Goal: Transaction & Acquisition: Book appointment/travel/reservation

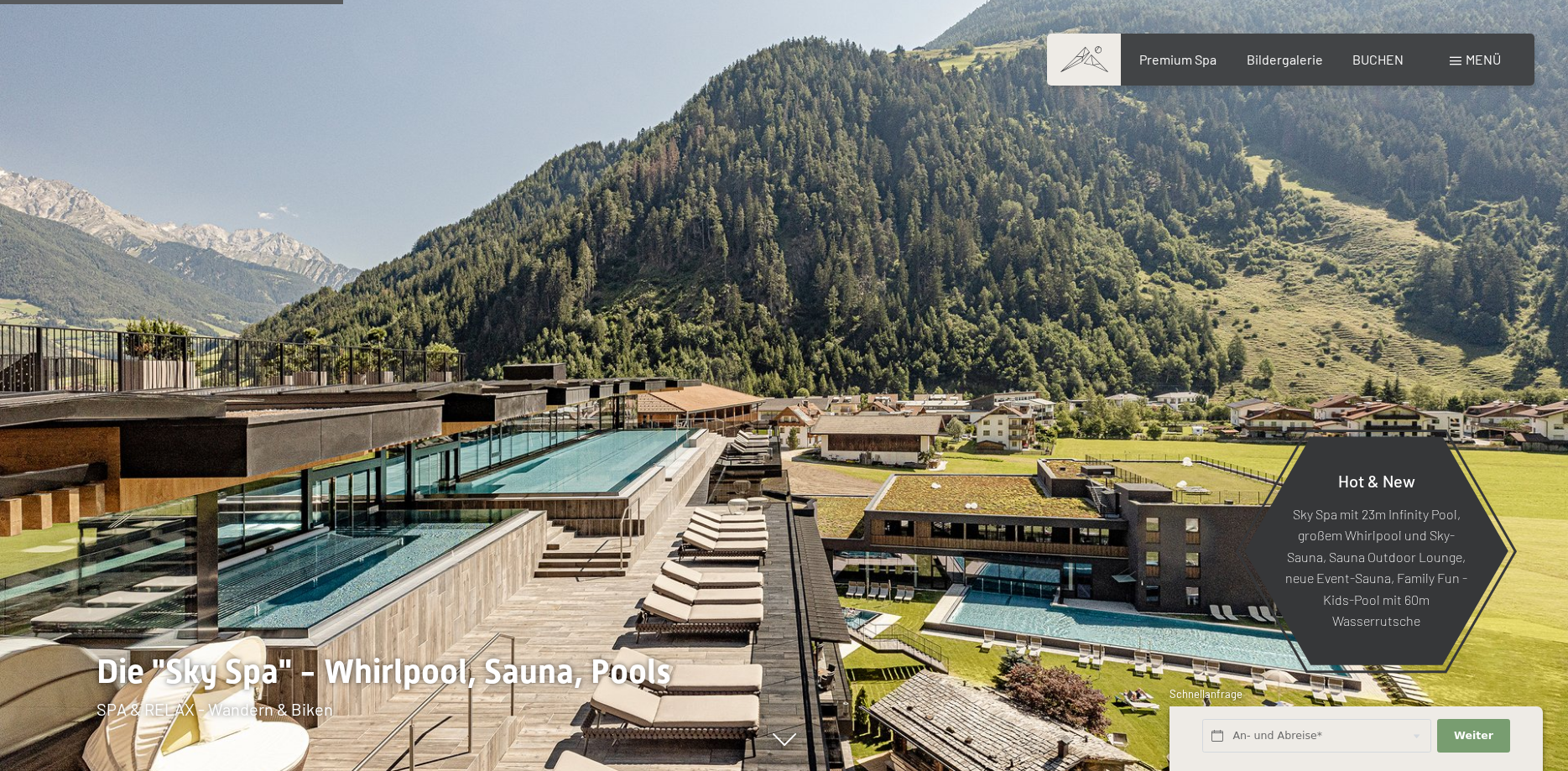
scroll to position [2312, 0]
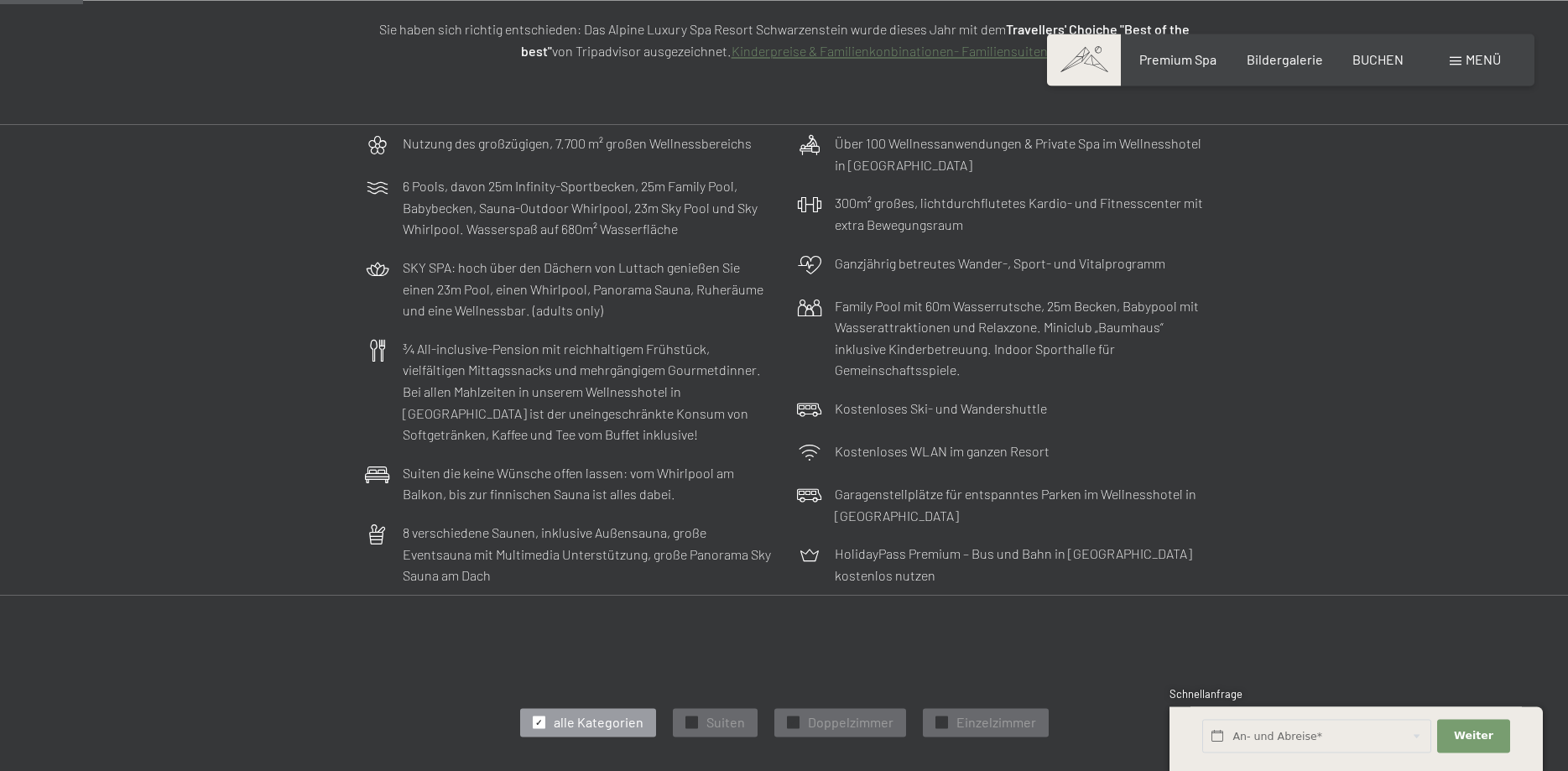
scroll to position [343, 0]
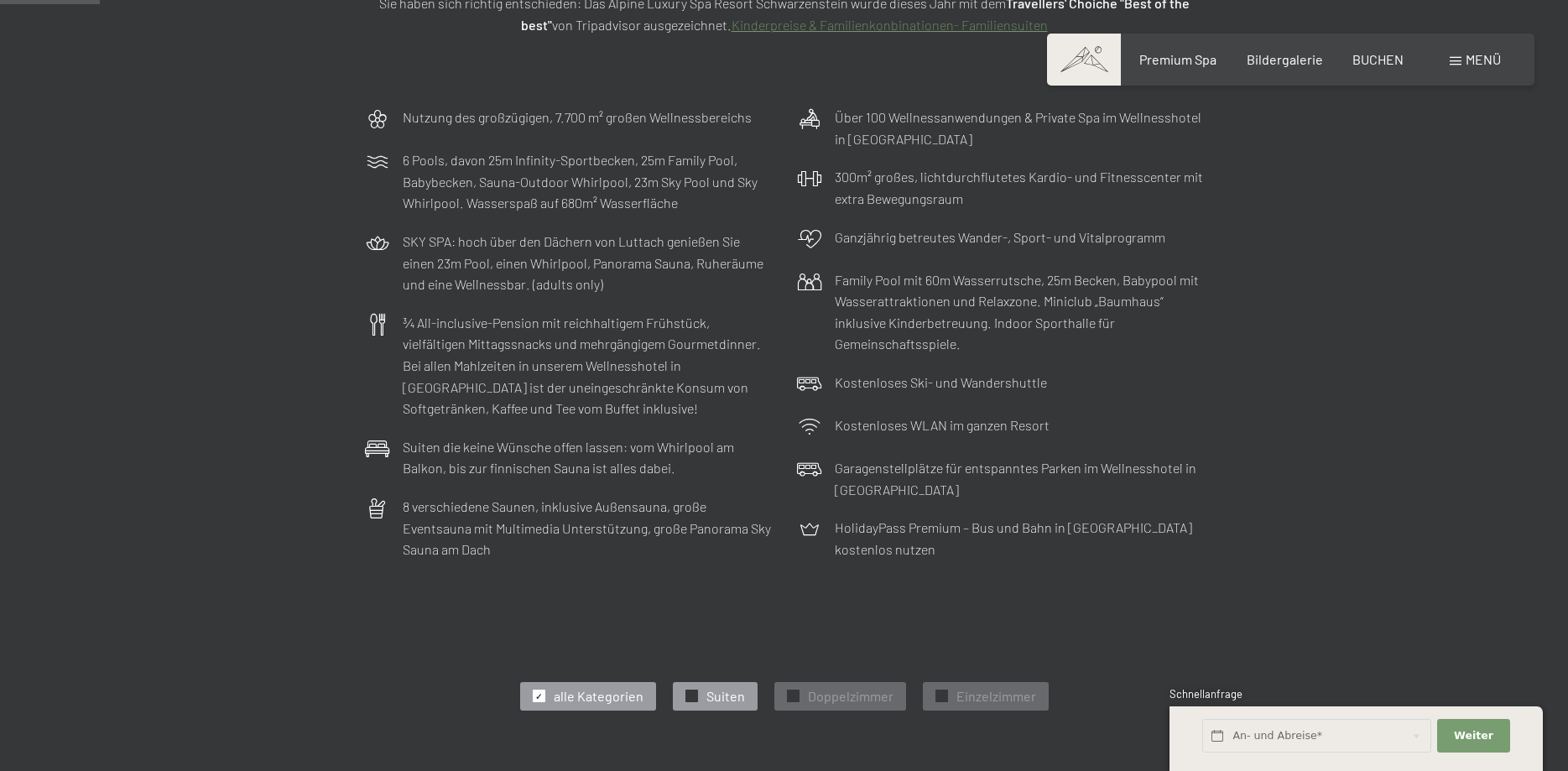
click at [724, 699] on span "Suiten" at bounding box center [725, 697] width 38 height 19
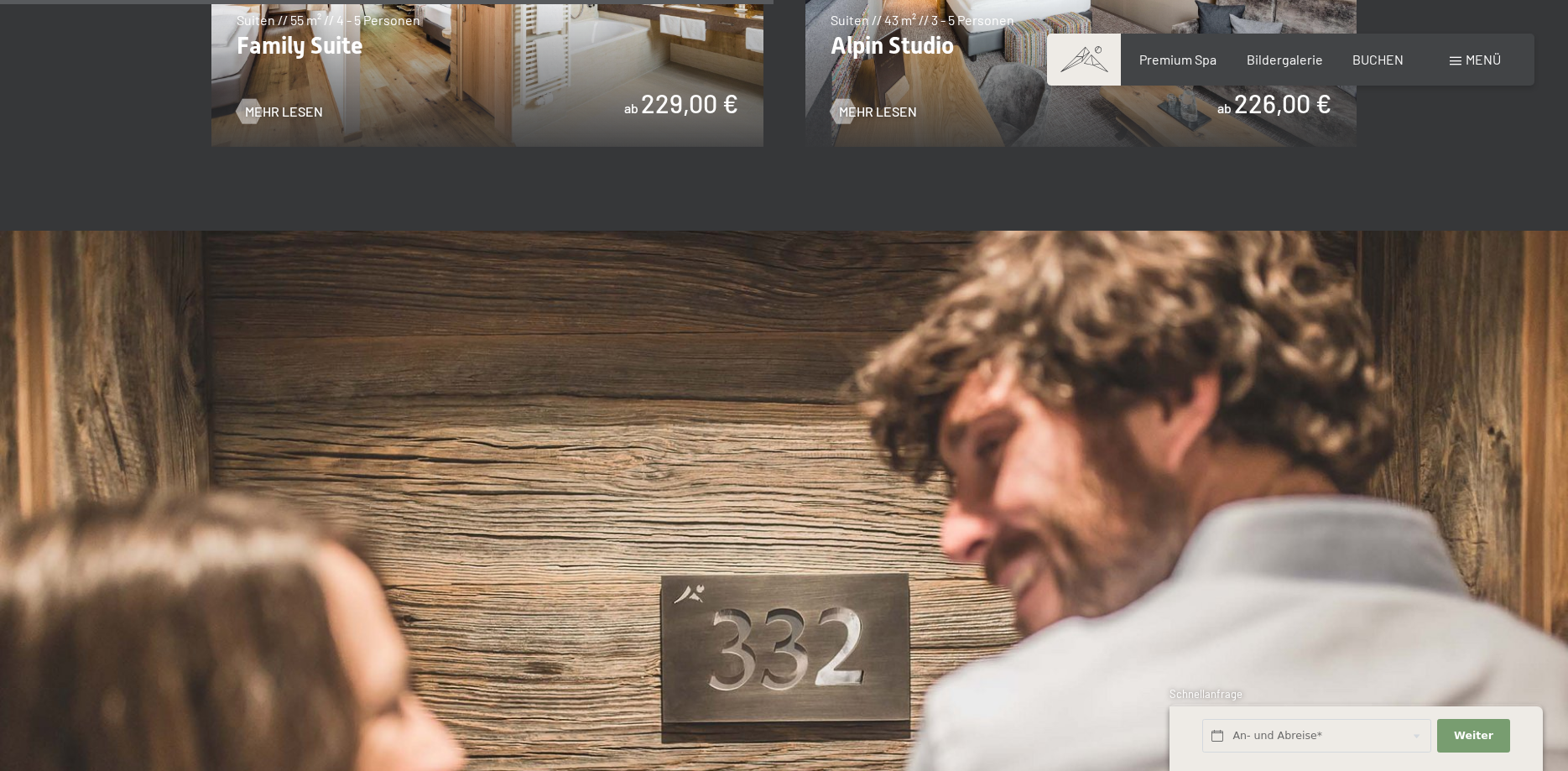
scroll to position [1540, 0]
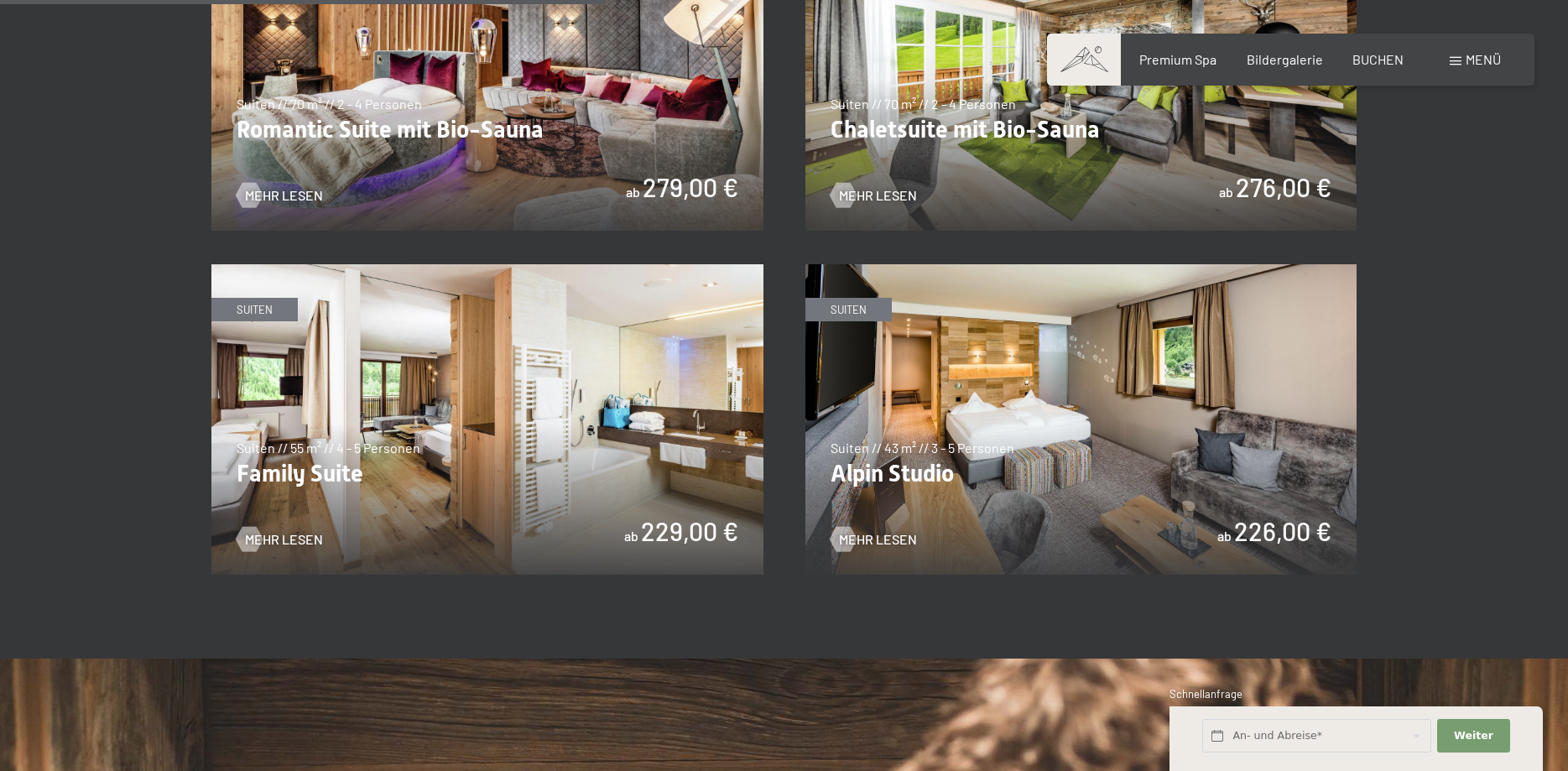
click at [502, 440] on img at bounding box center [488, 419] width 552 height 311
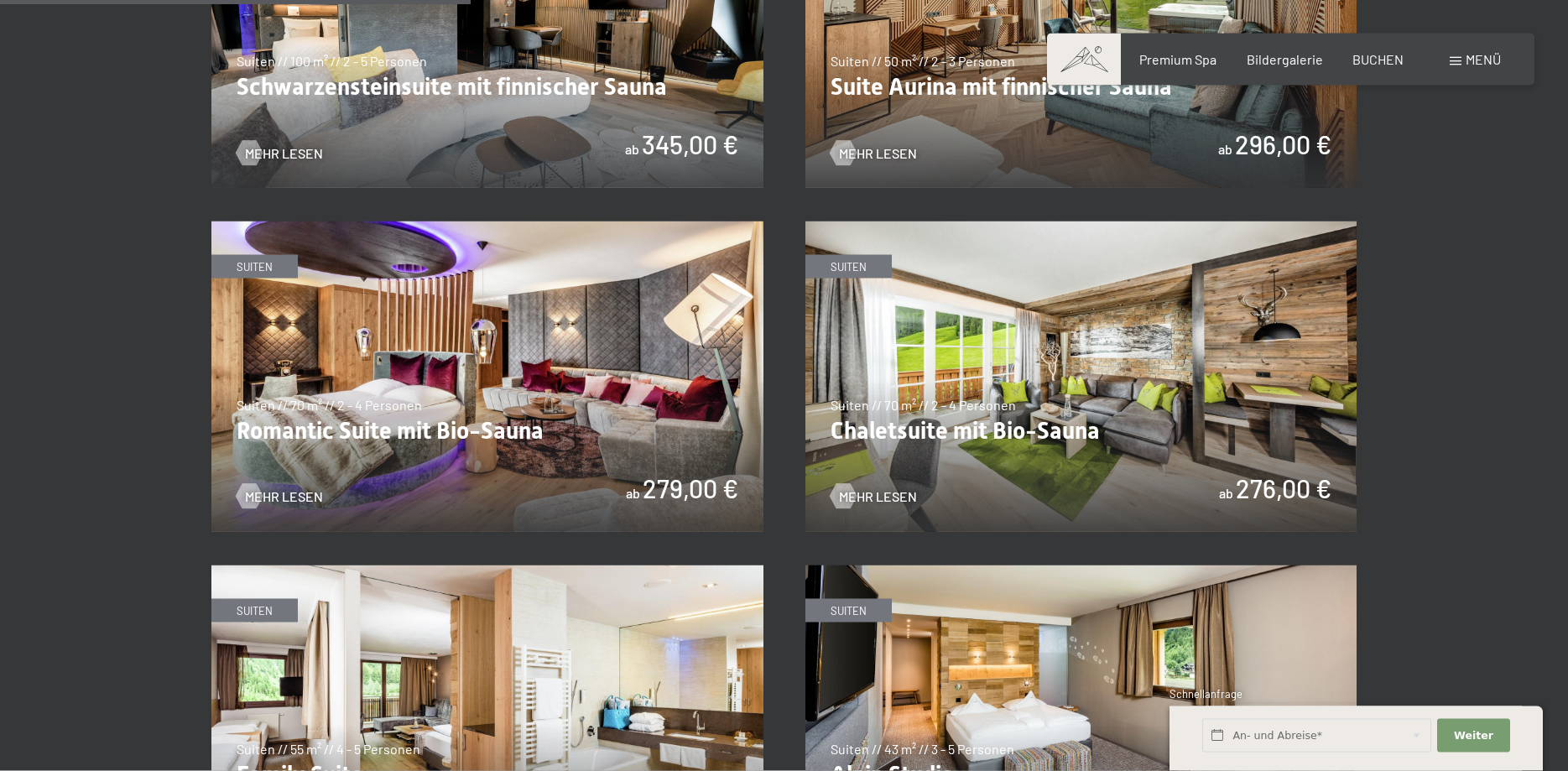
scroll to position [1198, 0]
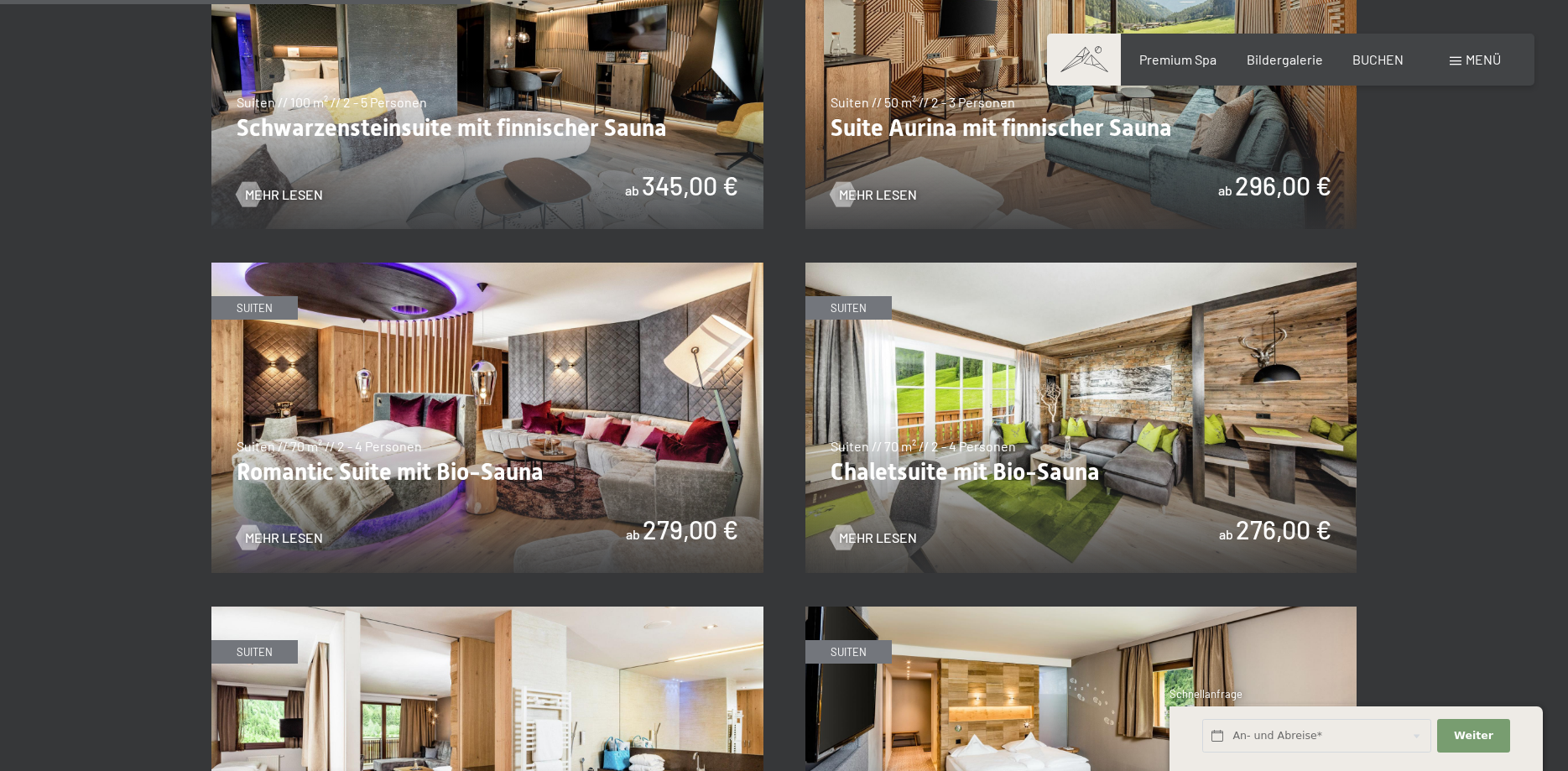
click at [887, 408] on img at bounding box center [1082, 417] width 552 height 311
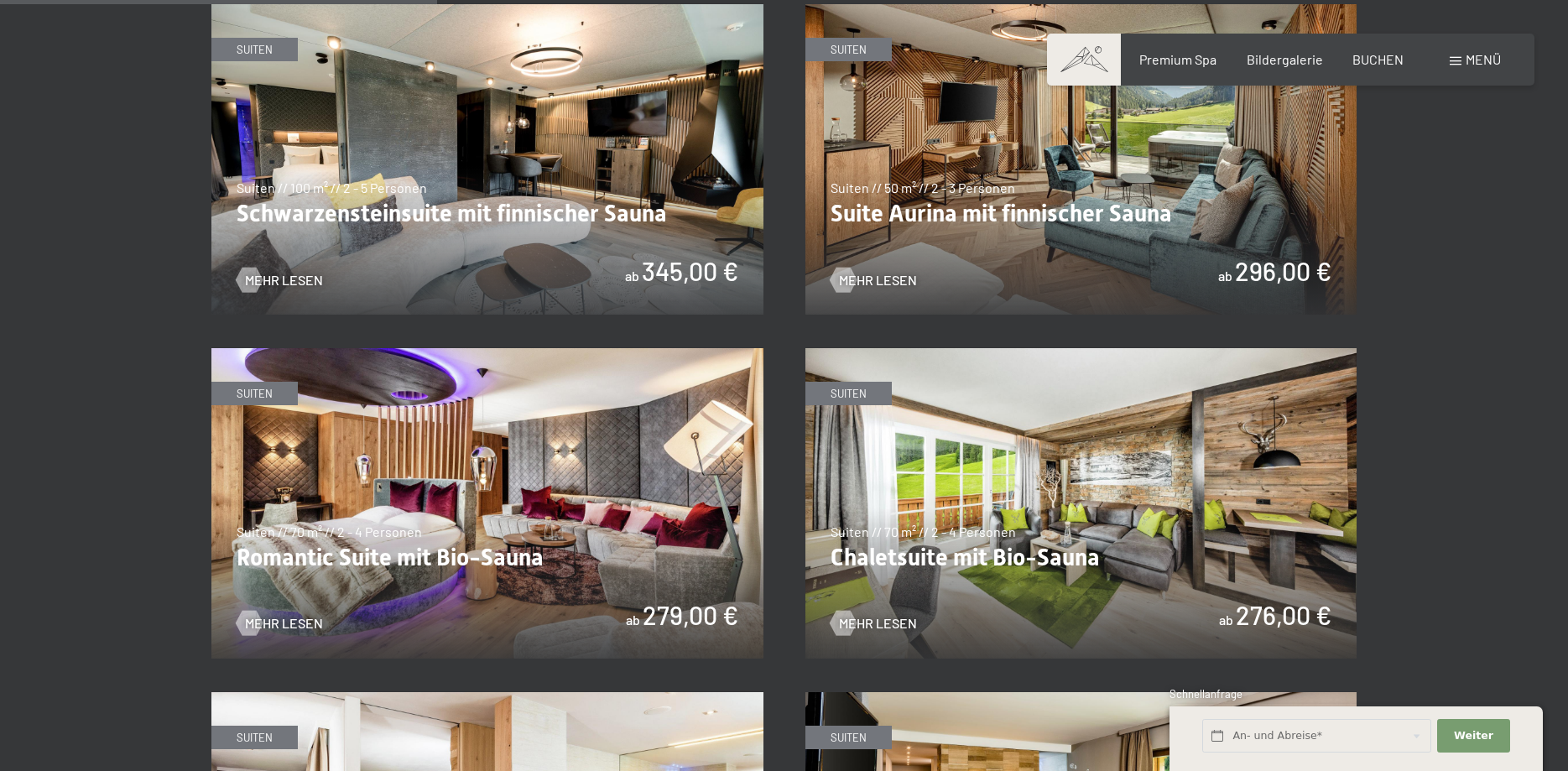
click at [540, 512] on img at bounding box center [488, 504] width 552 height 311
click at [1145, 168] on img at bounding box center [1082, 159] width 552 height 311
click at [420, 118] on img at bounding box center [488, 159] width 552 height 311
click at [1022, 461] on img at bounding box center [1082, 504] width 552 height 311
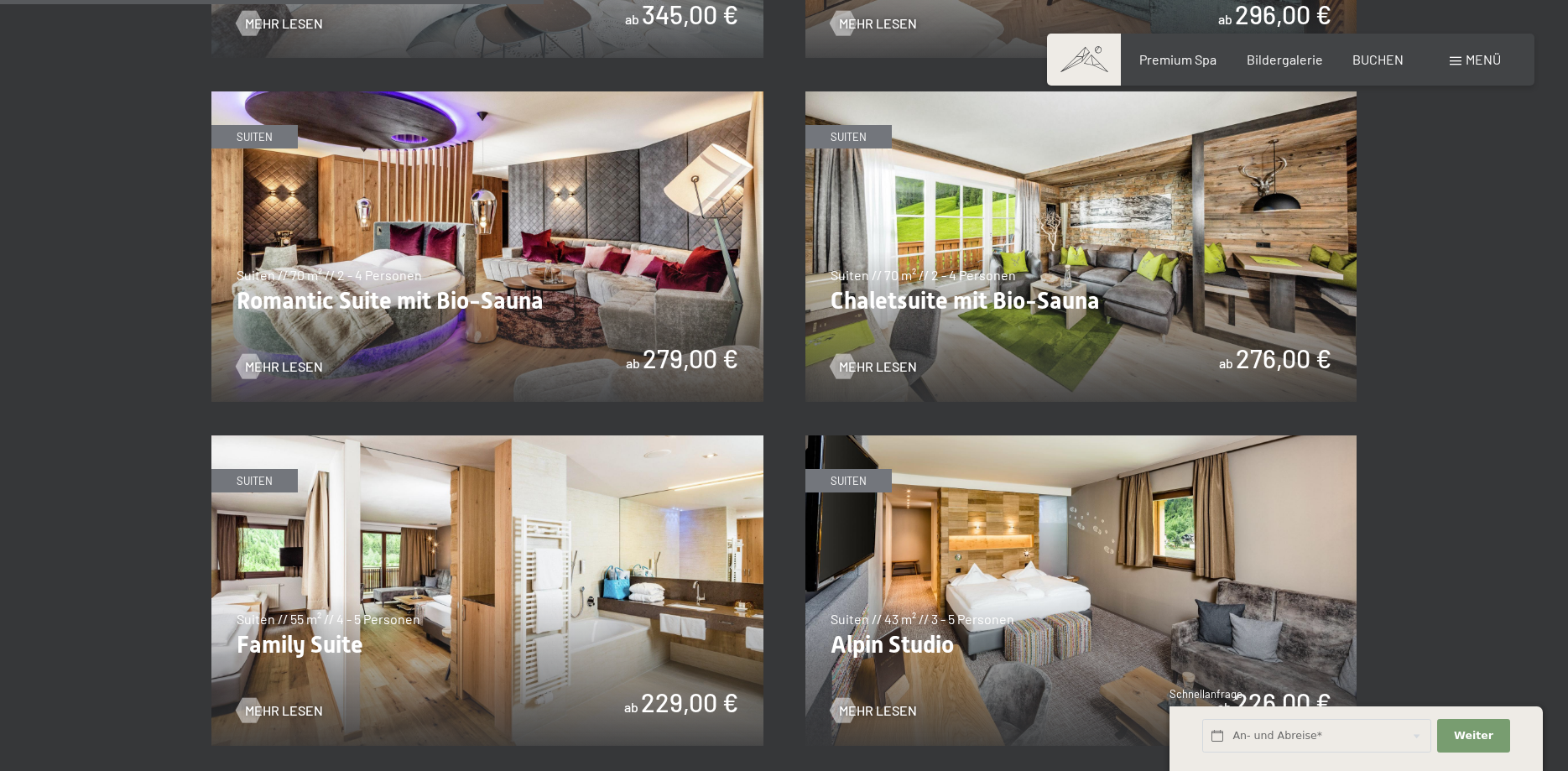
scroll to position [1626, 0]
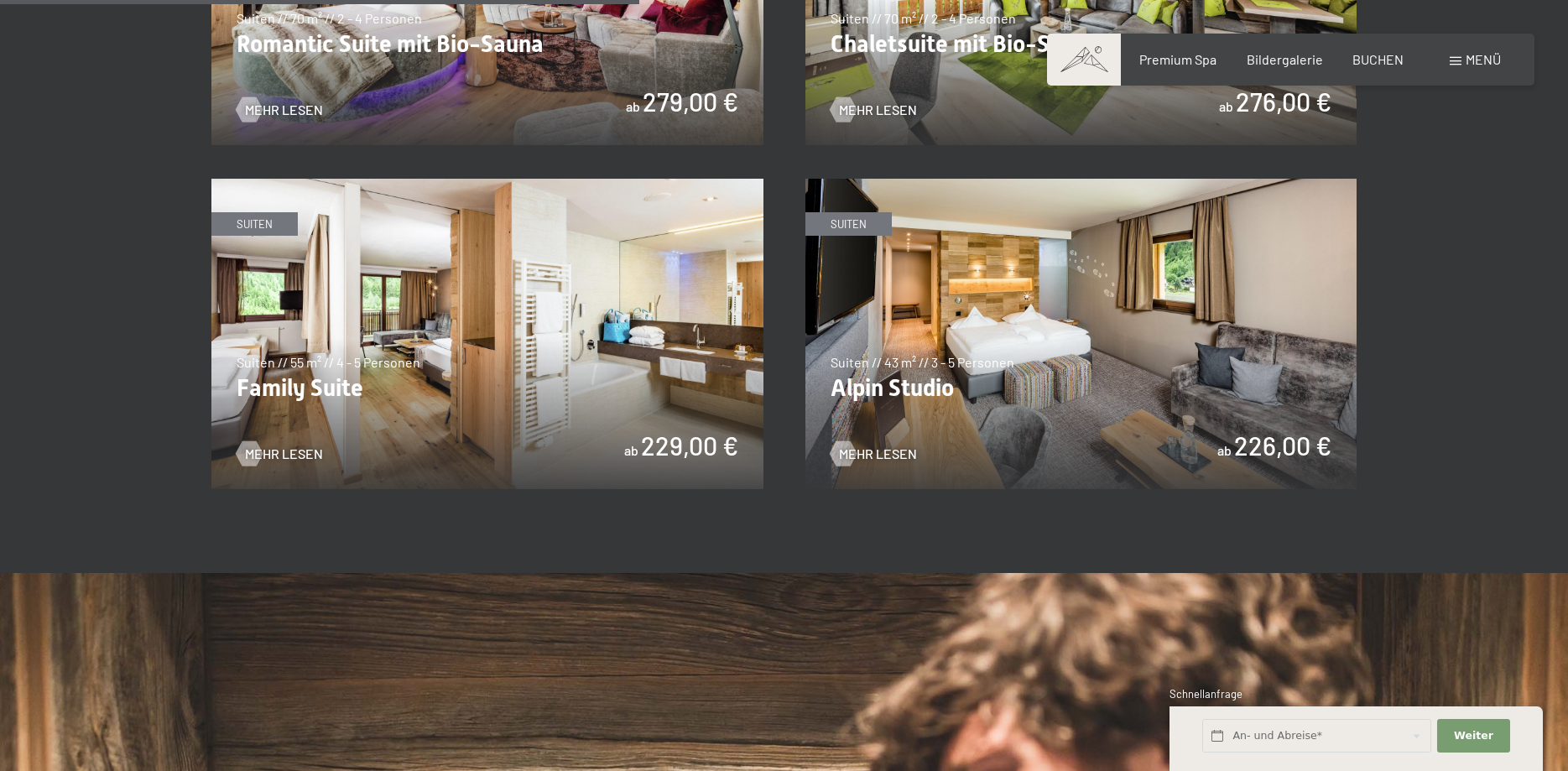
click at [564, 314] on img at bounding box center [488, 334] width 552 height 311
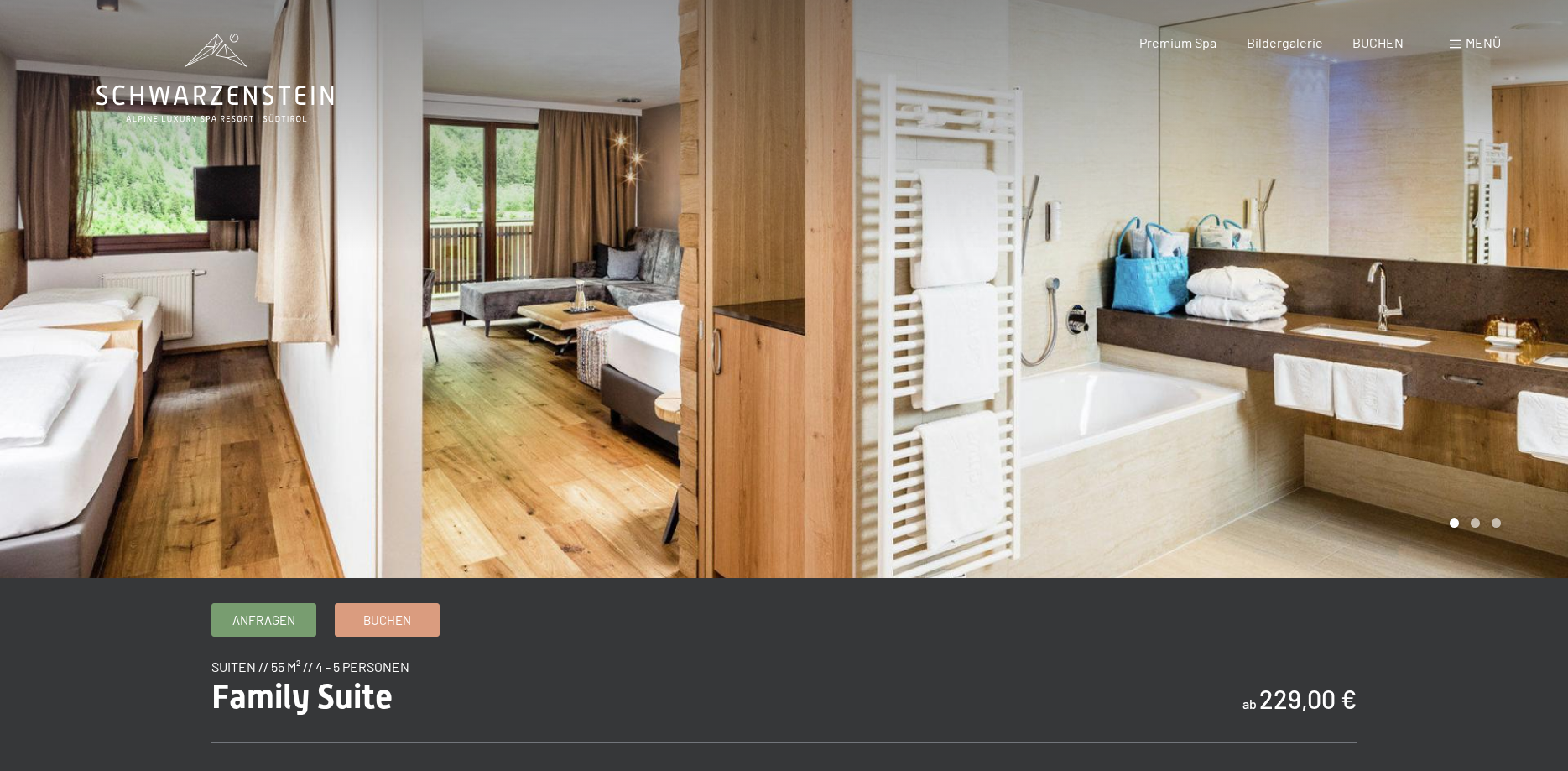
click at [1515, 273] on div at bounding box center [1176, 289] width 784 height 578
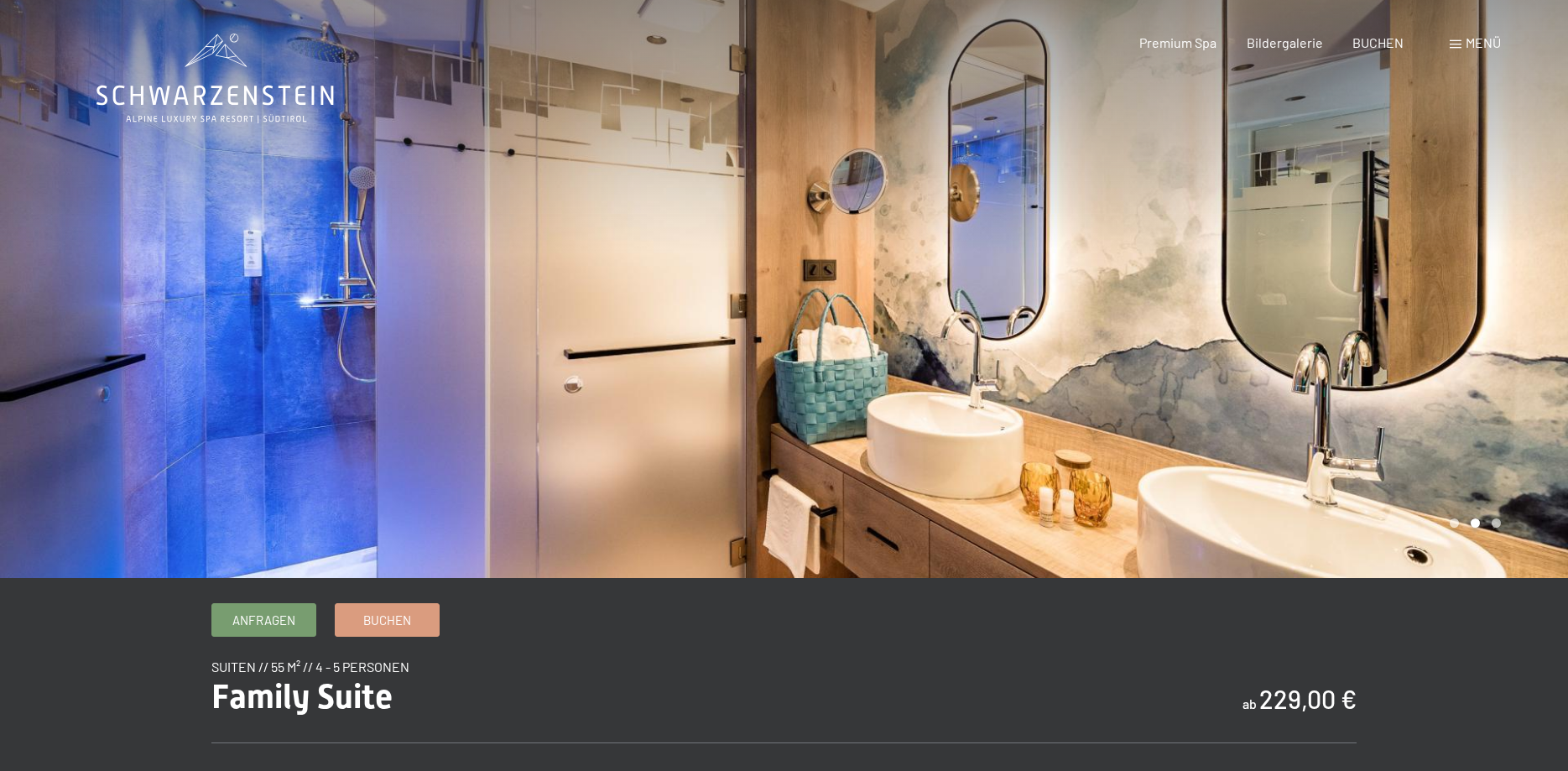
click at [1515, 273] on div at bounding box center [1176, 289] width 784 height 578
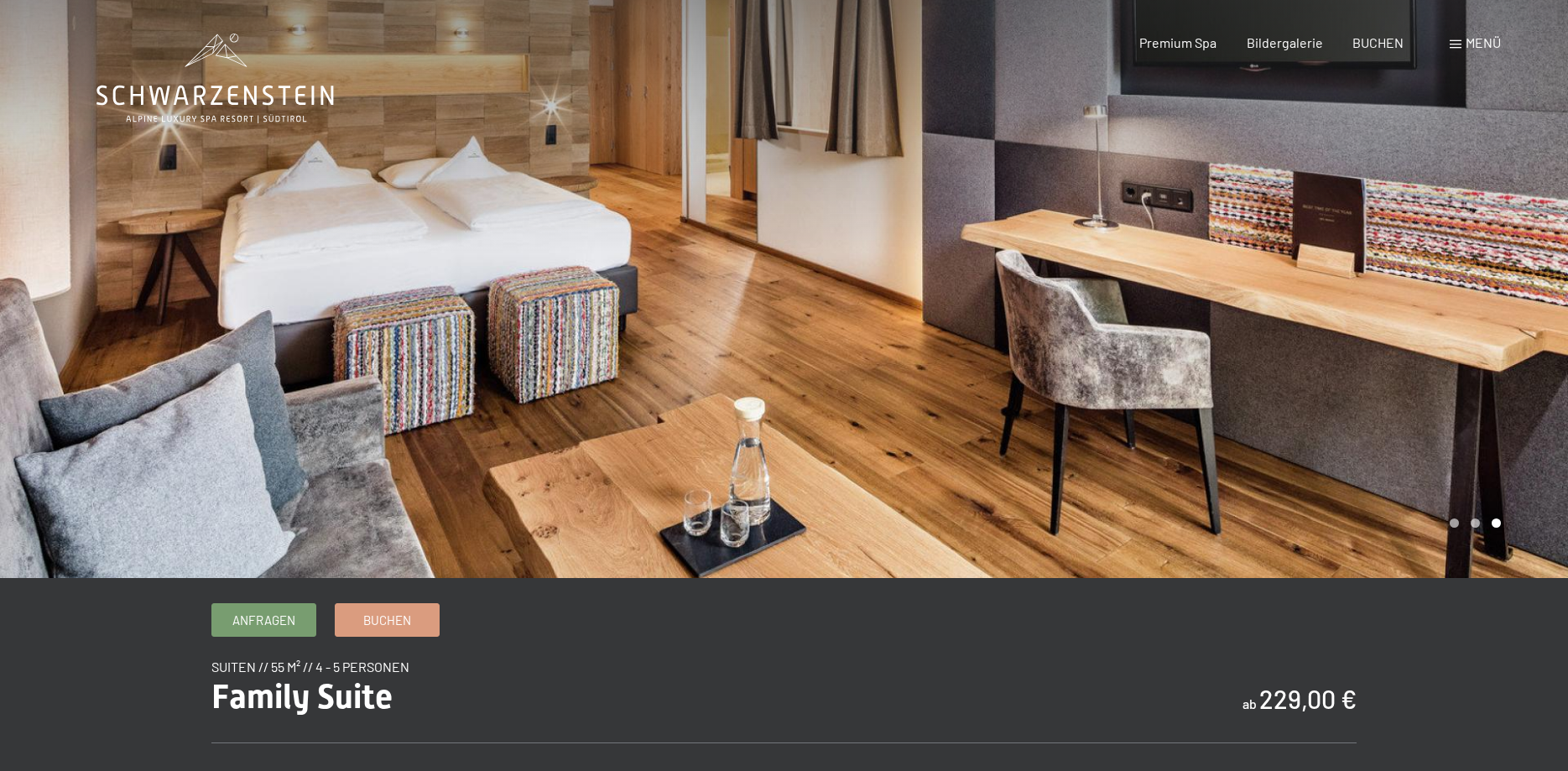
click at [1515, 273] on div at bounding box center [1176, 289] width 784 height 578
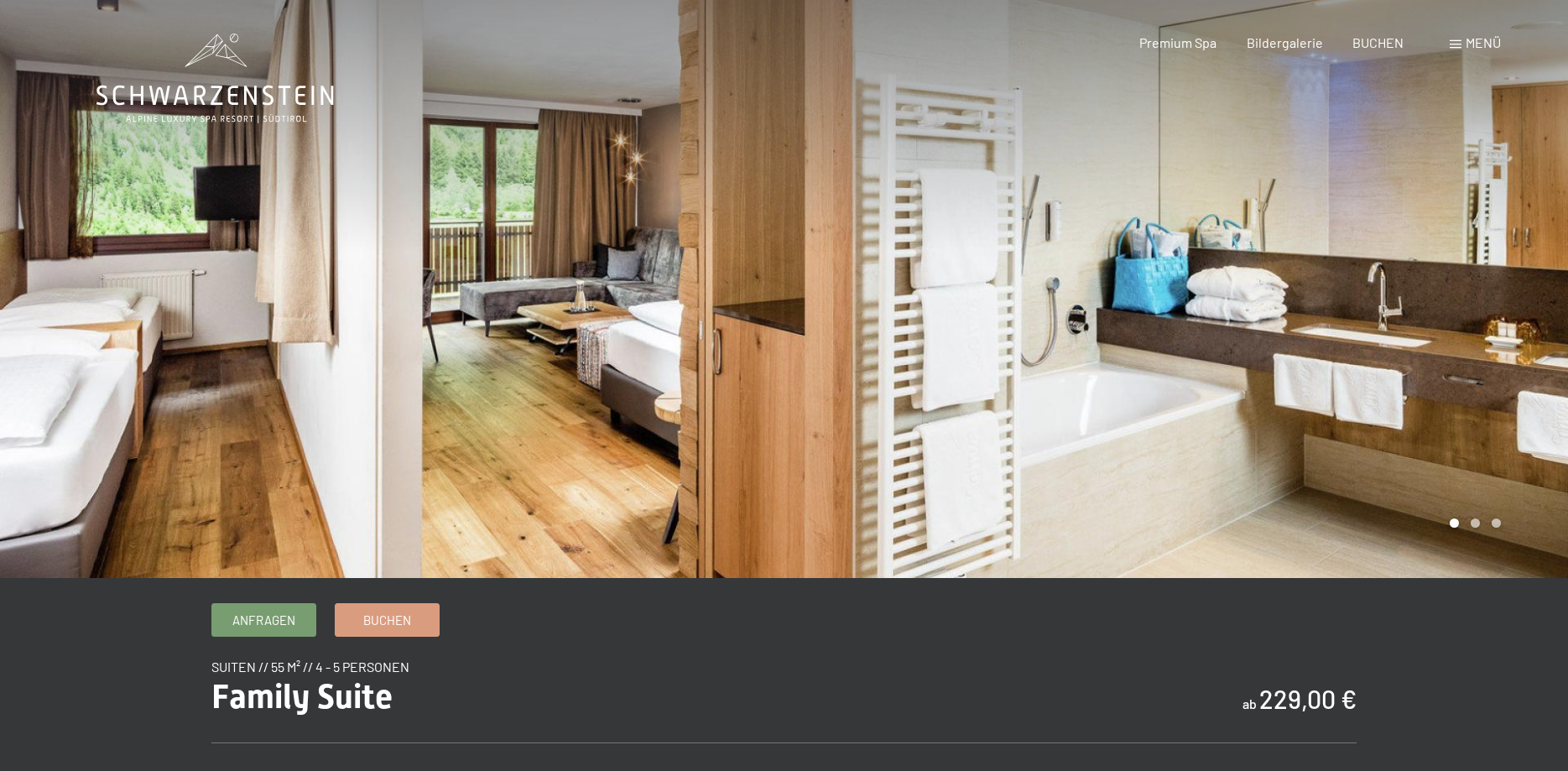
click at [1515, 273] on div at bounding box center [1176, 289] width 784 height 578
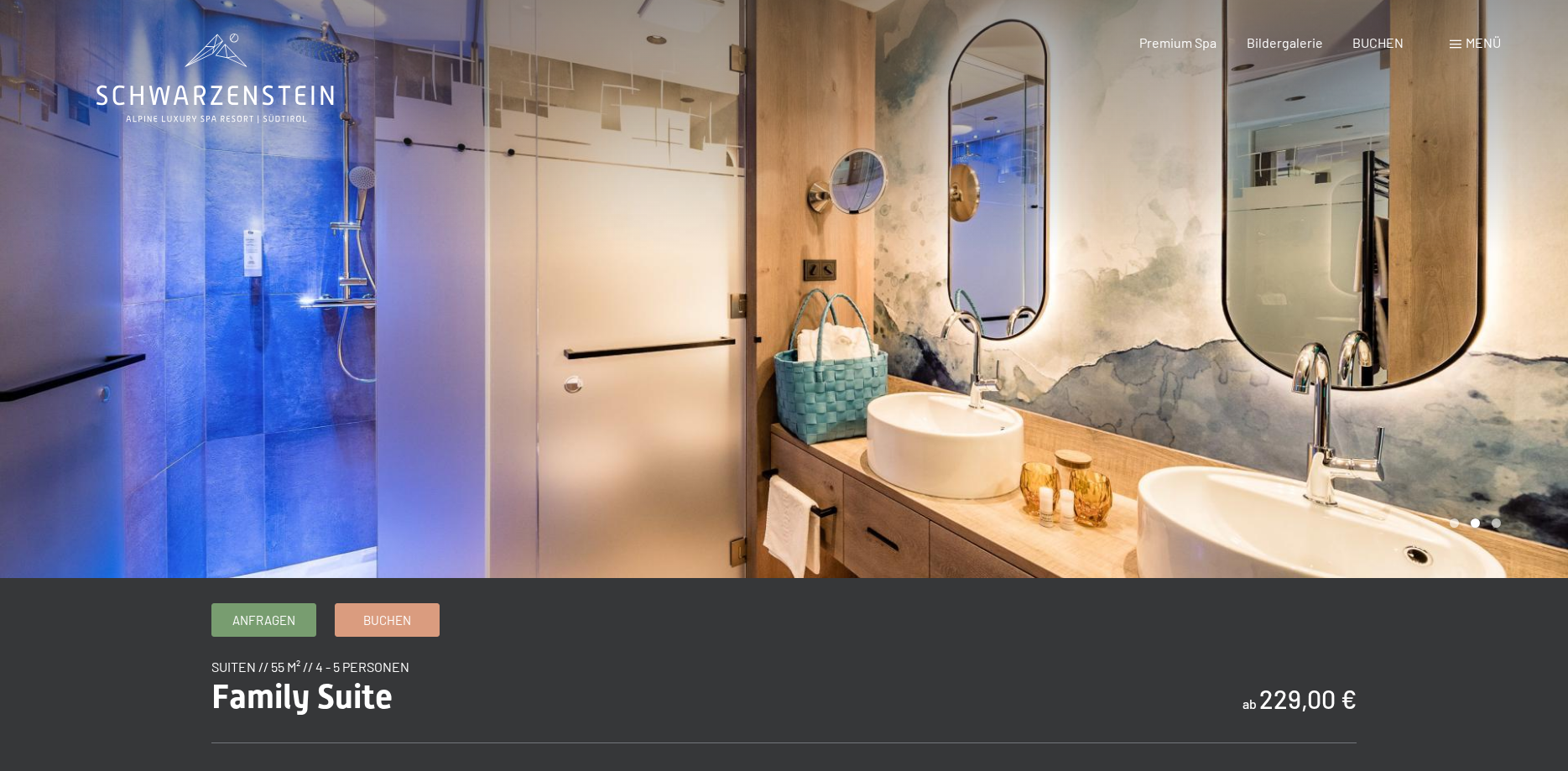
click at [1515, 273] on div at bounding box center [1176, 289] width 784 height 578
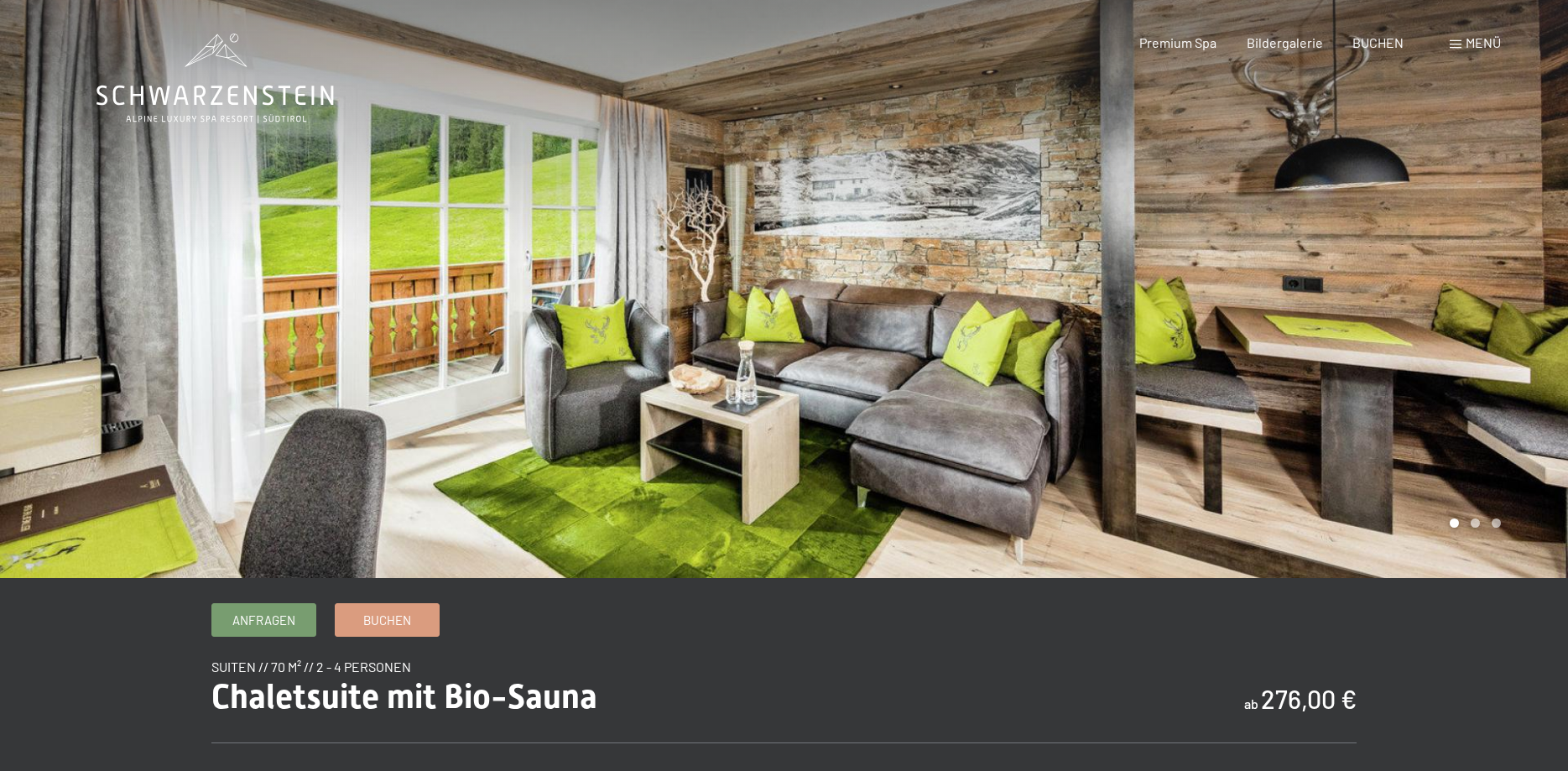
click at [1501, 275] on div at bounding box center [1176, 289] width 784 height 578
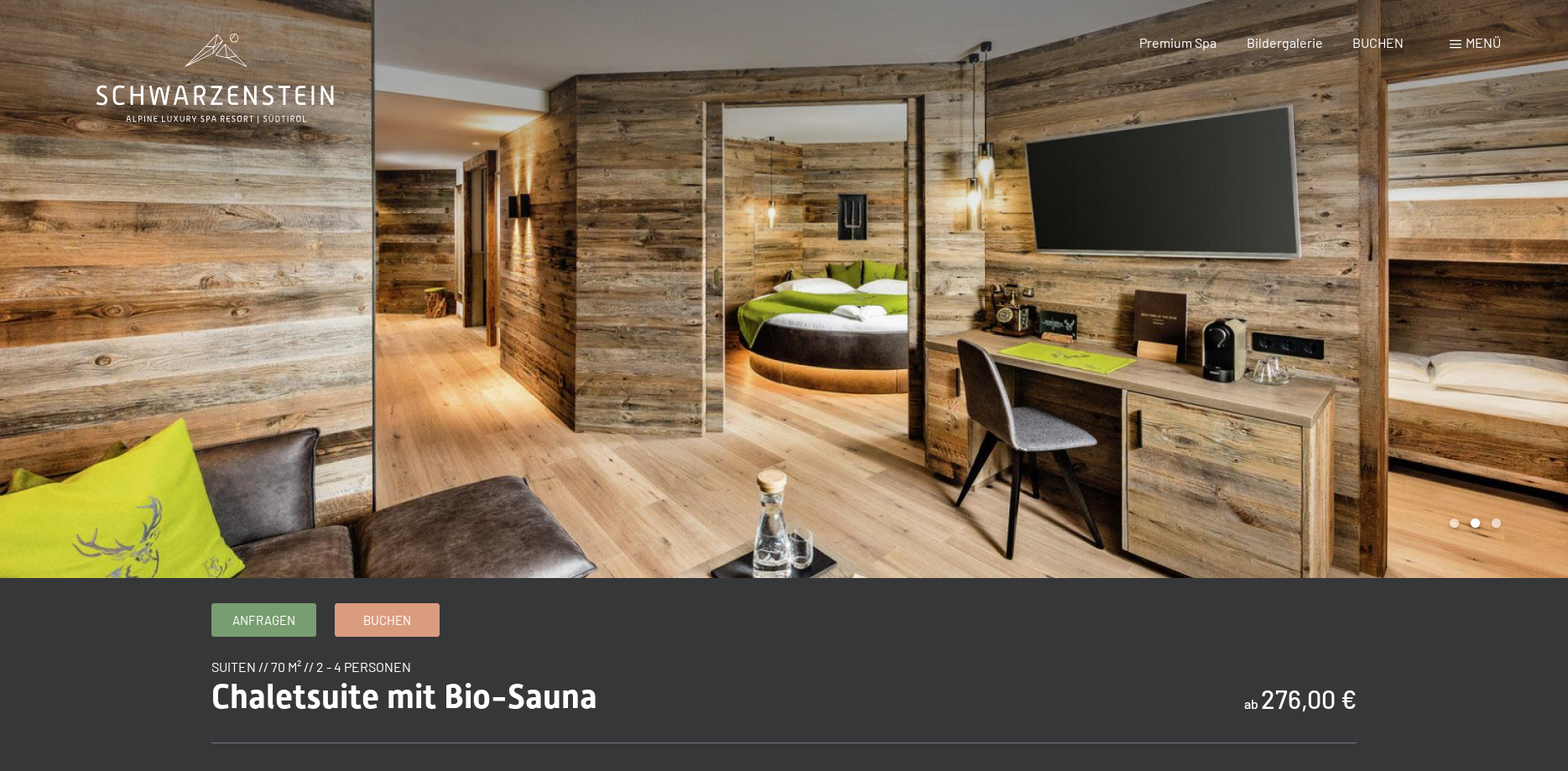
click at [1501, 275] on div at bounding box center [1176, 289] width 784 height 578
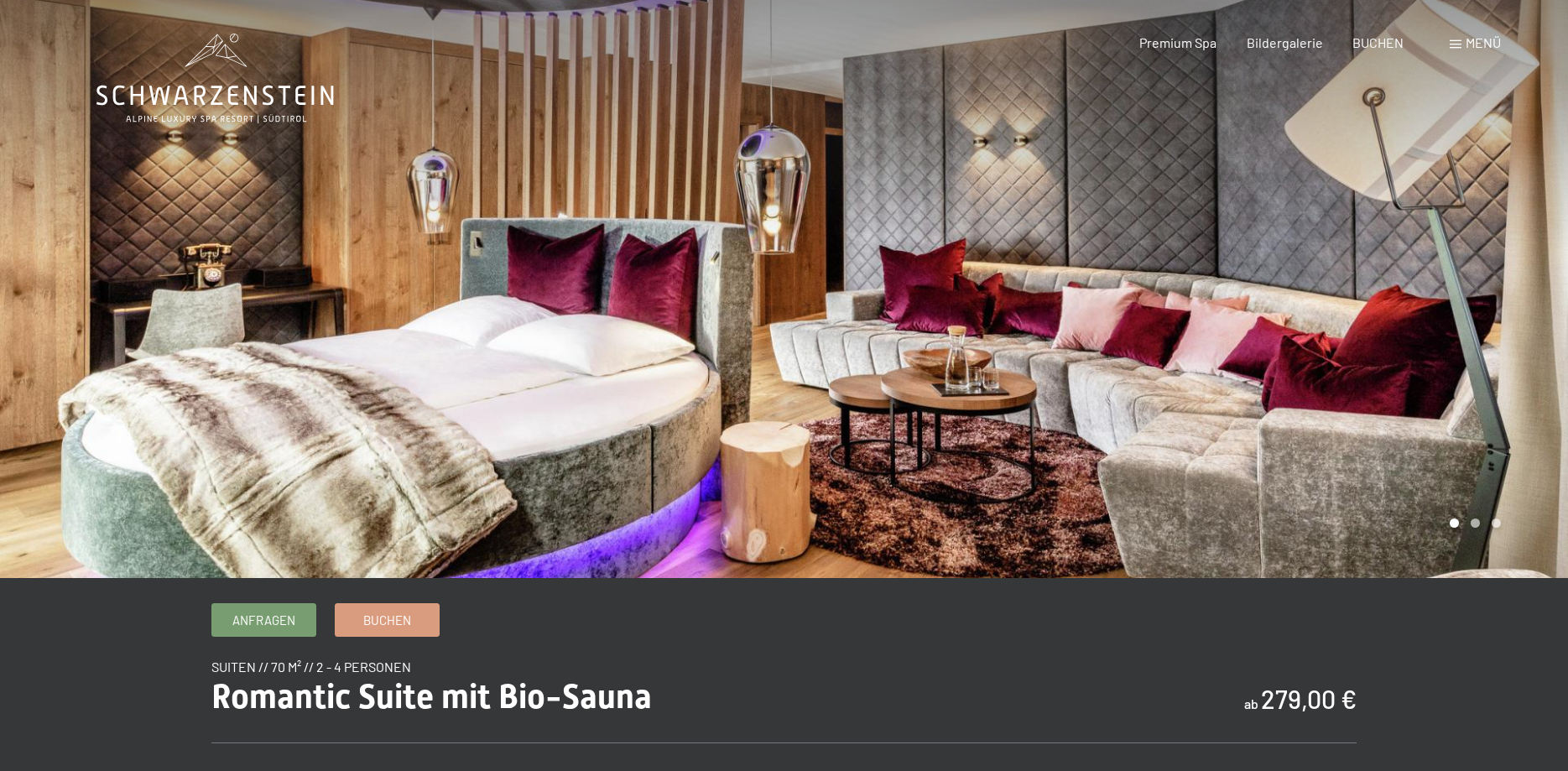
click at [1463, 278] on div at bounding box center [1176, 289] width 784 height 578
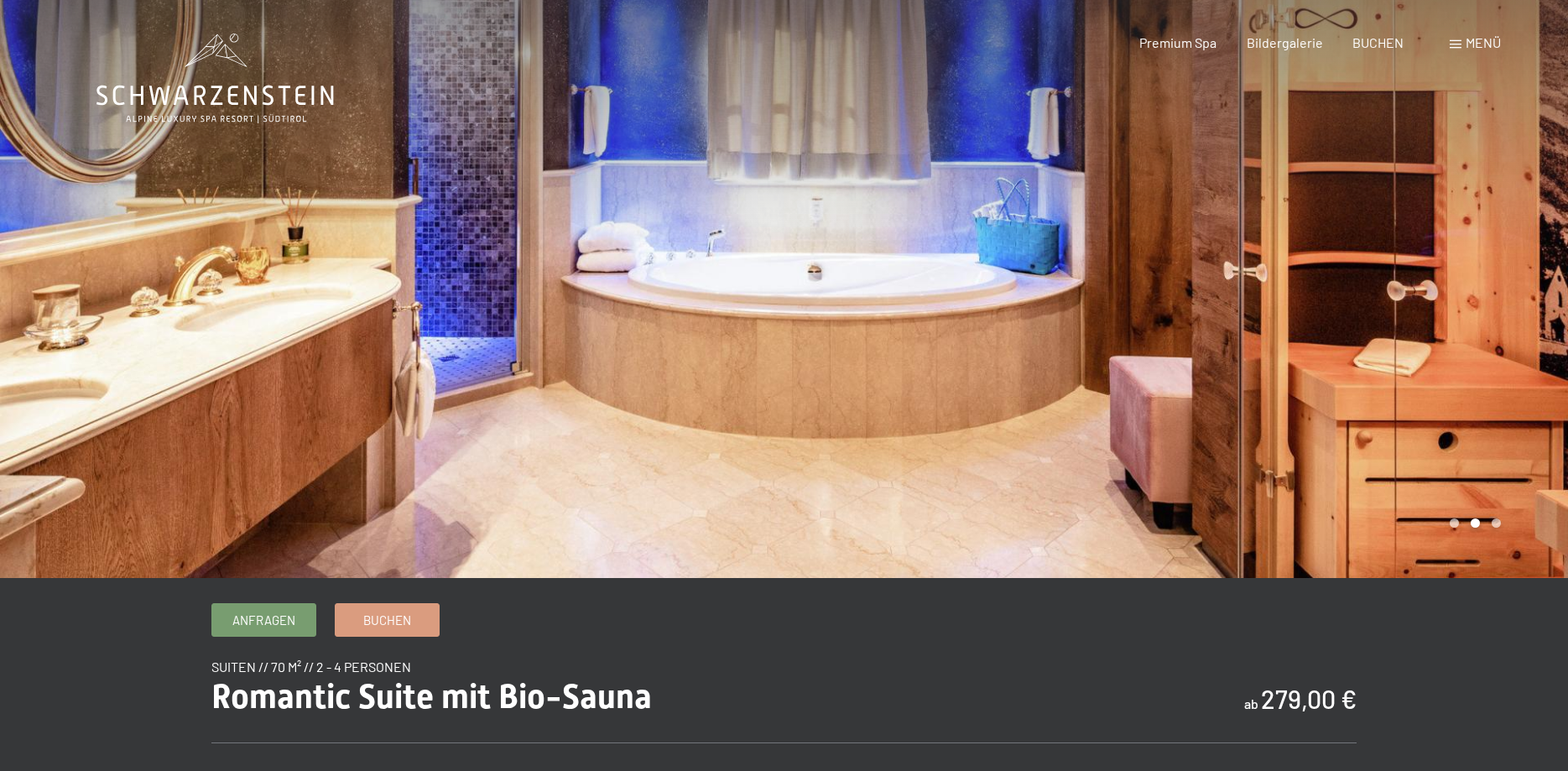
click at [1463, 278] on div at bounding box center [1176, 289] width 784 height 578
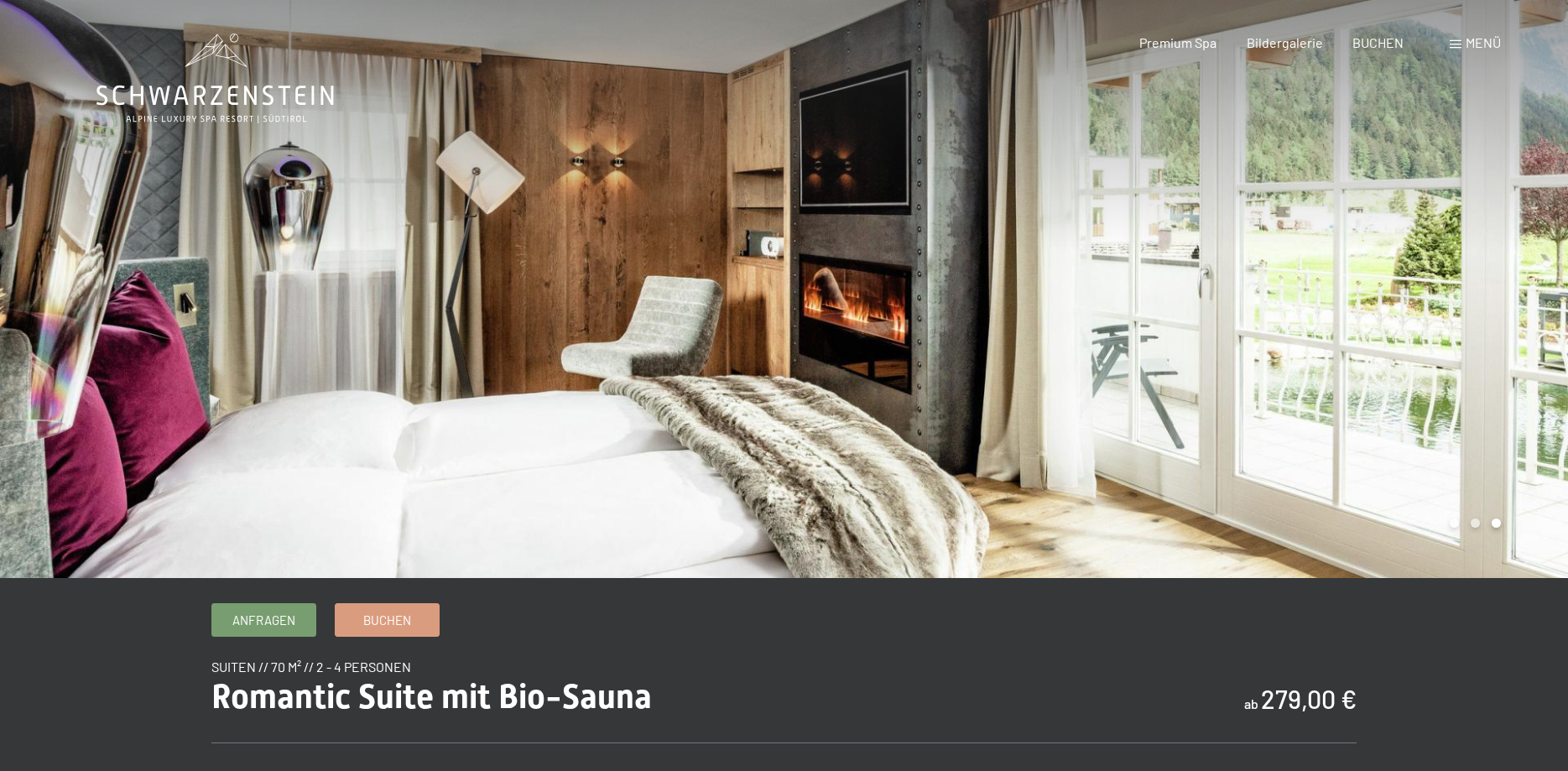
click at [1463, 278] on div at bounding box center [1176, 289] width 784 height 578
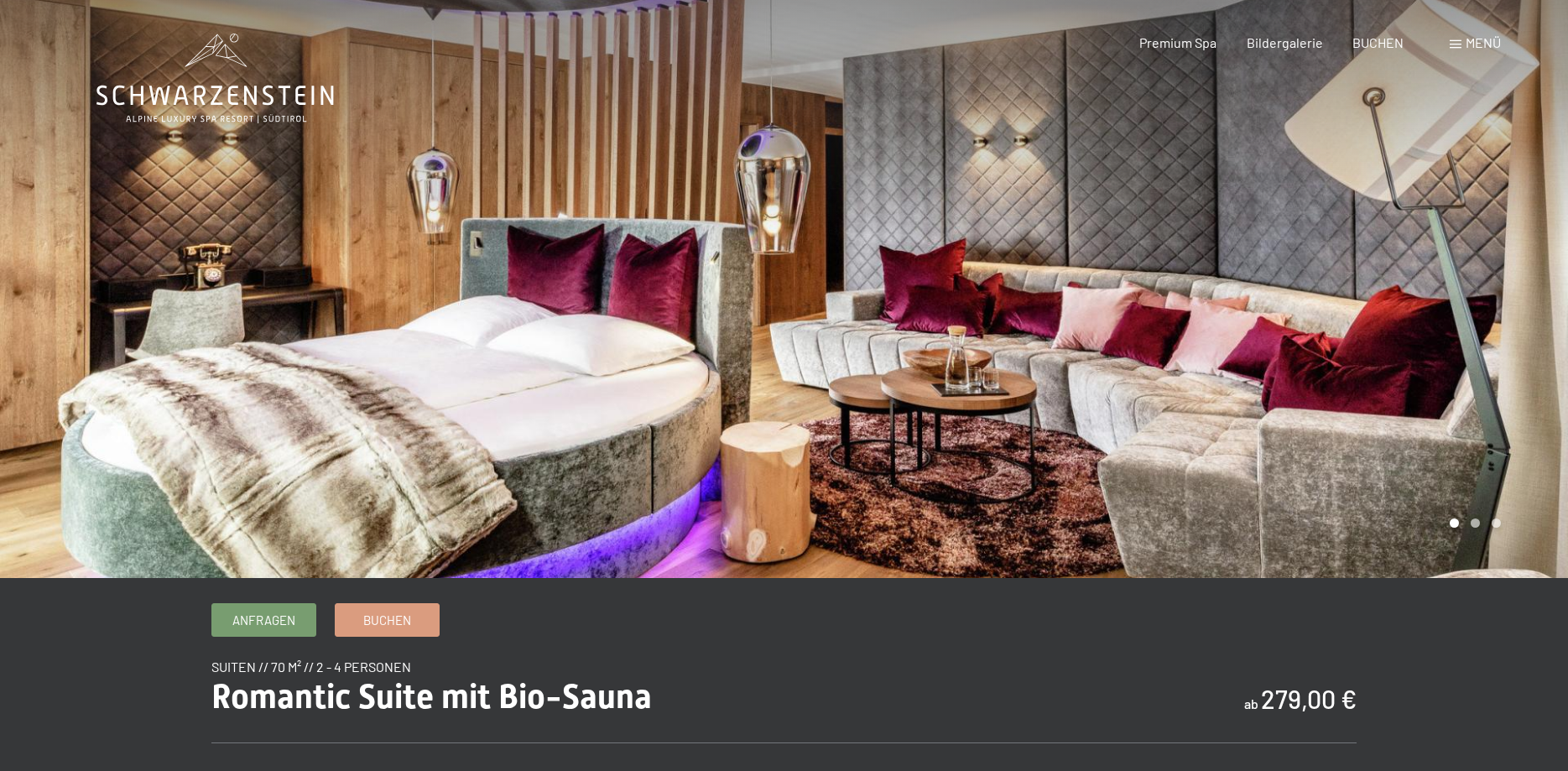
click at [1463, 278] on div at bounding box center [1176, 289] width 784 height 578
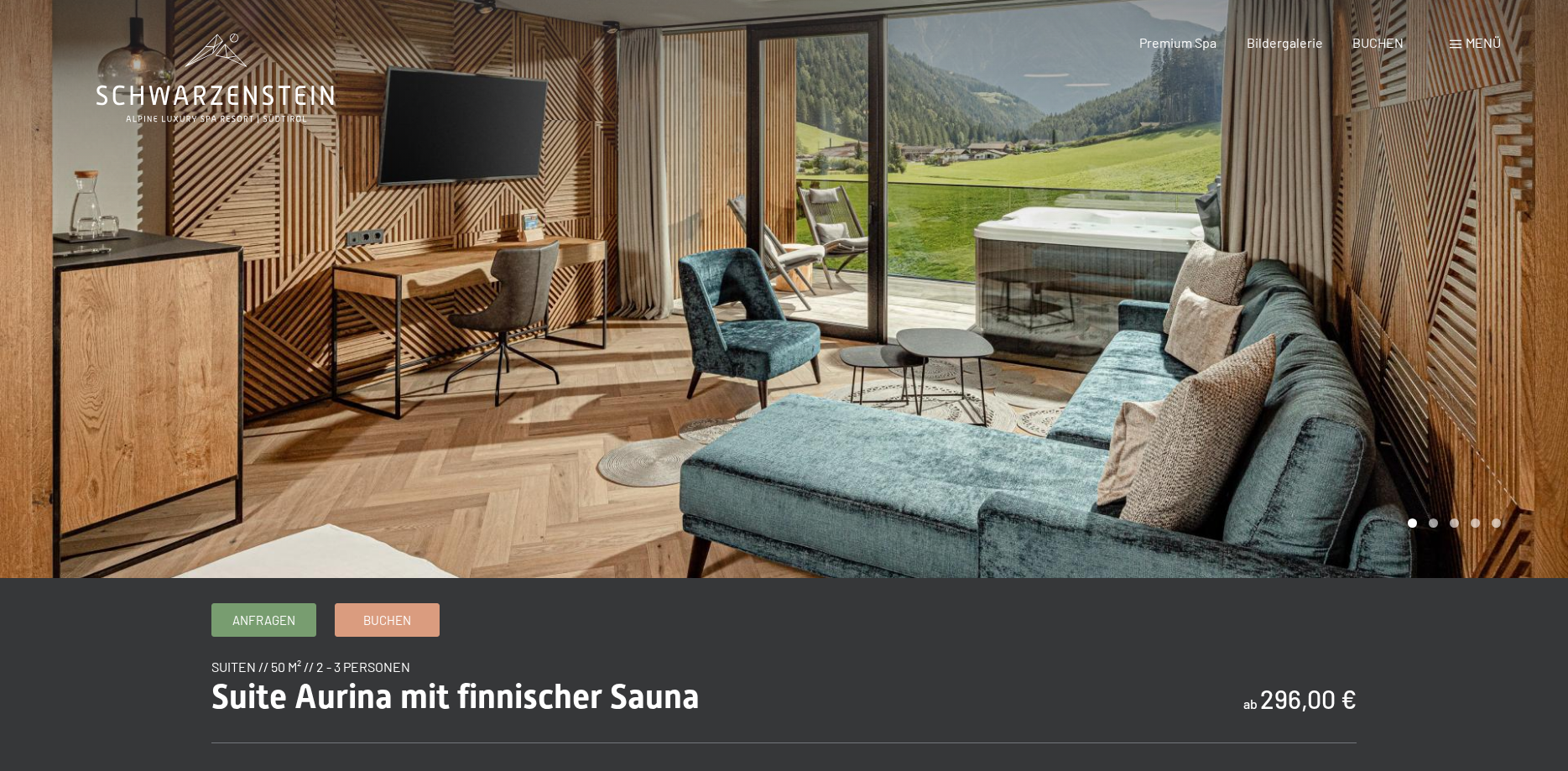
click at [1442, 241] on div at bounding box center [1176, 289] width 784 height 578
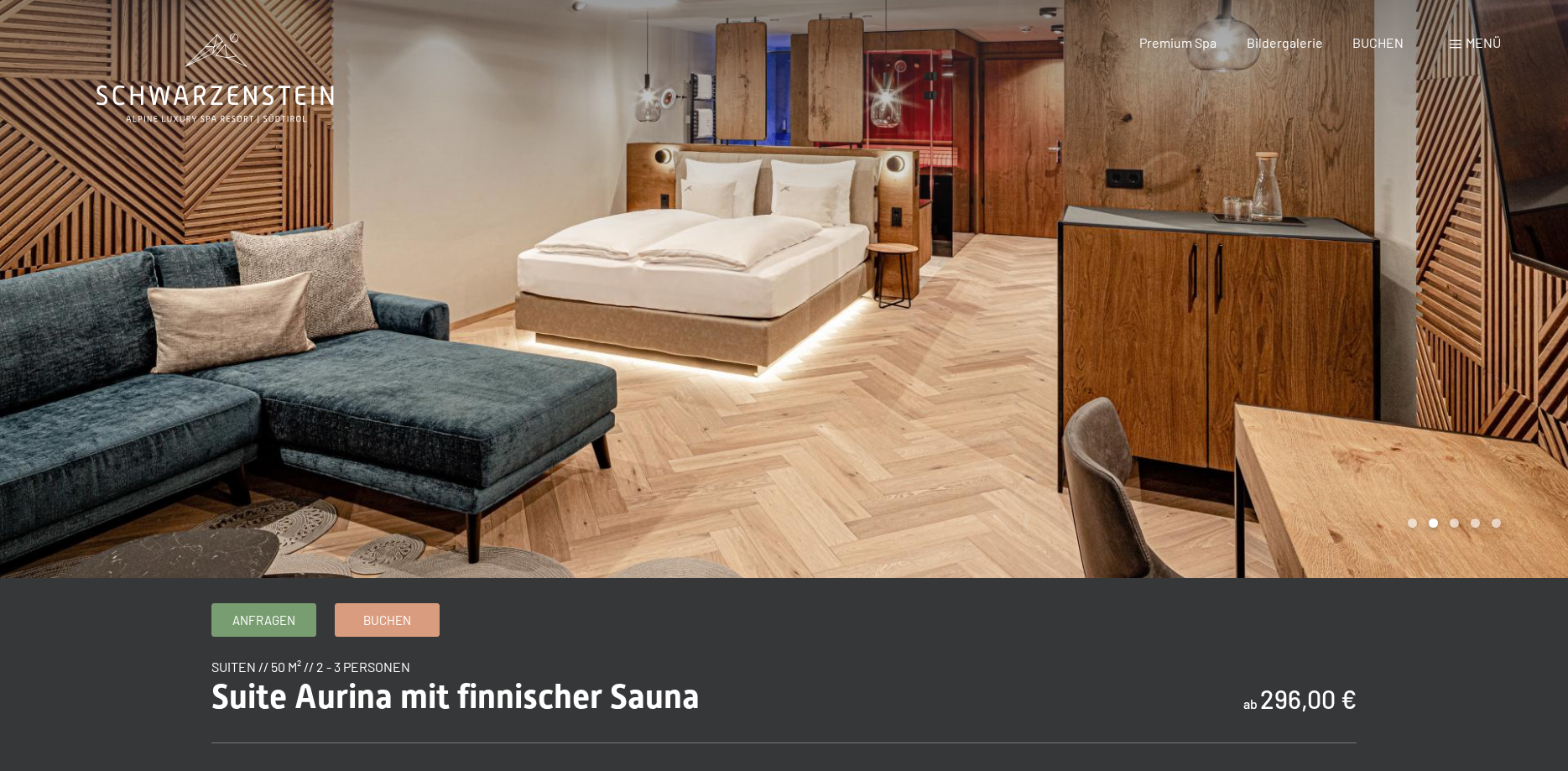
click at [1442, 241] on div at bounding box center [1176, 289] width 784 height 578
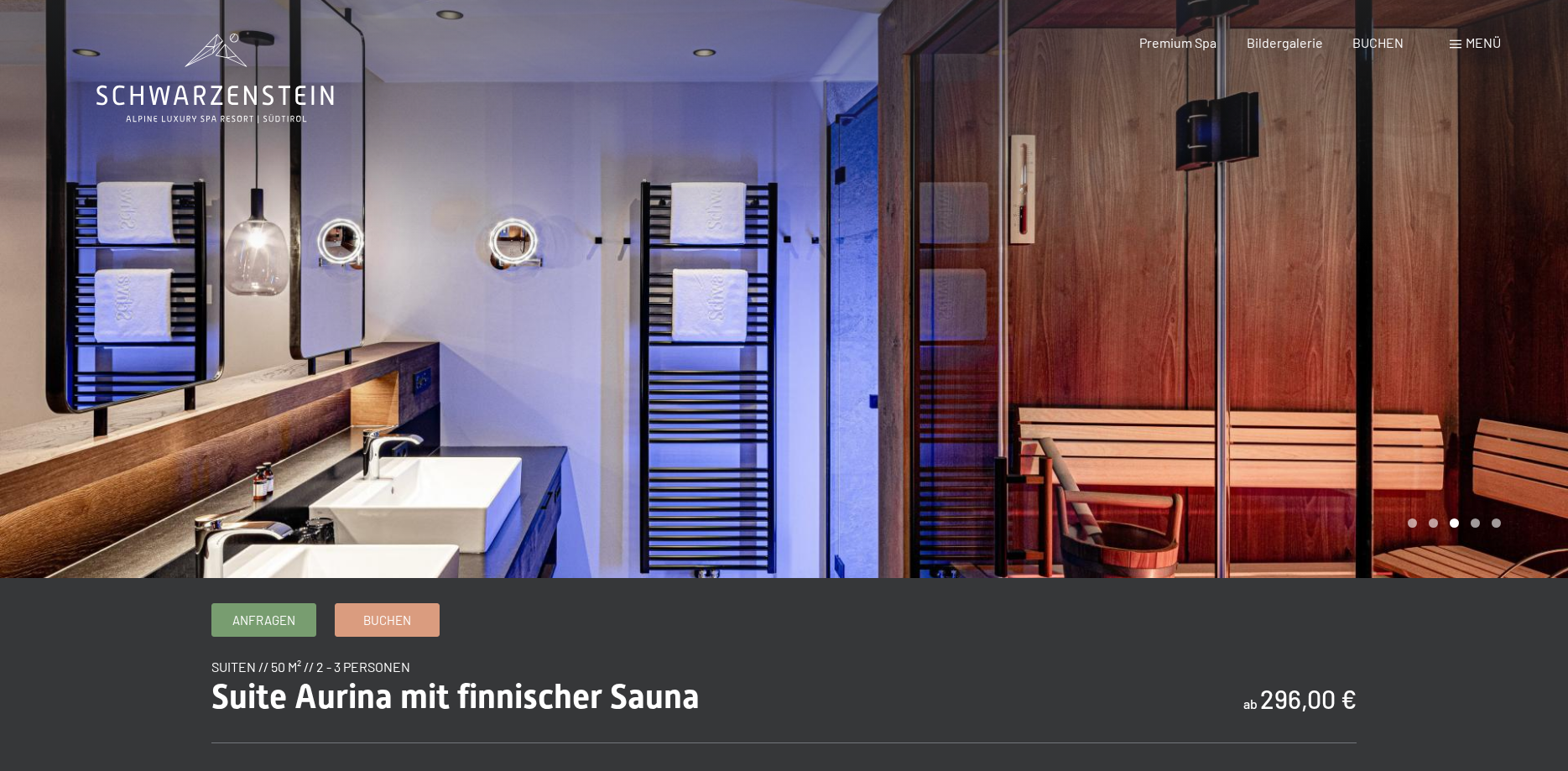
click at [1442, 241] on div at bounding box center [1176, 289] width 784 height 578
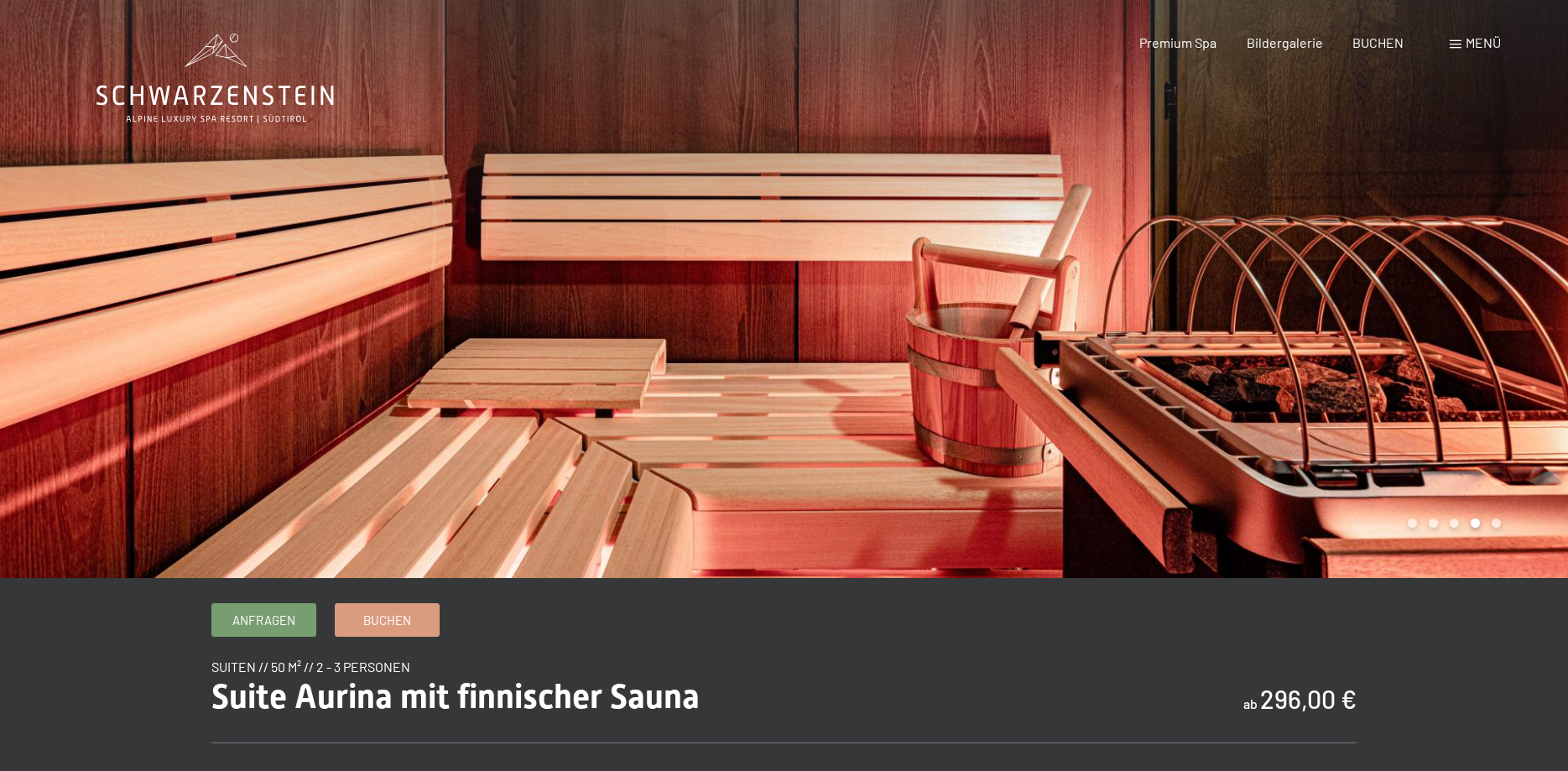
click at [1442, 241] on div at bounding box center [1176, 289] width 784 height 578
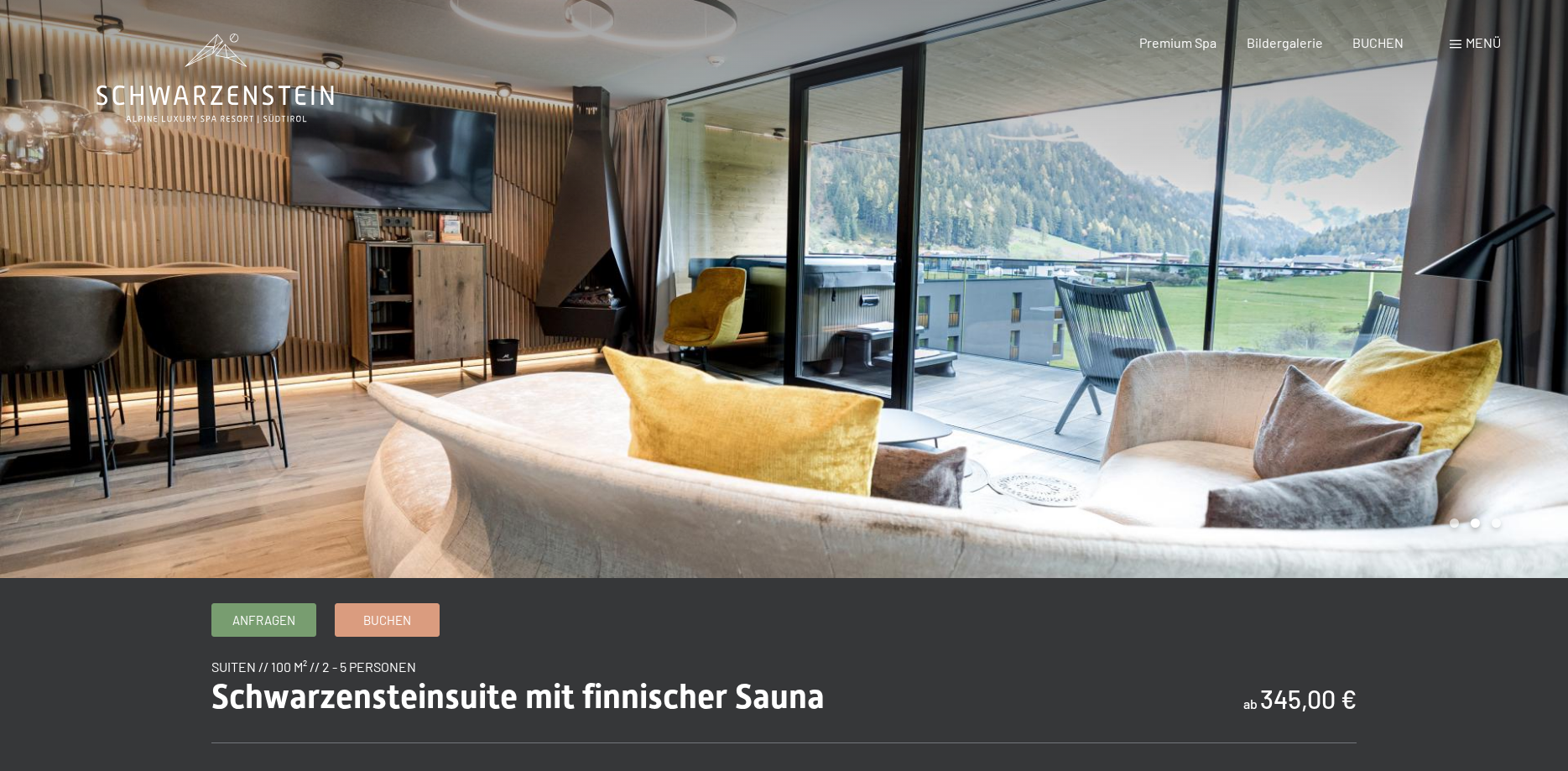
click at [1437, 237] on div at bounding box center [1176, 289] width 784 height 578
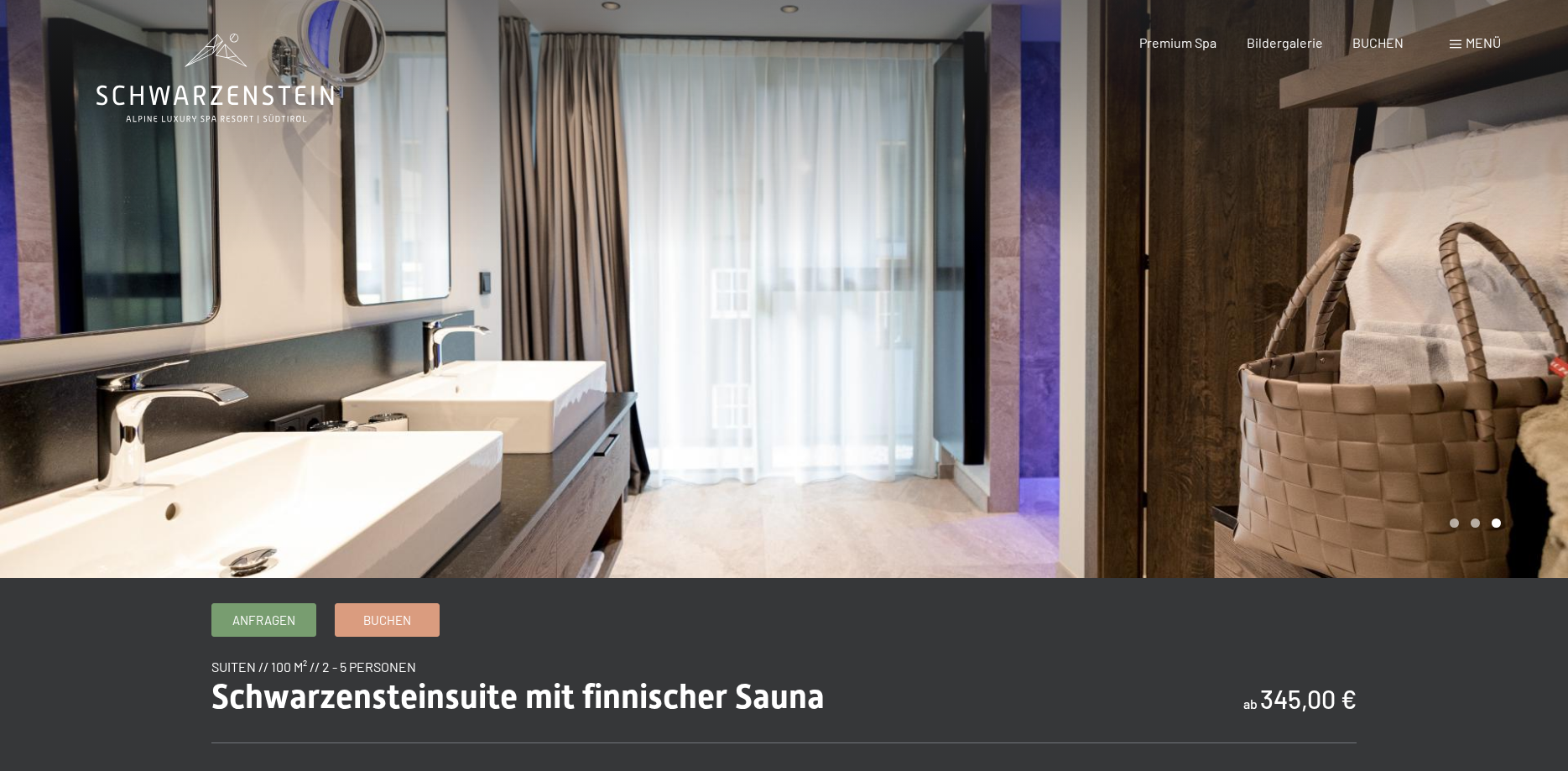
click at [1437, 237] on div at bounding box center [1176, 289] width 784 height 578
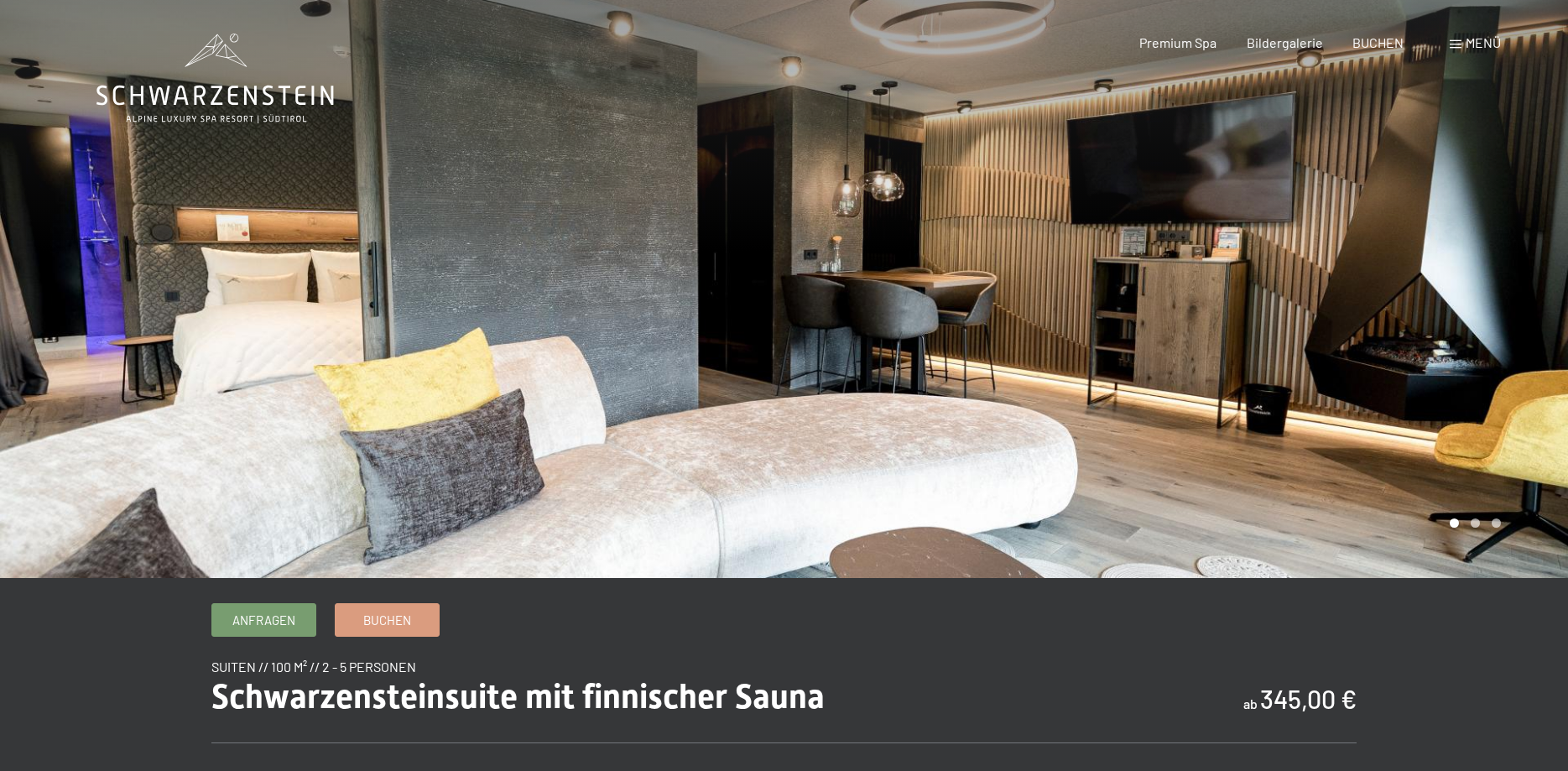
click at [1437, 237] on div at bounding box center [1176, 289] width 784 height 578
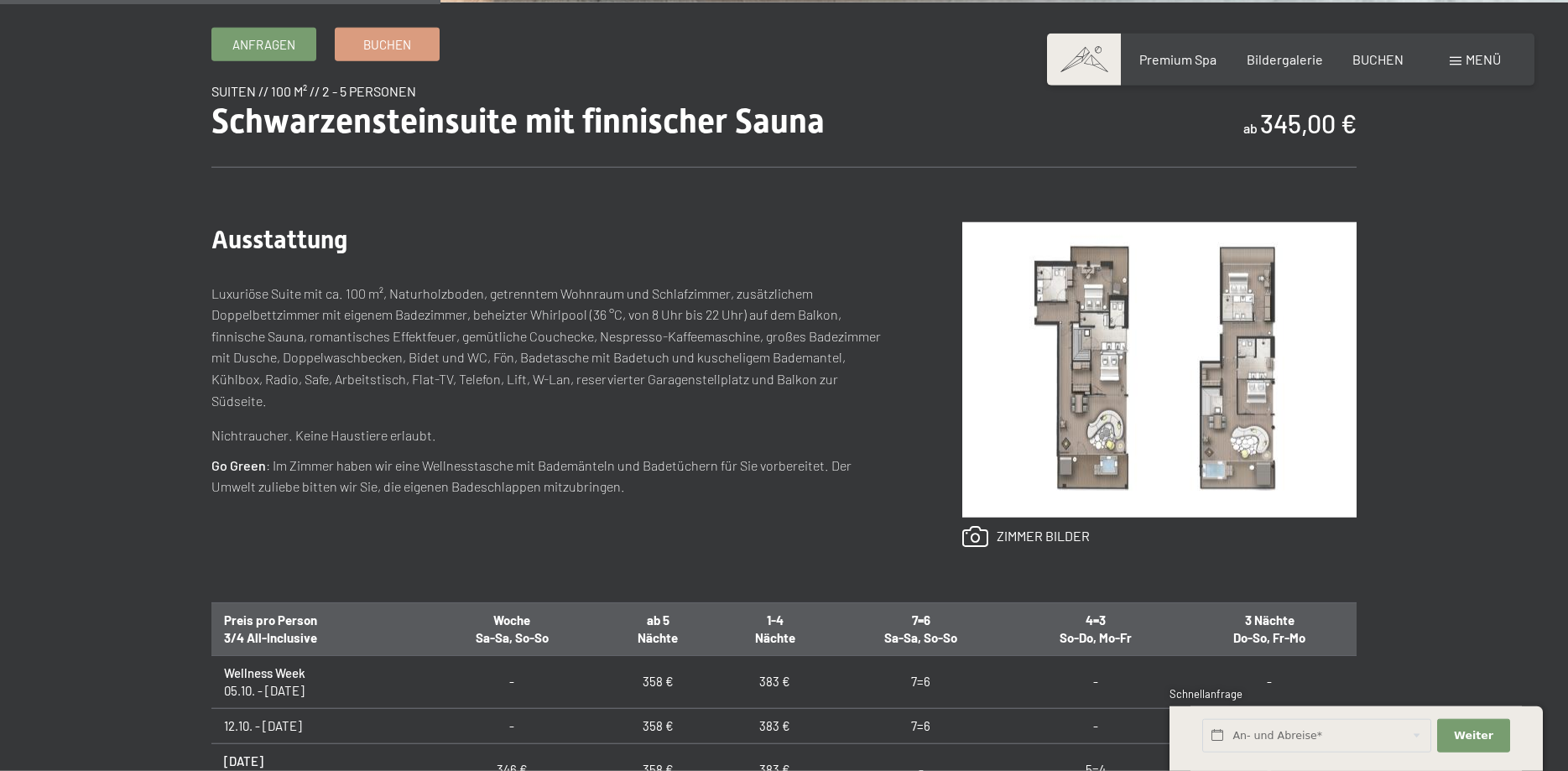
scroll to position [600, 0]
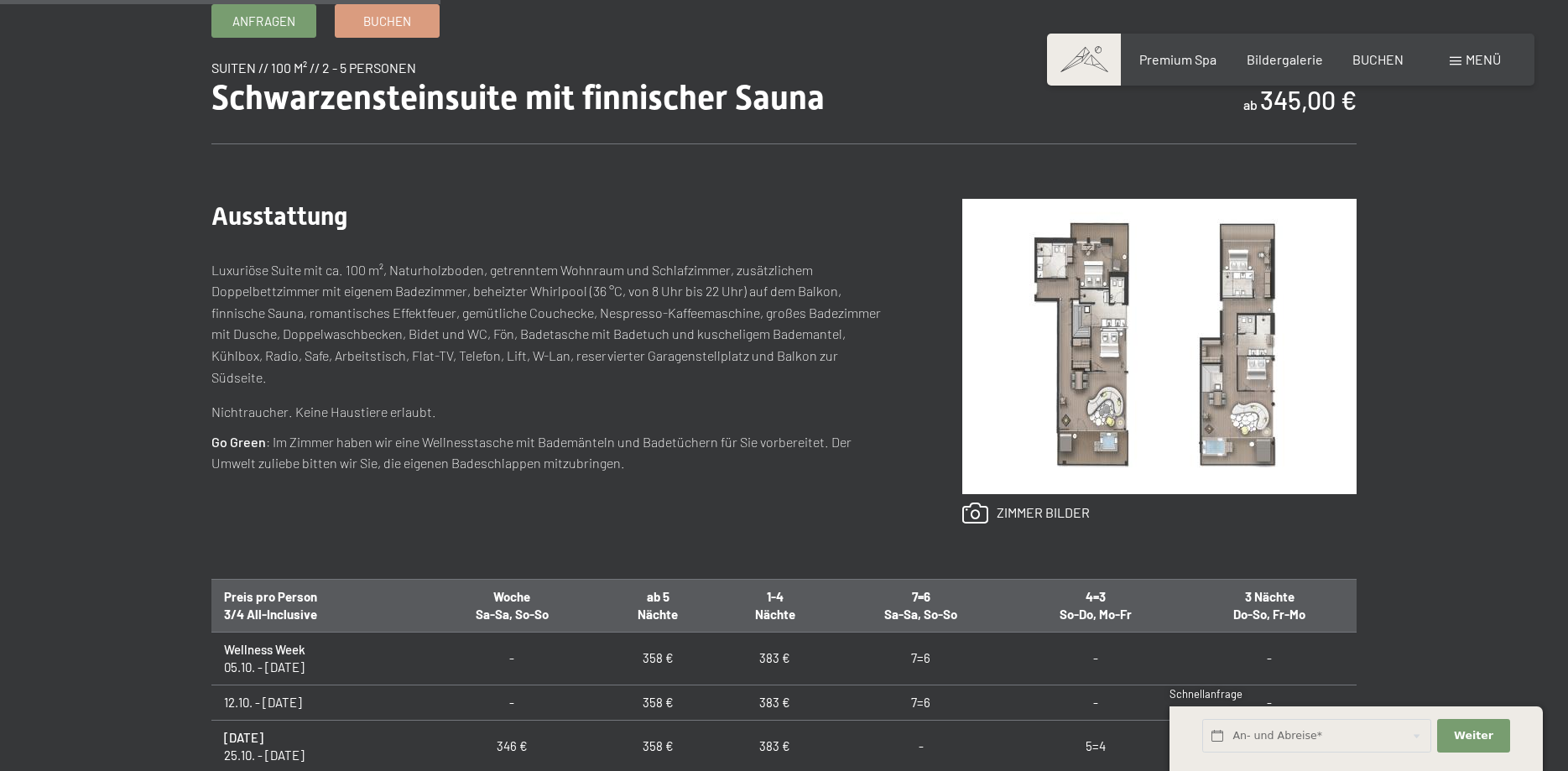
click at [1254, 420] on img at bounding box center [1160, 347] width 395 height 296
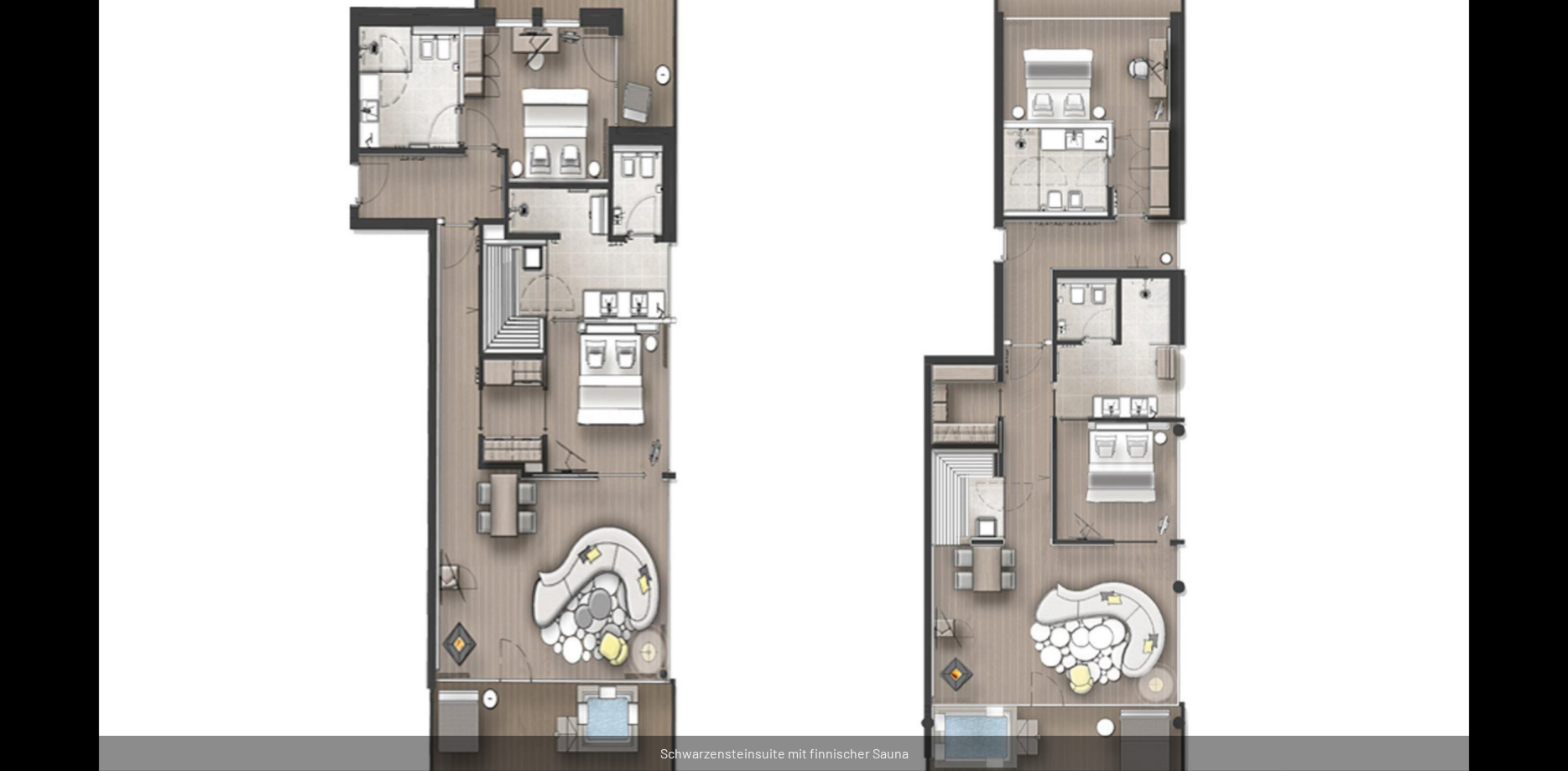
scroll to position [428, 0]
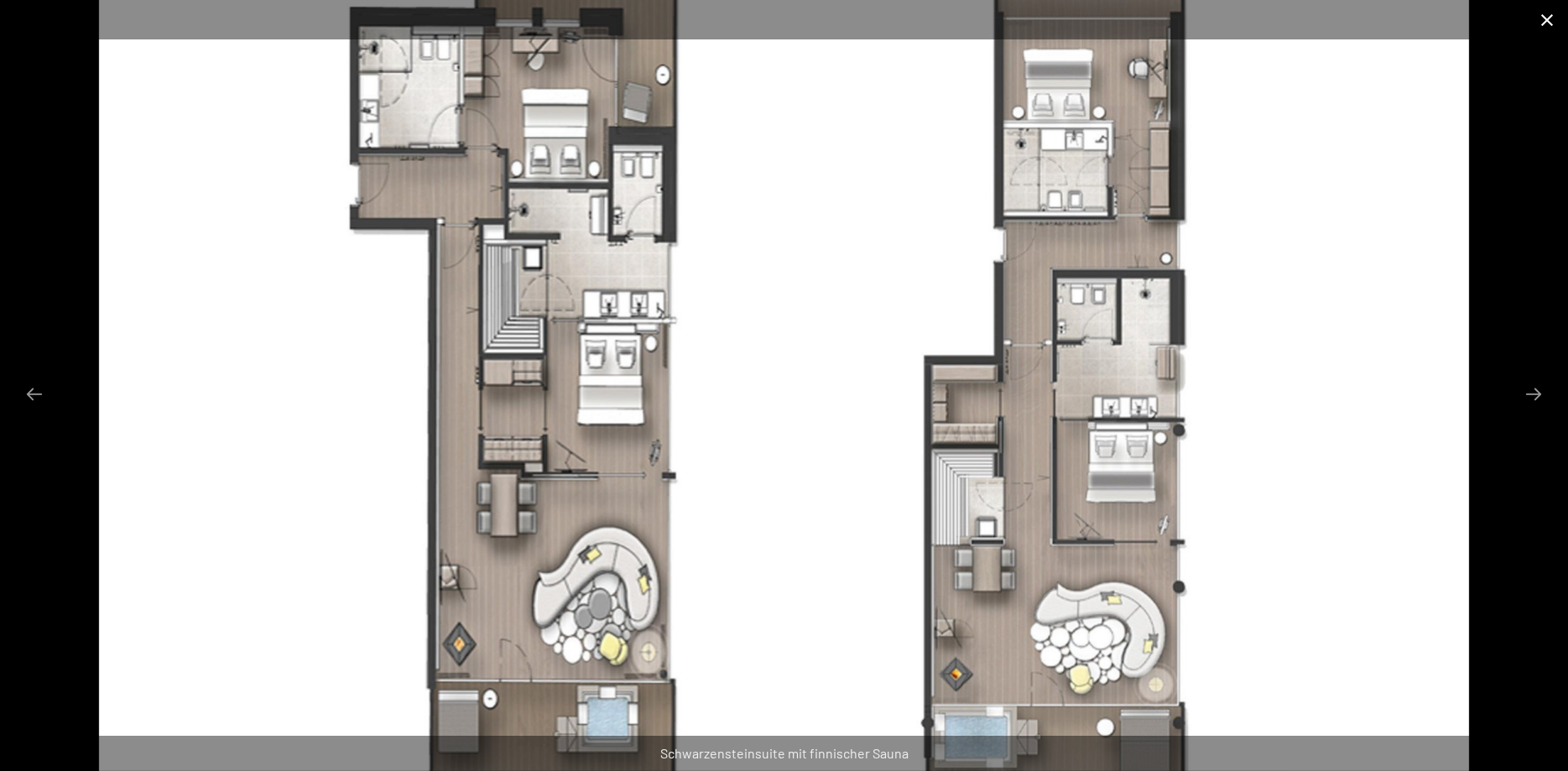
click at [1546, 22] on button "Close gallery" at bounding box center [1547, 20] width 42 height 39
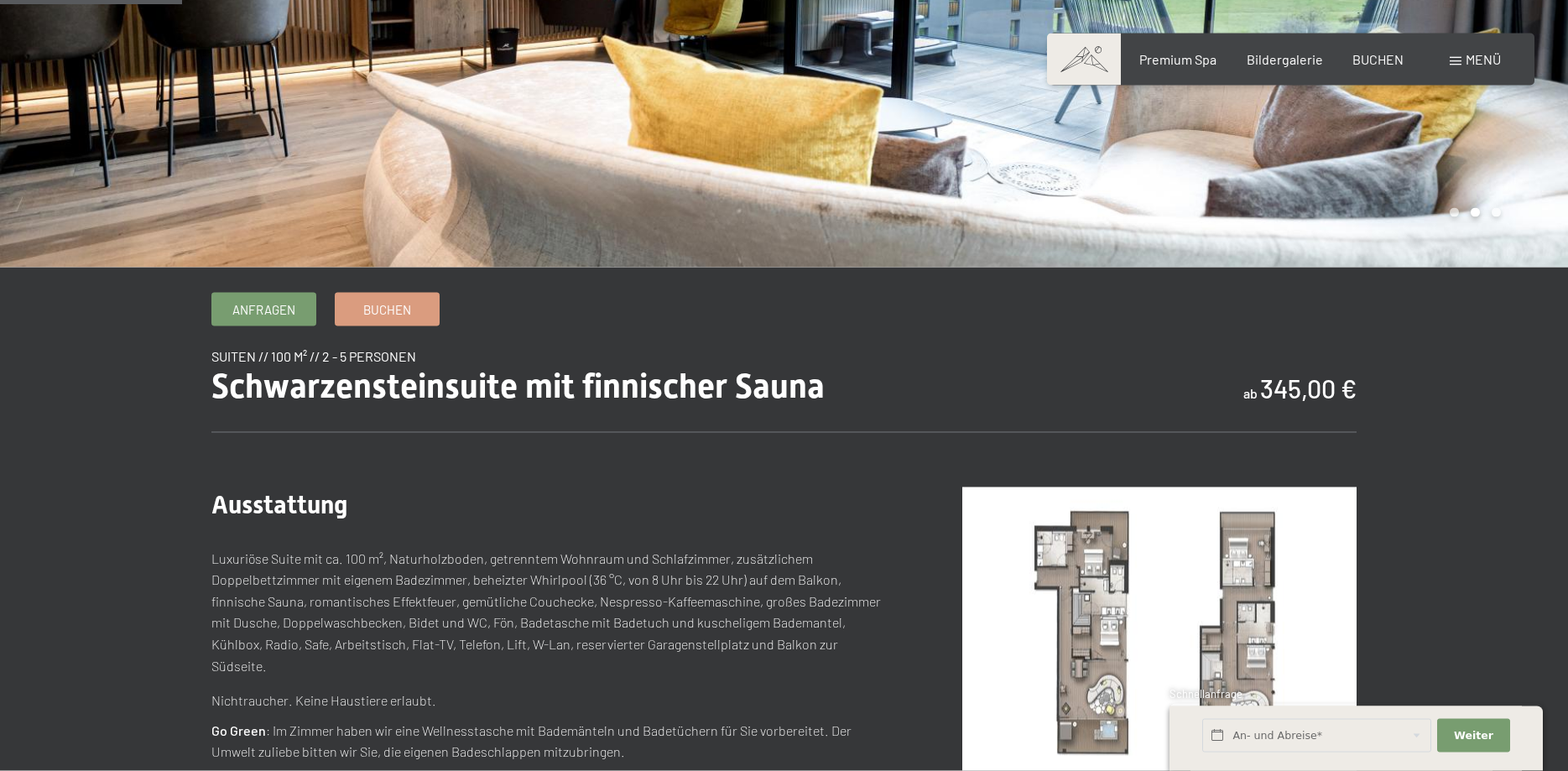
scroll to position [257, 0]
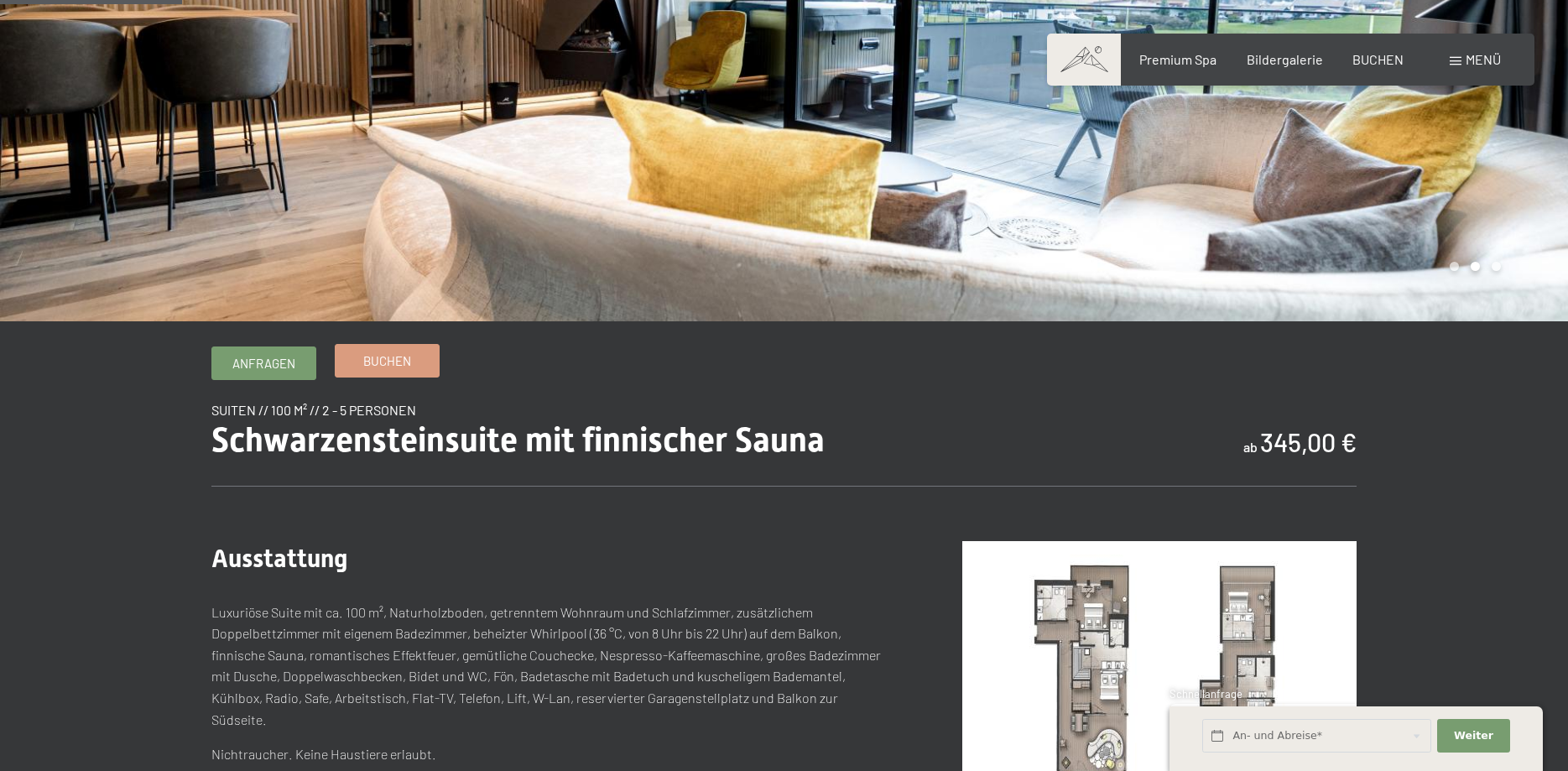
click at [375, 362] on span "Buchen" at bounding box center [387, 361] width 48 height 18
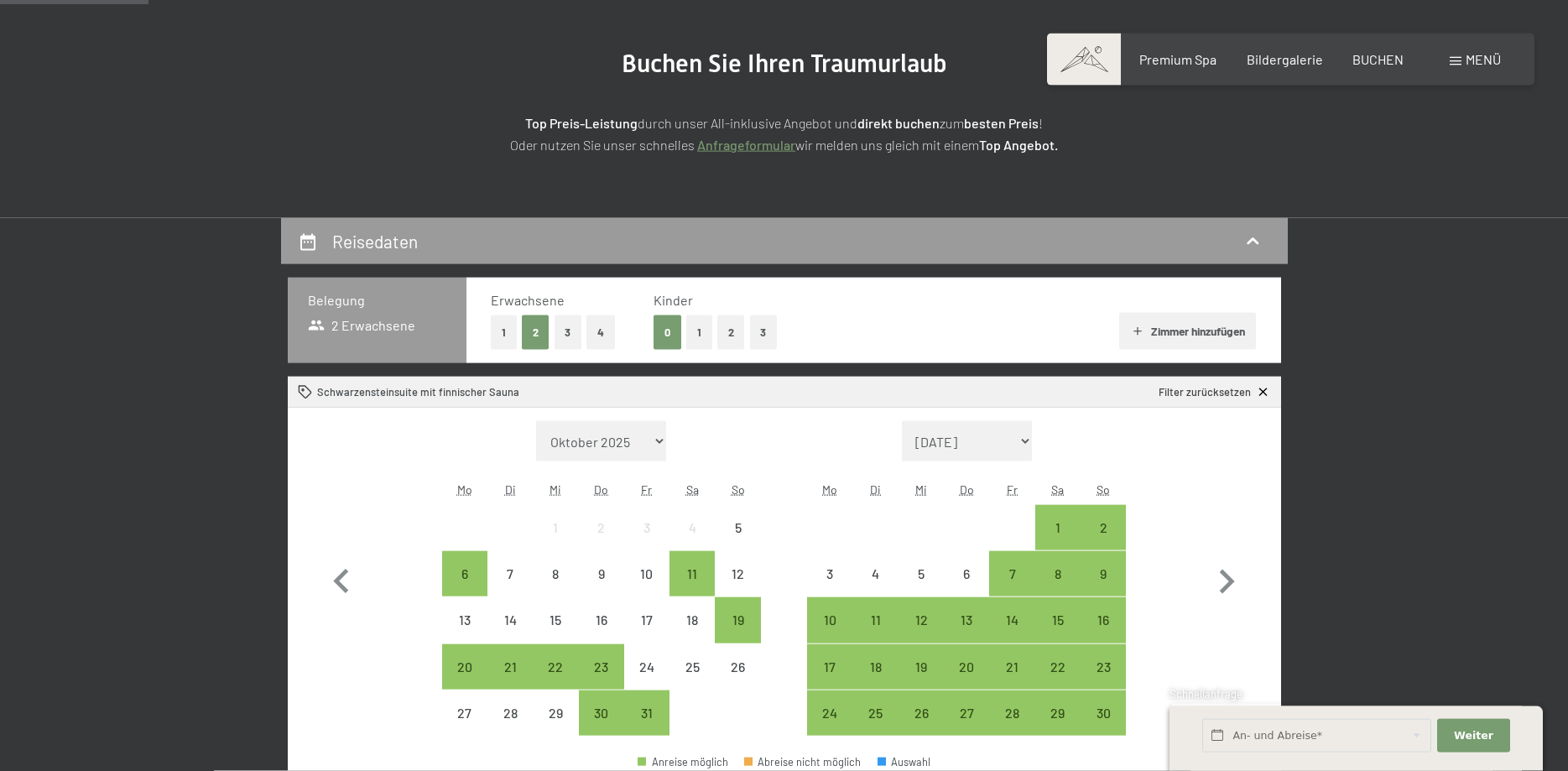
scroll to position [257, 0]
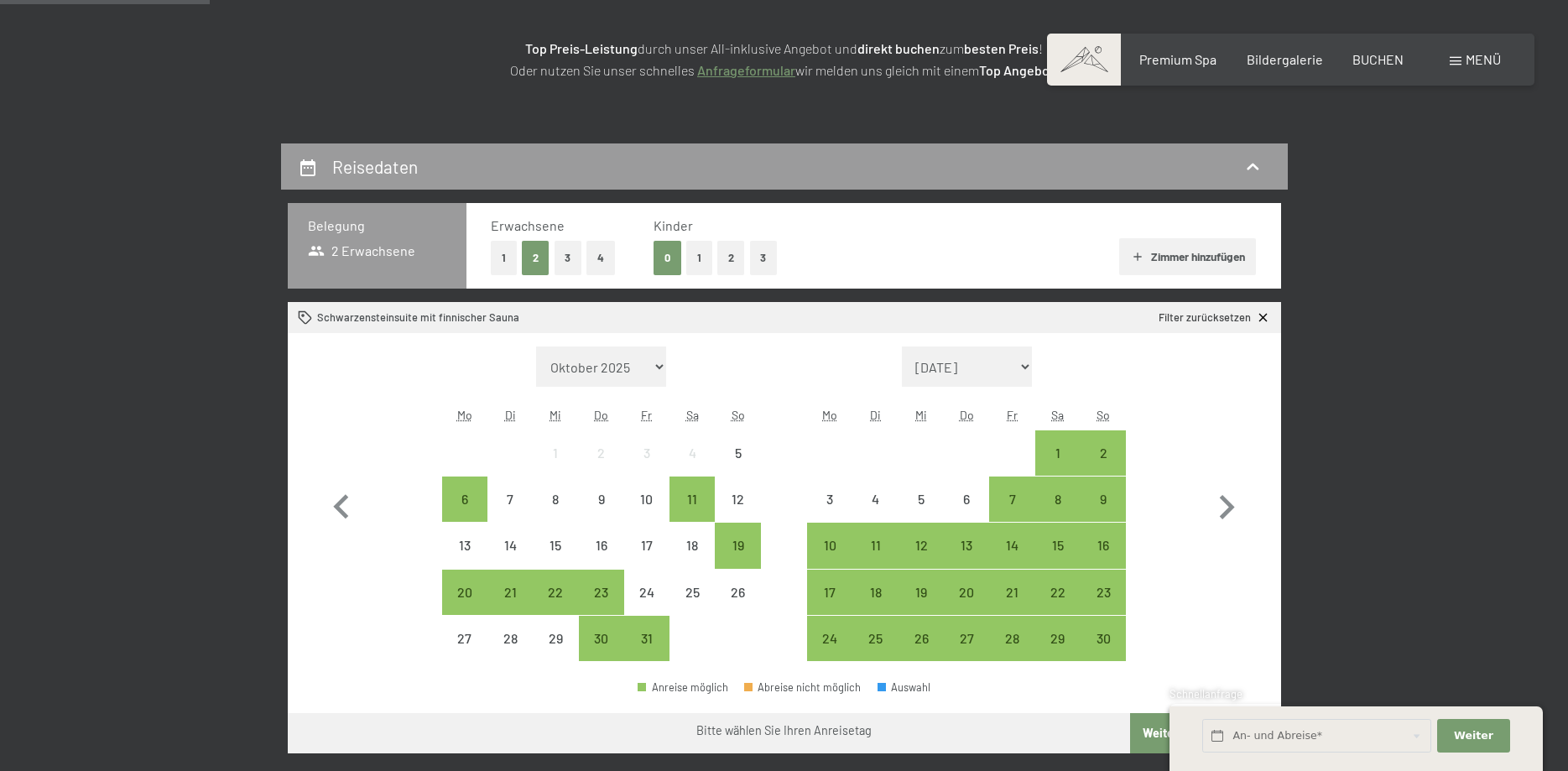
drag, startPoint x: 600, startPoint y: 249, endPoint x: 592, endPoint y: 255, distance: 10.0
click at [599, 249] on button "4" at bounding box center [600, 258] width 28 height 34
click at [1236, 508] on icon "button" at bounding box center [1227, 508] width 49 height 49
select select "2025-11-01"
select select "2025-12-01"
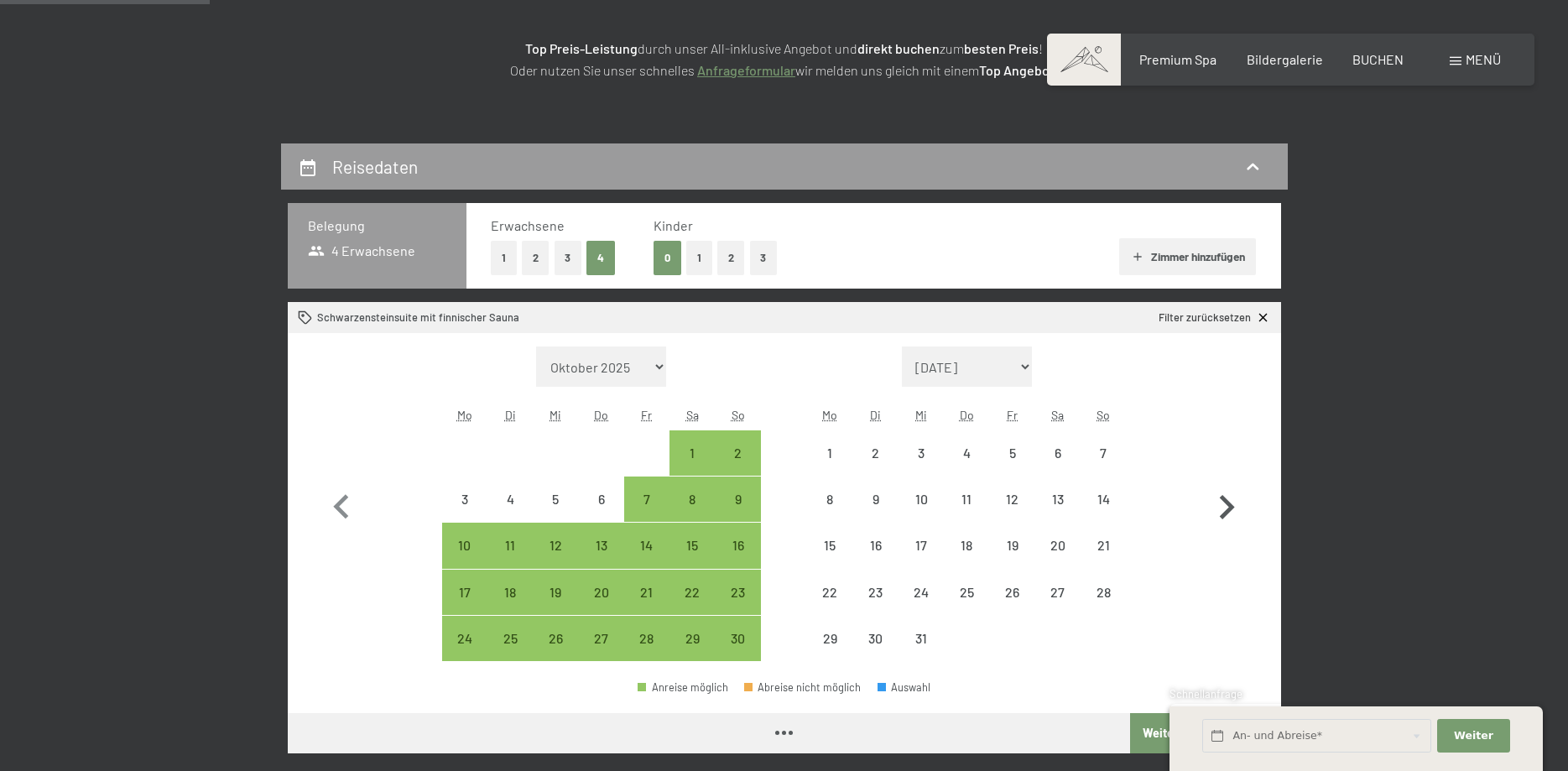
click at [1236, 508] on icon "button" at bounding box center [1227, 508] width 49 height 49
select select "2025-12-01"
select select "2026-01-01"
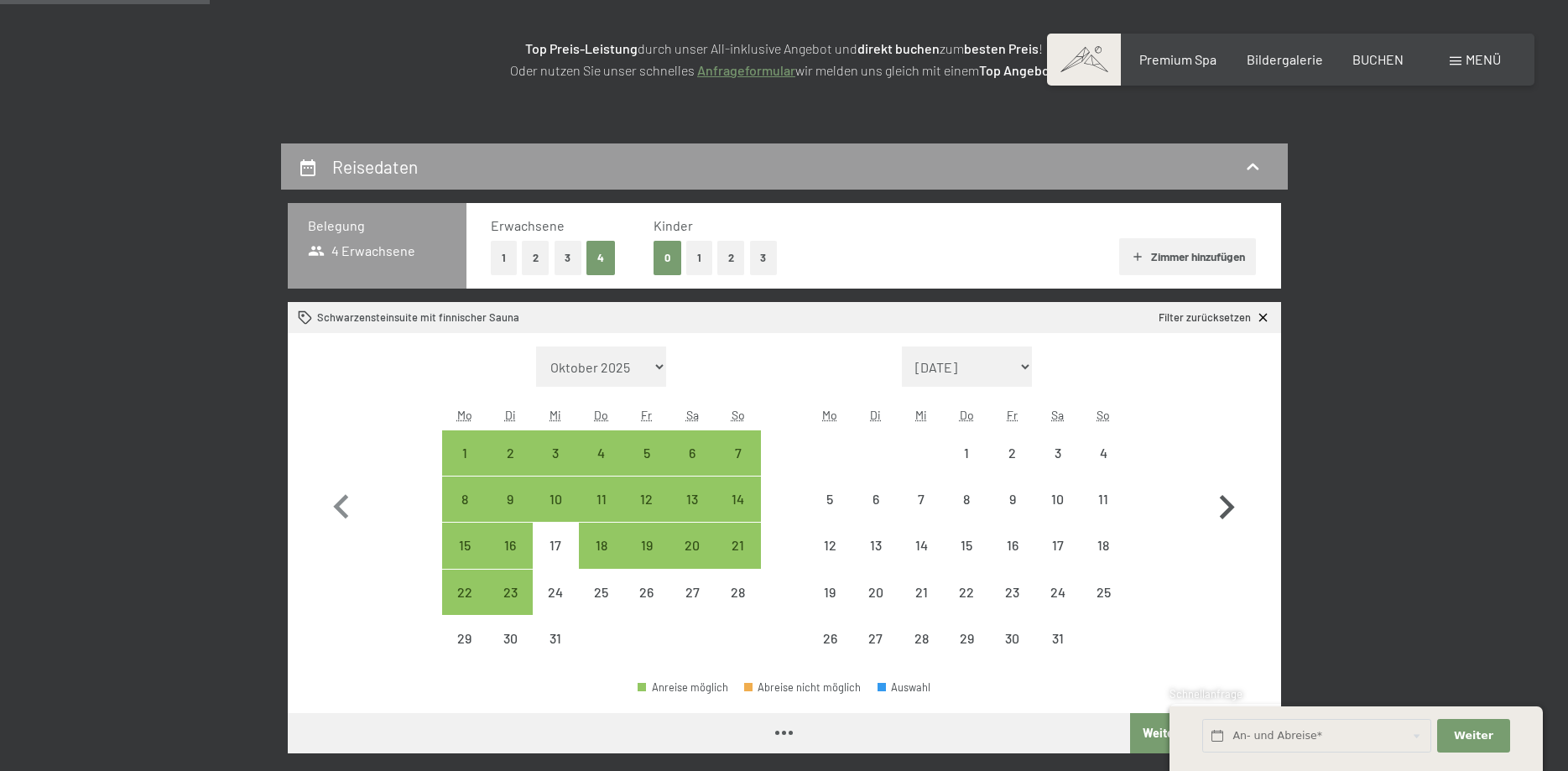
click at [1236, 508] on icon "button" at bounding box center [1227, 508] width 49 height 49
select select "2026-01-01"
select select "2026-02-01"
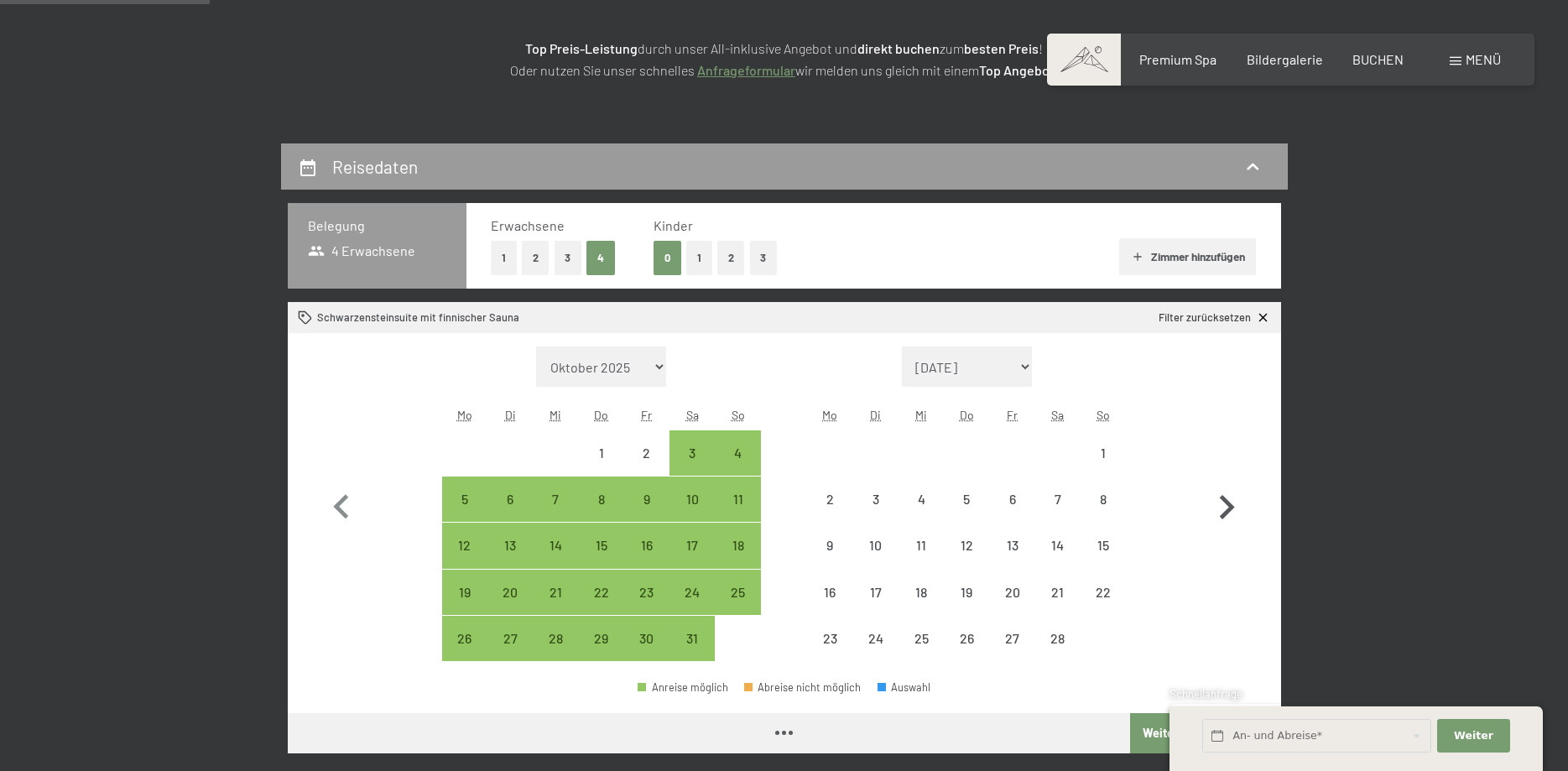
click at [1236, 508] on icon "button" at bounding box center [1227, 508] width 49 height 49
select select "[DATE]"
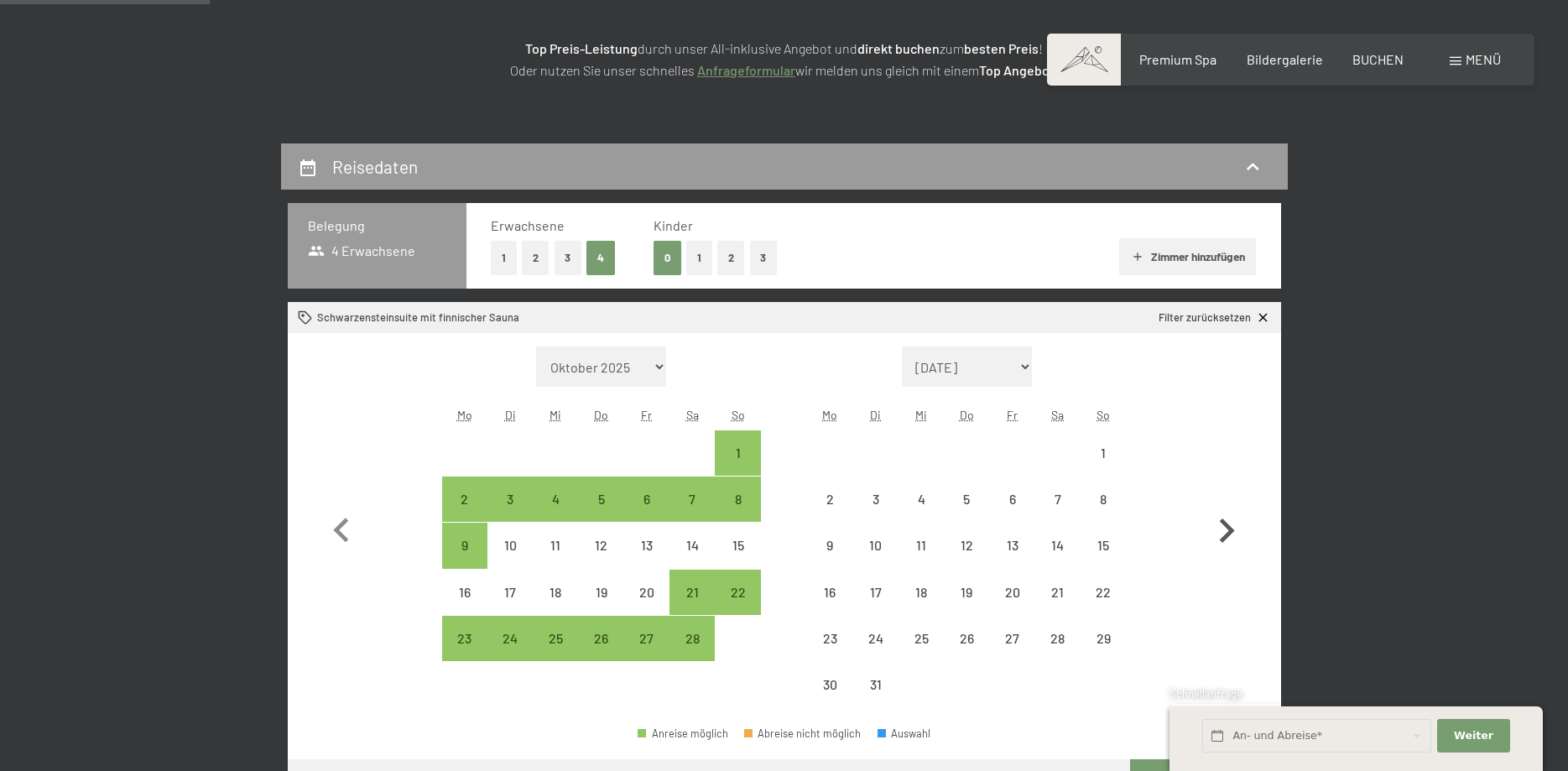
click at [1236, 508] on icon "button" at bounding box center [1227, 532] width 49 height 49
select select "[DATE]"
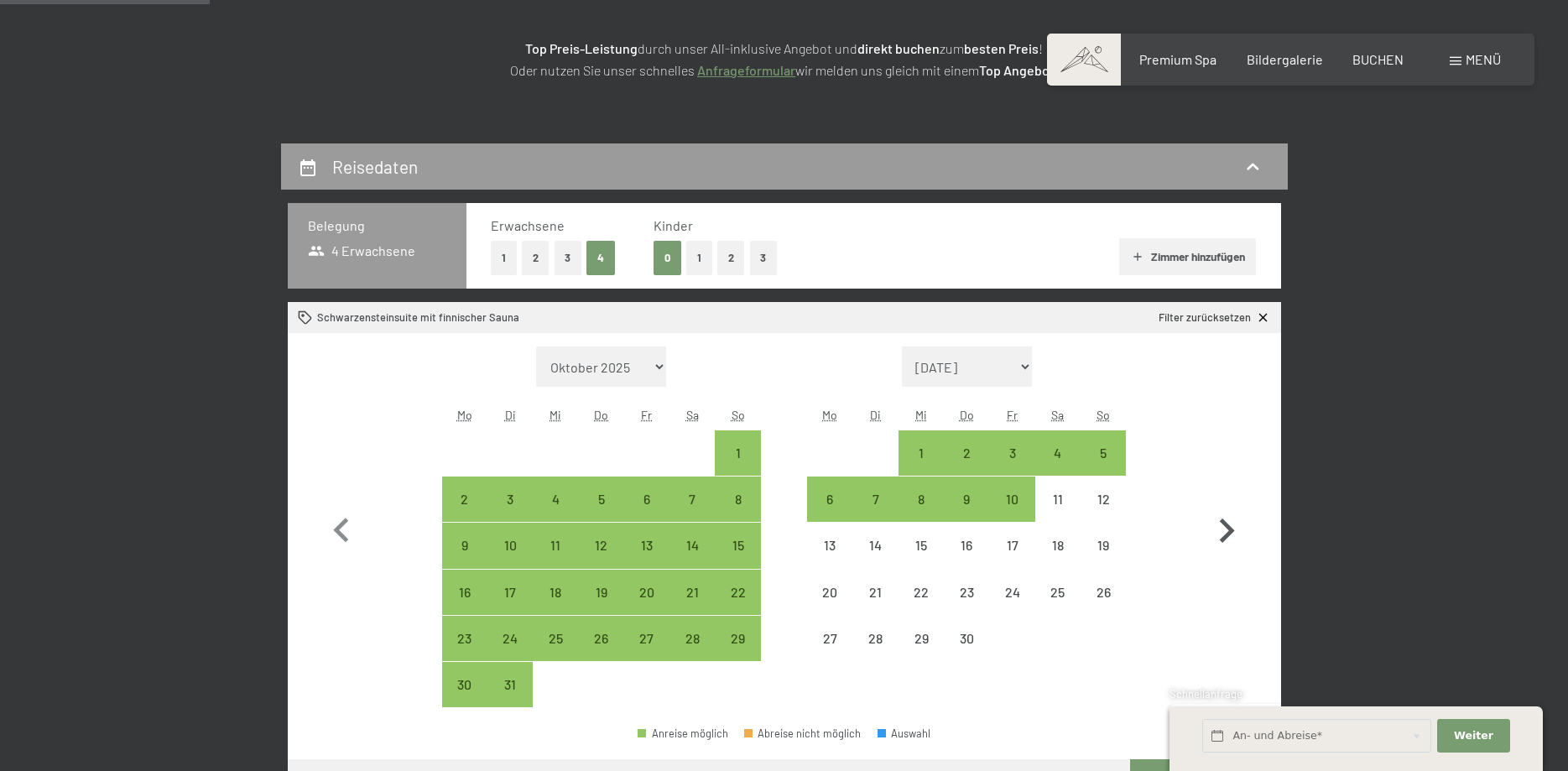
click at [1236, 508] on icon "button" at bounding box center [1227, 532] width 49 height 49
select select "[DATE]"
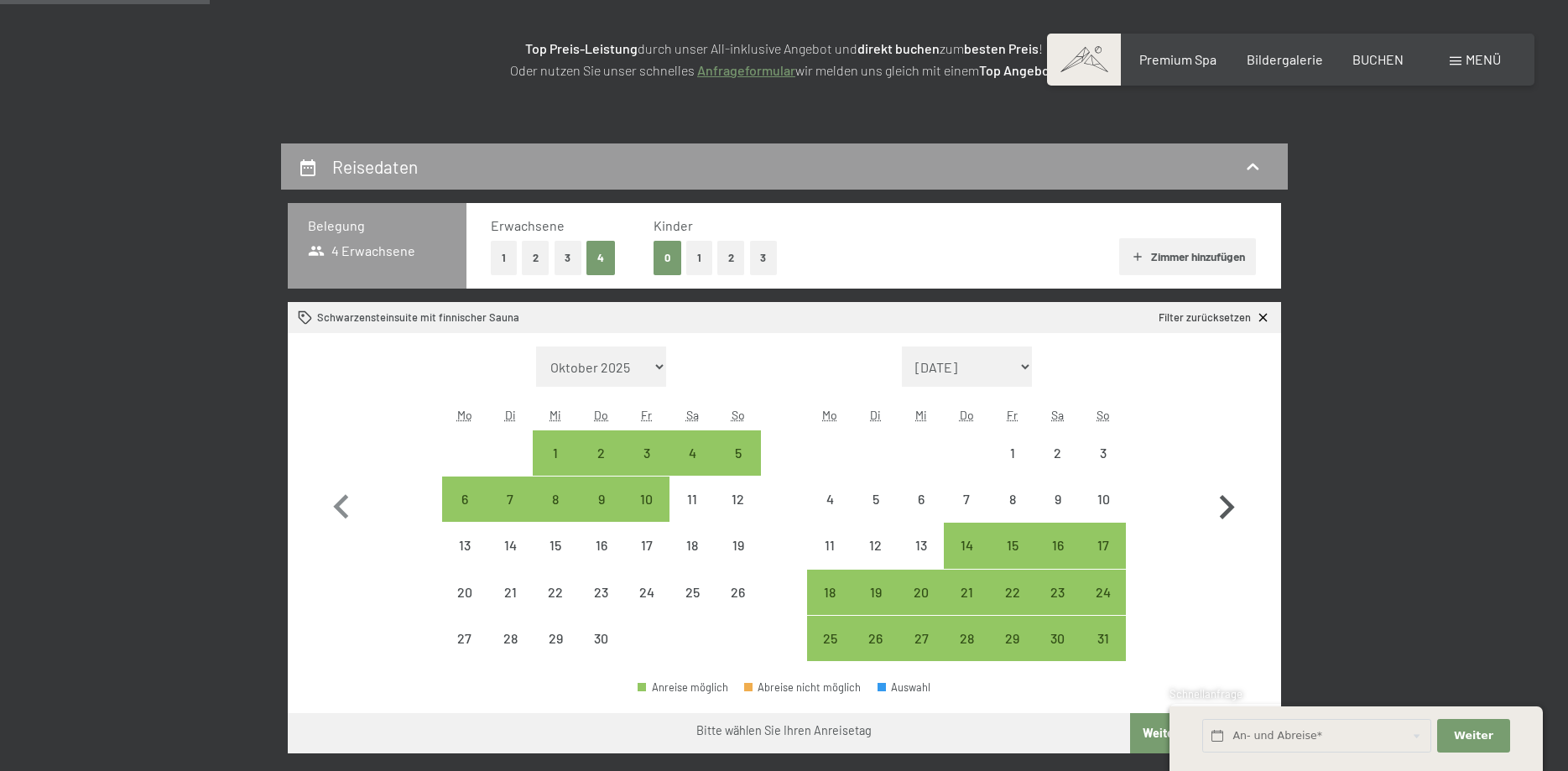
click at [1236, 508] on icon "button" at bounding box center [1227, 508] width 49 height 49
select select "[DATE]"
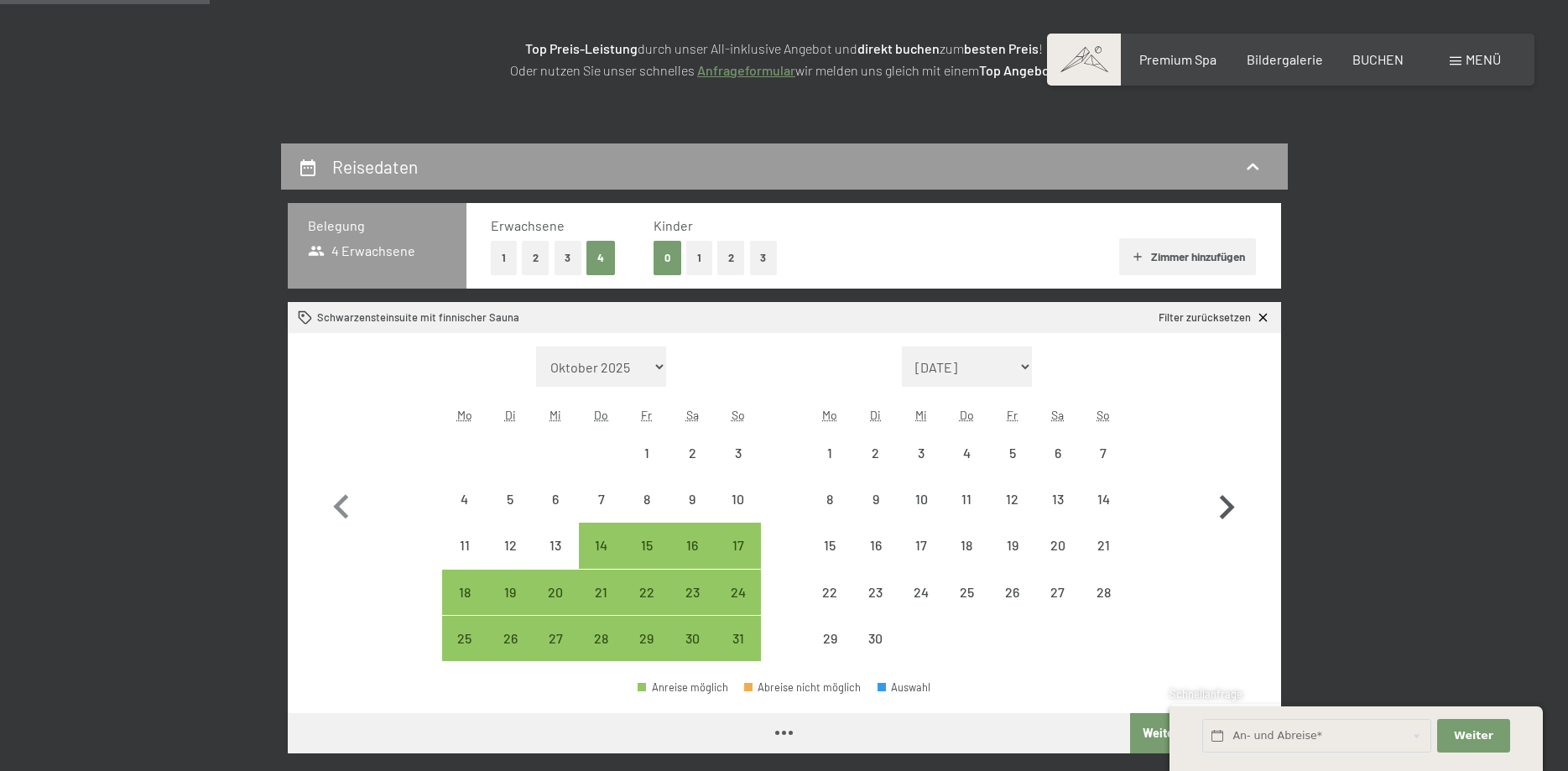
select select "[DATE]"
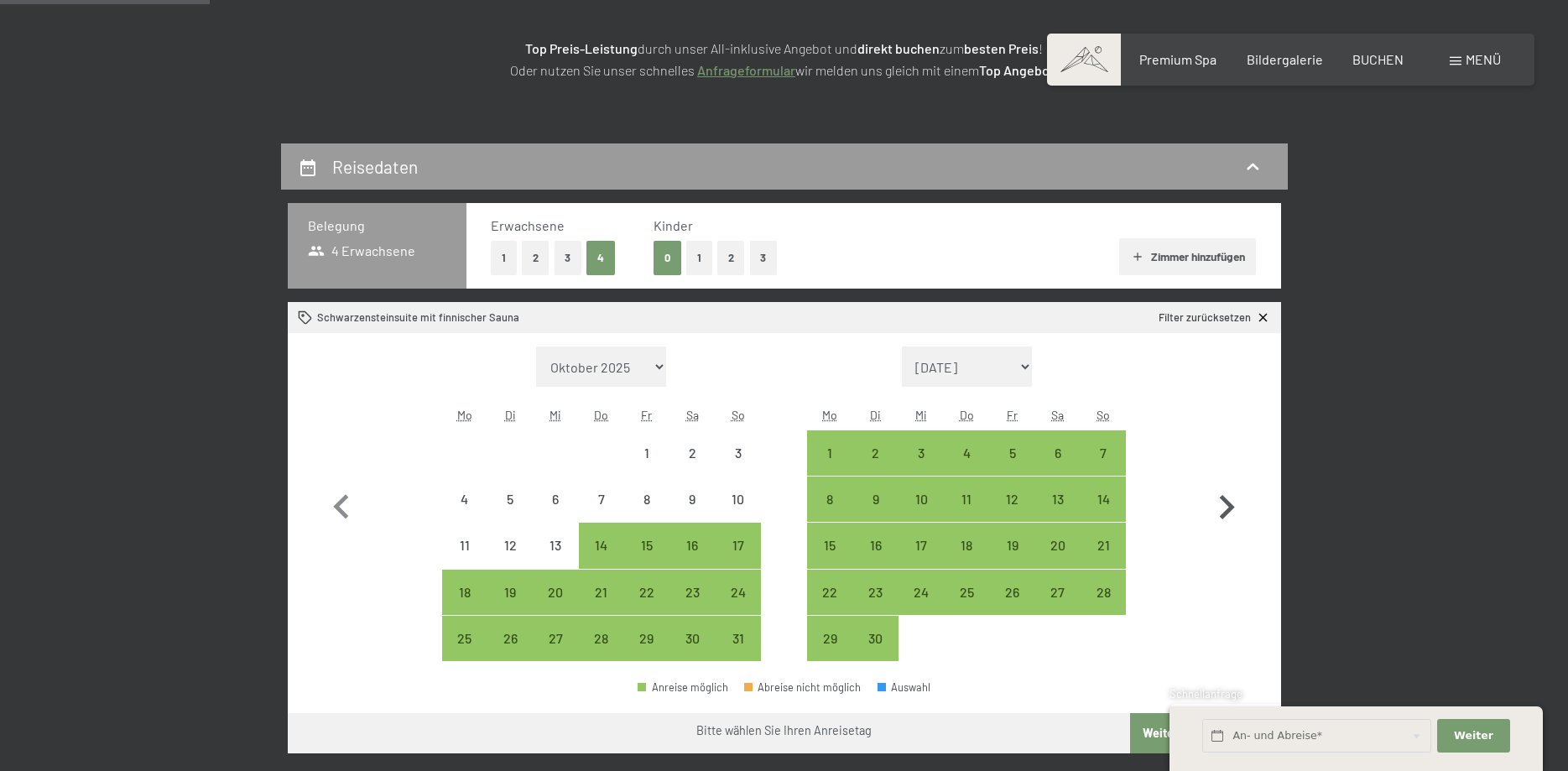
click at [1236, 508] on icon "button" at bounding box center [1227, 508] width 49 height 49
select select "[DATE]"
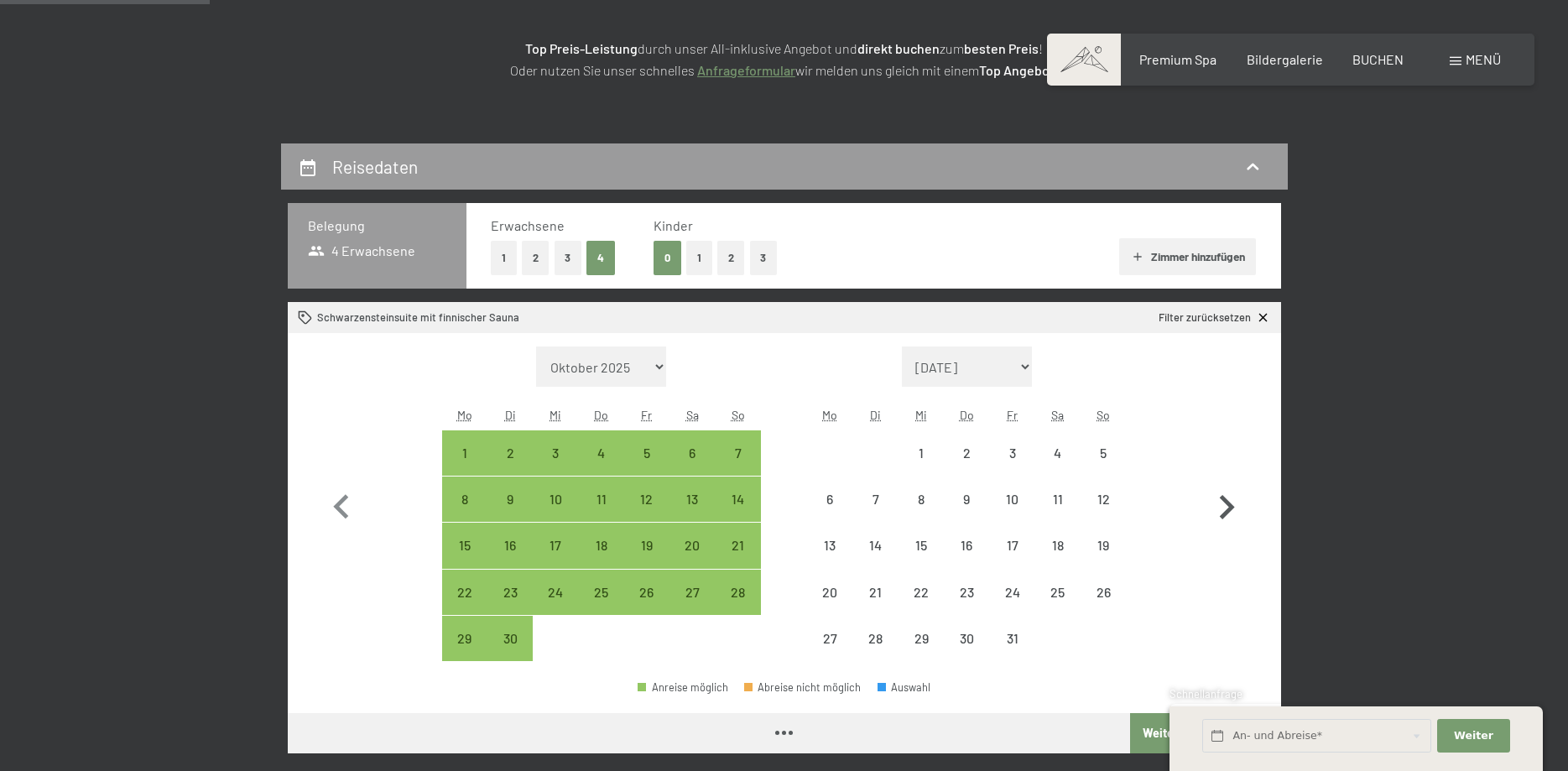
click at [1236, 508] on icon "button" at bounding box center [1227, 508] width 49 height 49
select select "[DATE]"
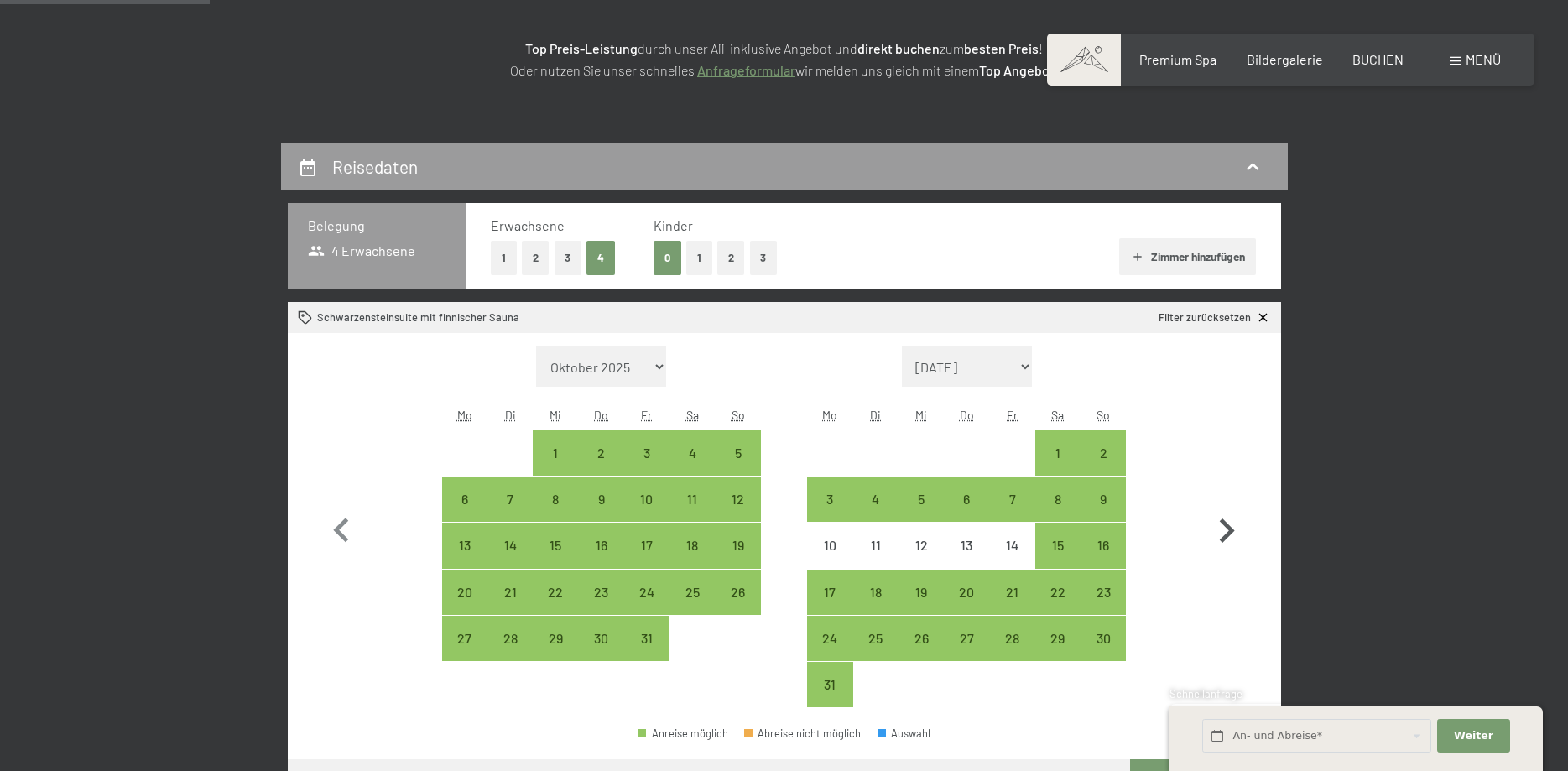
click at [1236, 508] on icon "button" at bounding box center [1227, 532] width 49 height 49
select select "[DATE]"
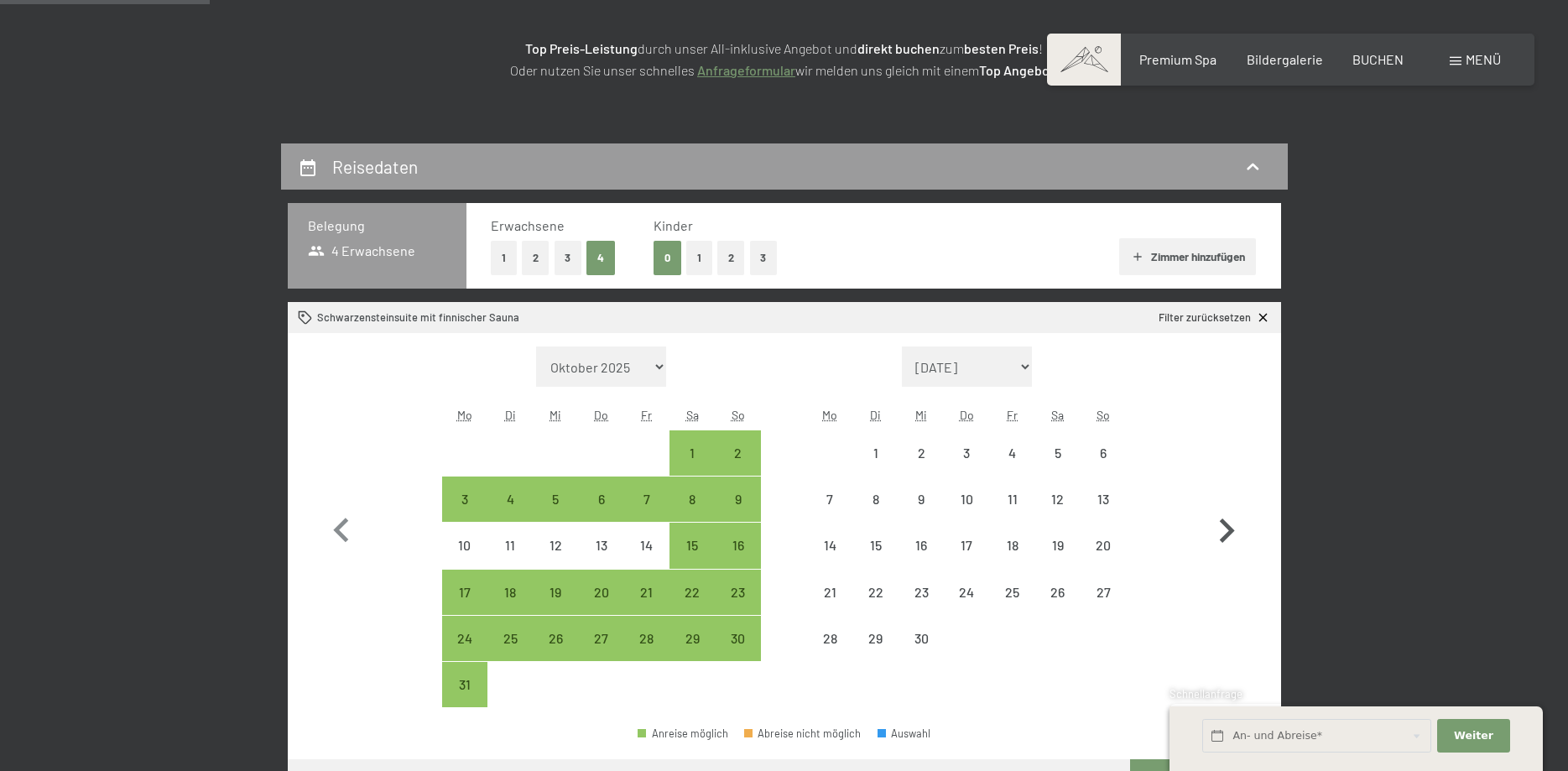
select select "[DATE]"
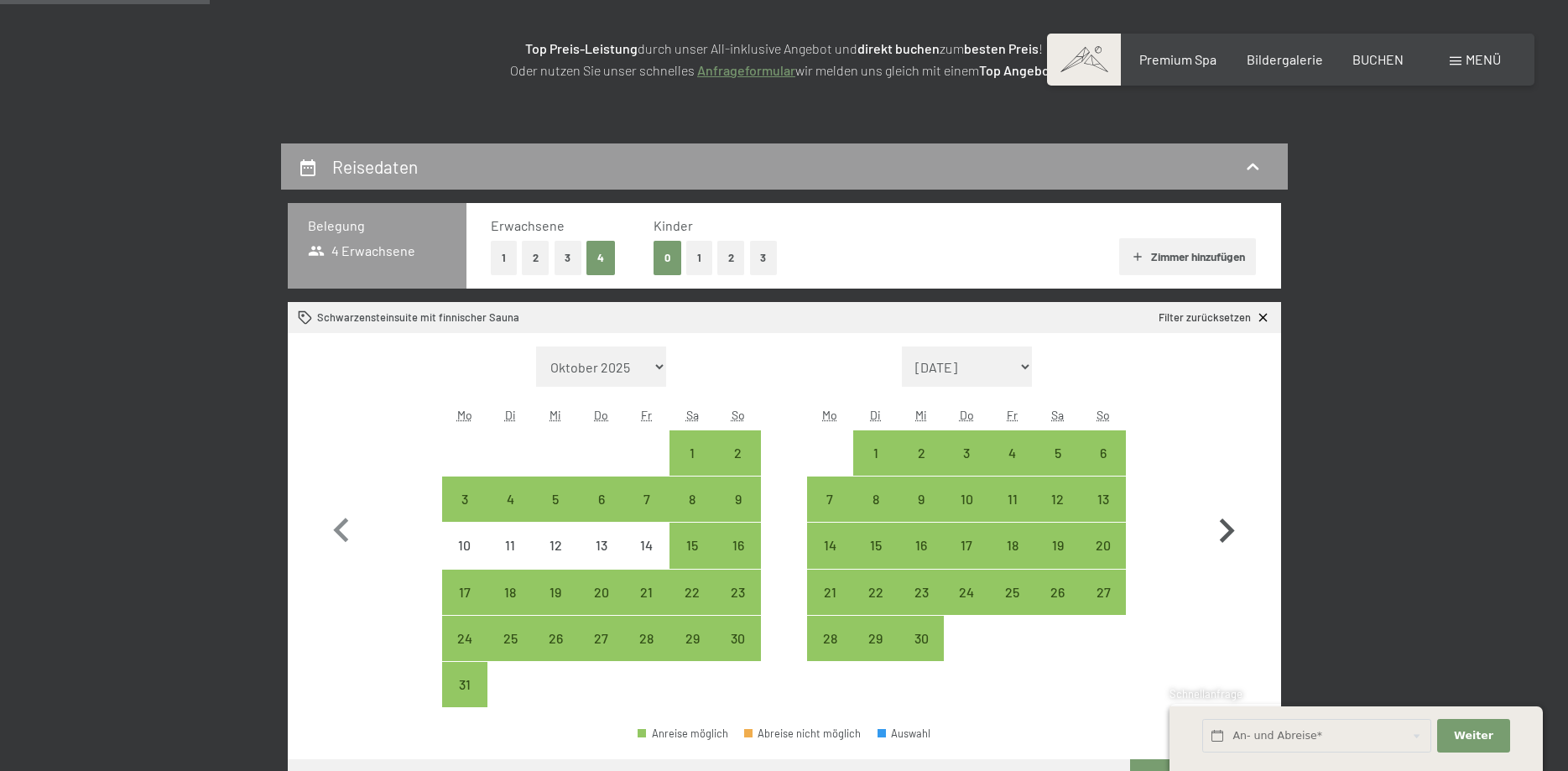
click at [1236, 508] on icon "button" at bounding box center [1227, 532] width 49 height 49
select select "[DATE]"
select select "2026-10-01"
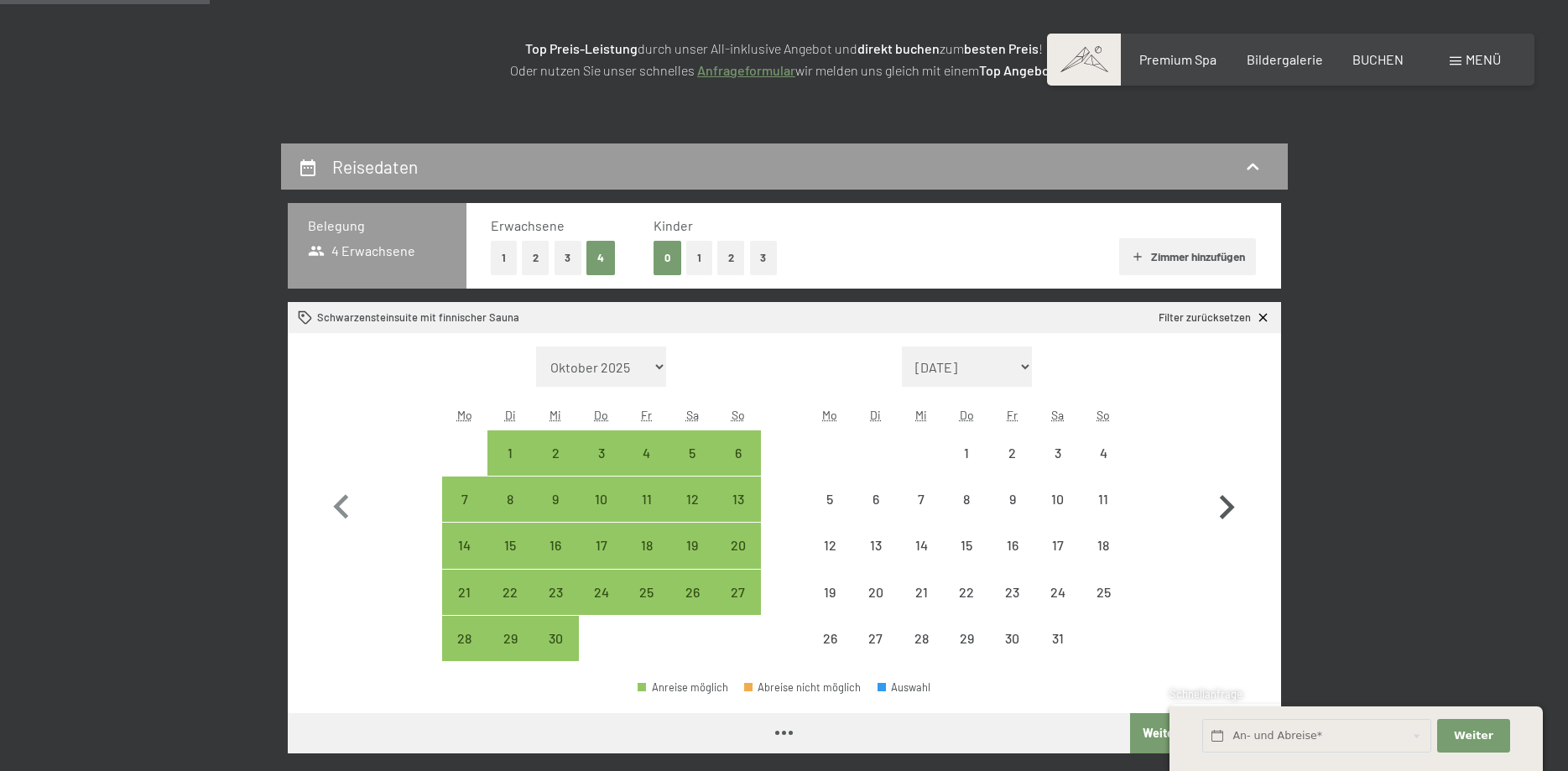
select select "[DATE]"
select select "2026-10-01"
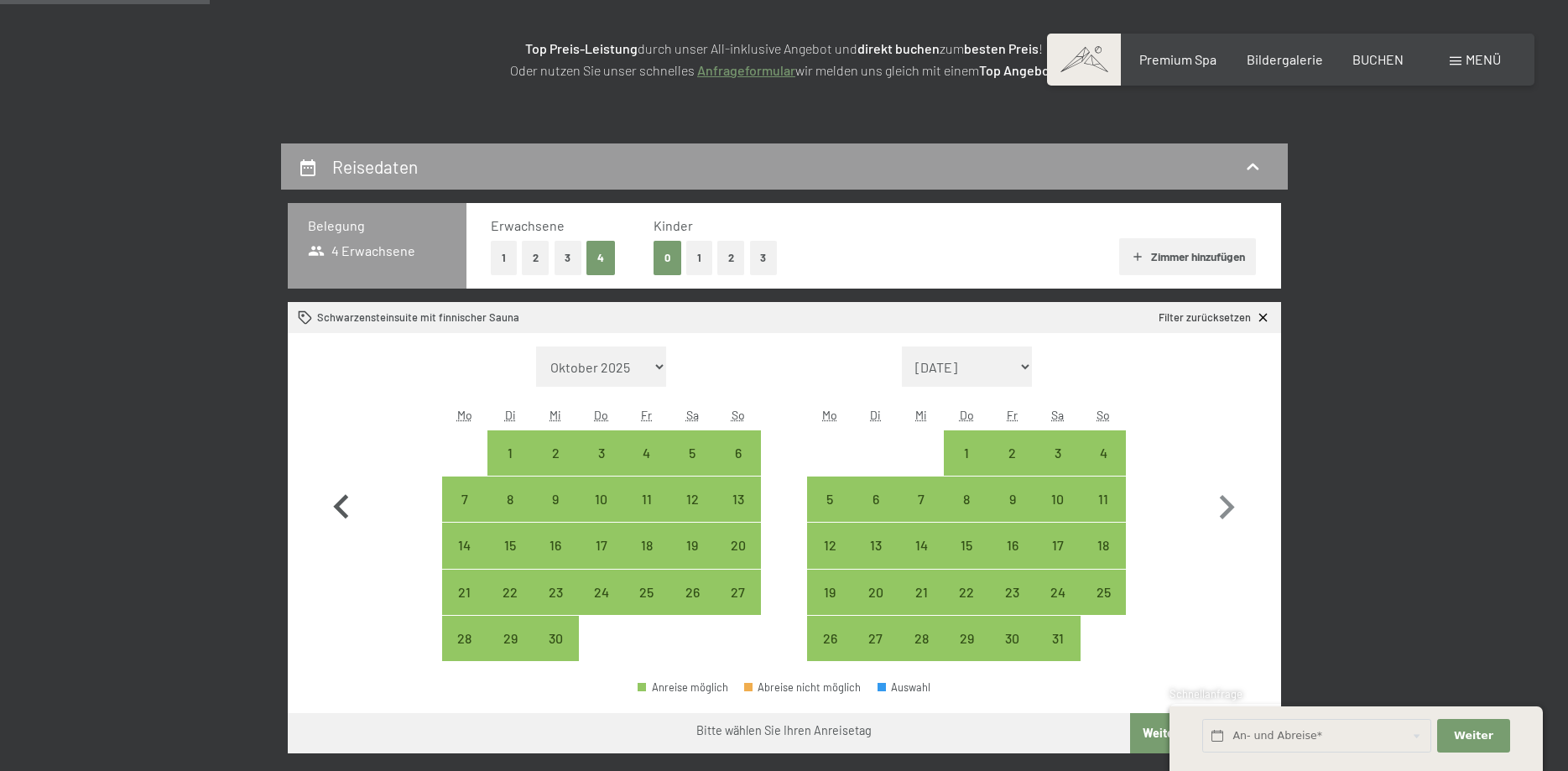
click at [340, 507] on icon "button" at bounding box center [342, 508] width 49 height 49
select select "[DATE]"
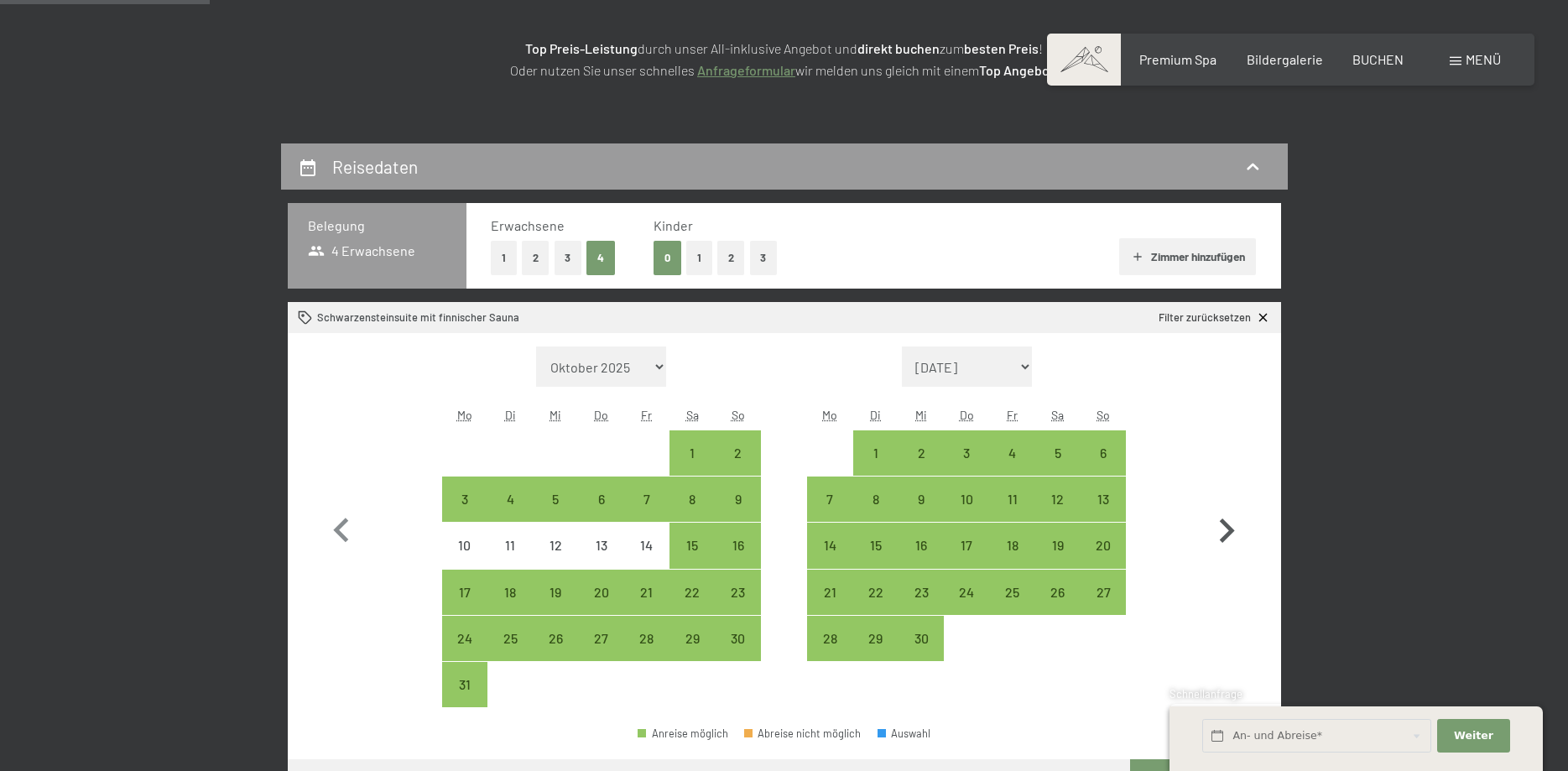
click at [1240, 524] on icon "button" at bounding box center [1227, 532] width 49 height 49
select select "[DATE]"
select select "2026-10-01"
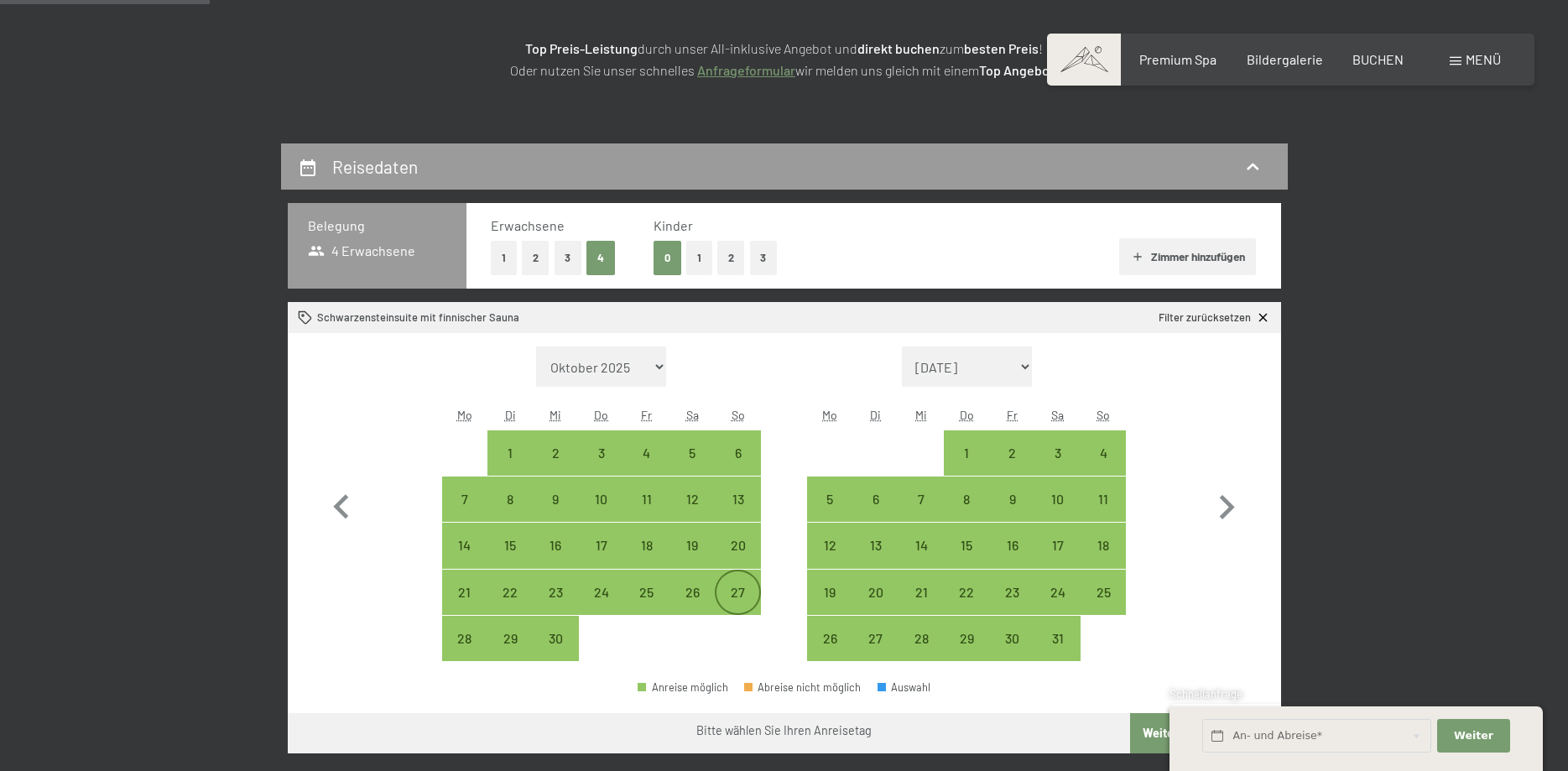
click at [740, 602] on div "27" at bounding box center [737, 606] width 42 height 42
select select "[DATE]"
select select "2026-10-01"
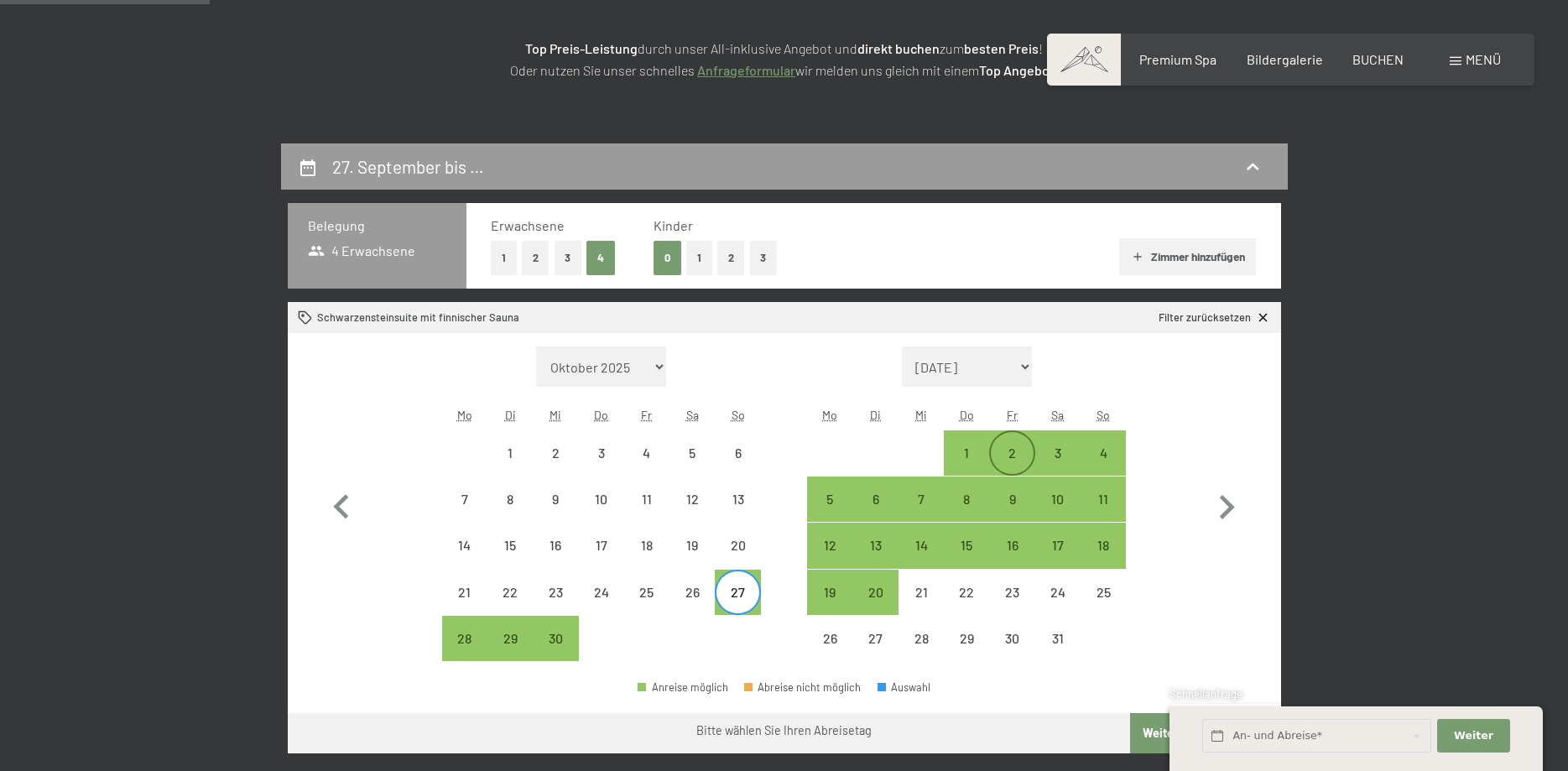
click at [1012, 447] on div "2" at bounding box center [1012, 467] width 42 height 42
select select "2026-09-01"
select select "2026-10-01"
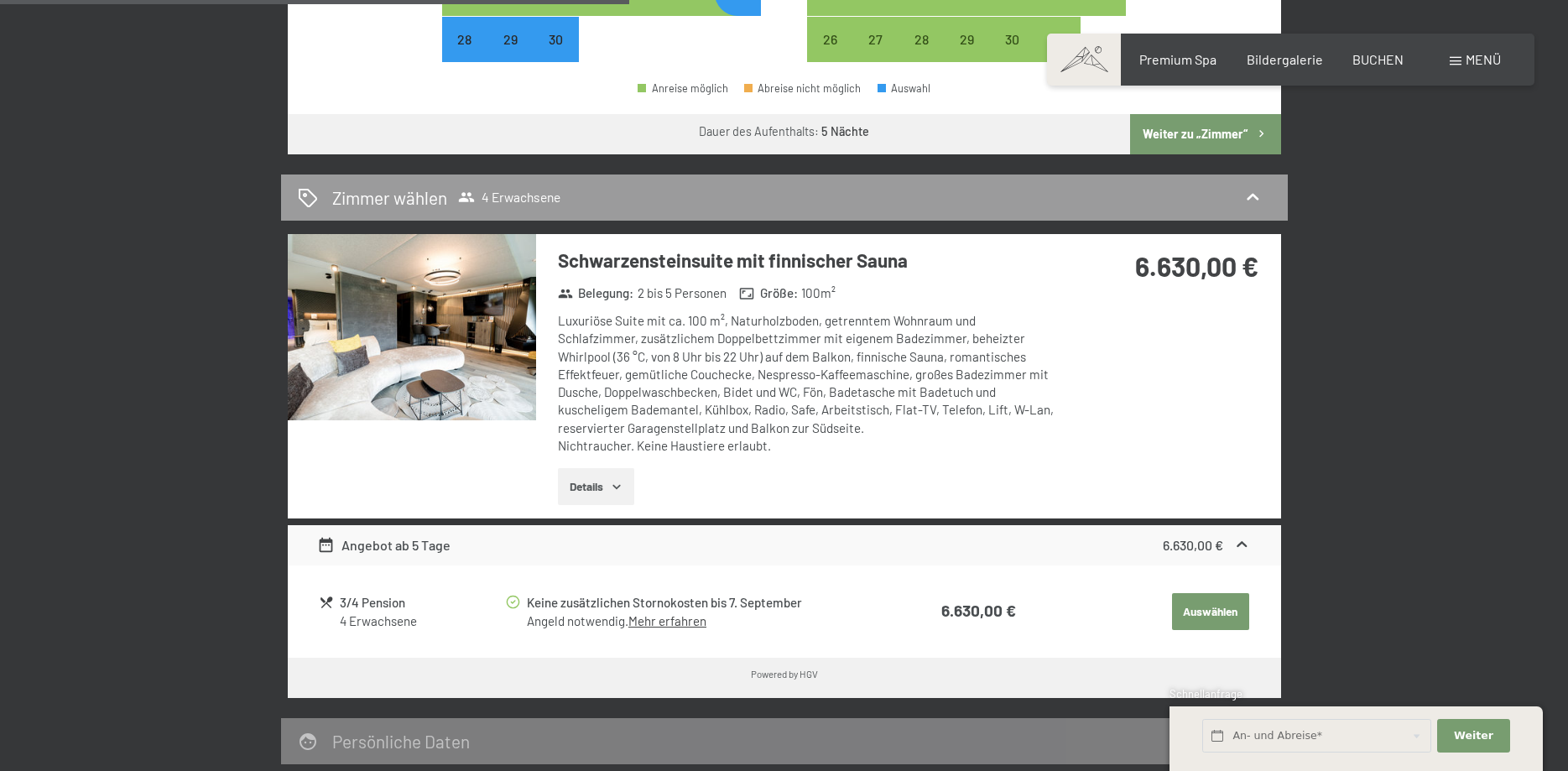
scroll to position [428, 0]
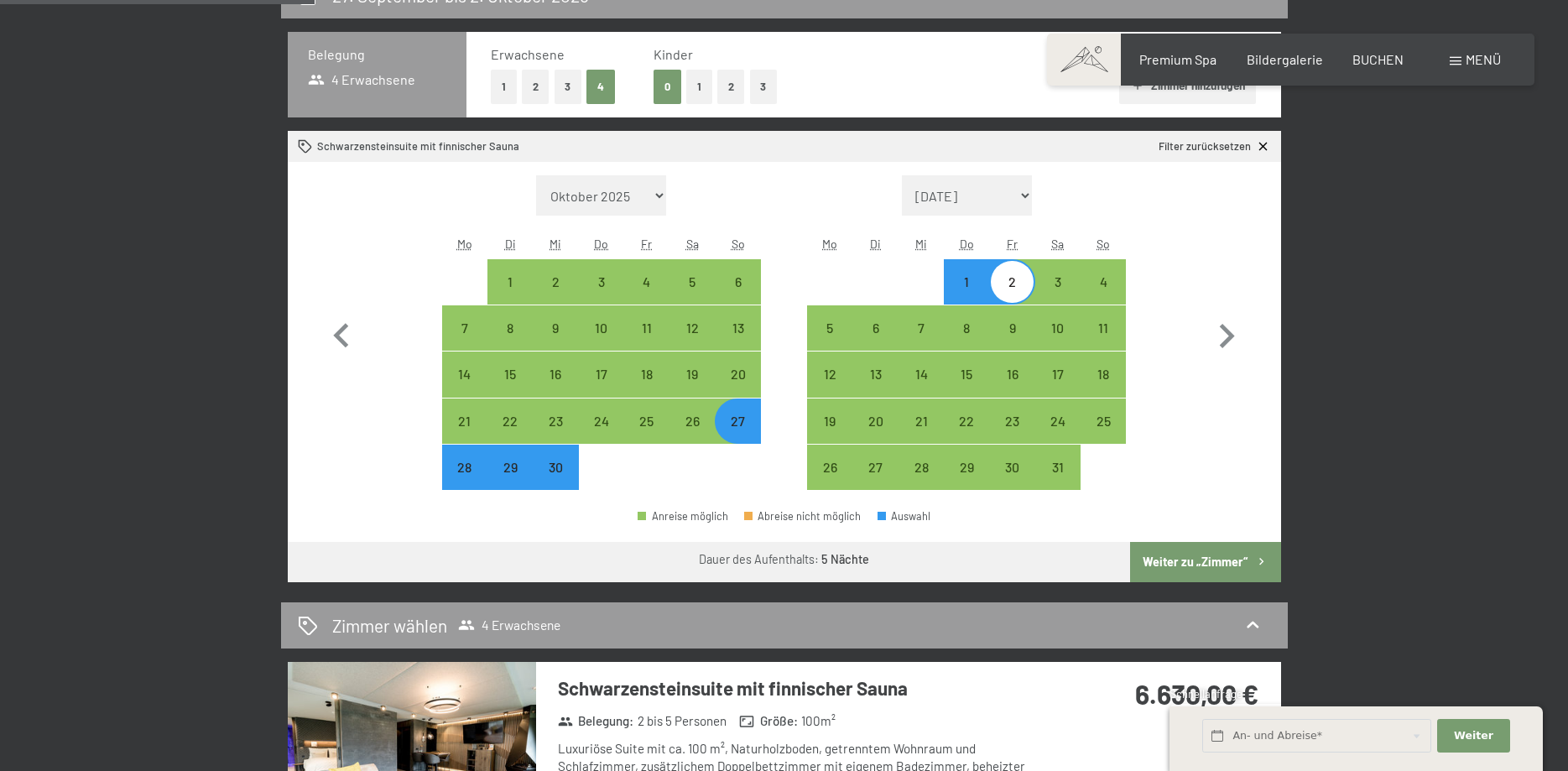
click at [695, 90] on button "1" at bounding box center [699, 86] width 26 height 34
select select "2026-09-01"
select select "2026-10-01"
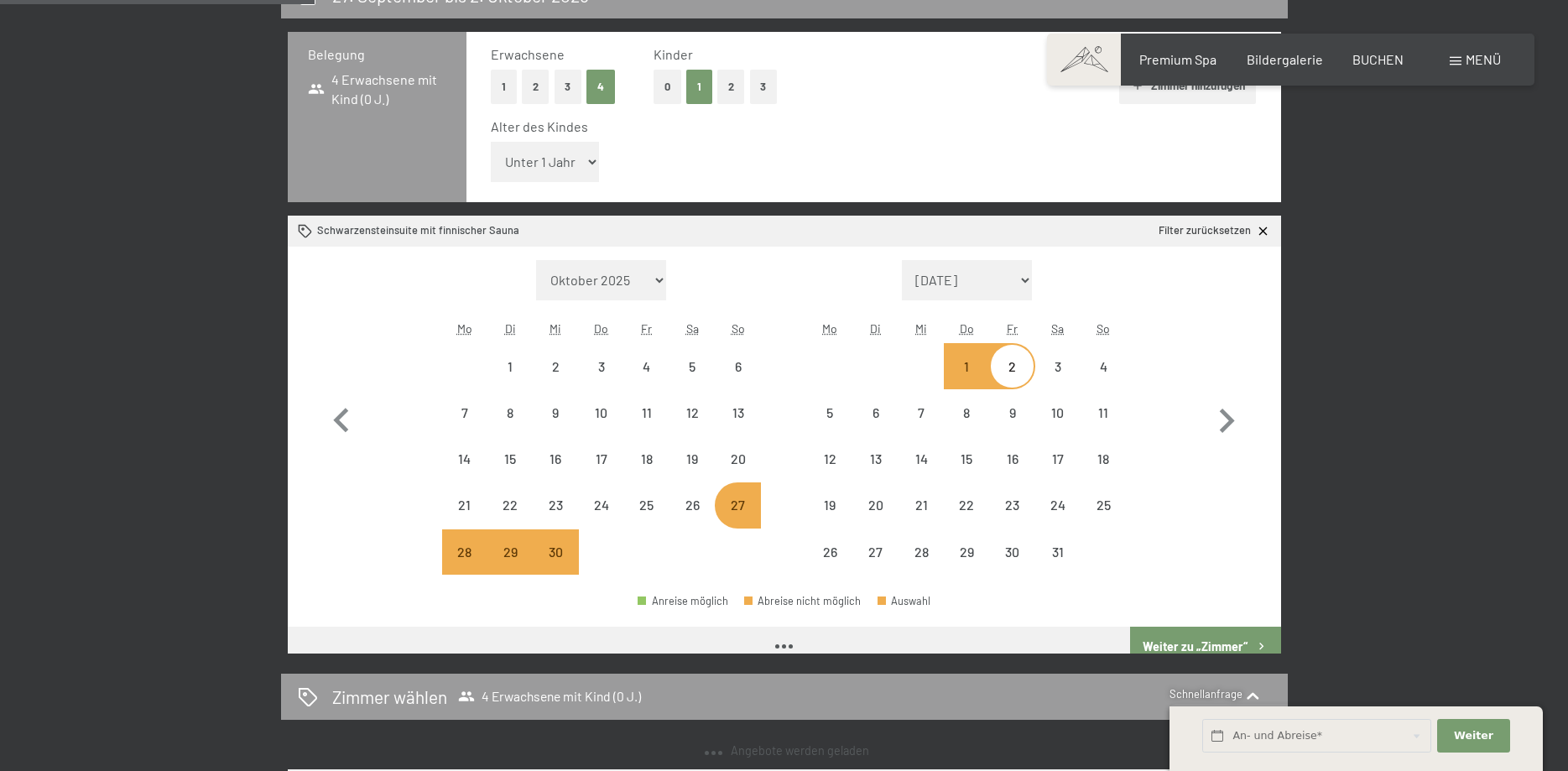
select select "2026-09-01"
select select "2026-10-01"
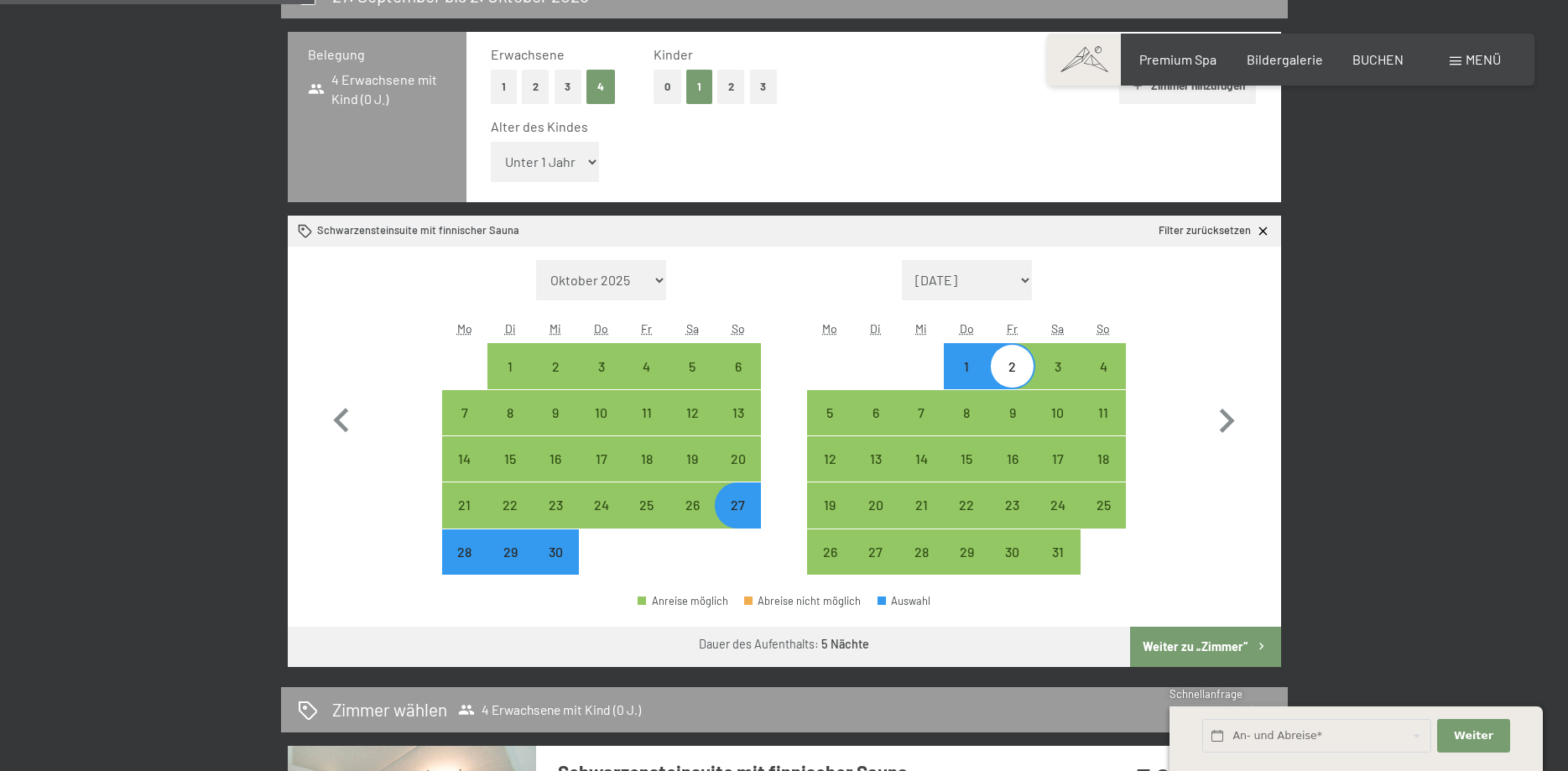
click at [491, 142] on select "Unter 1 Jahr 1 Jahr 2 Jahre 3 Jahre 4 Jahre 5 Jahre 6 Jahre 7 Jahre 8 Jahre 9 J…" at bounding box center [545, 162] width 109 height 40
select select "17"
click option "17 Jahre" at bounding box center [0, 0] width 0 height 0
select select "2026-09-01"
select select "2026-10-01"
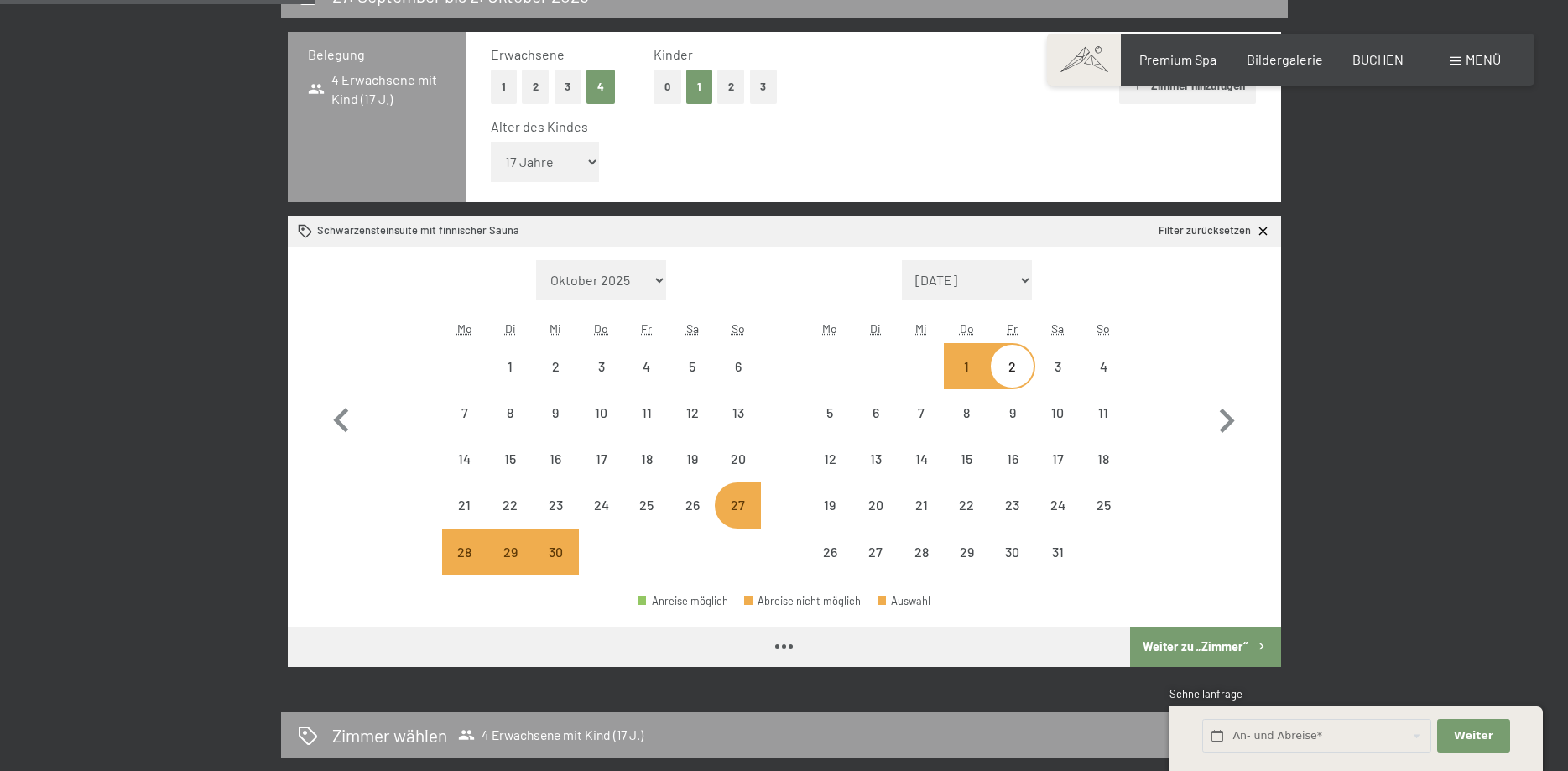
select select "2026-09-01"
select select "2026-10-01"
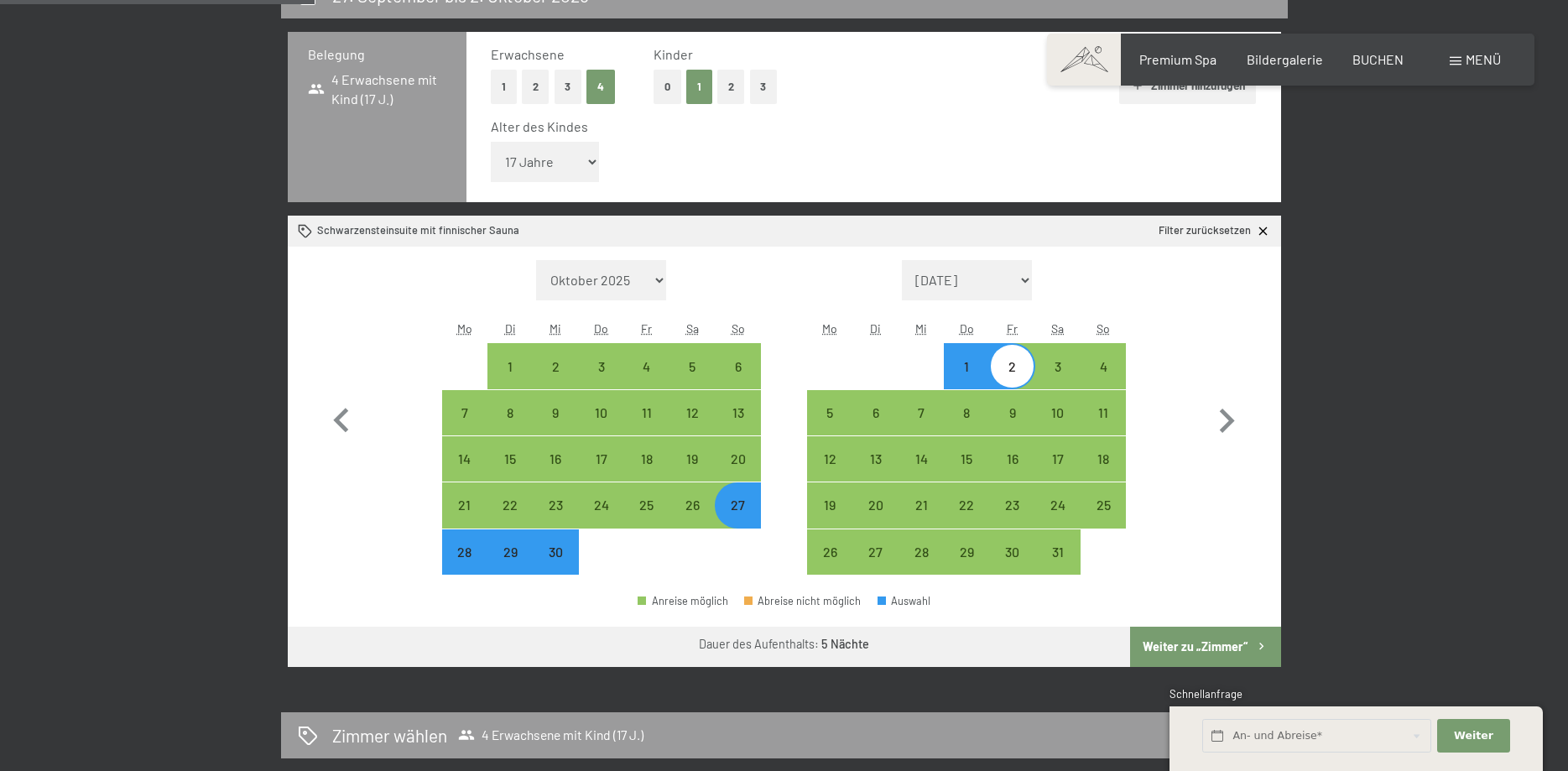
click at [566, 91] on button "3" at bounding box center [568, 86] width 27 height 34
select select "2026-09-01"
select select "2026-10-01"
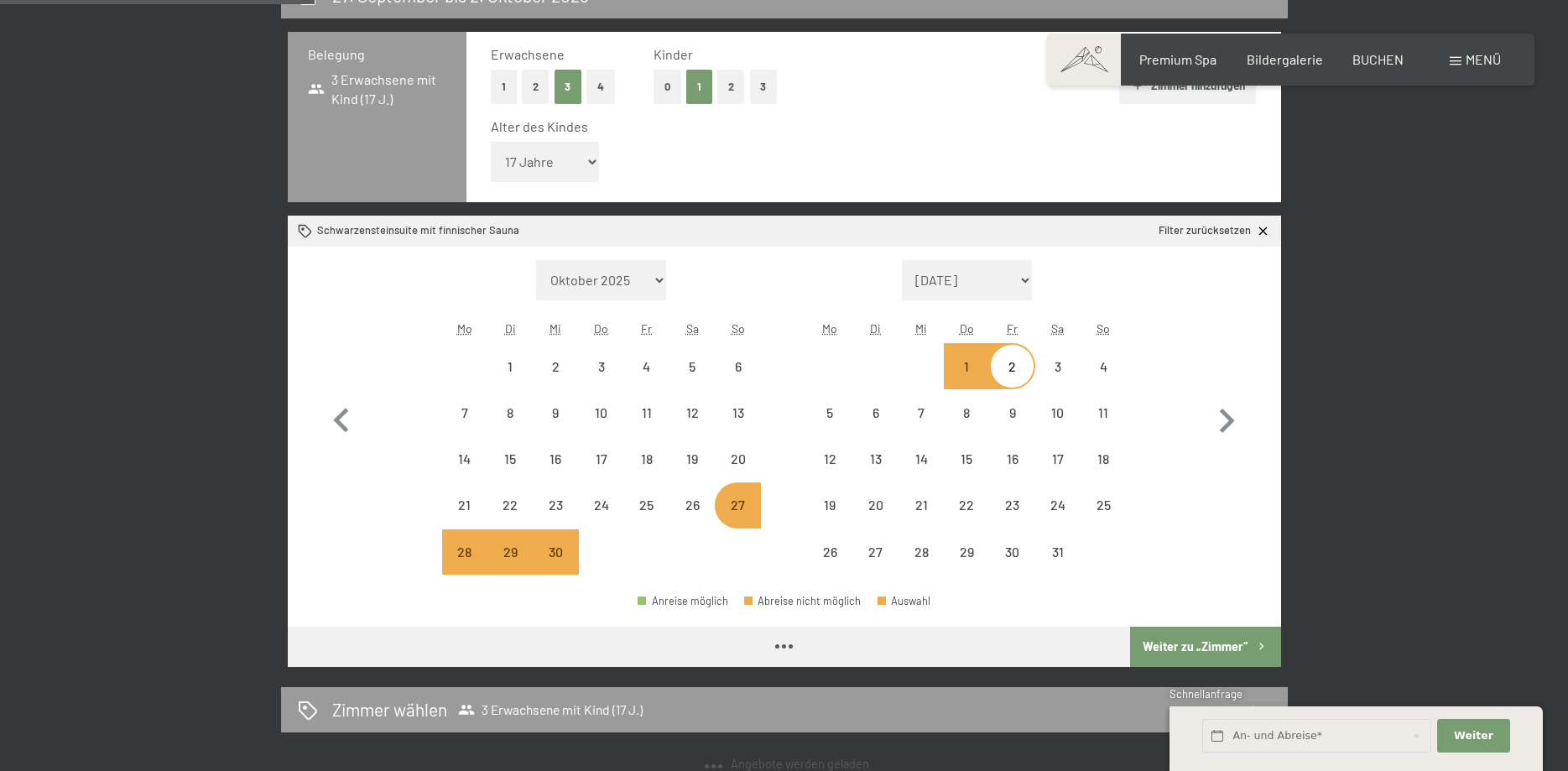
select select "2026-09-01"
select select "2026-10-01"
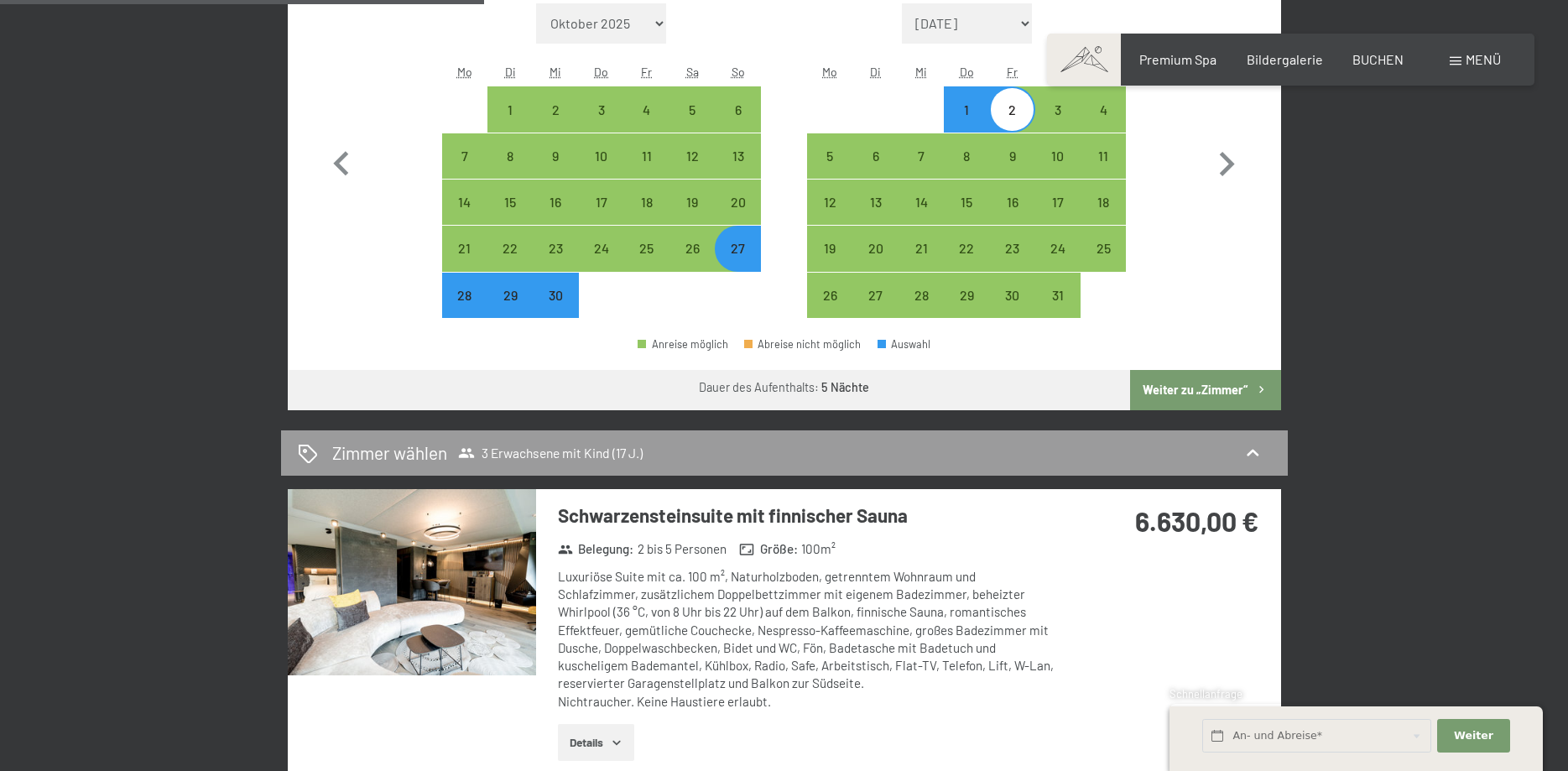
scroll to position [343, 0]
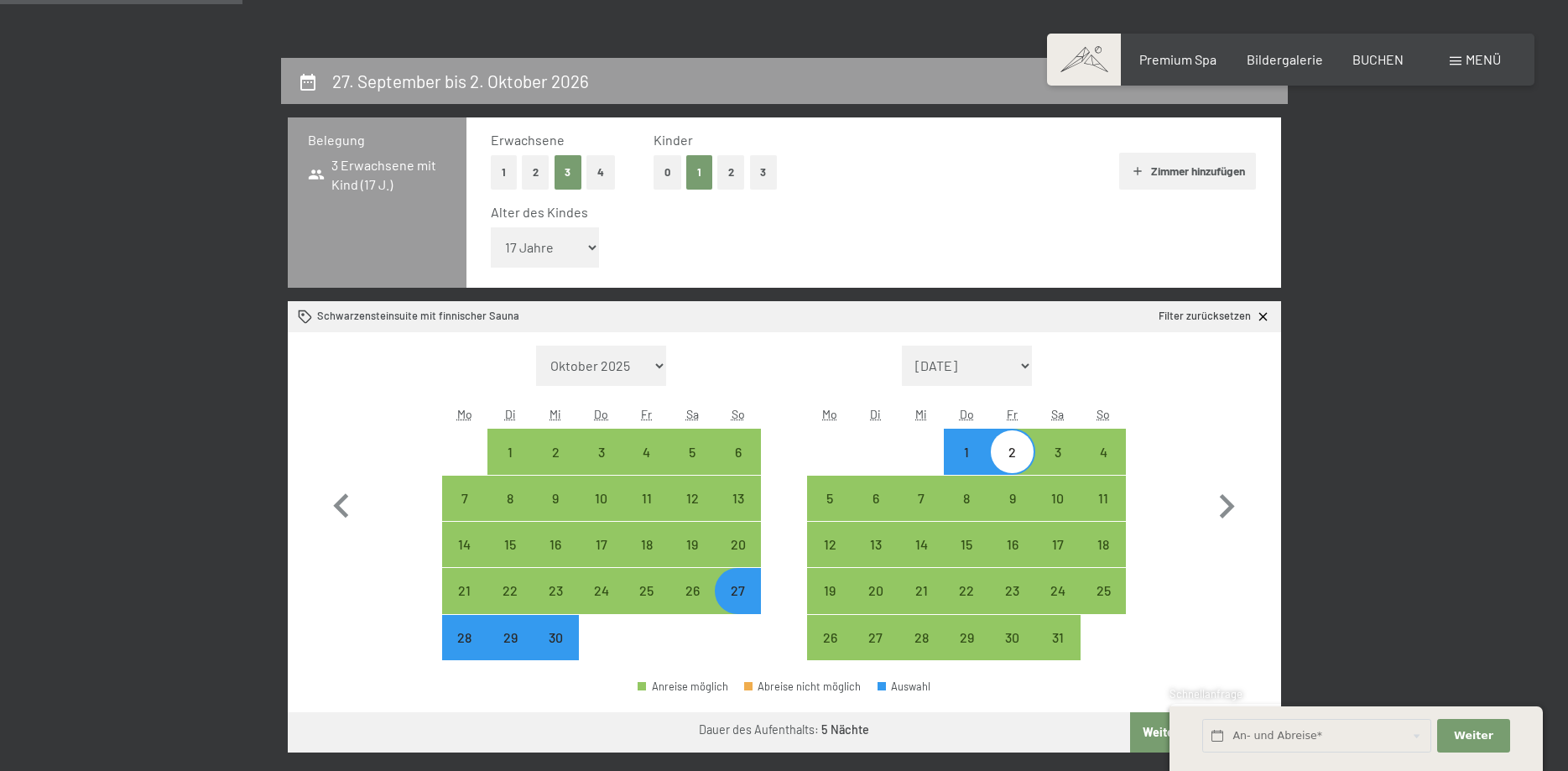
click at [598, 173] on button "4" at bounding box center [600, 172] width 28 height 34
select select "[DATE]"
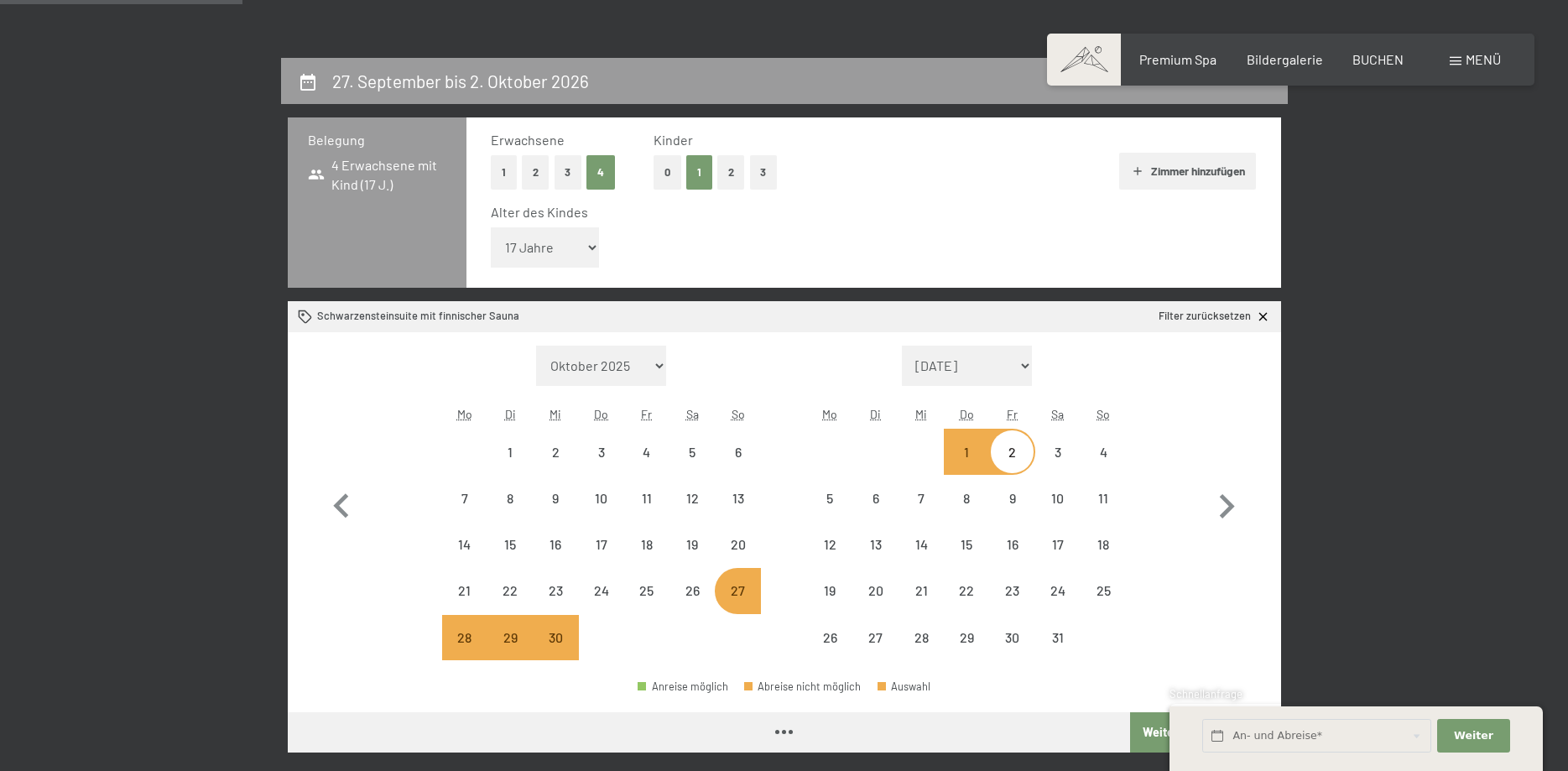
select select "[DATE]"
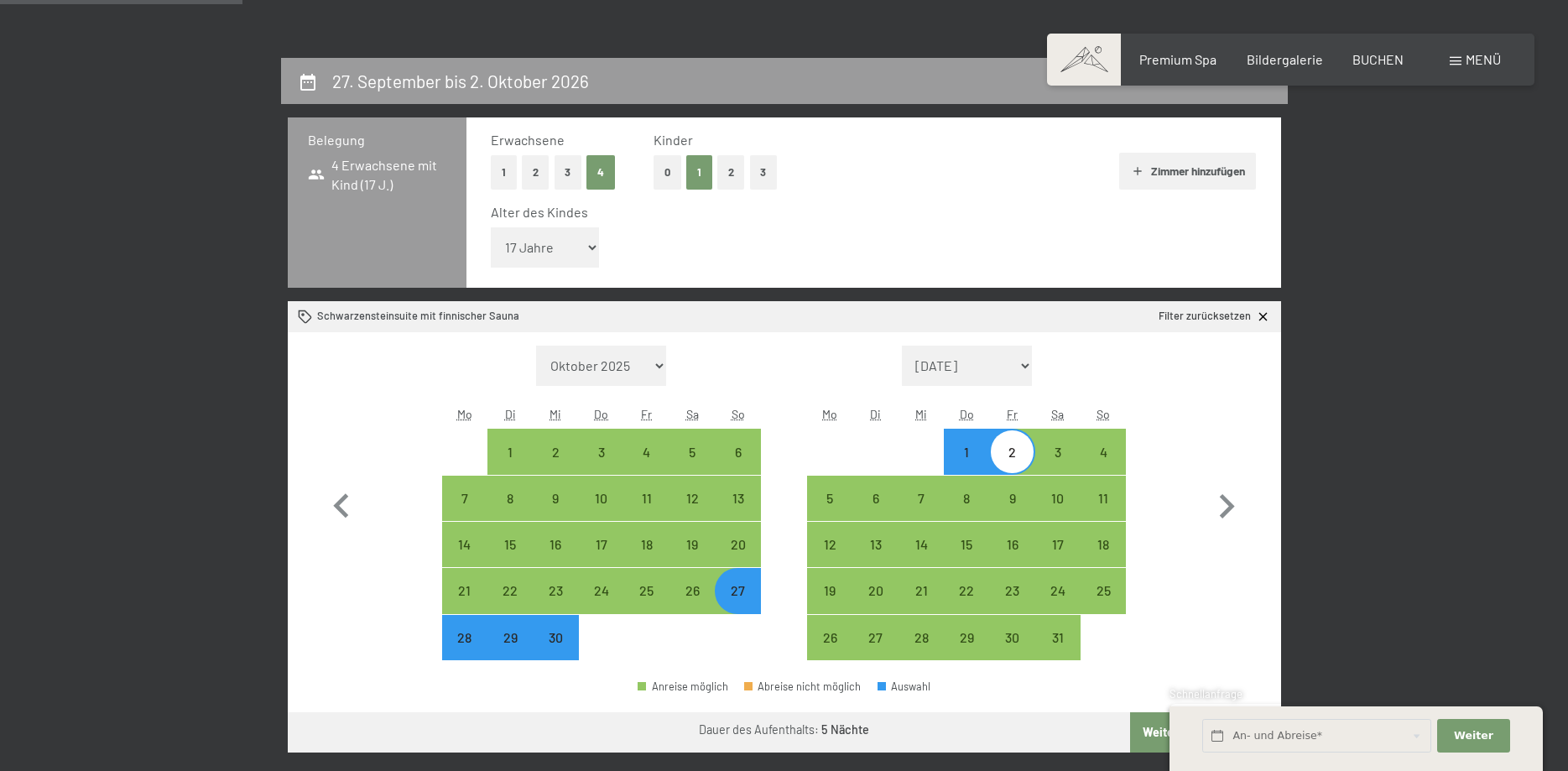
click at [670, 172] on button "0" at bounding box center [667, 172] width 27 height 34
select select "[DATE]"
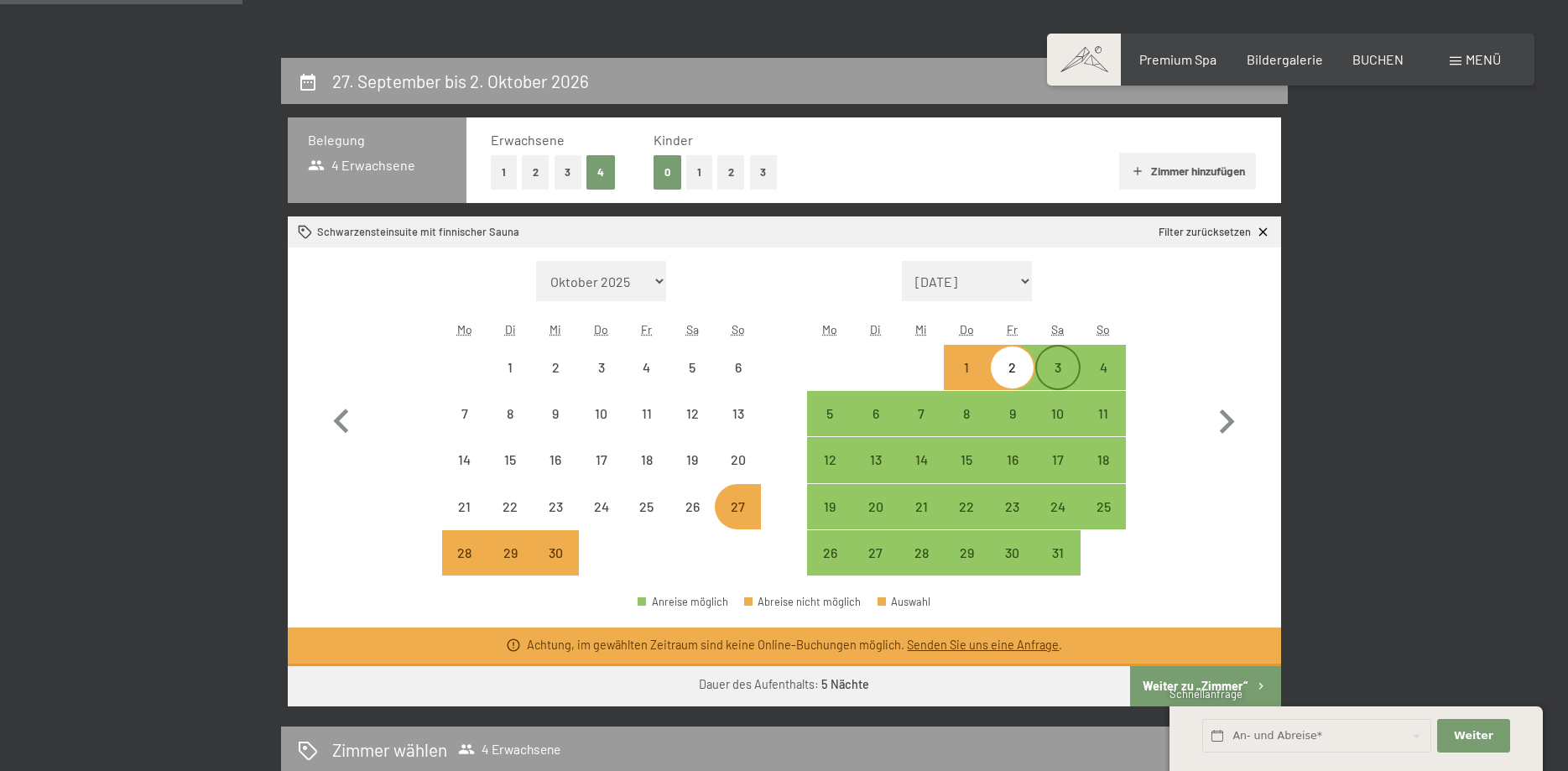
select select "[DATE]"
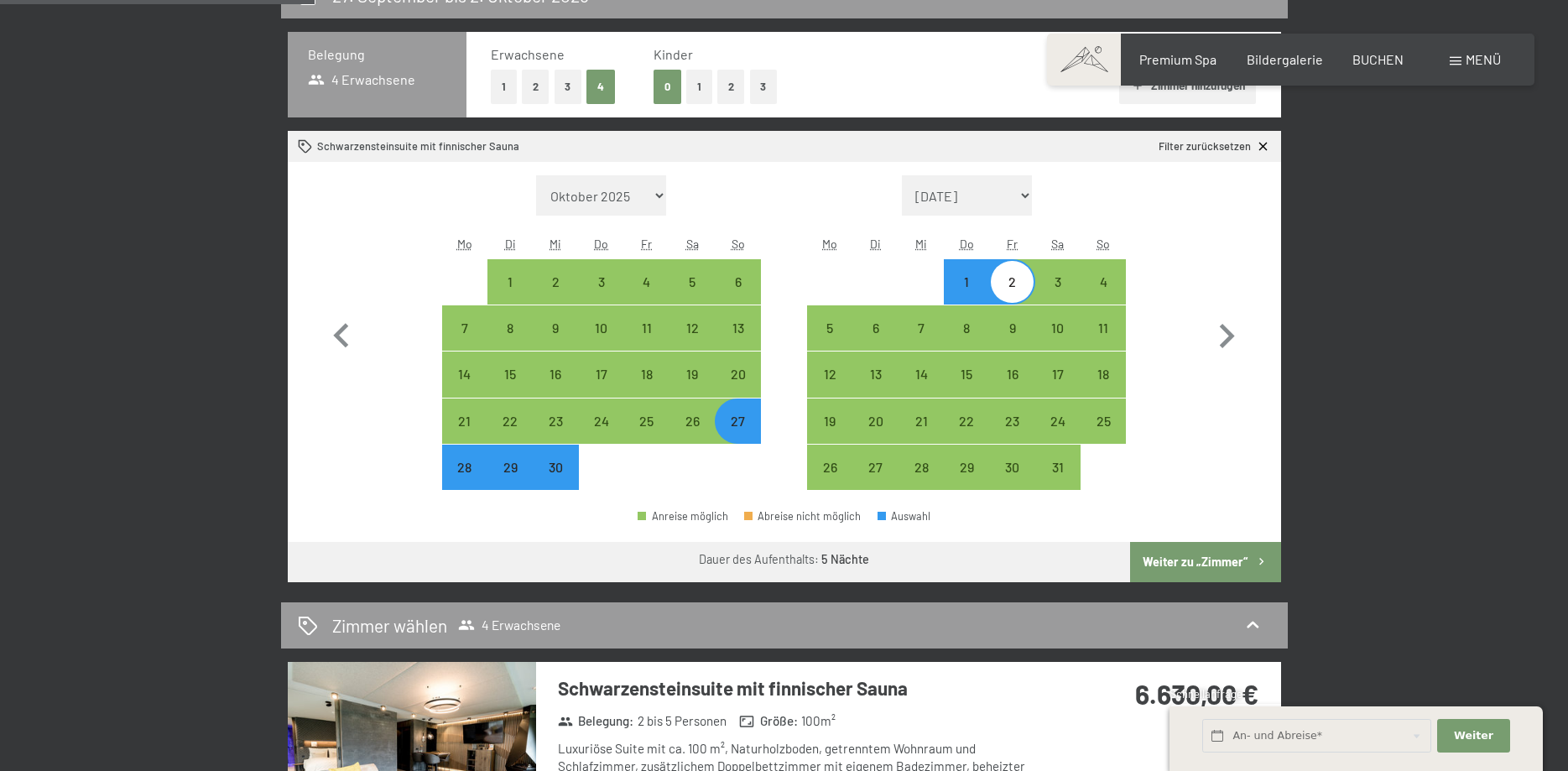
scroll to position [85, 0]
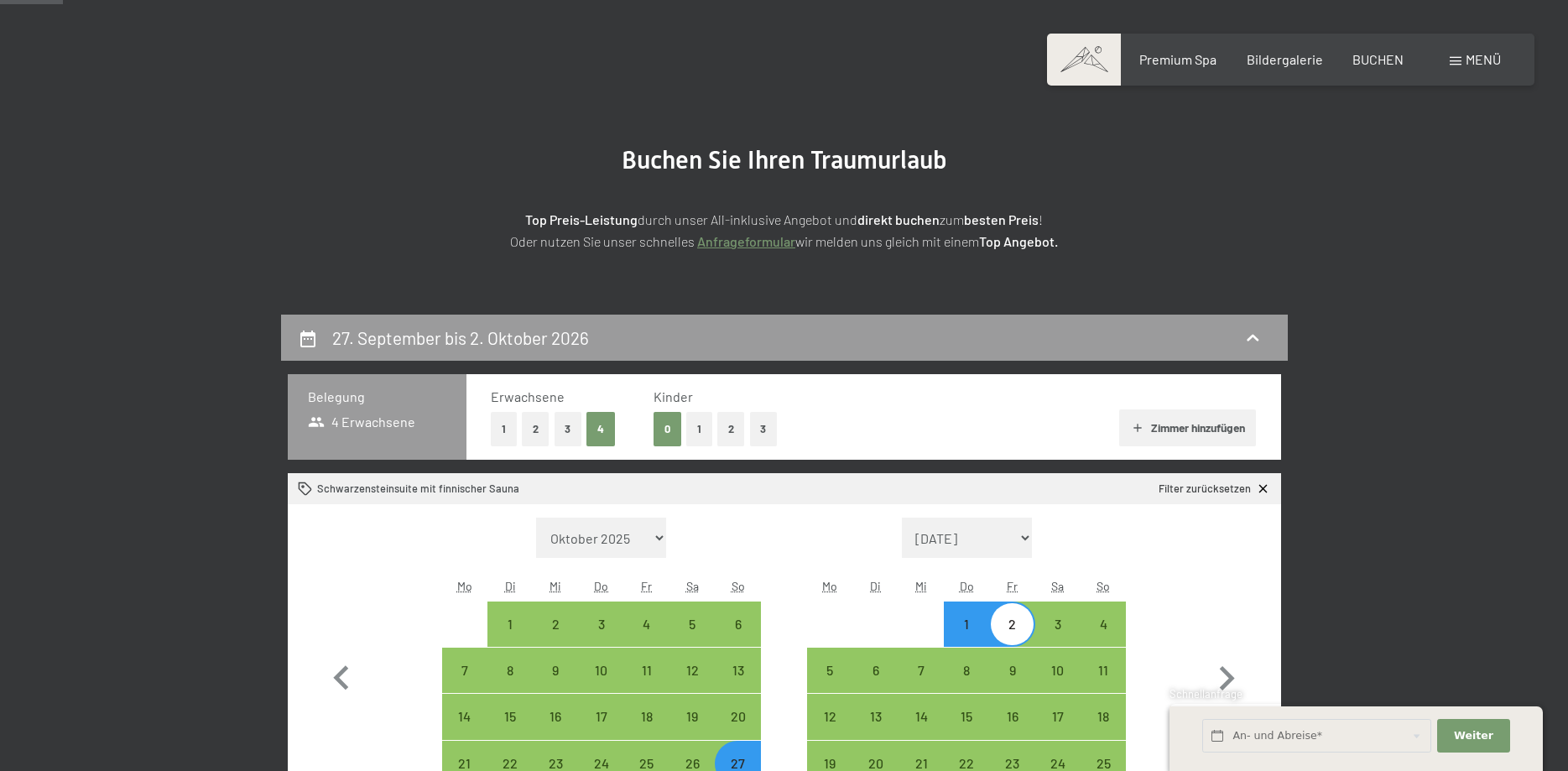
click at [567, 424] on button "3" at bounding box center [568, 429] width 27 height 34
select select "[DATE]"
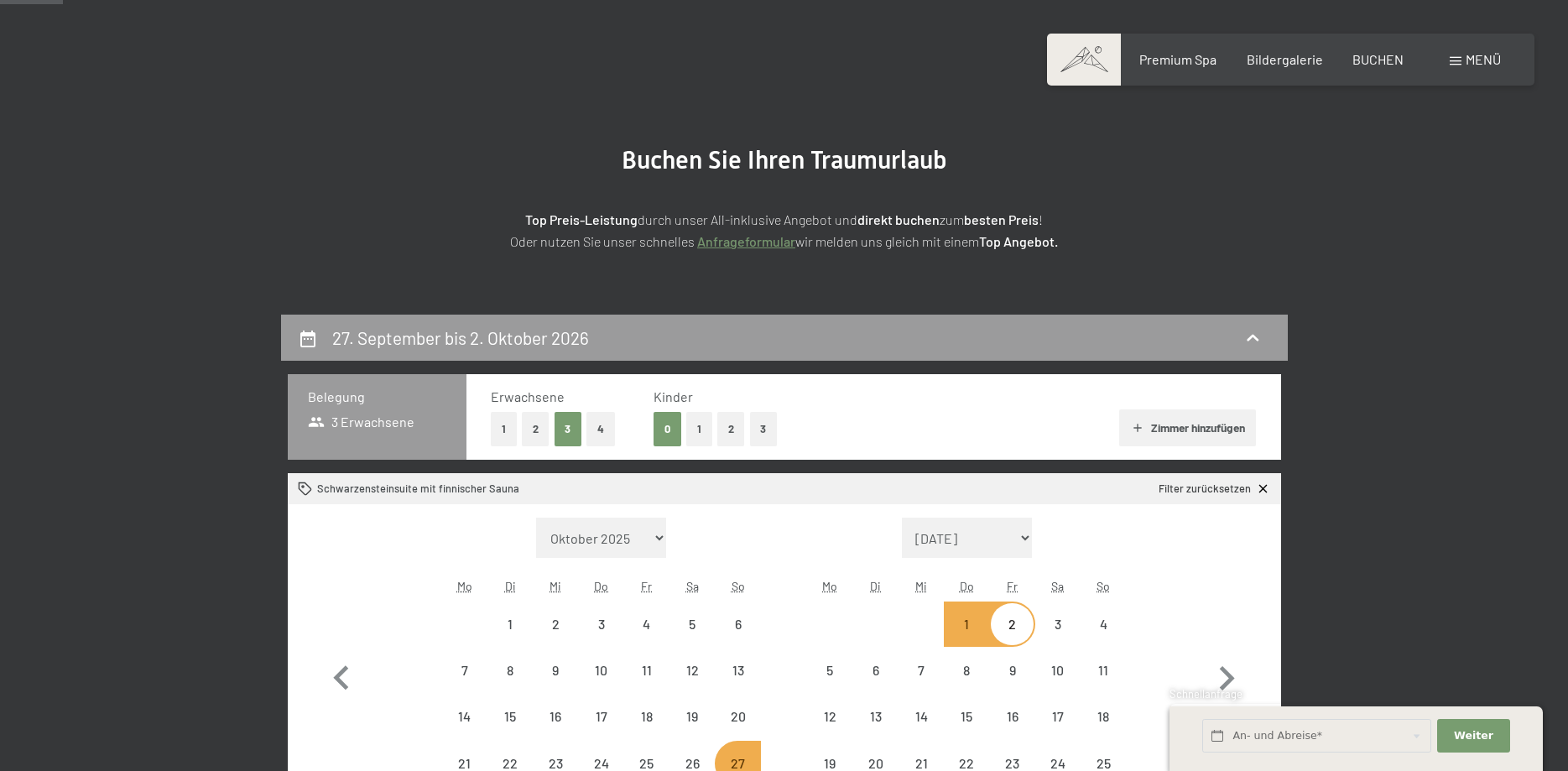
select select "[DATE]"
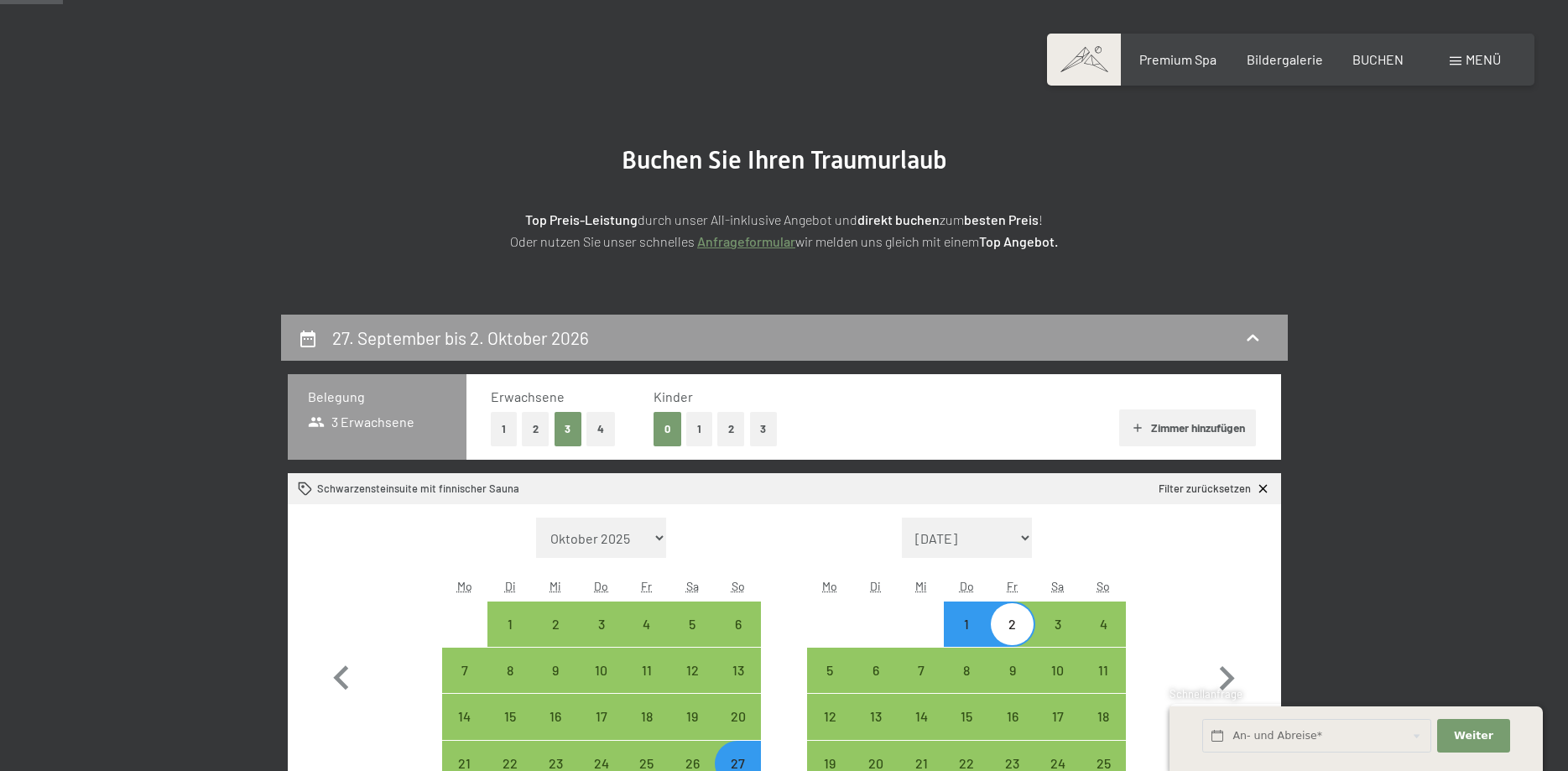
click at [694, 431] on span "Einwilligung Marketing*" at bounding box center [692, 434] width 138 height 17
click at [615, 431] on input "Einwilligung Marketing*" at bounding box center [606, 434] width 17 height 17
click at [701, 432] on span "Einwilligung Marketing*" at bounding box center [692, 434] width 138 height 17
click at [701, 429] on span "Einwilligung Marketing*" at bounding box center [692, 434] width 138 height 17
click at [615, 429] on input "Einwilligung Marketing*" at bounding box center [606, 434] width 17 height 17
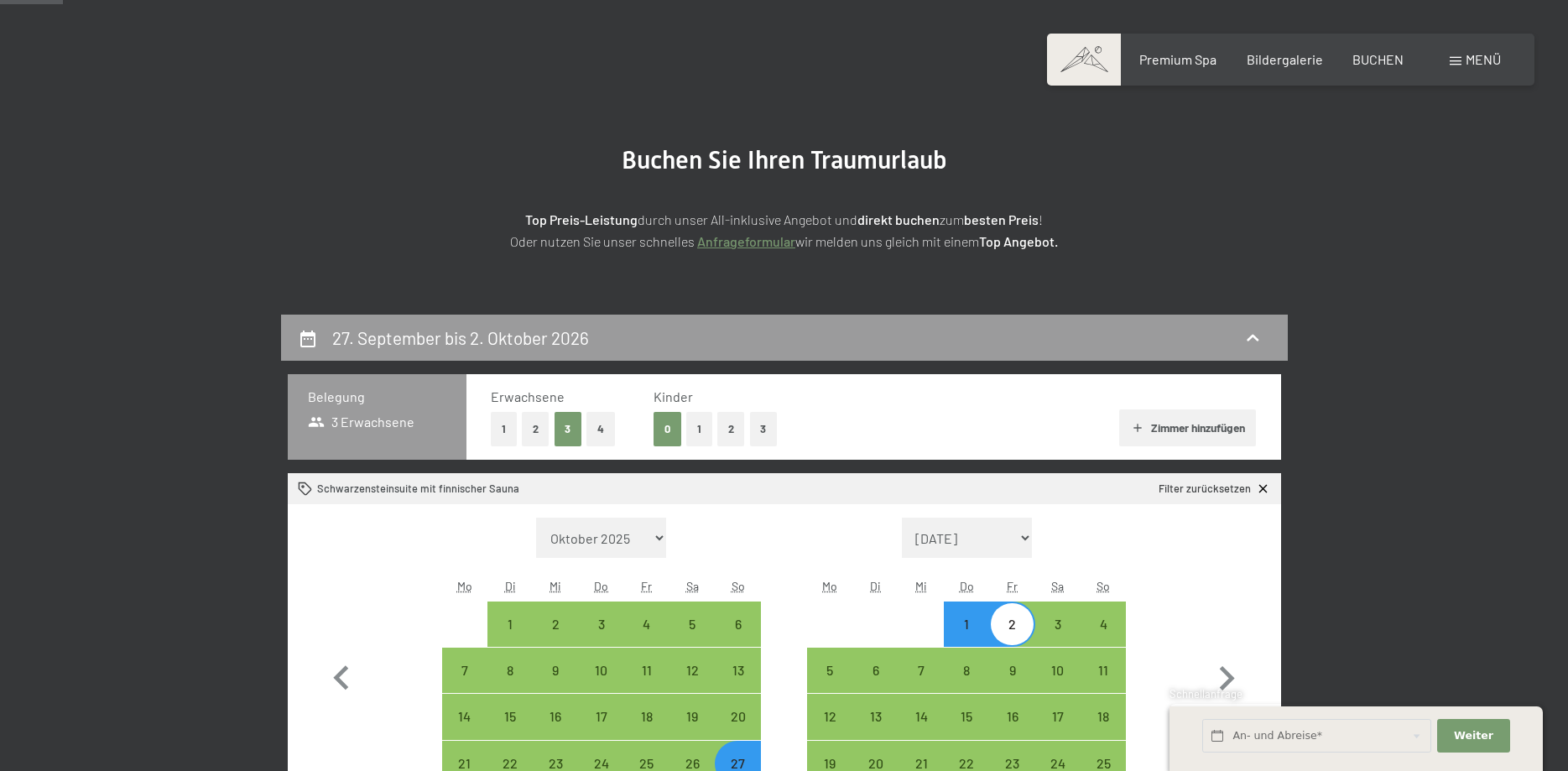
checkbox input "true"
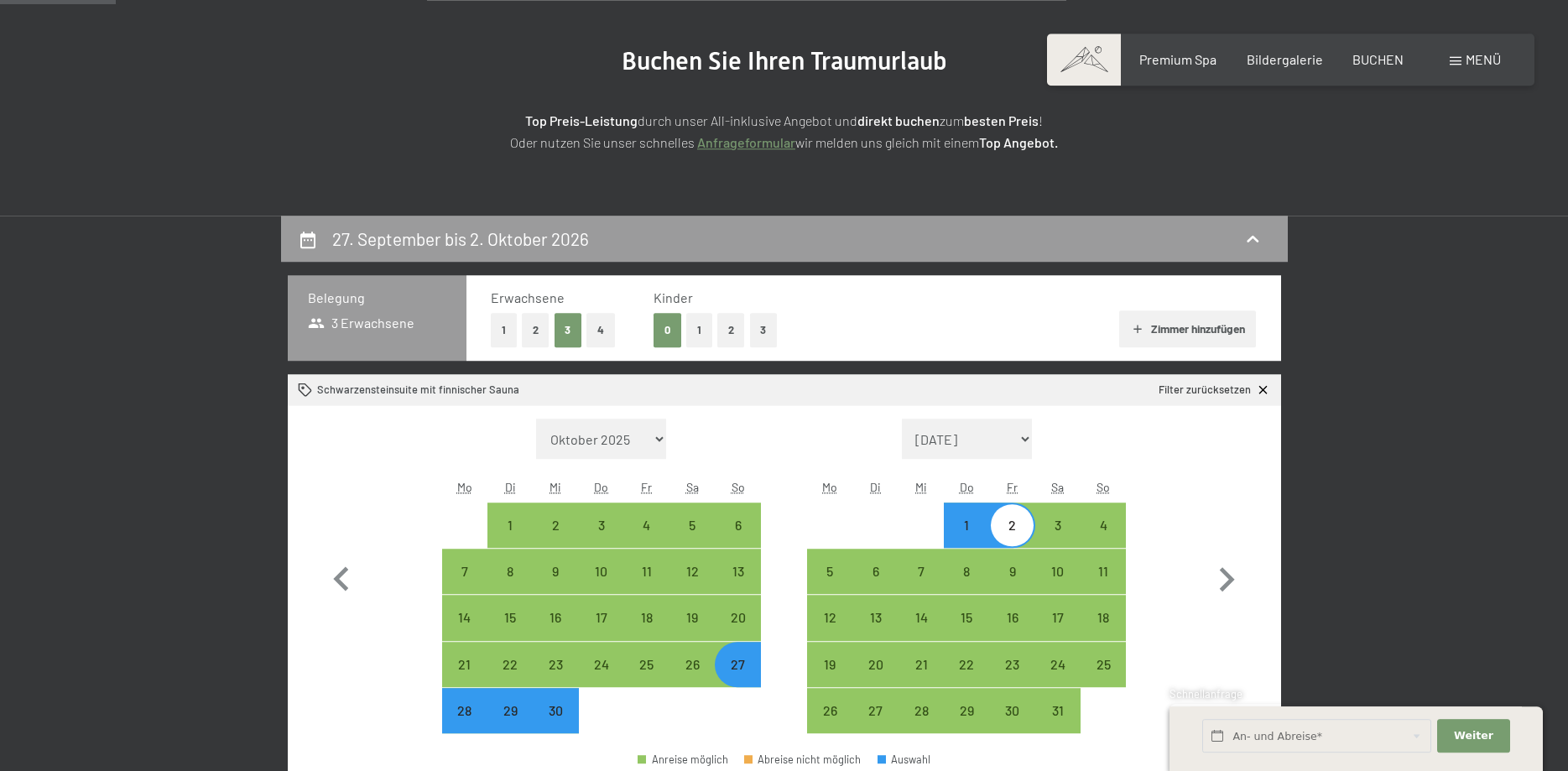
scroll to position [257, 0]
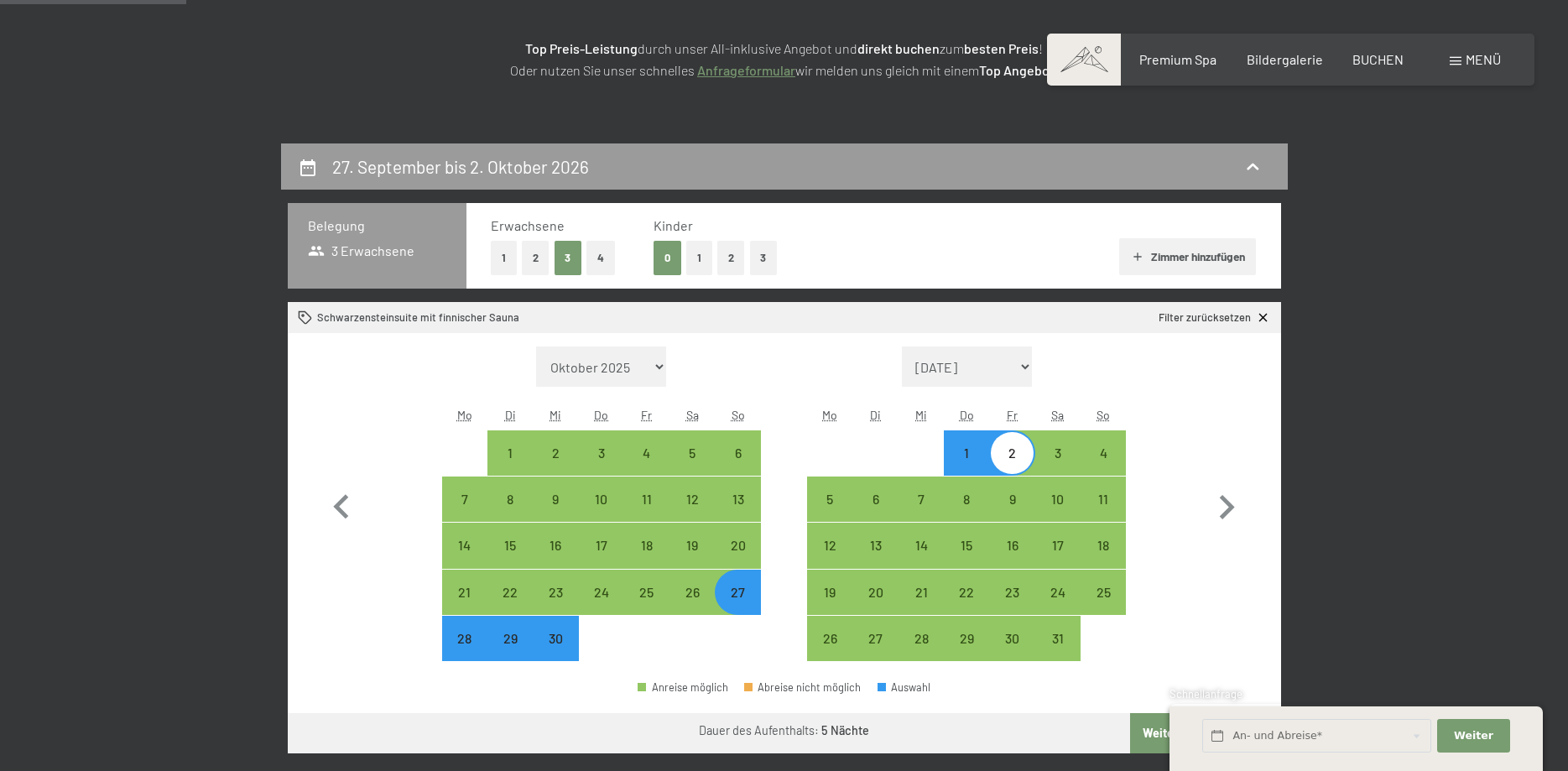
click at [702, 261] on button "1" at bounding box center [699, 258] width 26 height 34
select select "[DATE]"
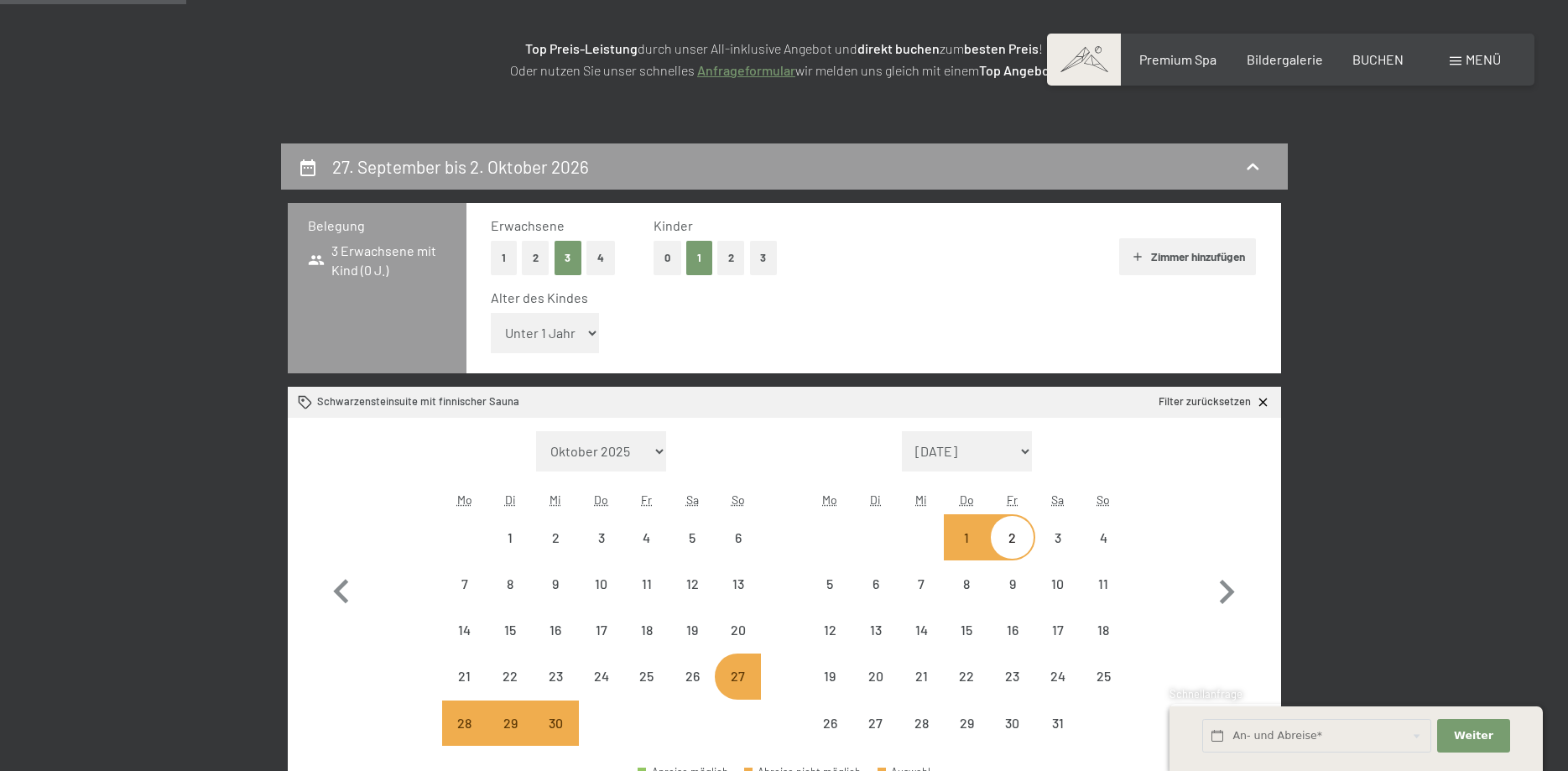
select select "[DATE]"
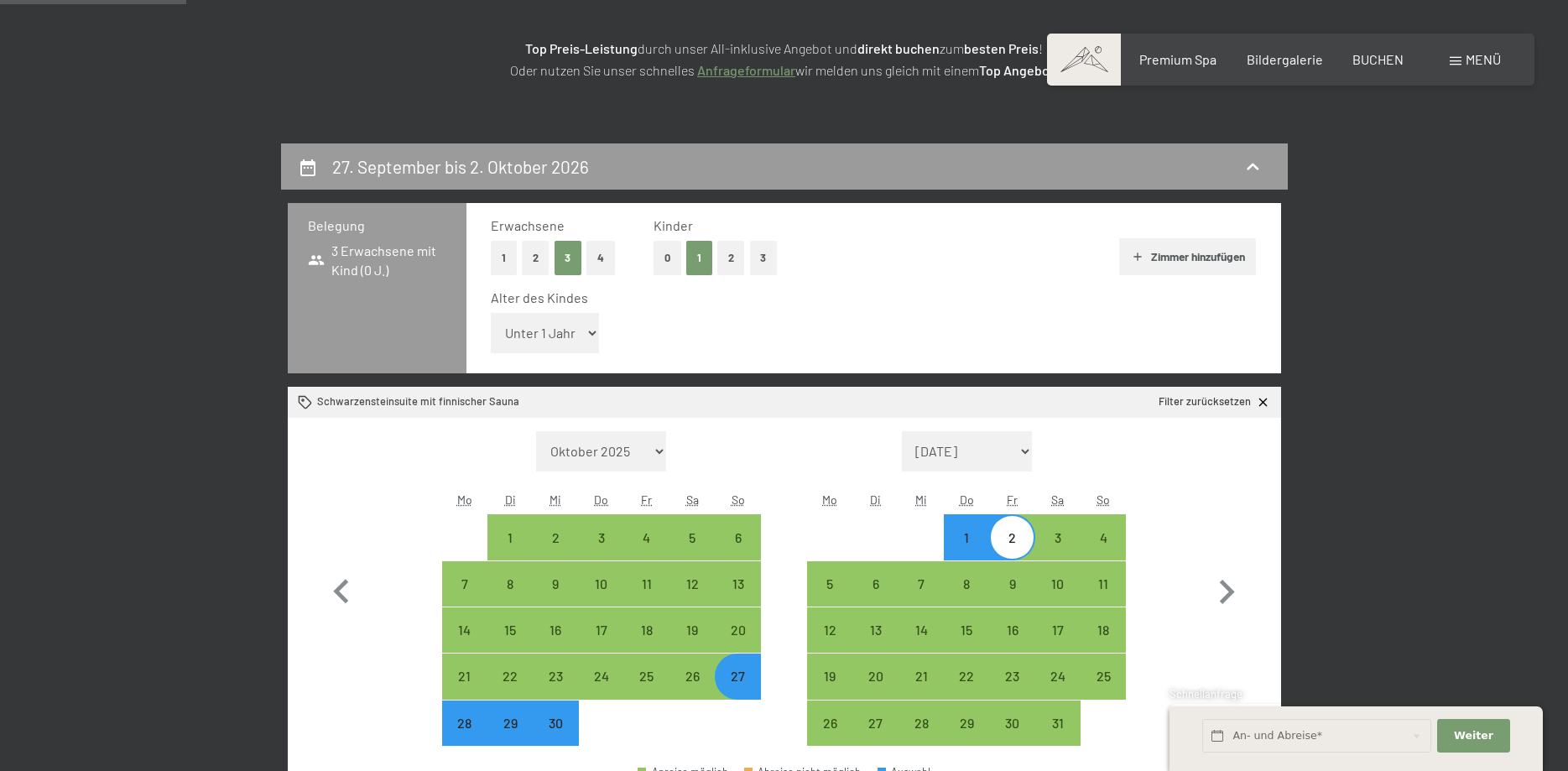
click at [491, 313] on select "Unter 1 Jahr 1 Jahr 2 Jahre 3 Jahre 4 Jahre 5 Jahre 6 Jahre 7 Jahre 8 Jahre 9 J…" at bounding box center [545, 333] width 109 height 40
select select "17"
click option "17 Jahre" at bounding box center [0, 0] width 0 height 0
select select "[DATE]"
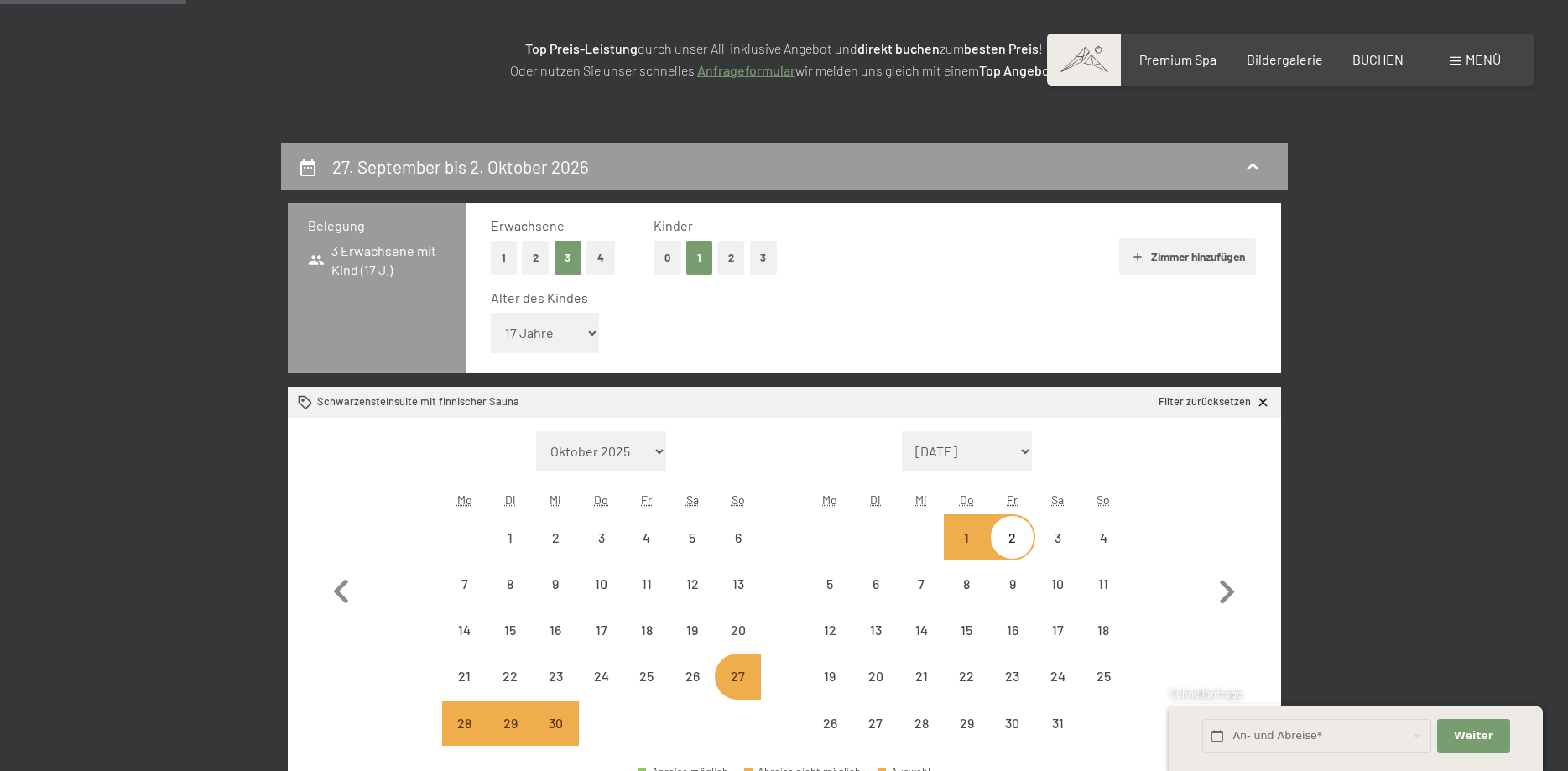
select select "[DATE]"
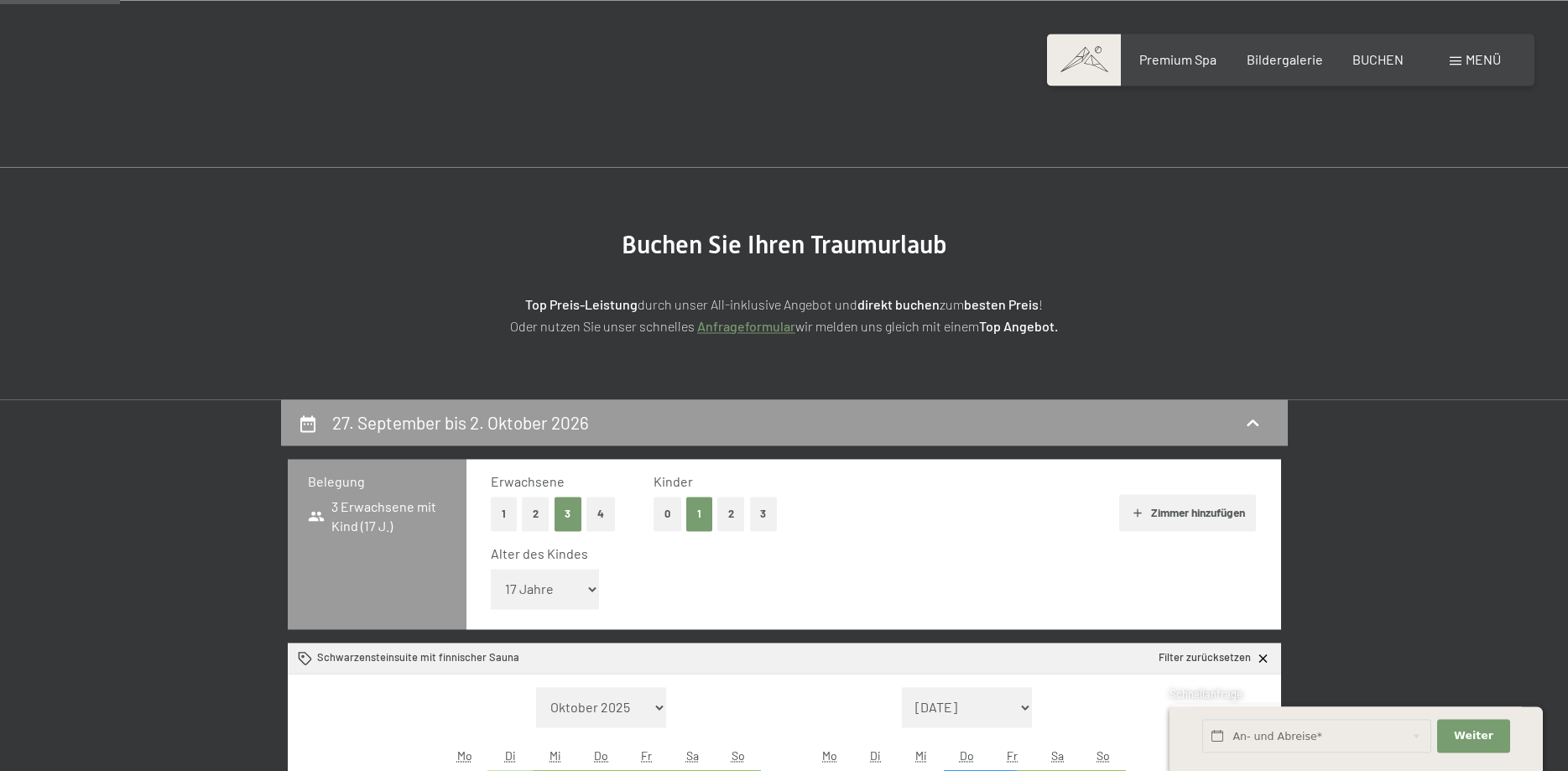
scroll to position [0, 0]
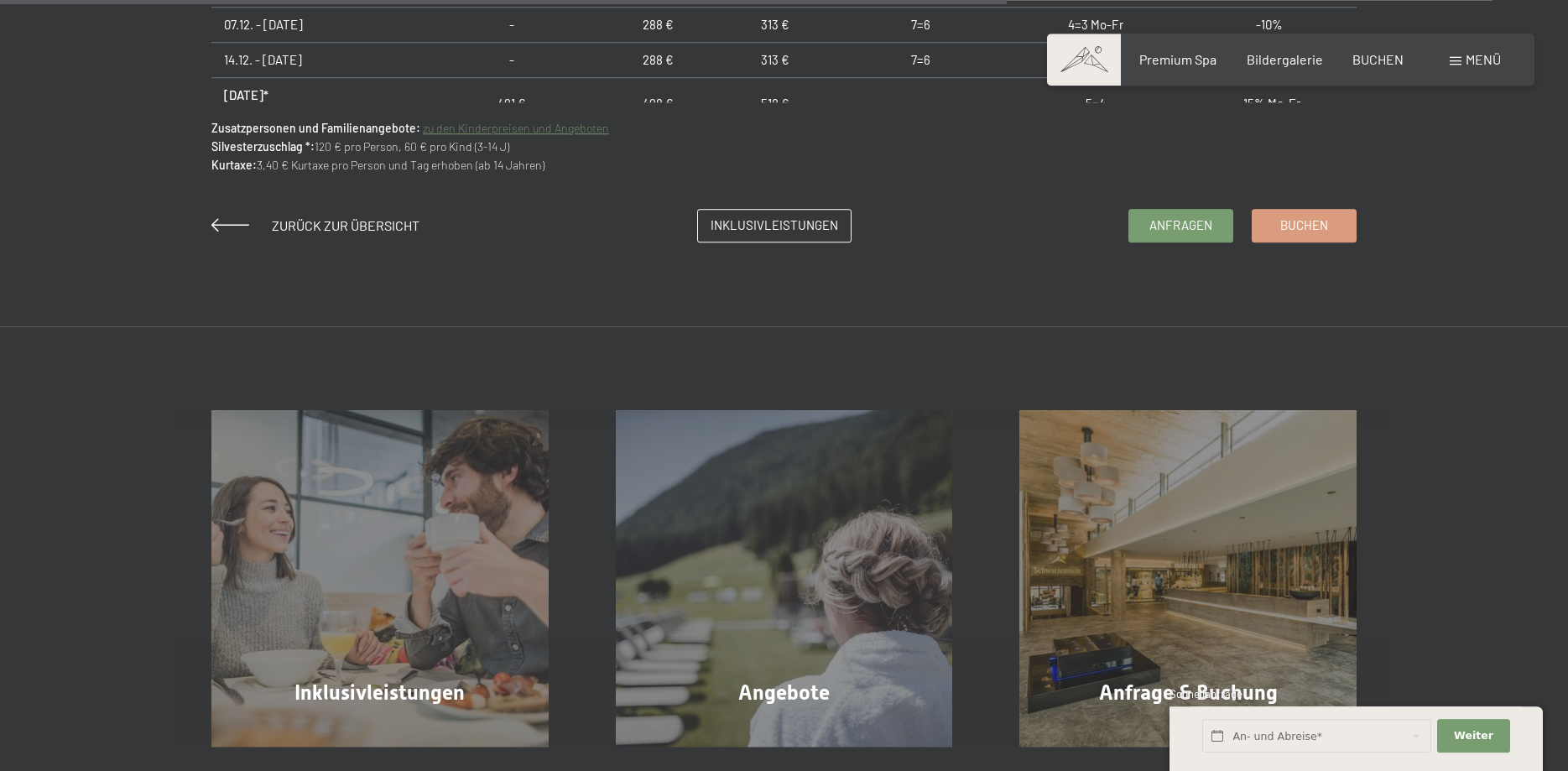
scroll to position [1456, 0]
click at [1271, 233] on link "Buchen" at bounding box center [1304, 221] width 103 height 32
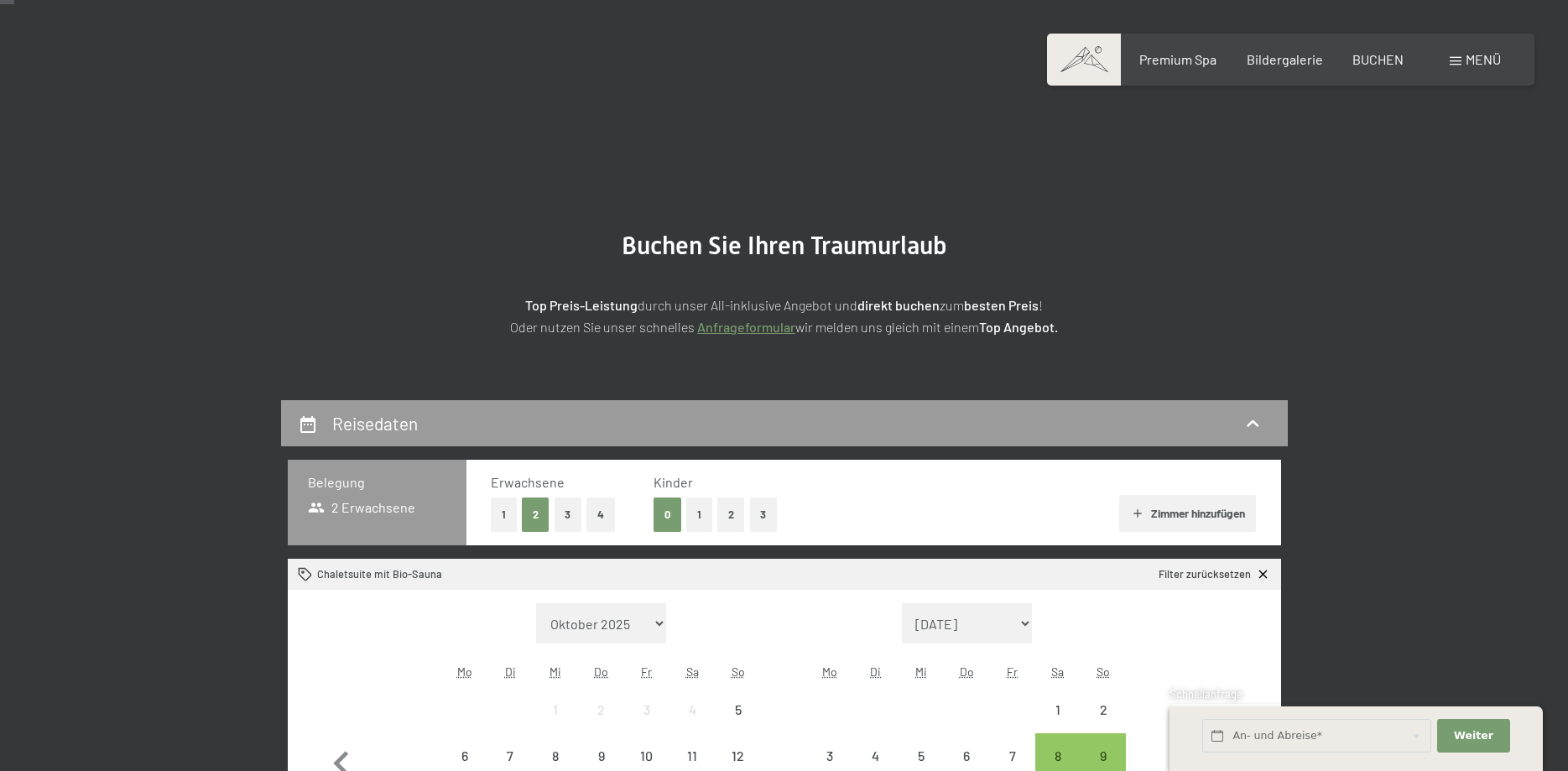
scroll to position [257, 0]
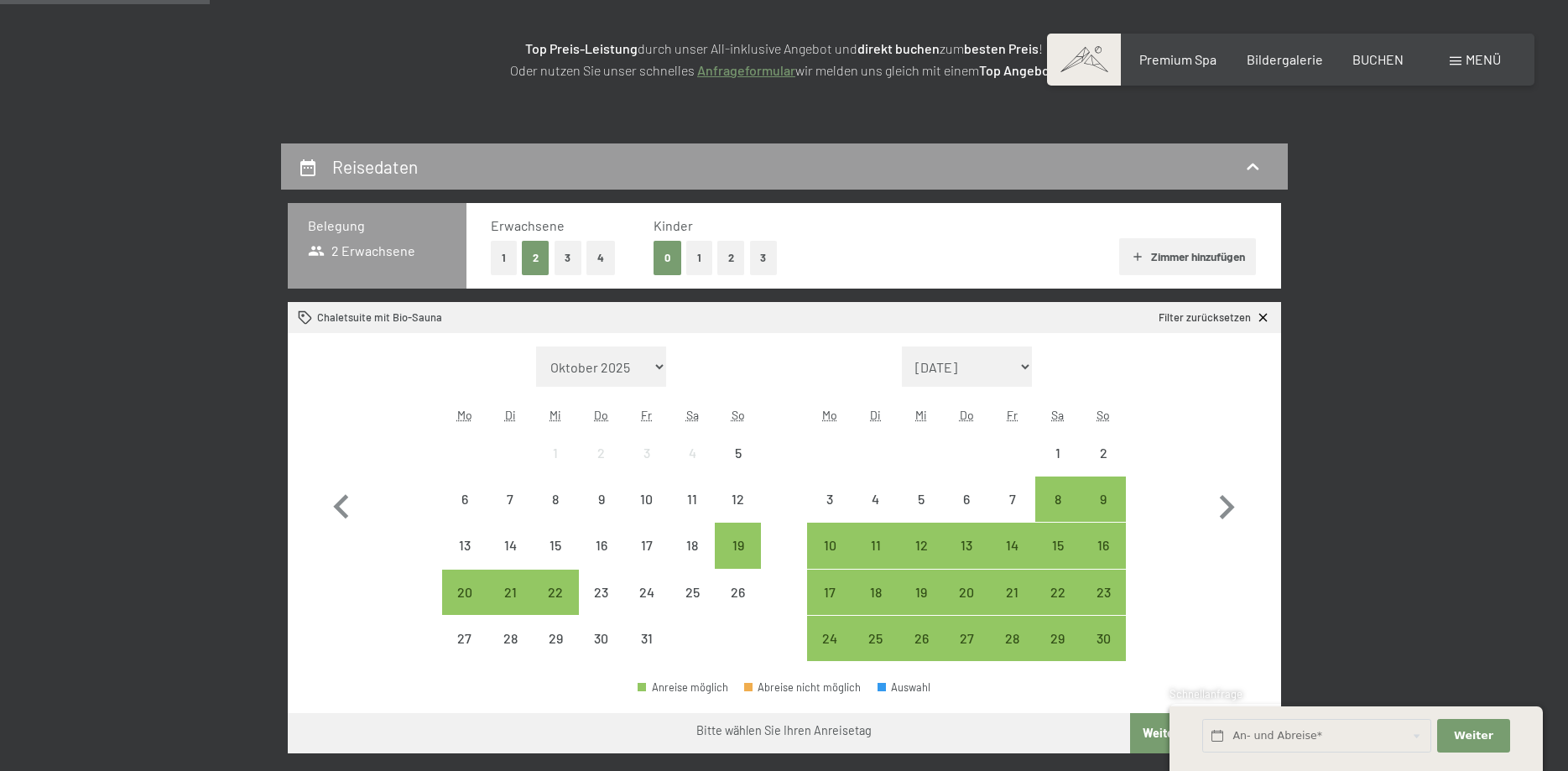
click at [570, 263] on button "3" at bounding box center [568, 258] width 27 height 34
click at [699, 259] on button "1" at bounding box center [699, 258] width 26 height 34
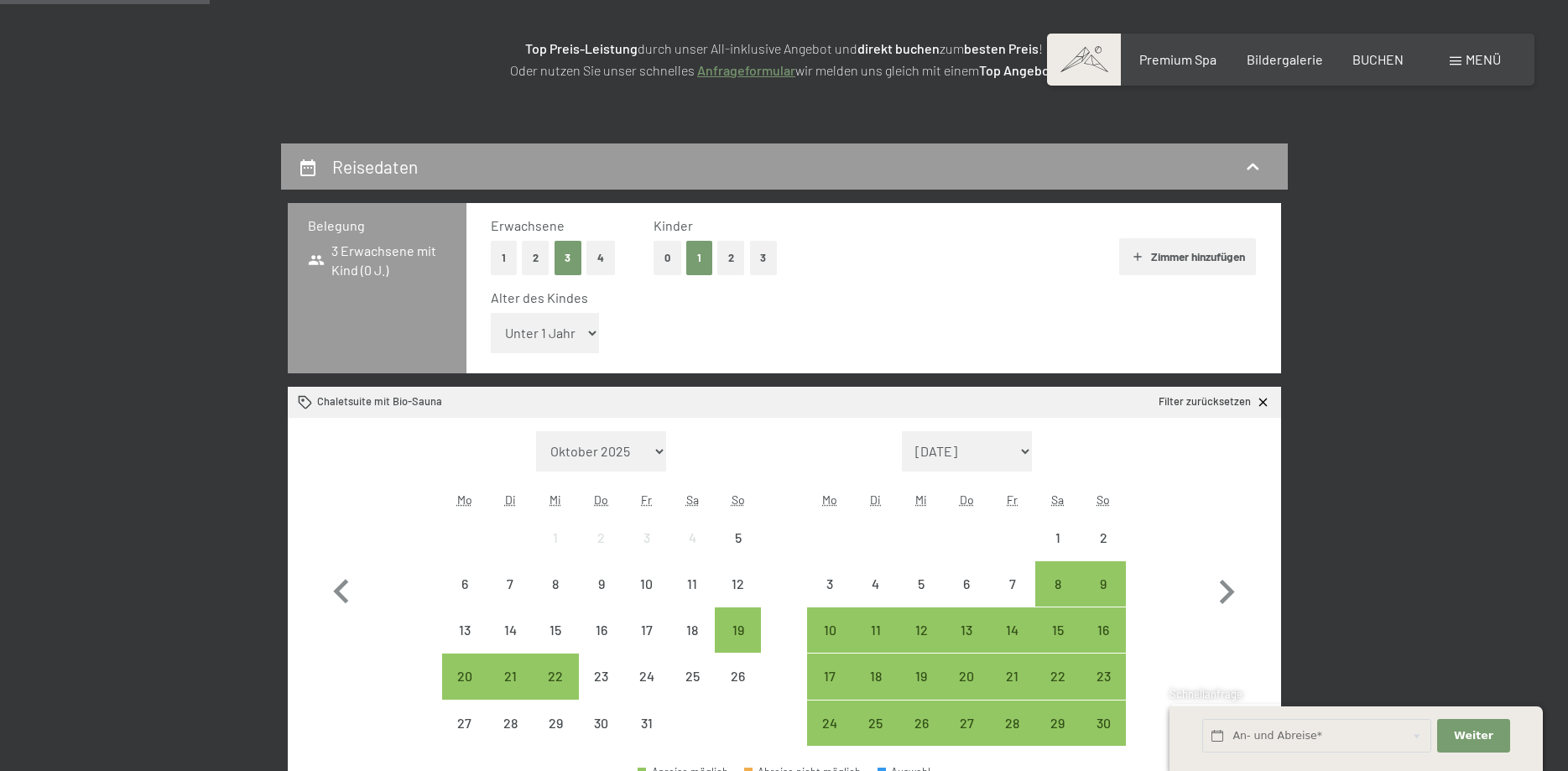
click at [491, 313] on select "Unter 1 Jahr 1 Jahr 2 Jahre 3 Jahre 4 Jahre 5 Jahre 6 Jahre 7 Jahre 8 Jahre 9 J…" at bounding box center [545, 333] width 109 height 40
select select "17"
click option "17 Jahre" at bounding box center [0, 0] width 0 height 0
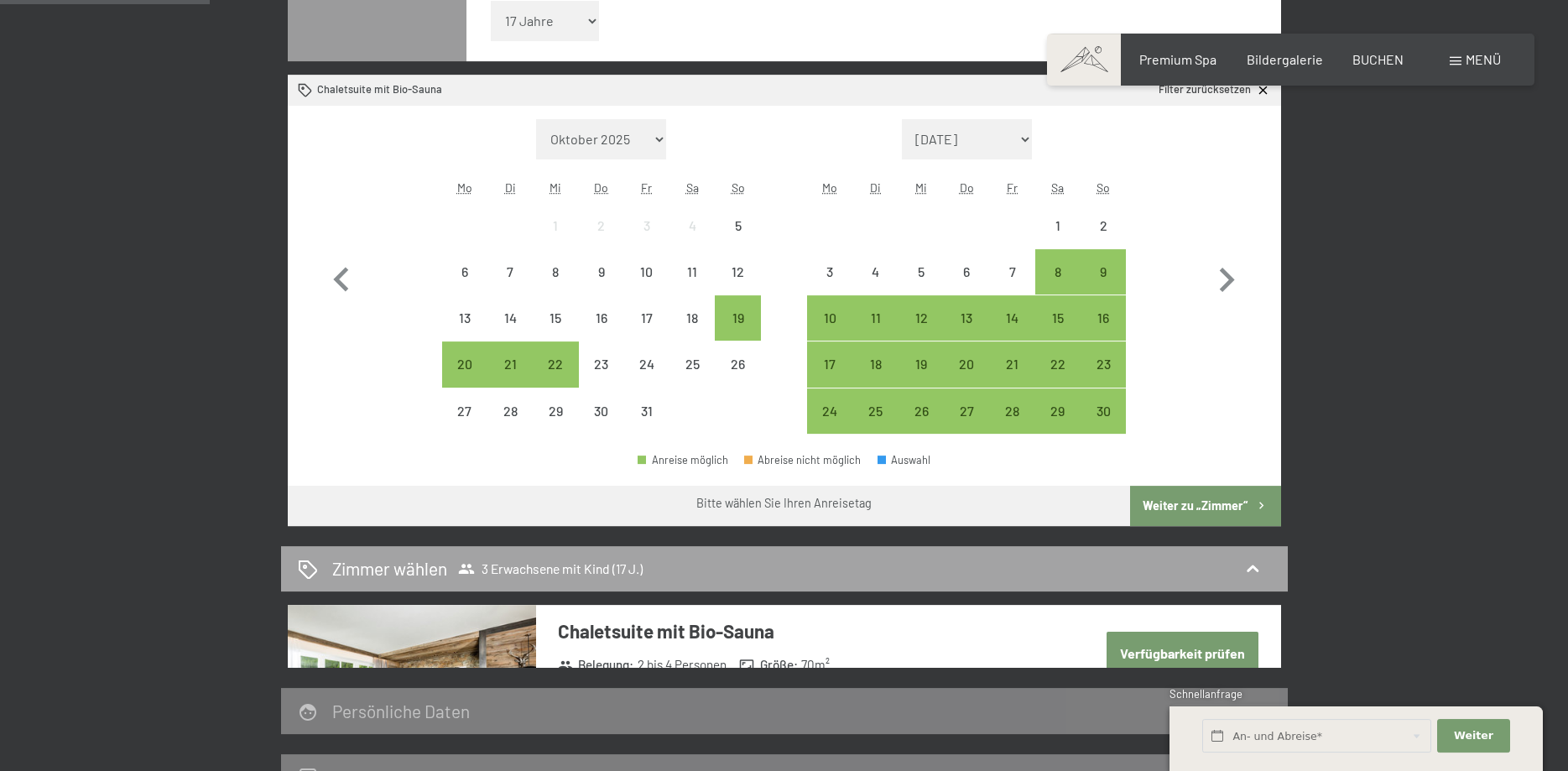
scroll to position [600, 0]
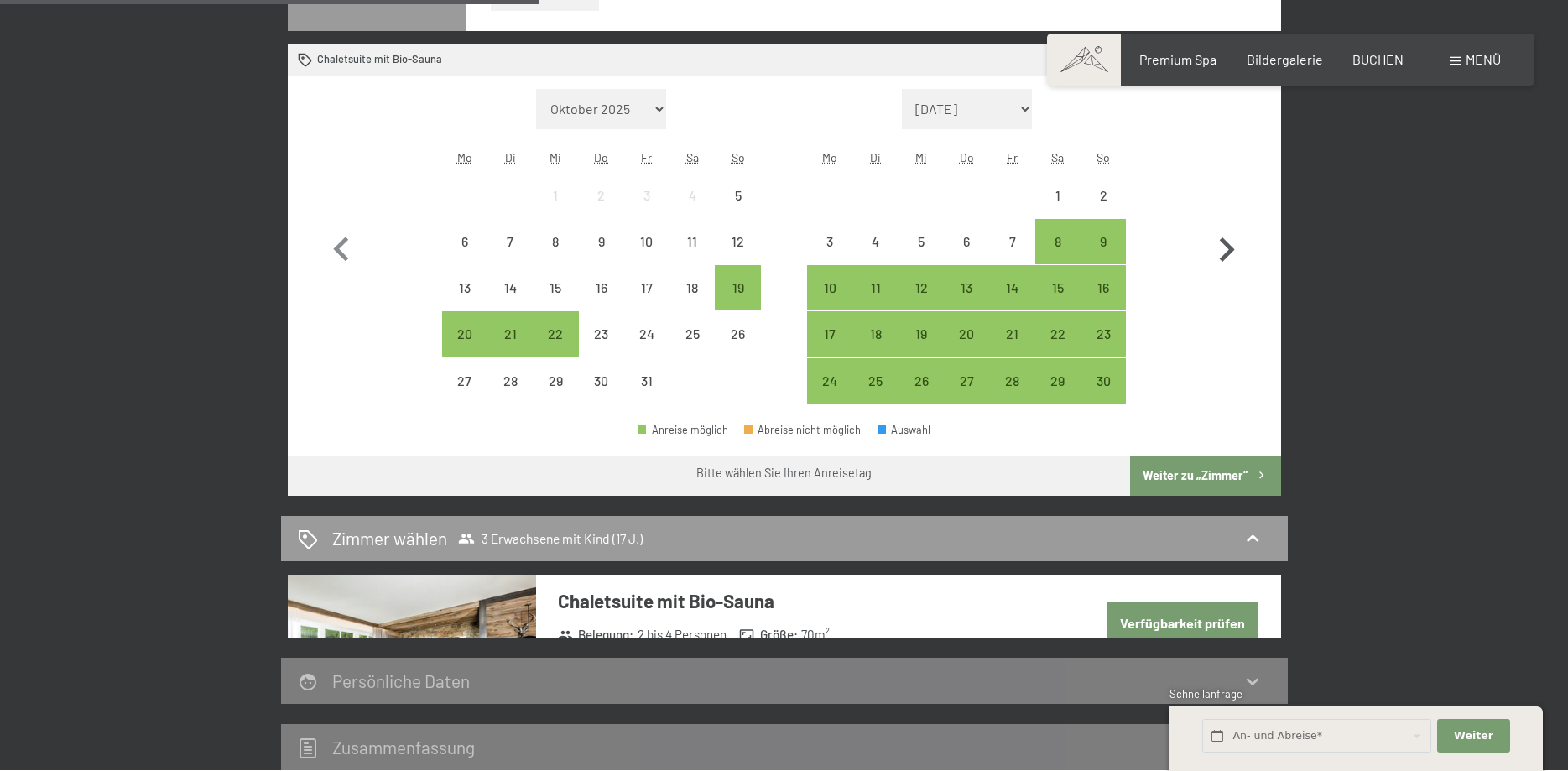
click at [1232, 254] on icon "button" at bounding box center [1227, 250] width 49 height 49
select select "2025-11-01"
select select "2025-12-01"
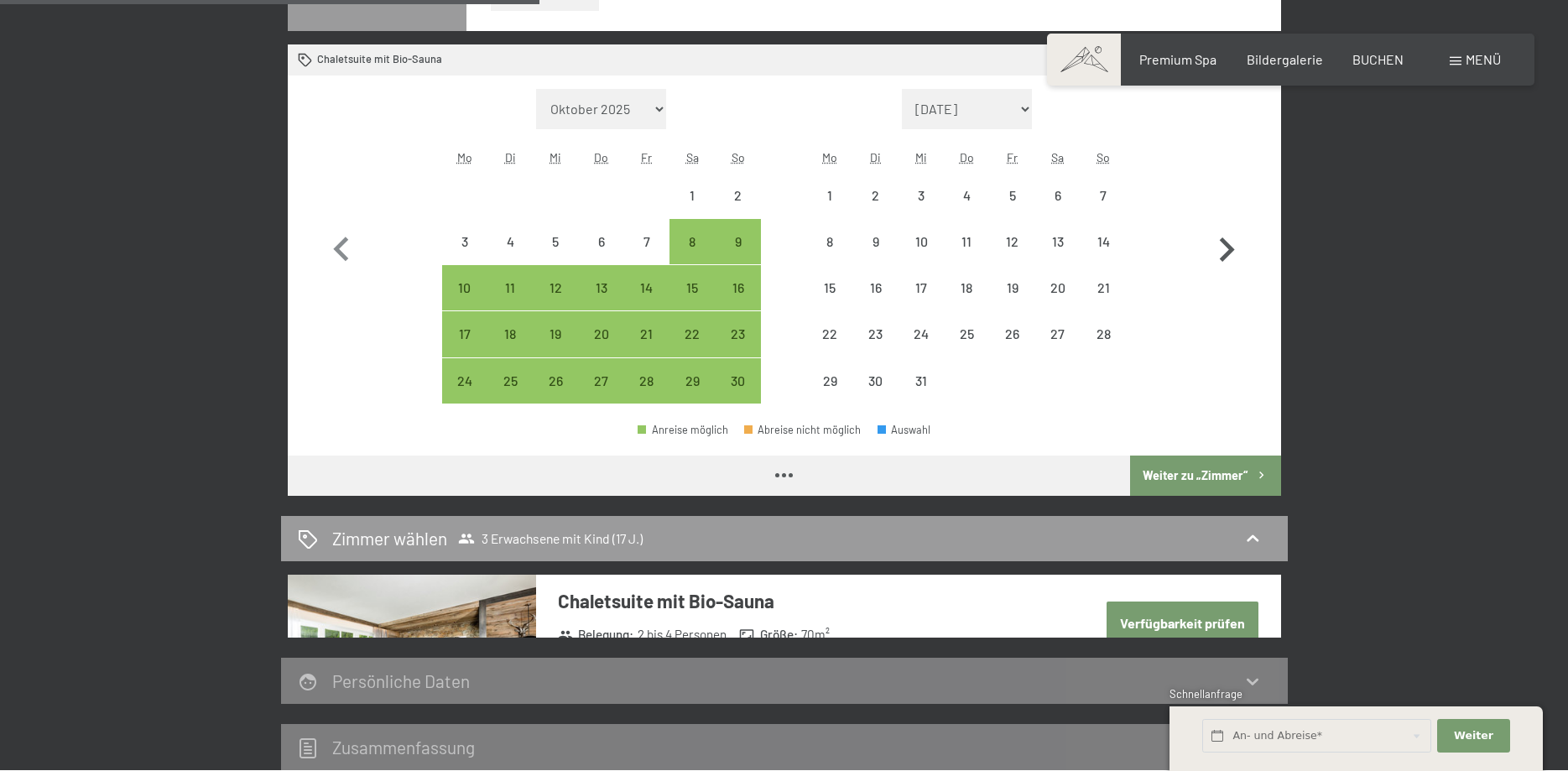
click at [1232, 254] on icon "button" at bounding box center [1227, 250] width 49 height 49
select select "2025-12-01"
select select "2026-01-01"
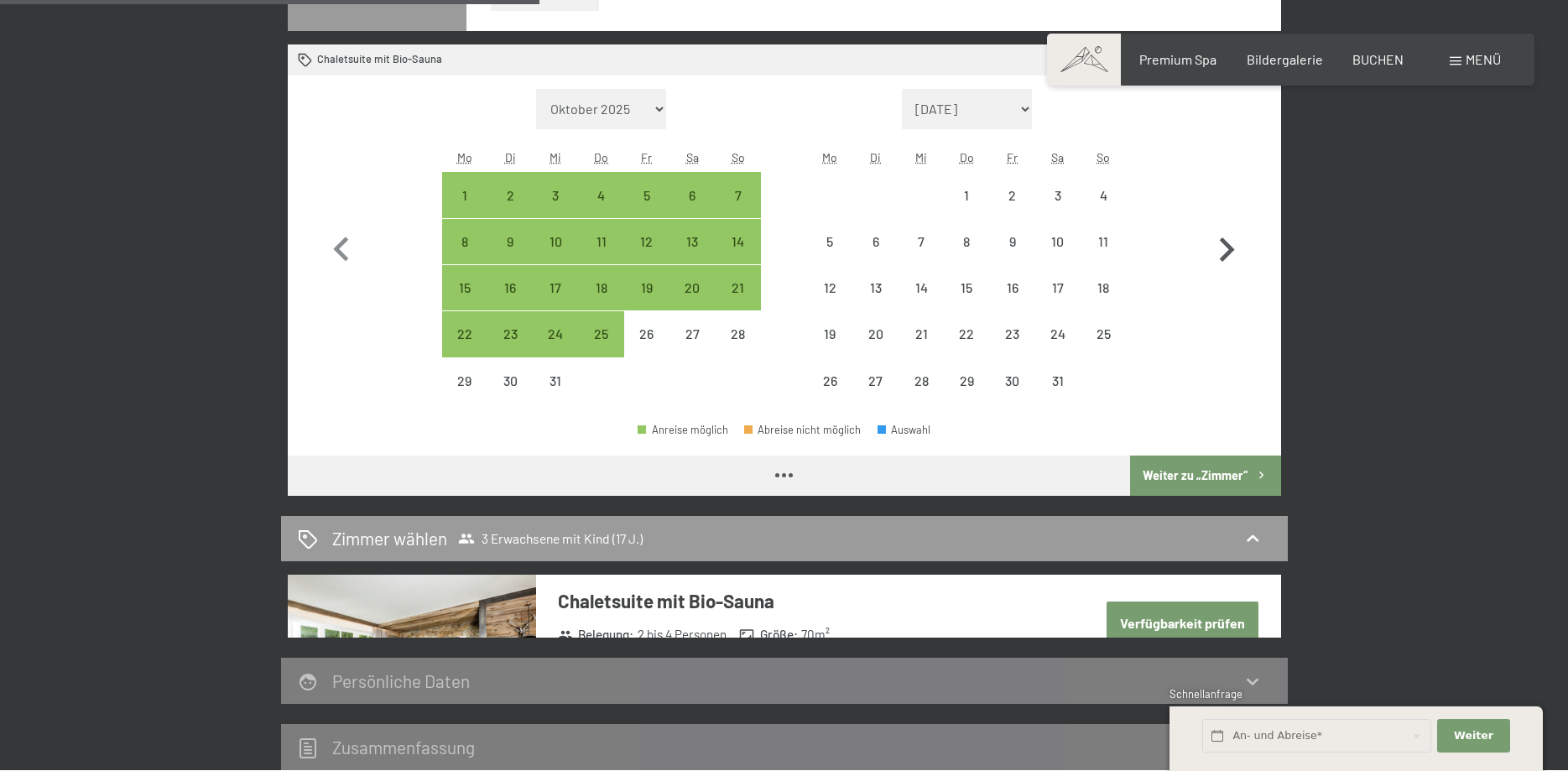
click at [1232, 254] on icon "button" at bounding box center [1227, 250] width 49 height 49
select select "[DATE]"
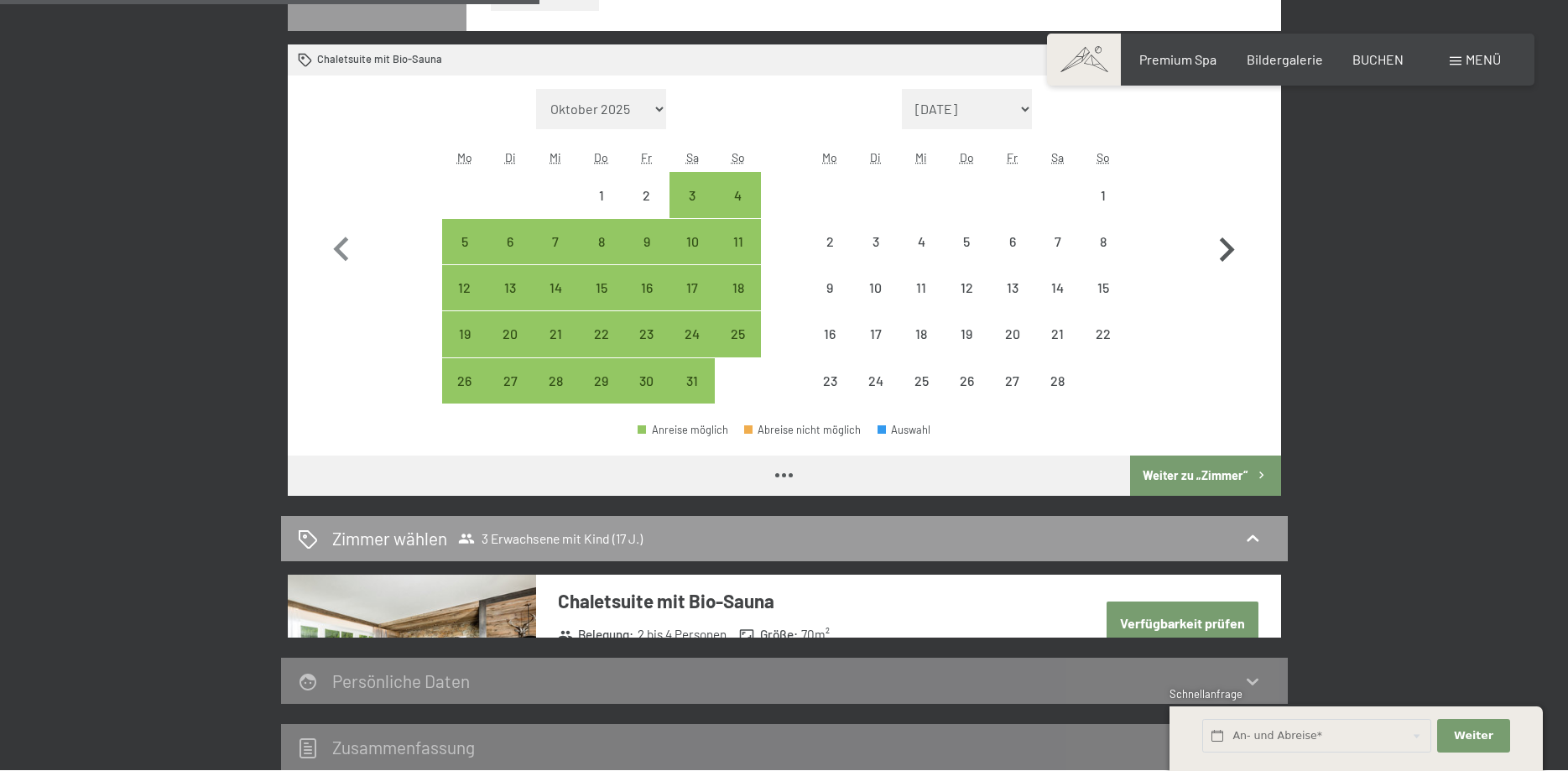
select select "[DATE]"
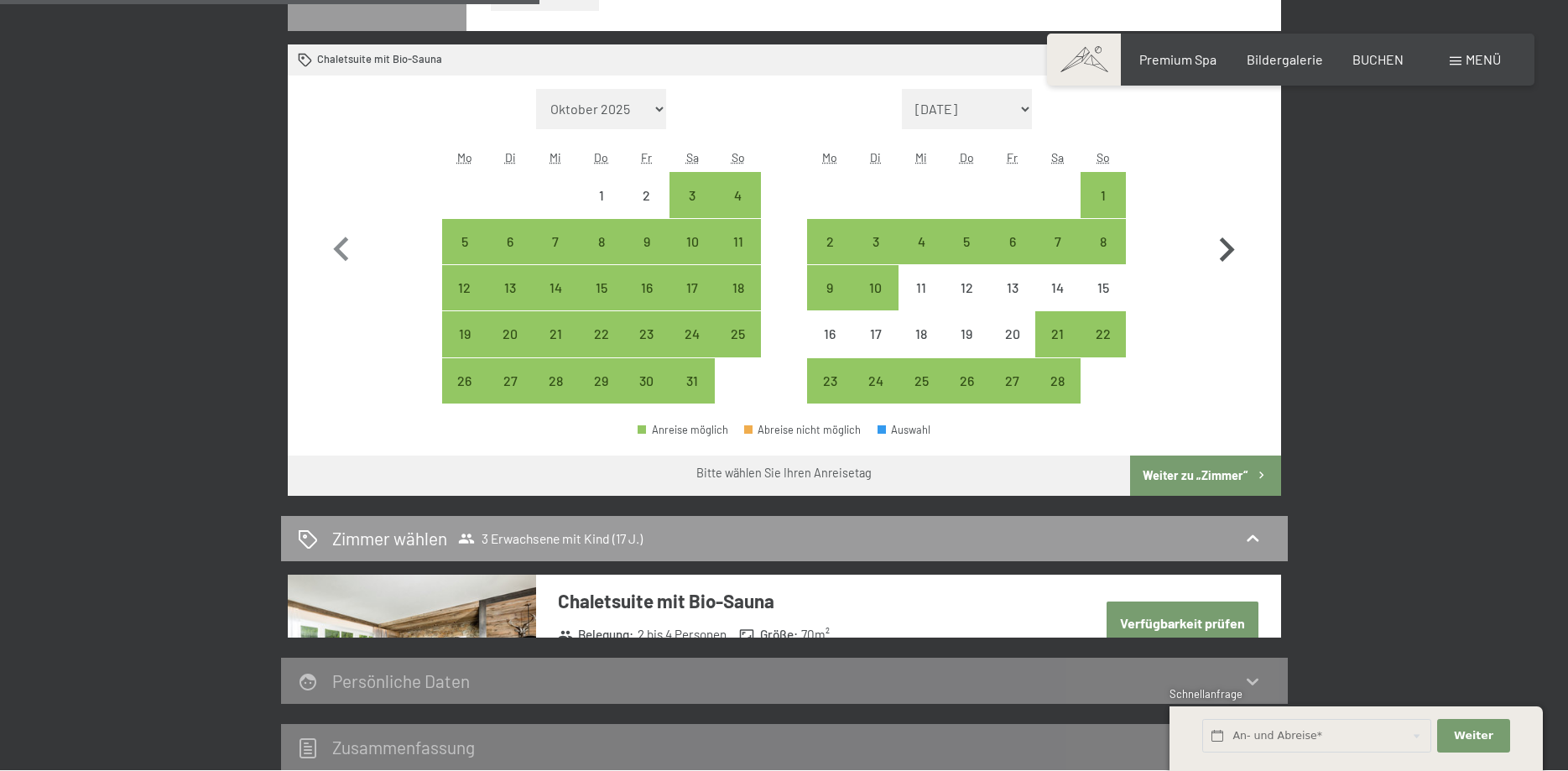
click at [1232, 254] on icon "button" at bounding box center [1227, 250] width 49 height 49
select select "[DATE]"
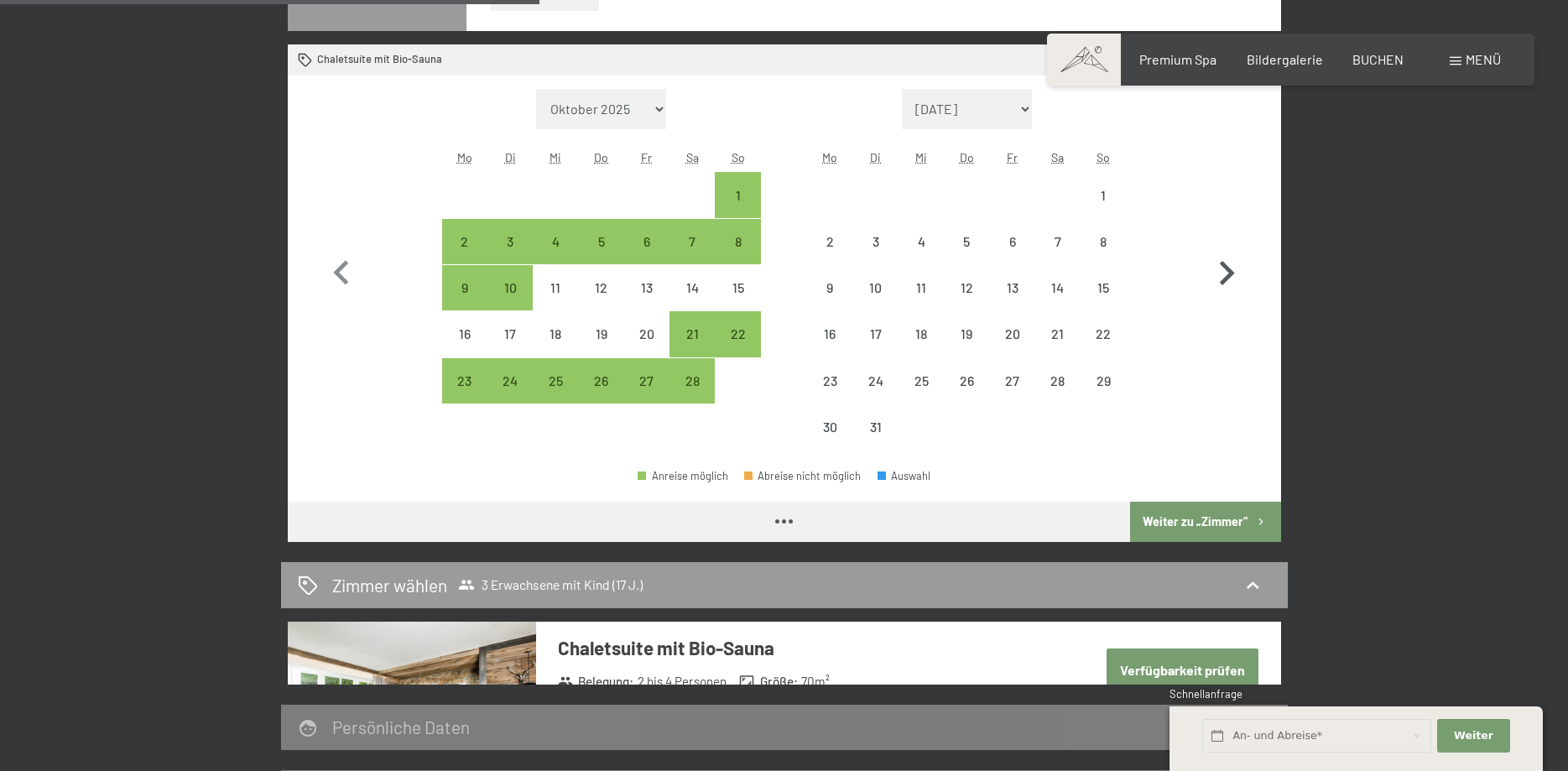
click at [1232, 254] on icon "button" at bounding box center [1227, 273] width 49 height 49
select select "[DATE]"
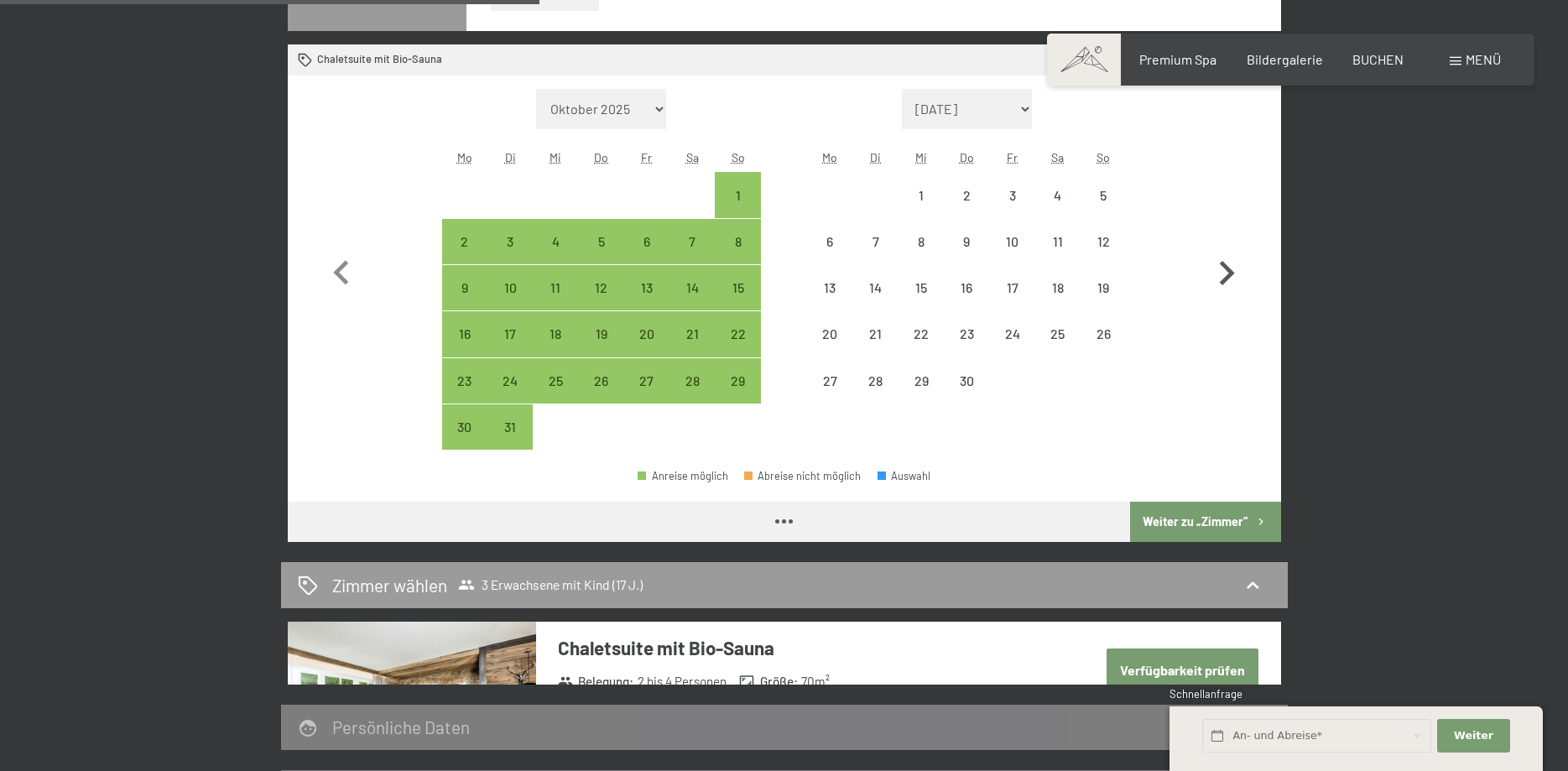
select select "[DATE]"
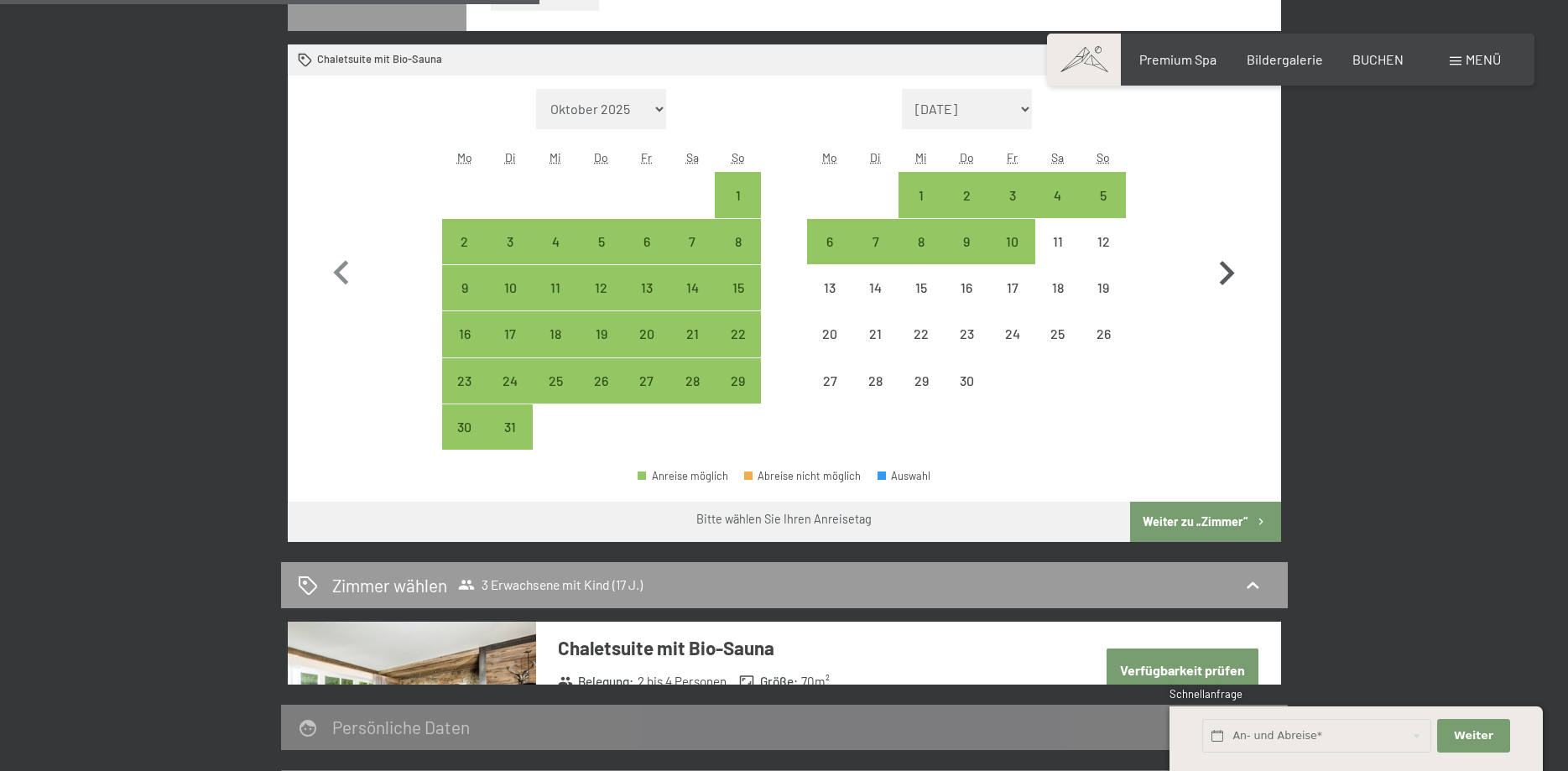
click at [1232, 254] on icon "button" at bounding box center [1227, 273] width 49 height 49
select select "2026-04-01"
select select "2026-05-01"
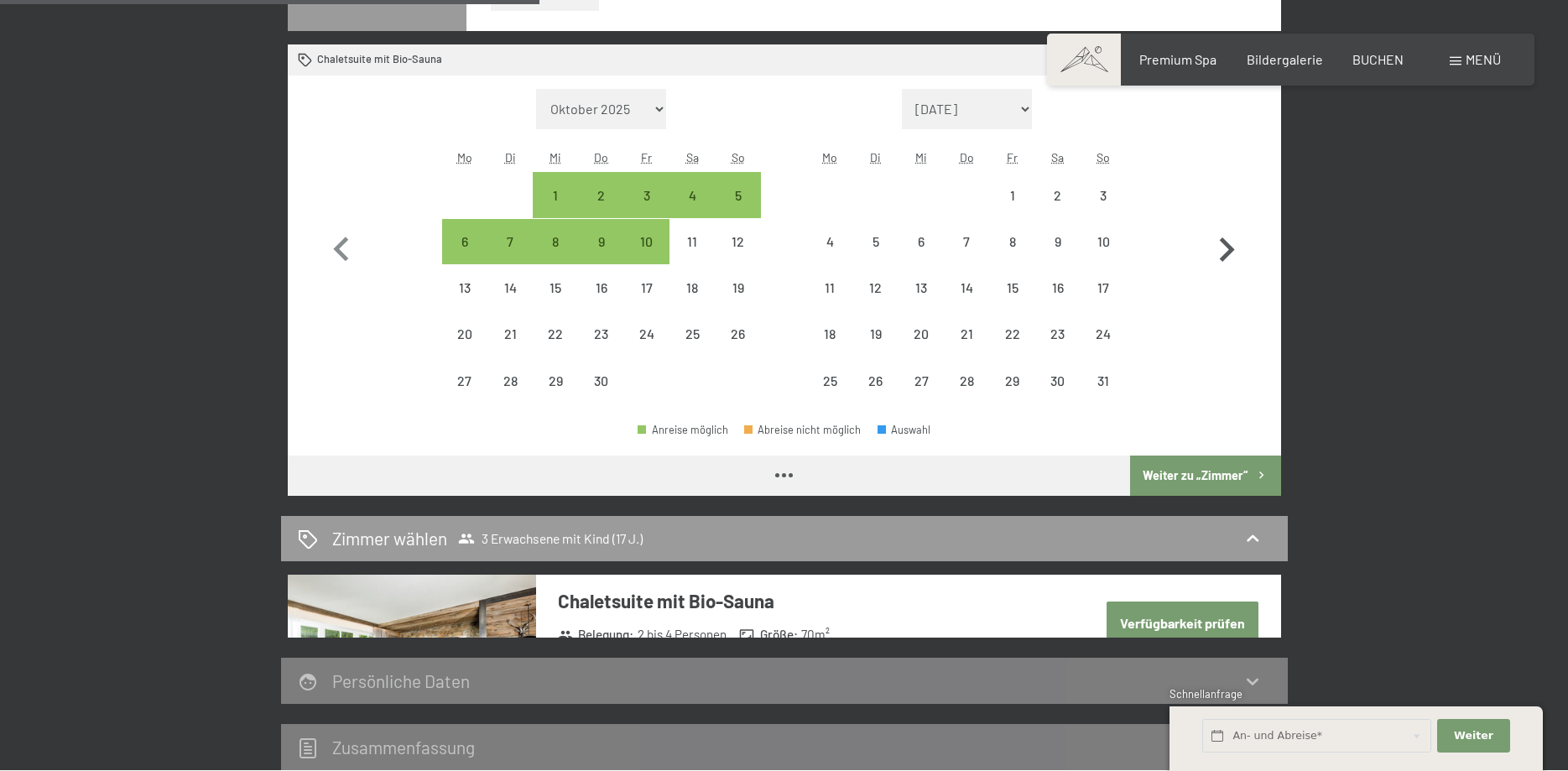
select select "2026-04-01"
select select "2026-05-01"
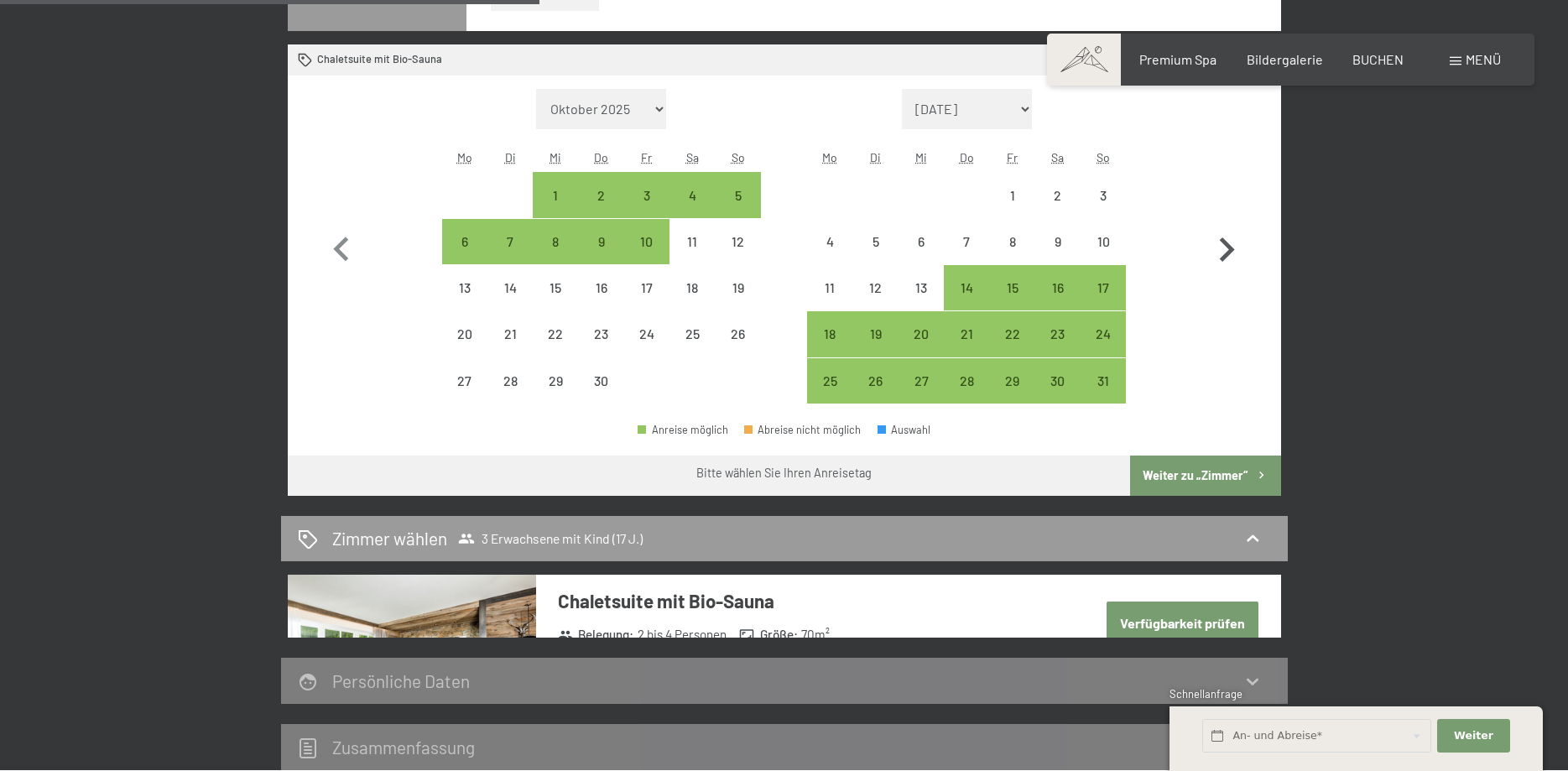
click at [1232, 254] on icon "button" at bounding box center [1227, 250] width 49 height 49
select select "2026-05-01"
select select "2026-06-01"
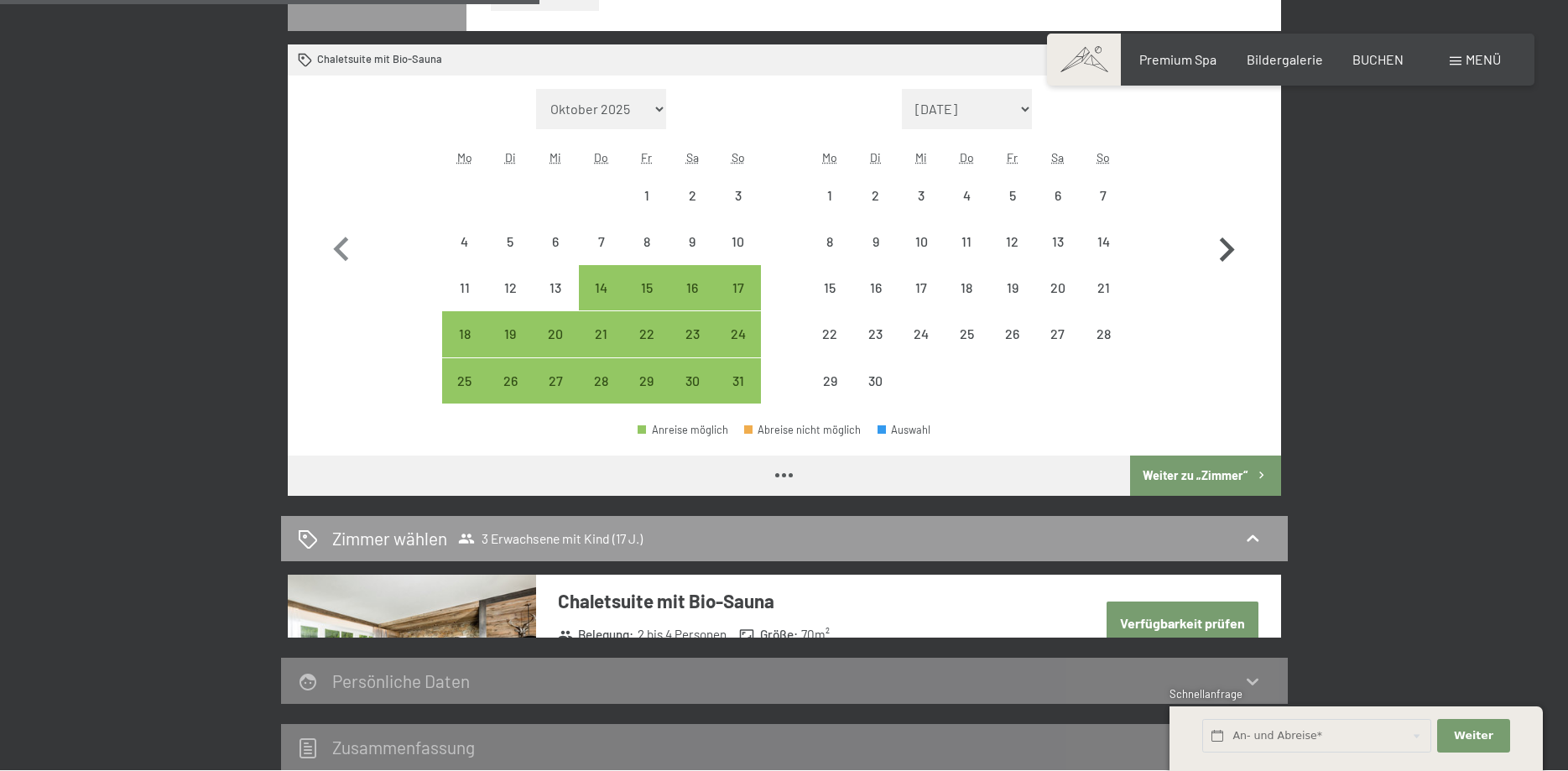
click at [1232, 254] on icon "button" at bounding box center [1227, 250] width 49 height 49
select select "2026-06-01"
select select "2026-07-01"
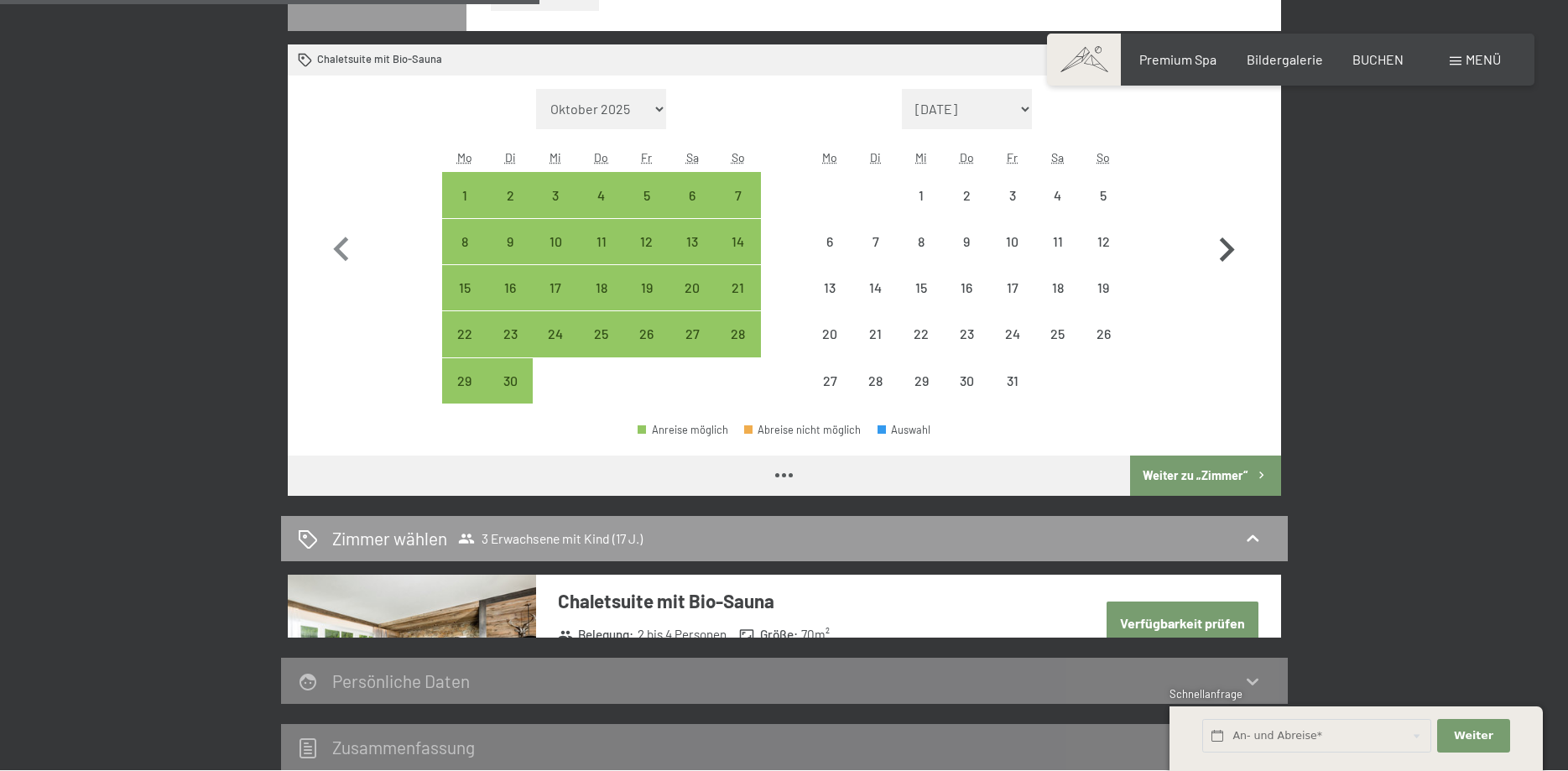
select select "2026-06-01"
select select "2026-07-01"
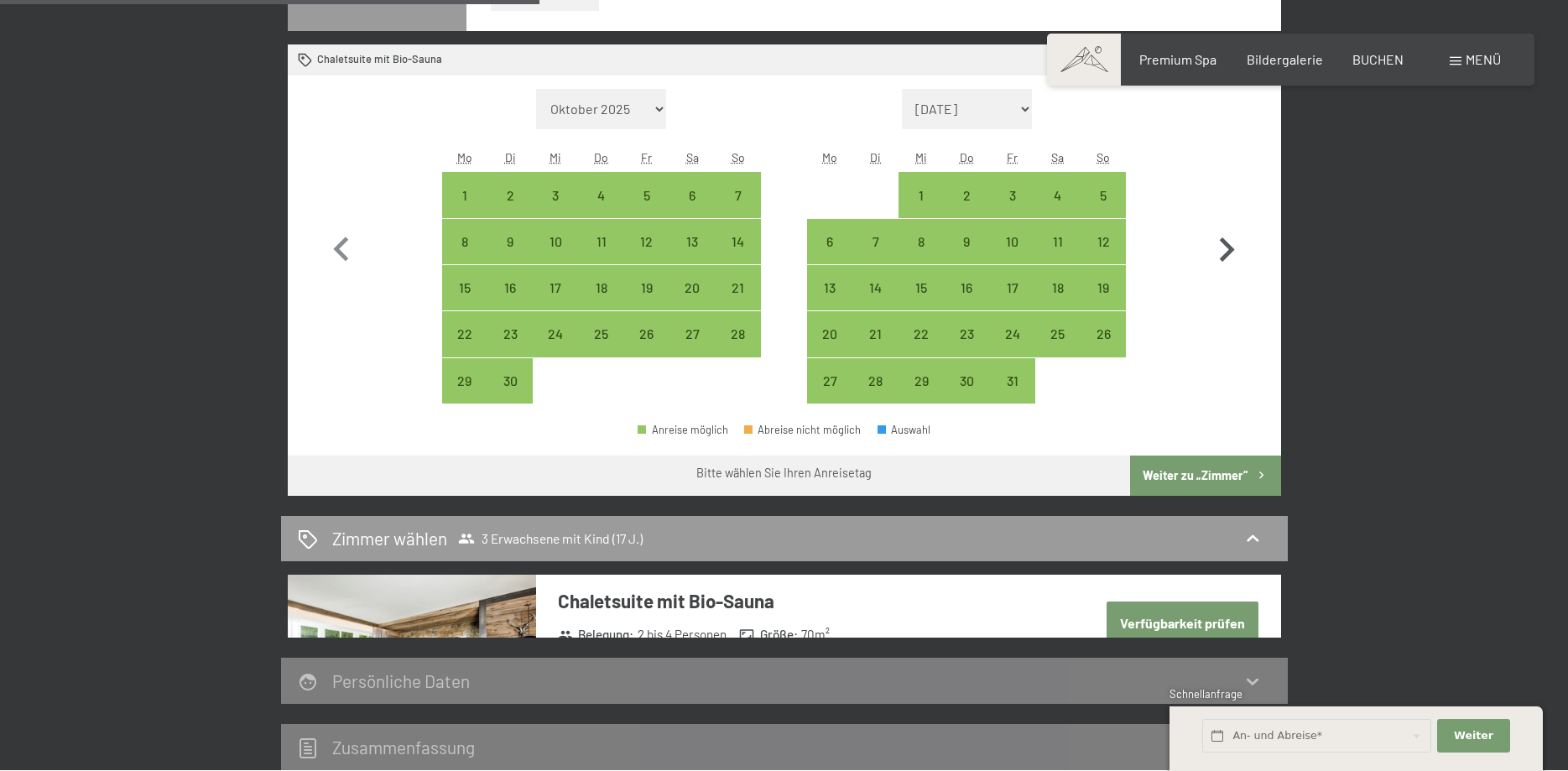
click at [1232, 254] on icon "button" at bounding box center [1227, 250] width 49 height 49
select select "2026-07-01"
select select "2026-08-01"
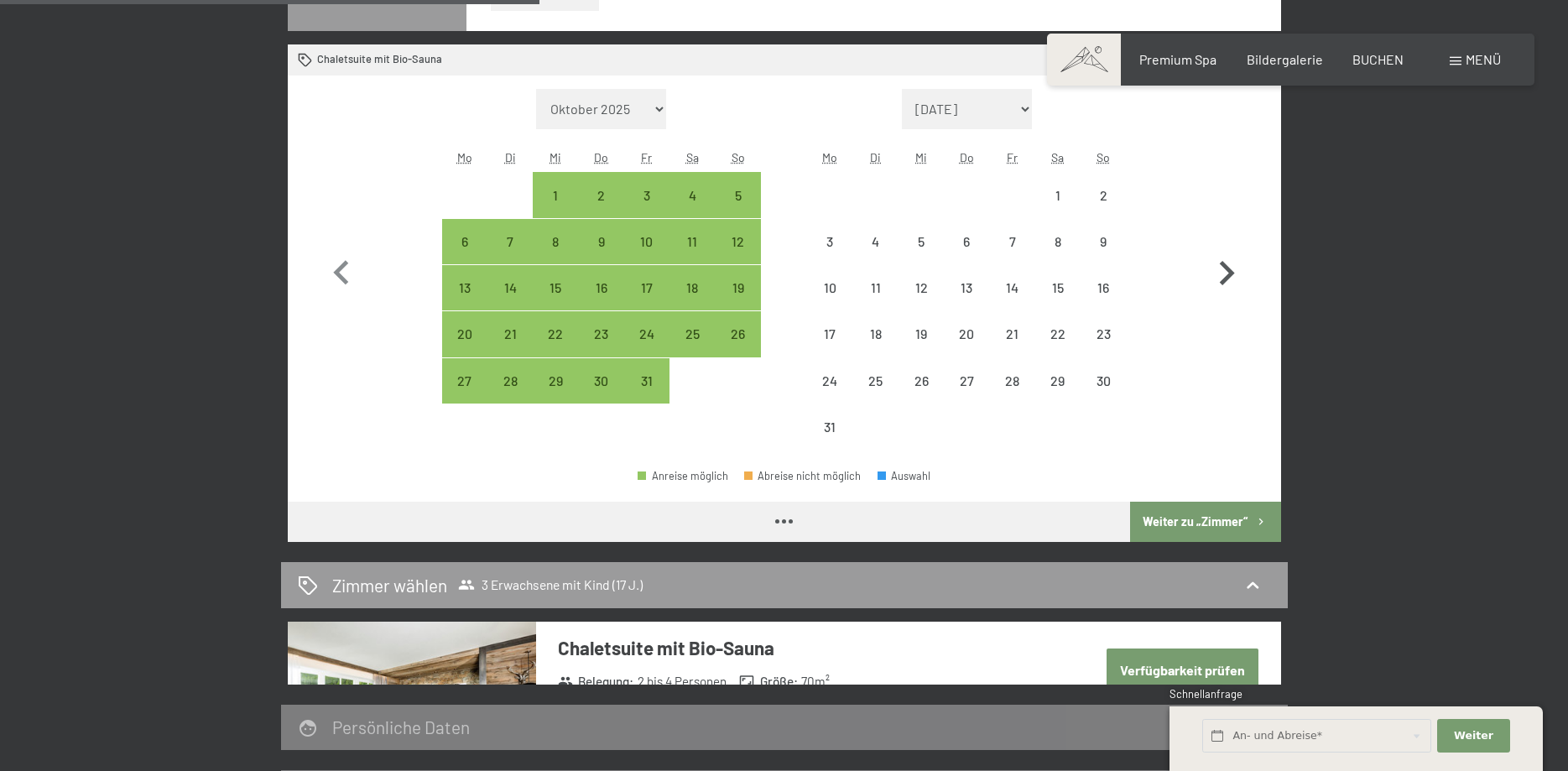
select select "2026-07-01"
select select "2026-08-01"
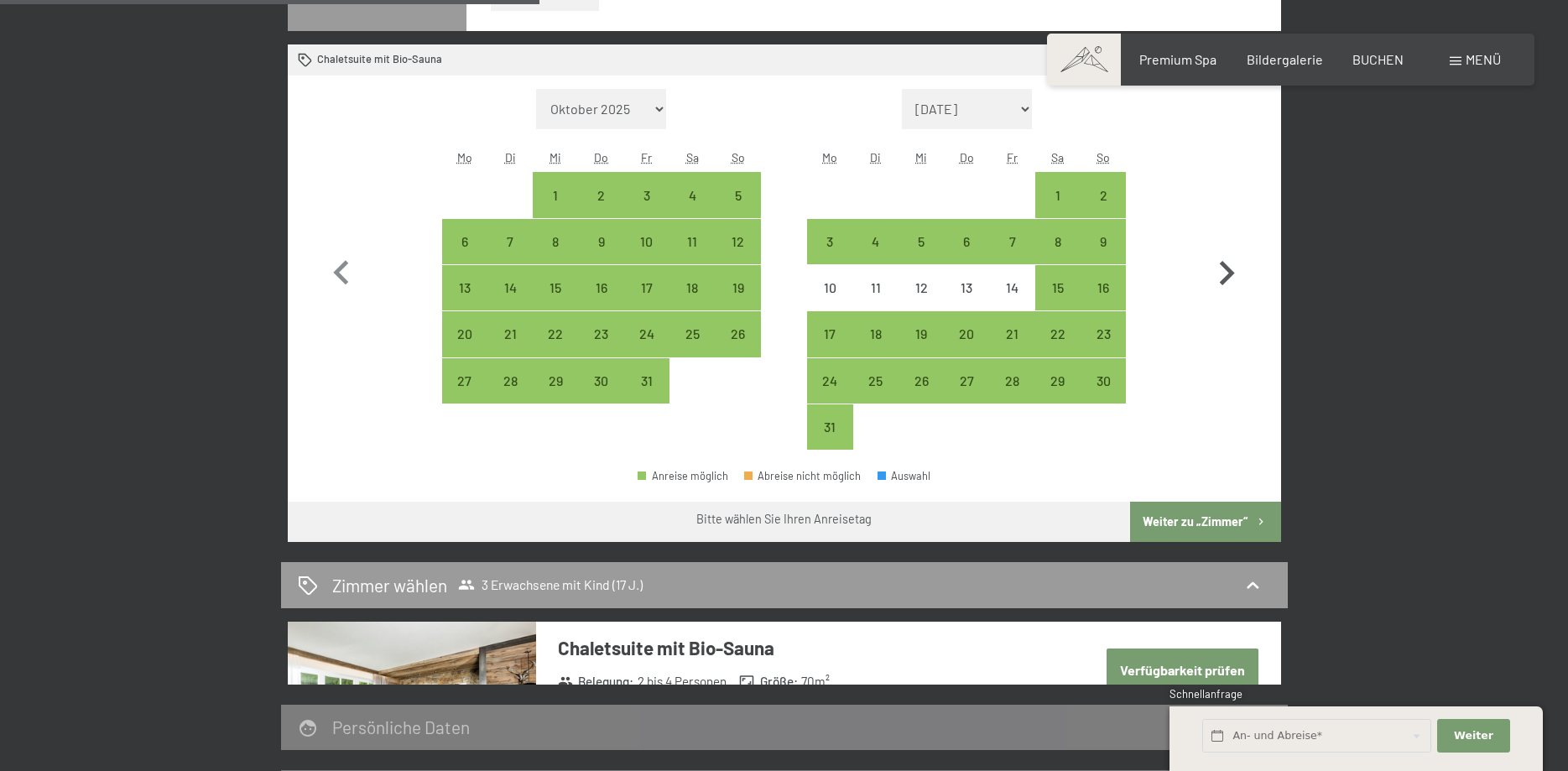
click at [1232, 254] on icon "button" at bounding box center [1227, 273] width 49 height 49
select select "2026-08-01"
select select "2026-09-01"
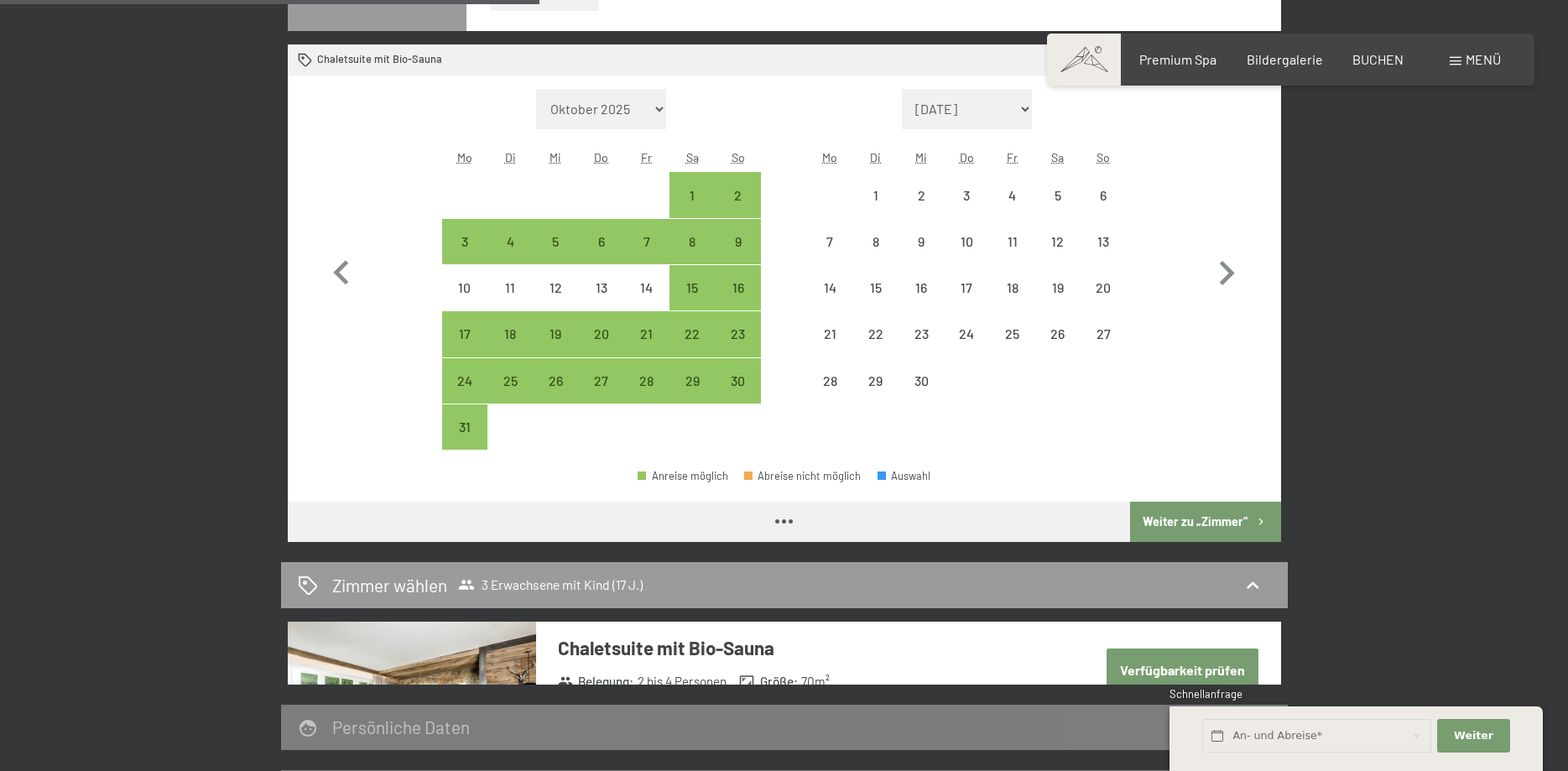
select select "2026-08-01"
select select "2026-09-01"
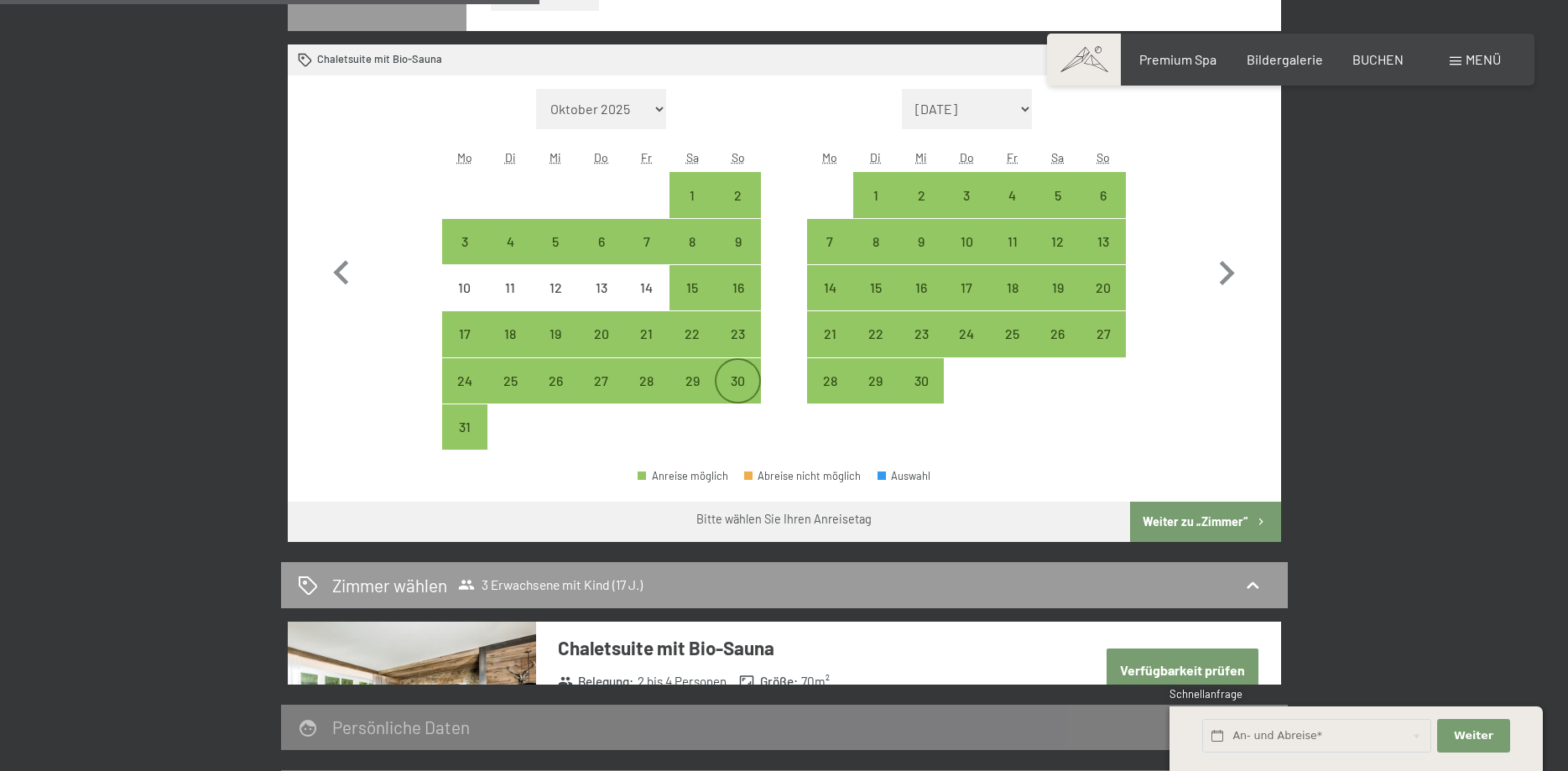
click at [736, 383] on div "30" at bounding box center [737, 395] width 42 height 42
select select "2026-08-01"
select select "2026-09-01"
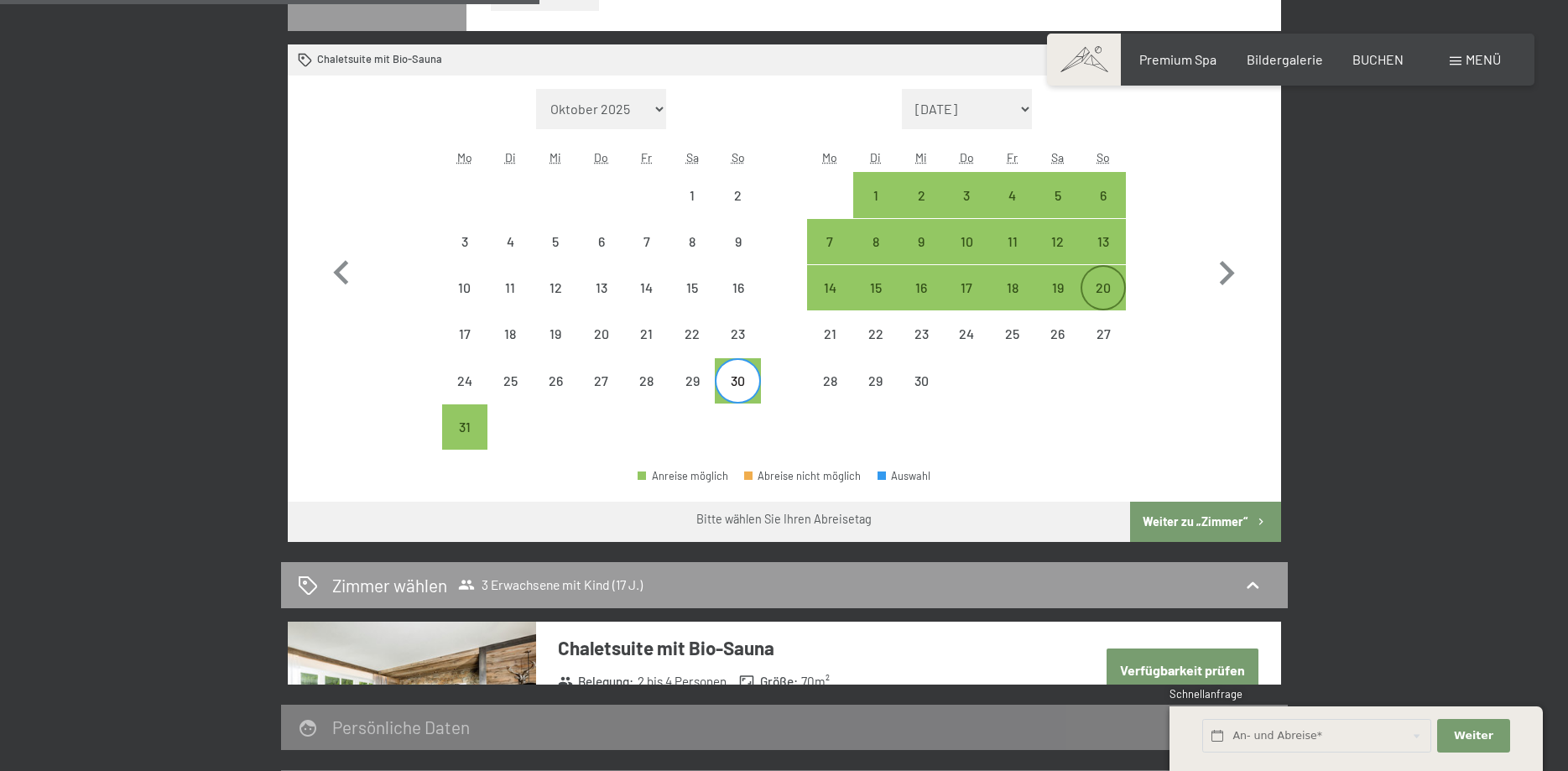
drag, startPoint x: 1015, startPoint y: 187, endPoint x: 1090, endPoint y: 288, distance: 125.8
click at [1015, 188] on div "4" at bounding box center [1012, 194] width 42 height 42
select select "2026-08-01"
select select "2026-09-01"
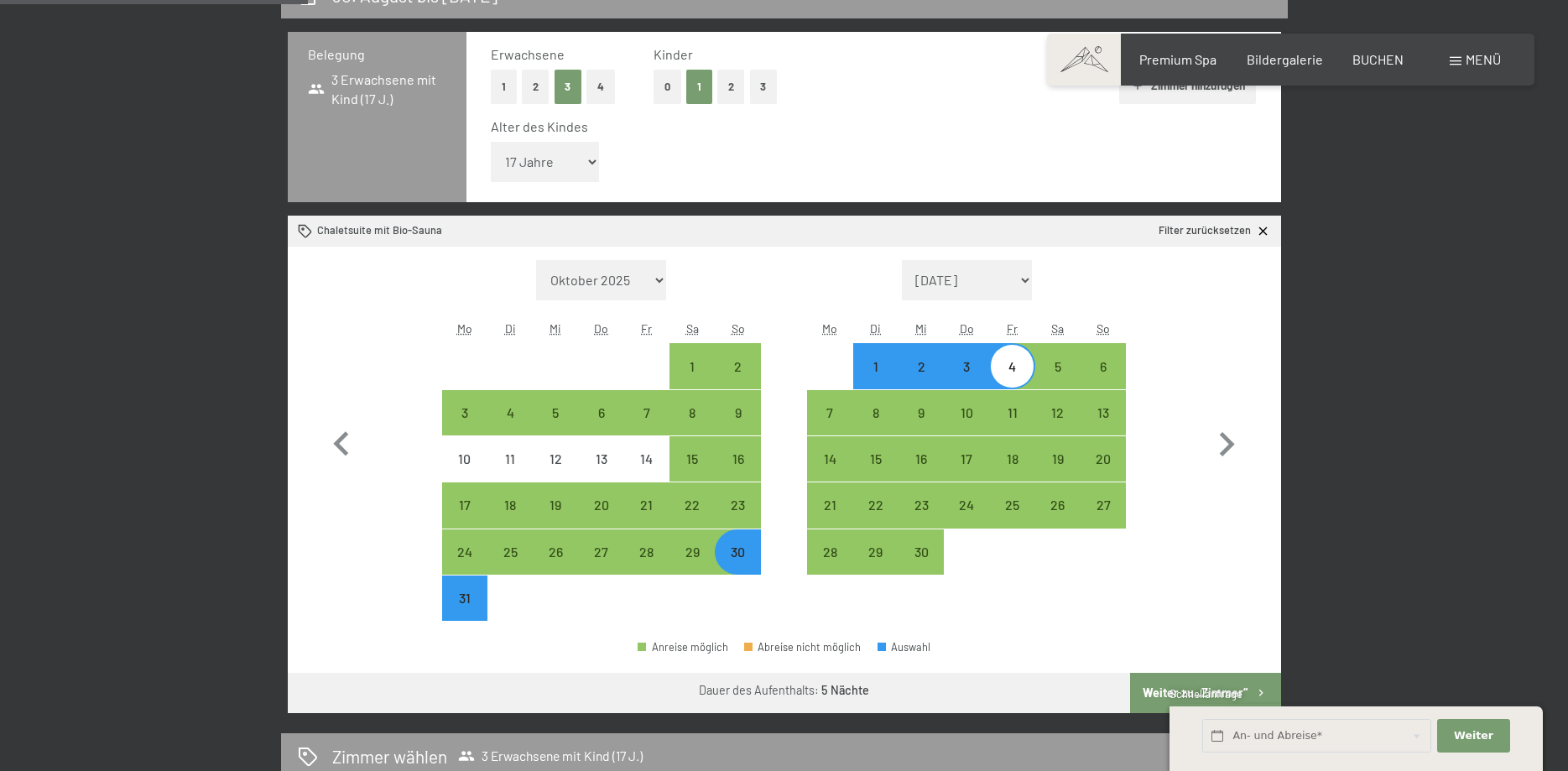
scroll to position [771, 0]
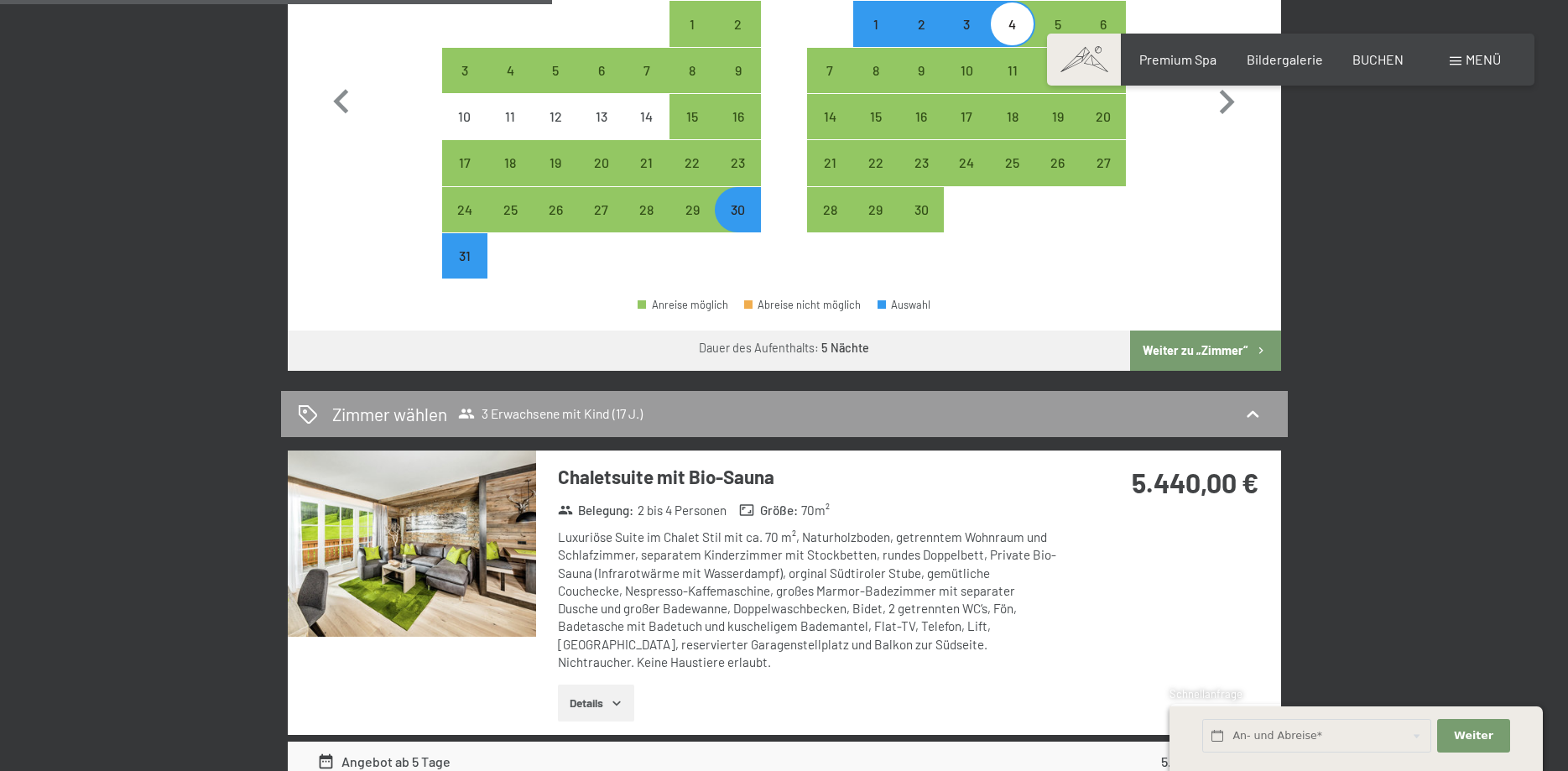
click at [1236, 342] on button "Weiter zu „Zimmer“" at bounding box center [1205, 351] width 150 height 40
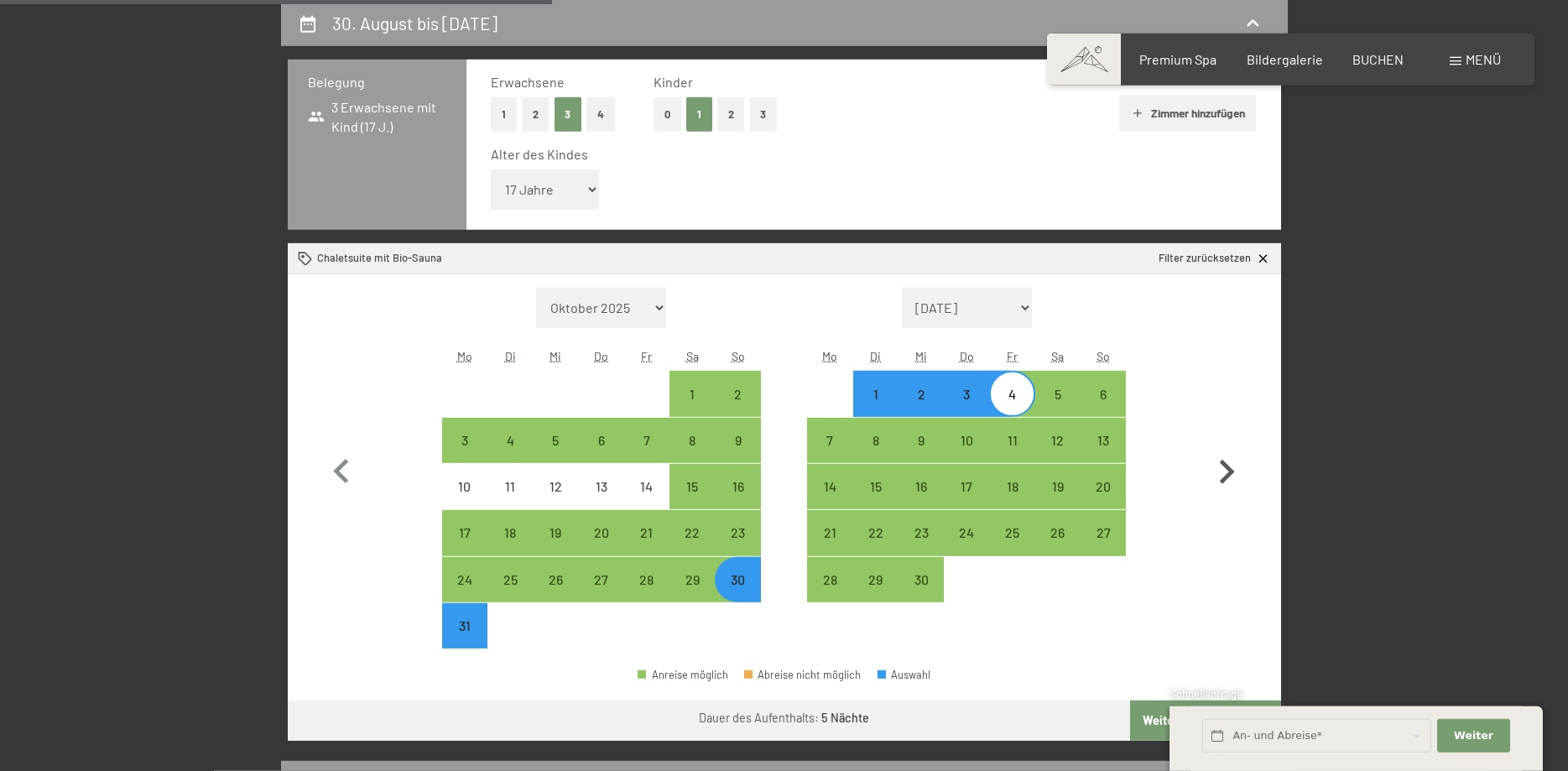
select select "2026-08-01"
select select "2026-09-01"
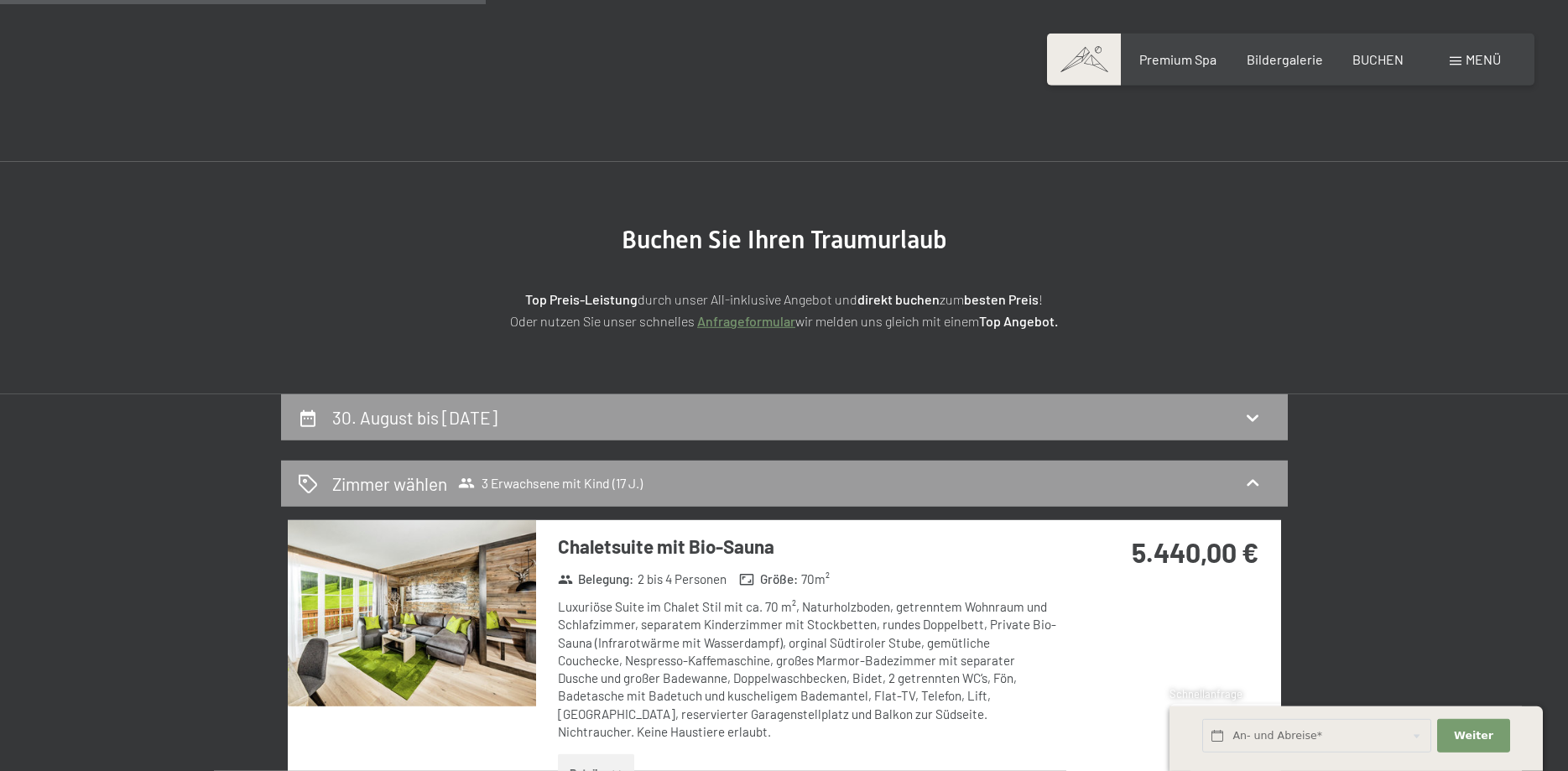
scroll to position [0, 0]
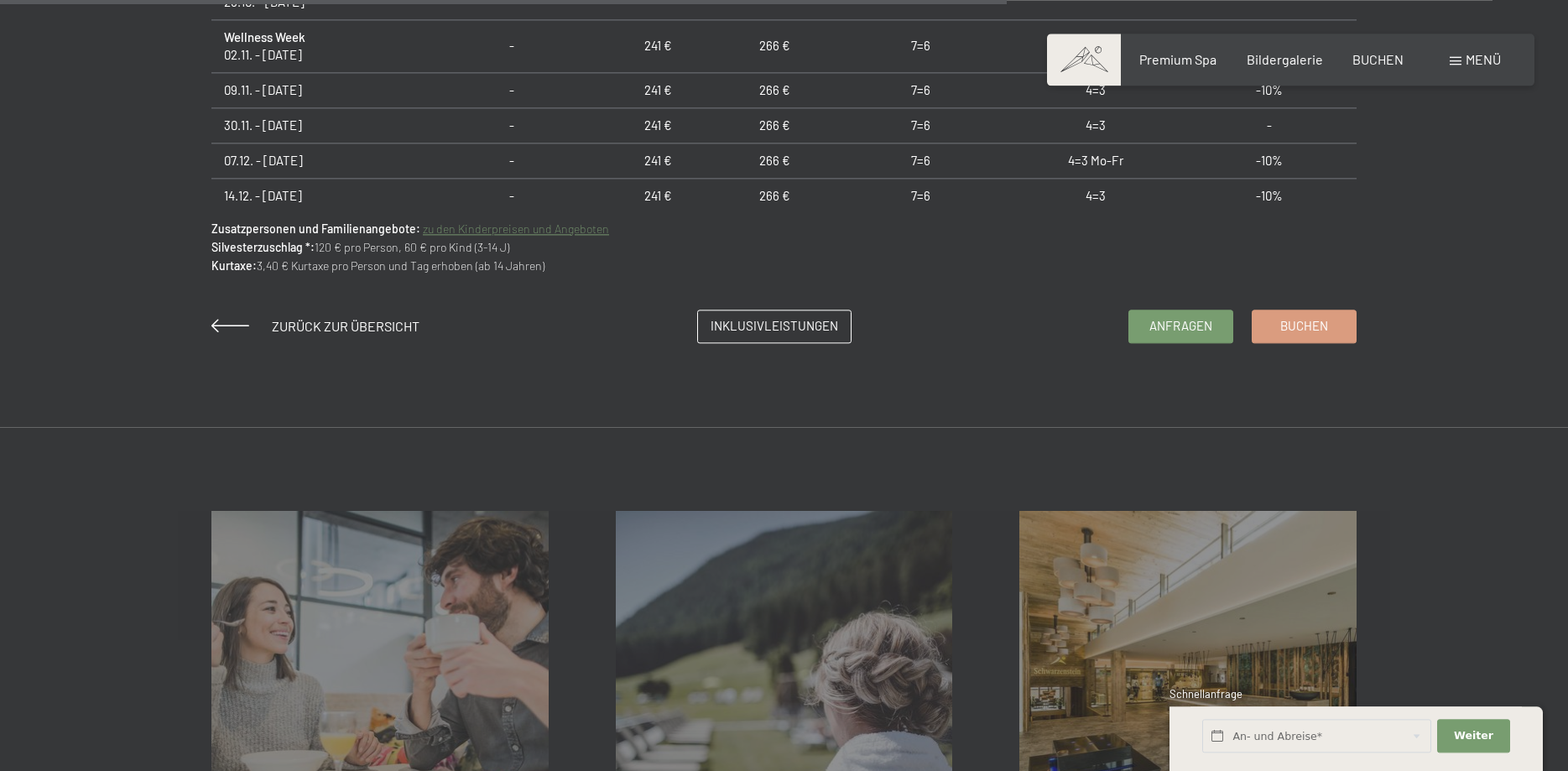
scroll to position [1370, 0]
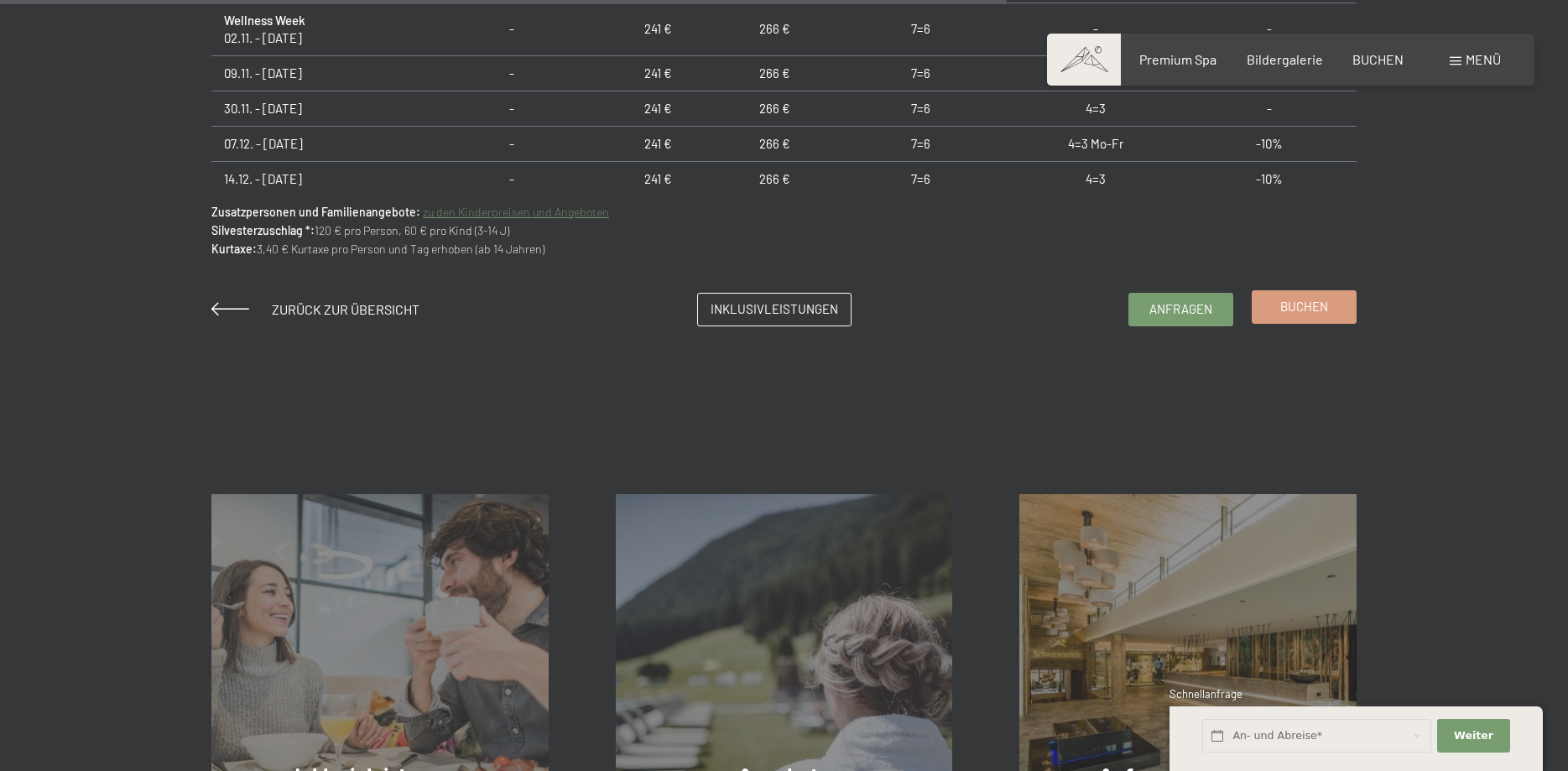
click at [1273, 301] on link "Buchen" at bounding box center [1304, 307] width 103 height 32
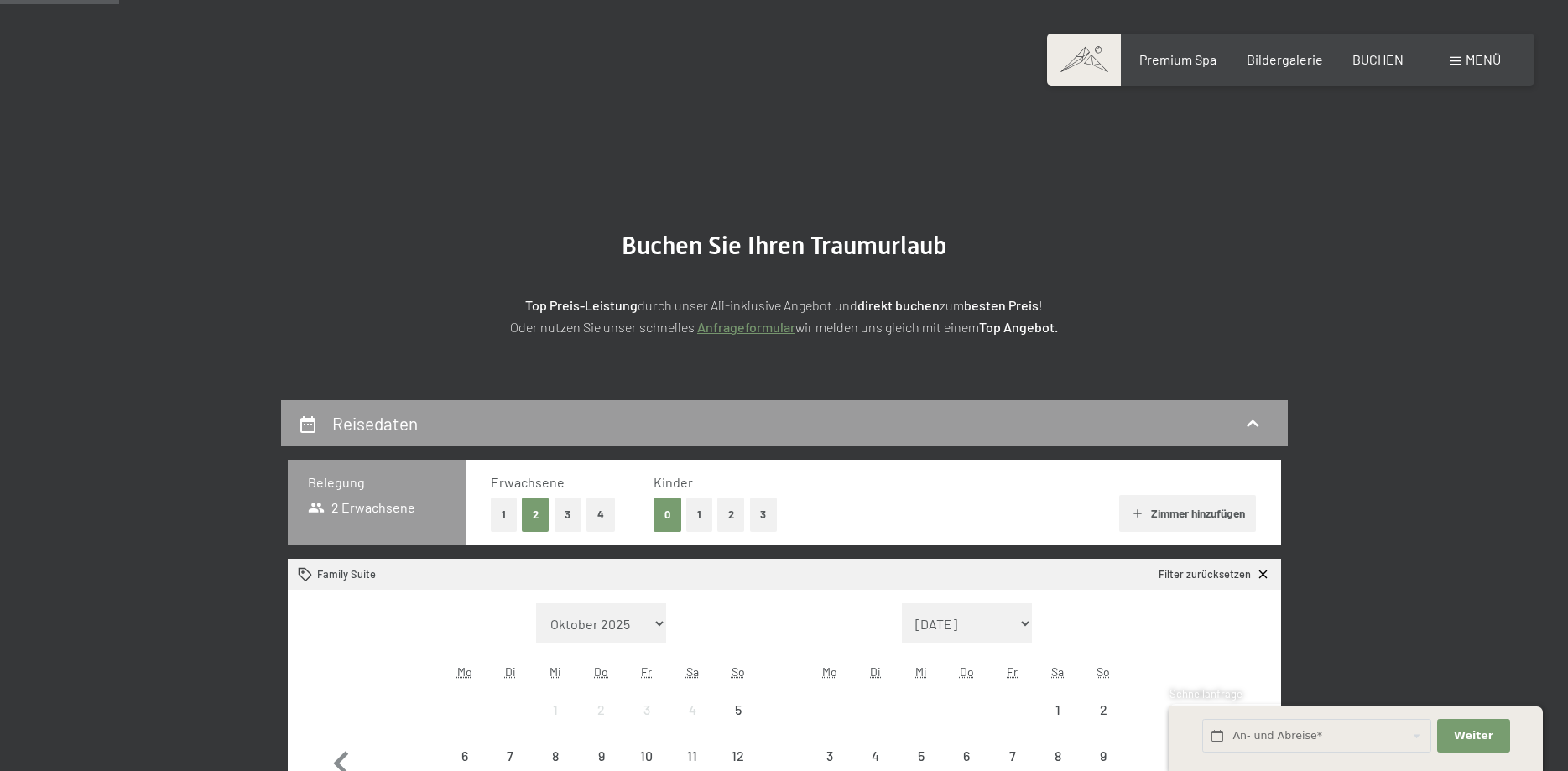
scroll to position [343, 0]
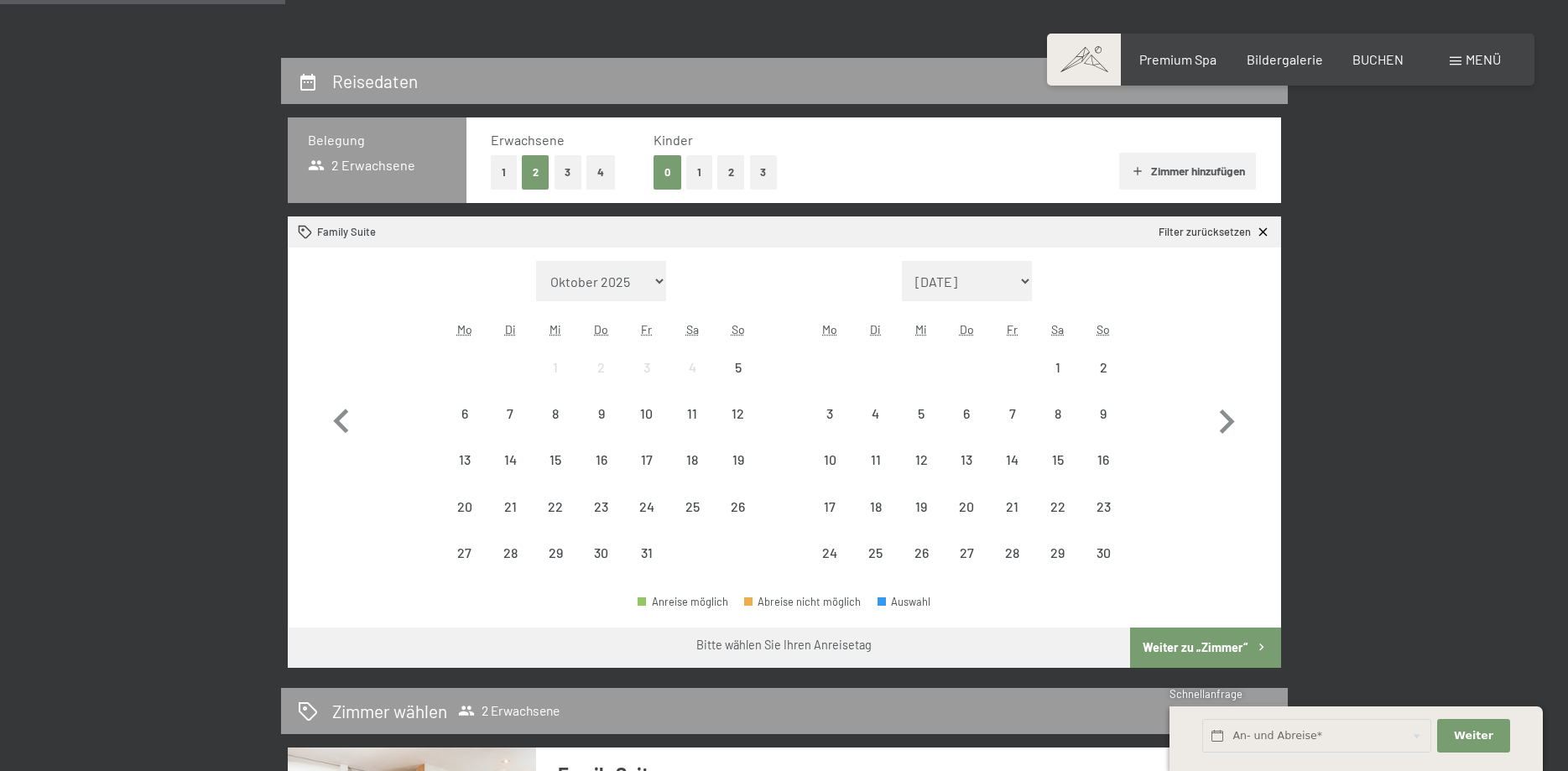
click at [562, 175] on button "3" at bounding box center [568, 172] width 27 height 34
click at [702, 176] on button "1" at bounding box center [699, 172] width 26 height 34
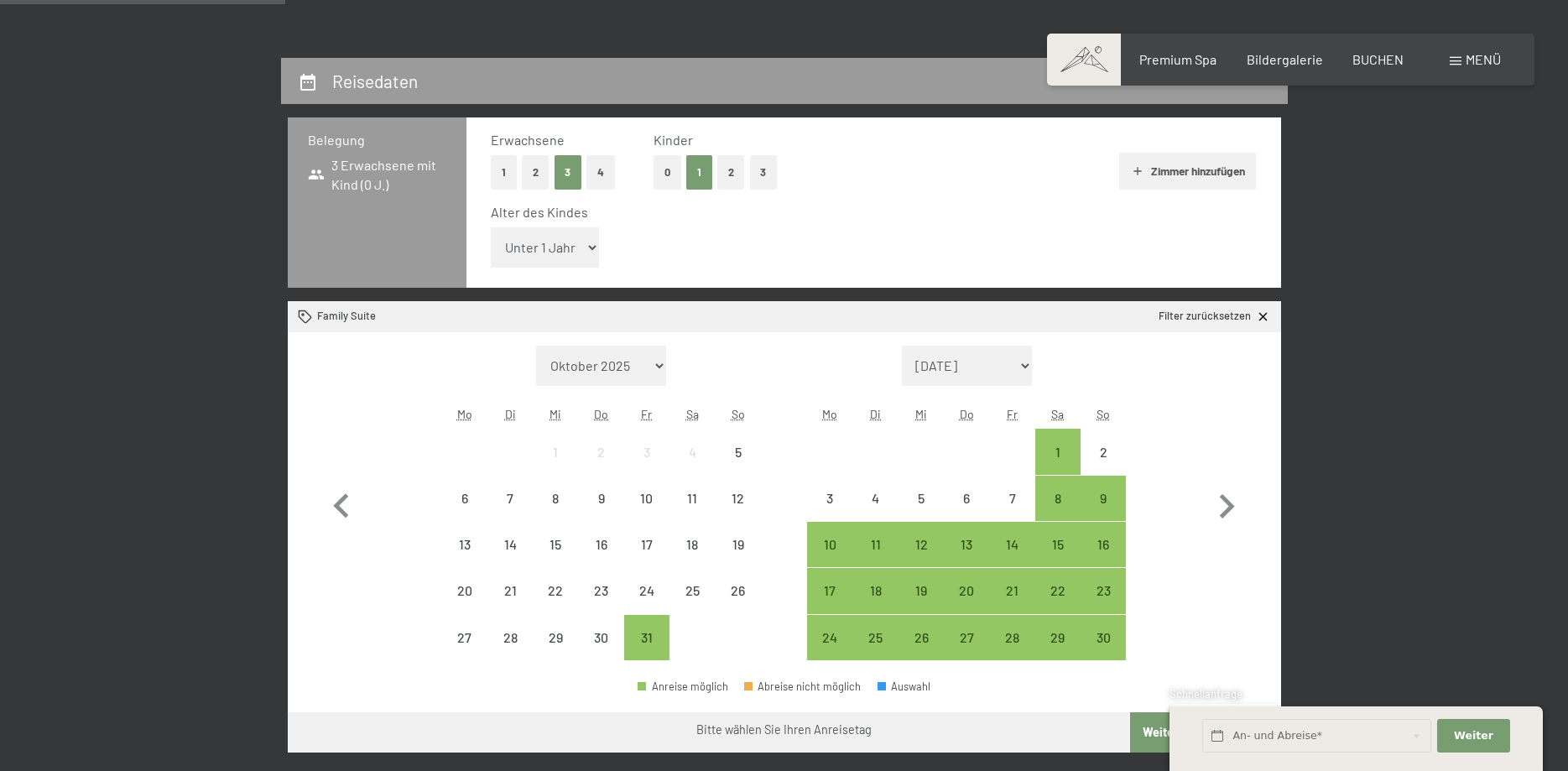
click at [491, 227] on select "Unter 1 Jahr 1 Jahr 2 Jahre 3 Jahre 4 Jahre 5 Jahre 6 Jahre 7 Jahre 8 Jahre 9 J…" at bounding box center [545, 247] width 109 height 40
select select "17"
click option "17 Jahre" at bounding box center [0, 0] width 0 height 0
click at [1234, 511] on icon "button" at bounding box center [1227, 507] width 49 height 49
select select "2025-11-01"
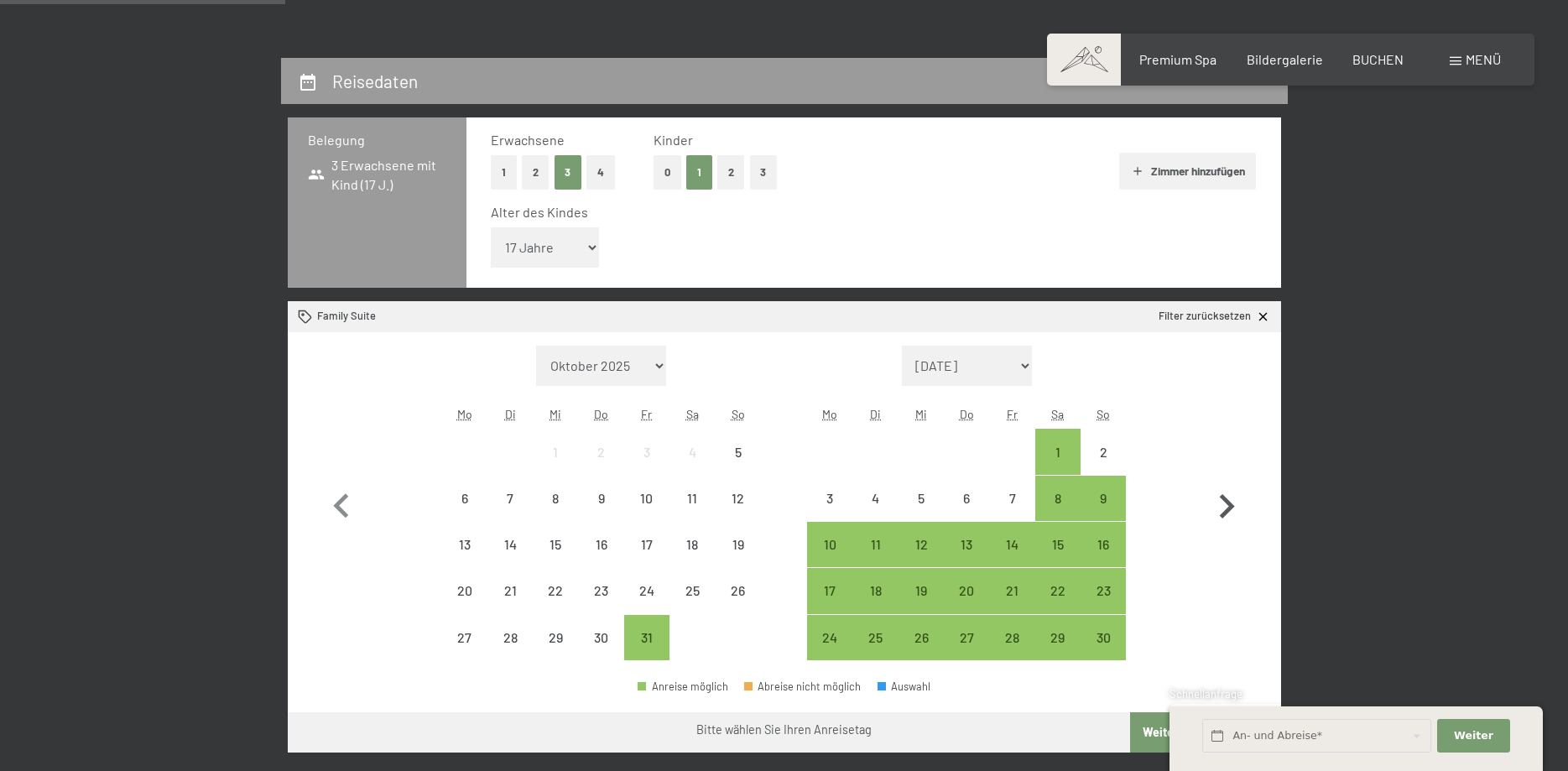
select select "2025-12-01"
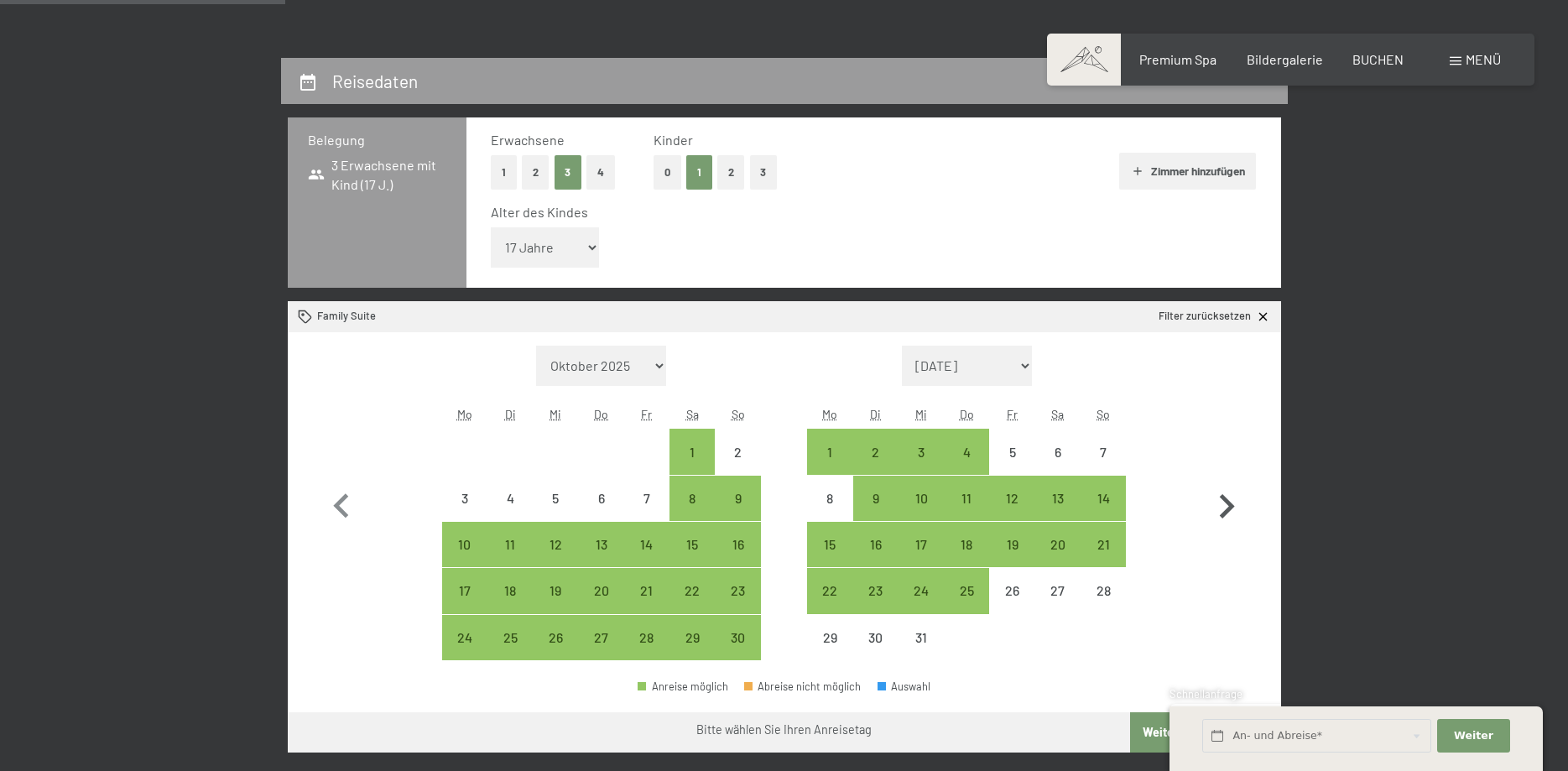
click at [1234, 511] on icon "button" at bounding box center [1227, 507] width 49 height 49
select select "2025-12-01"
select select "2026-01-01"
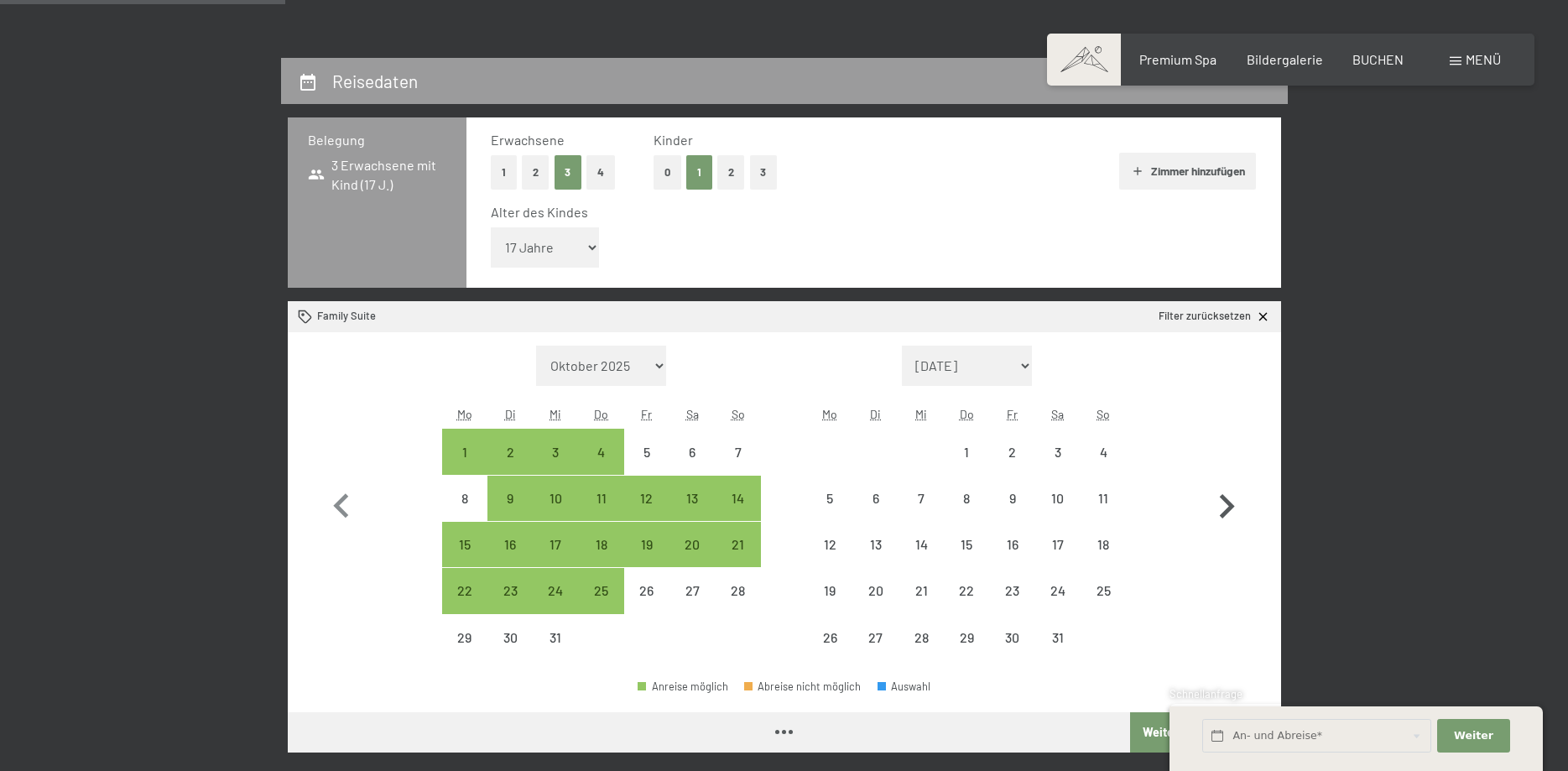
select select "2025-12-01"
select select "2026-01-01"
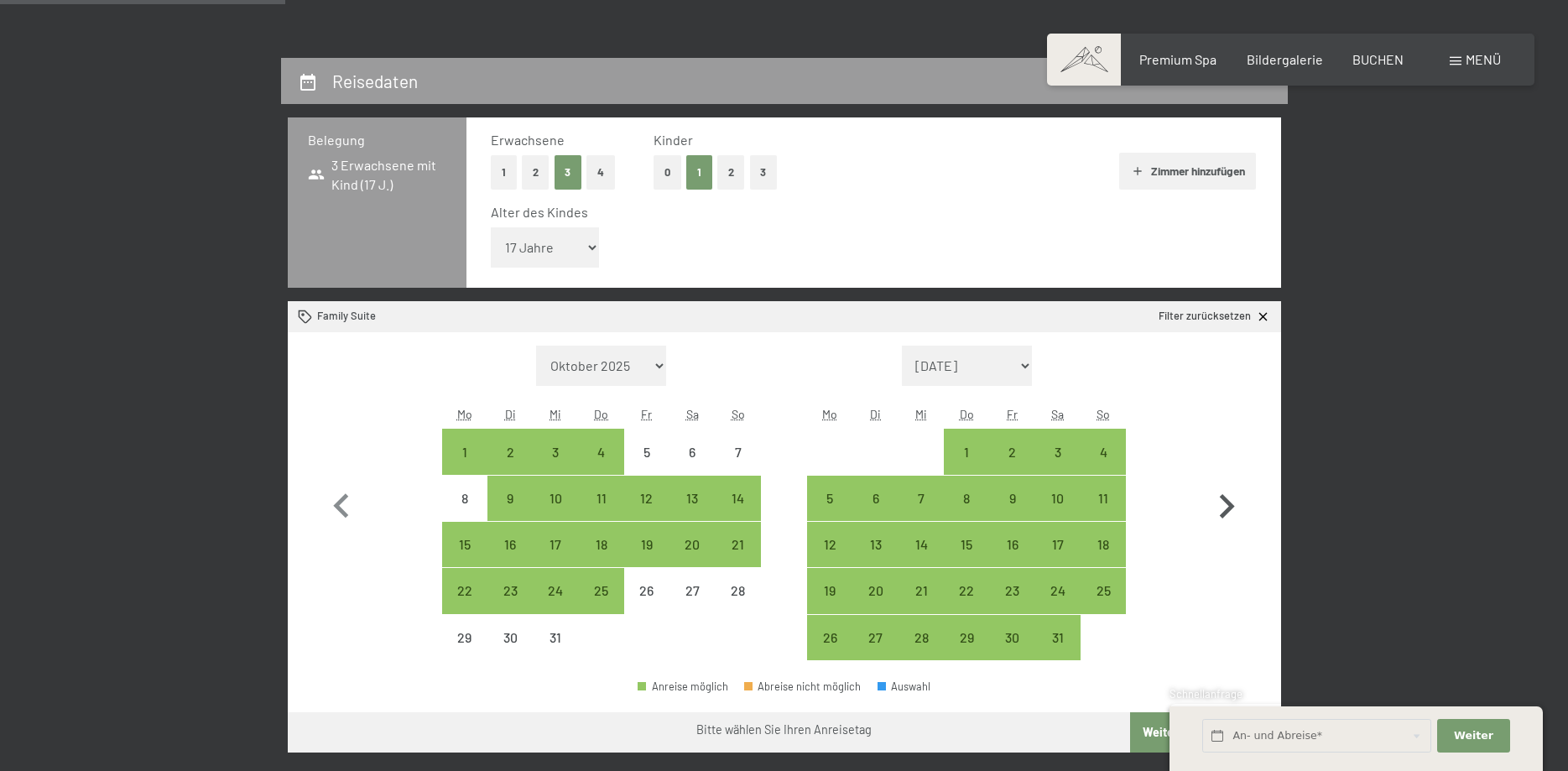
click at [1234, 511] on icon "button" at bounding box center [1227, 507] width 49 height 49
select select "2026-01-01"
select select "2026-02-01"
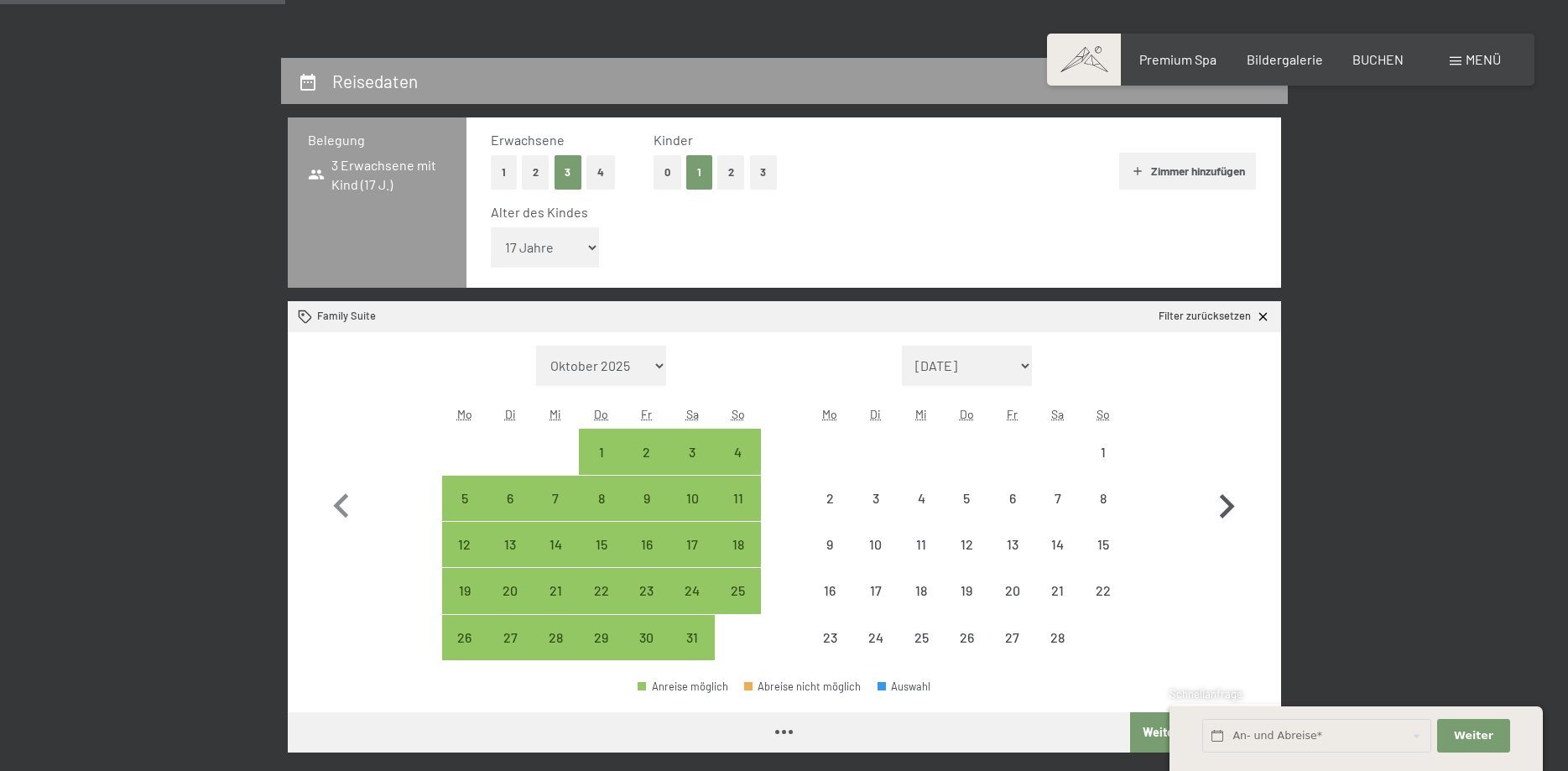
click at [1234, 511] on icon "button" at bounding box center [1227, 507] width 49 height 49
select select "2026-02-01"
select select "2026-03-01"
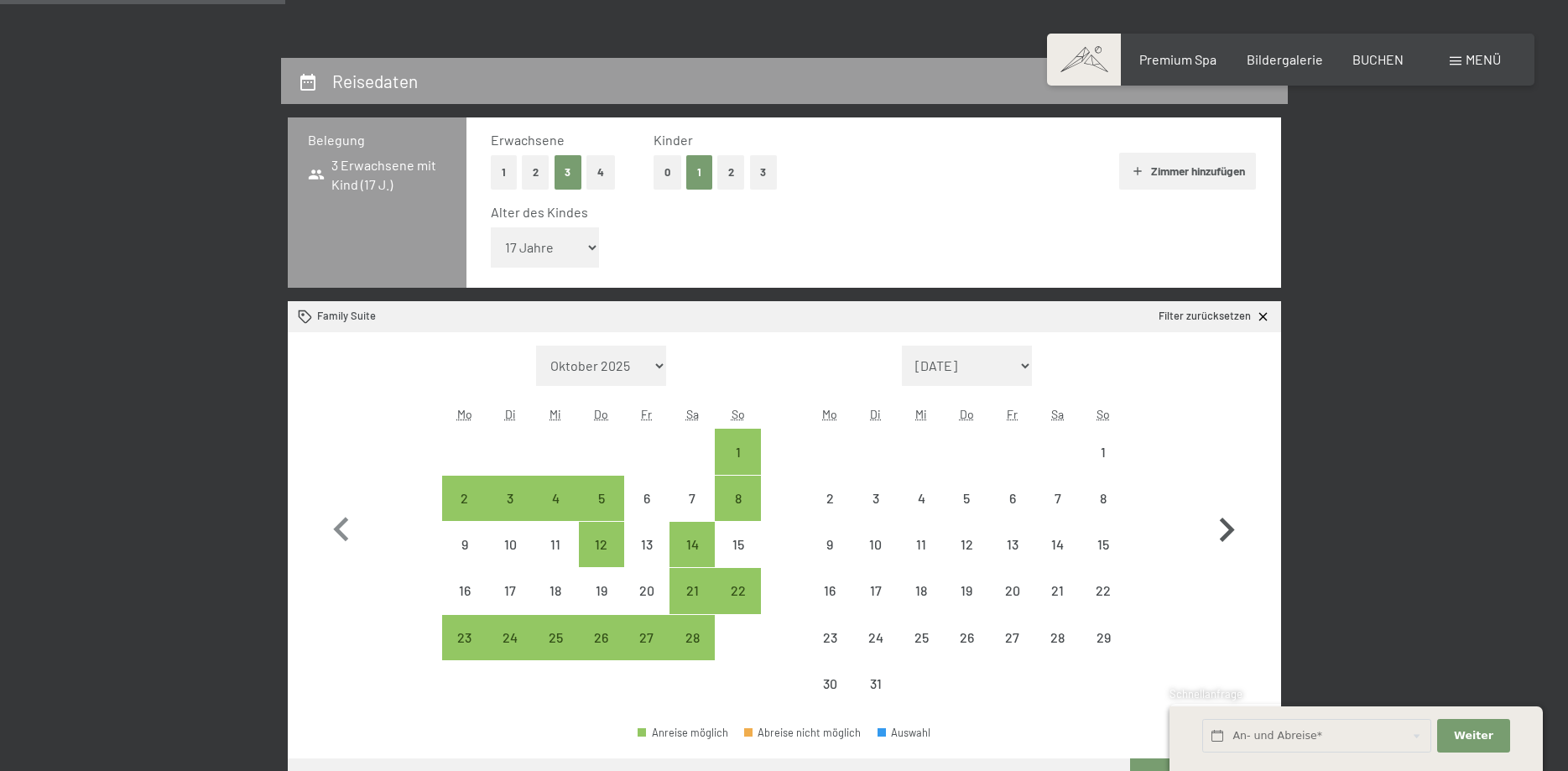
click at [1234, 511] on icon "button" at bounding box center [1227, 531] width 49 height 49
select select "2026-03-01"
select select "2026-04-01"
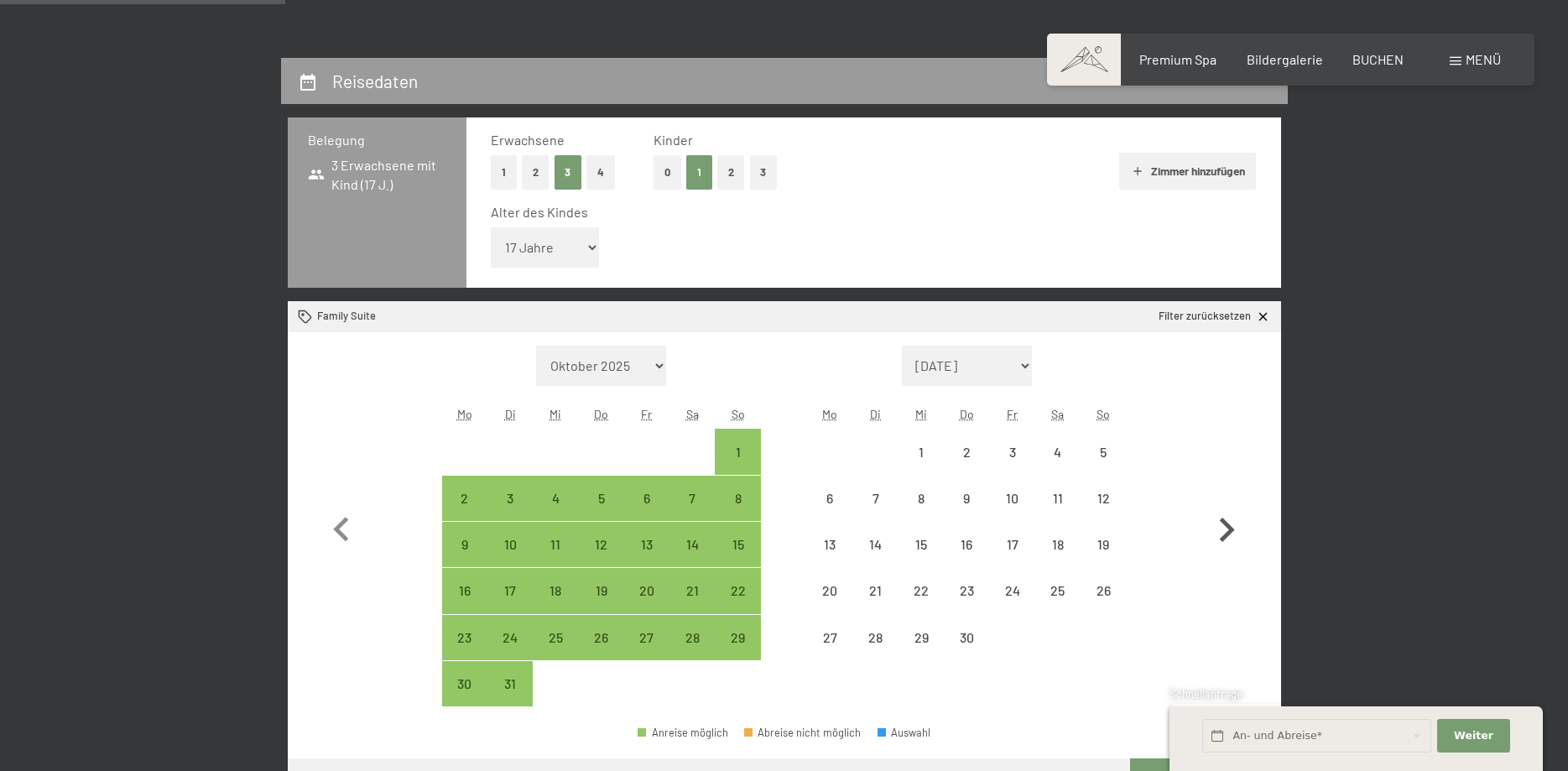
select select "2026-03-01"
select select "2026-04-01"
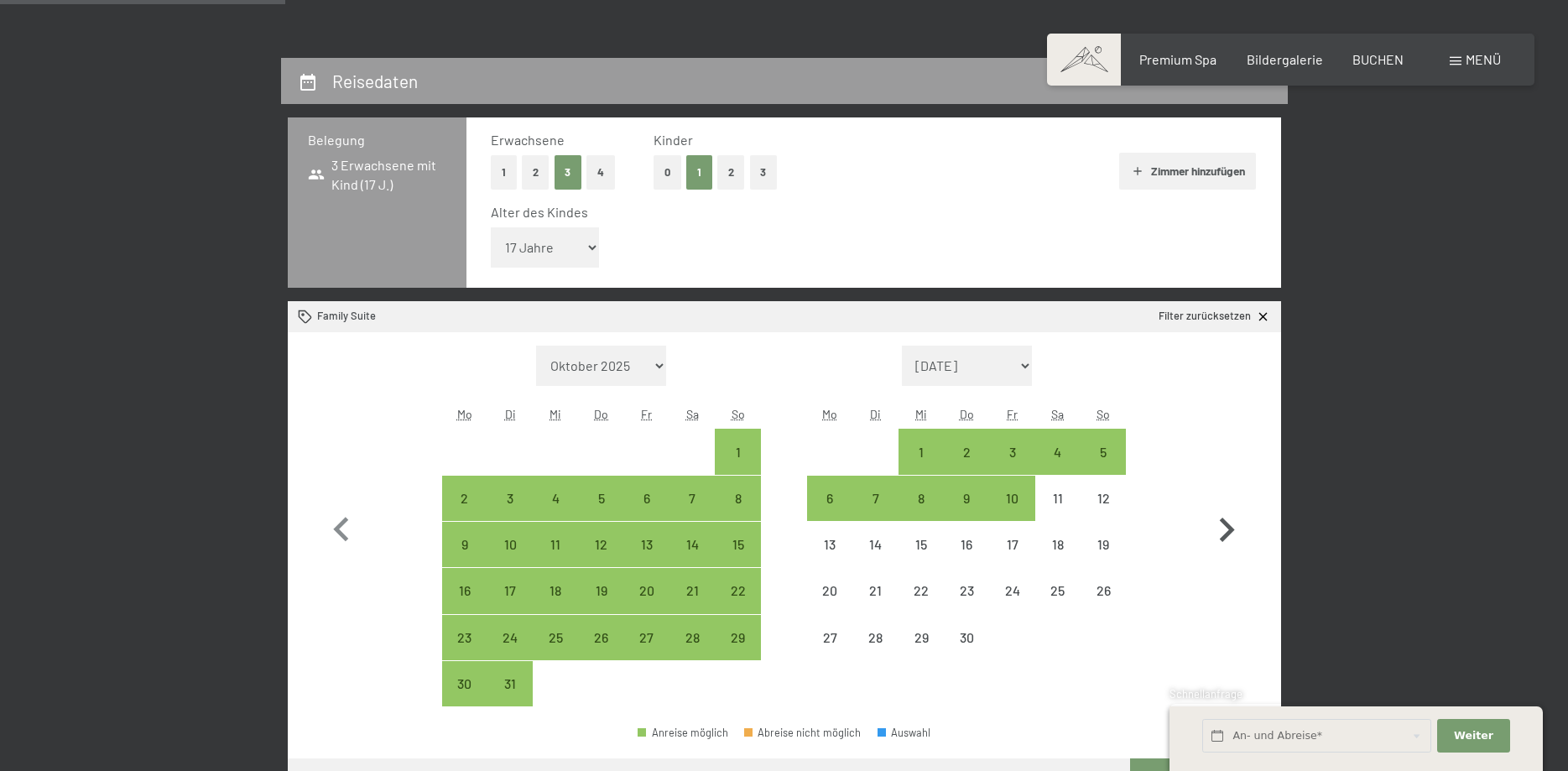
click at [1234, 511] on icon "button" at bounding box center [1227, 531] width 49 height 49
select select "2026-04-01"
select select "2026-05-01"
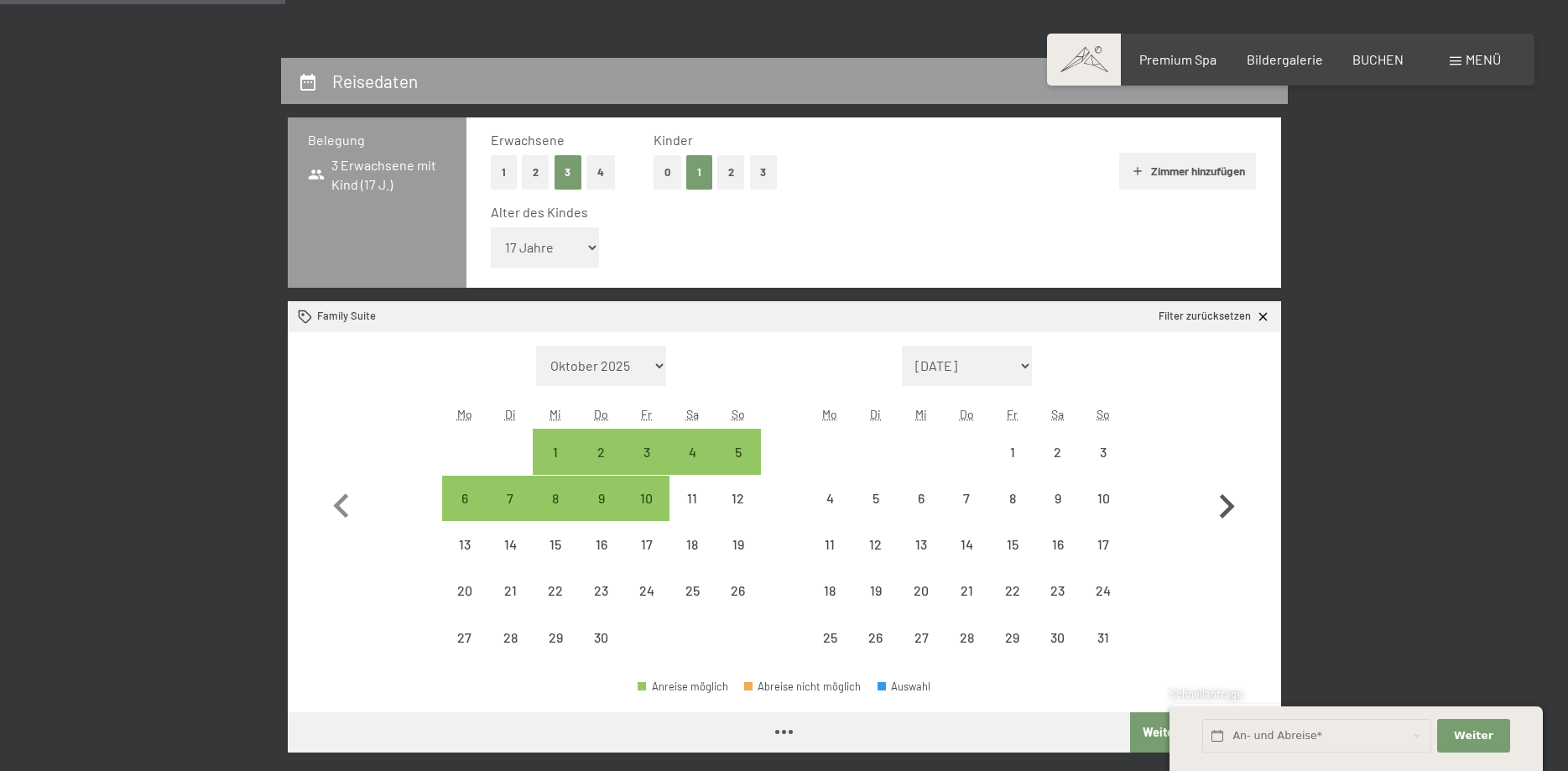
click at [1234, 511] on icon "button" at bounding box center [1227, 507] width 49 height 49
select select "2026-05-01"
select select "2026-06-01"
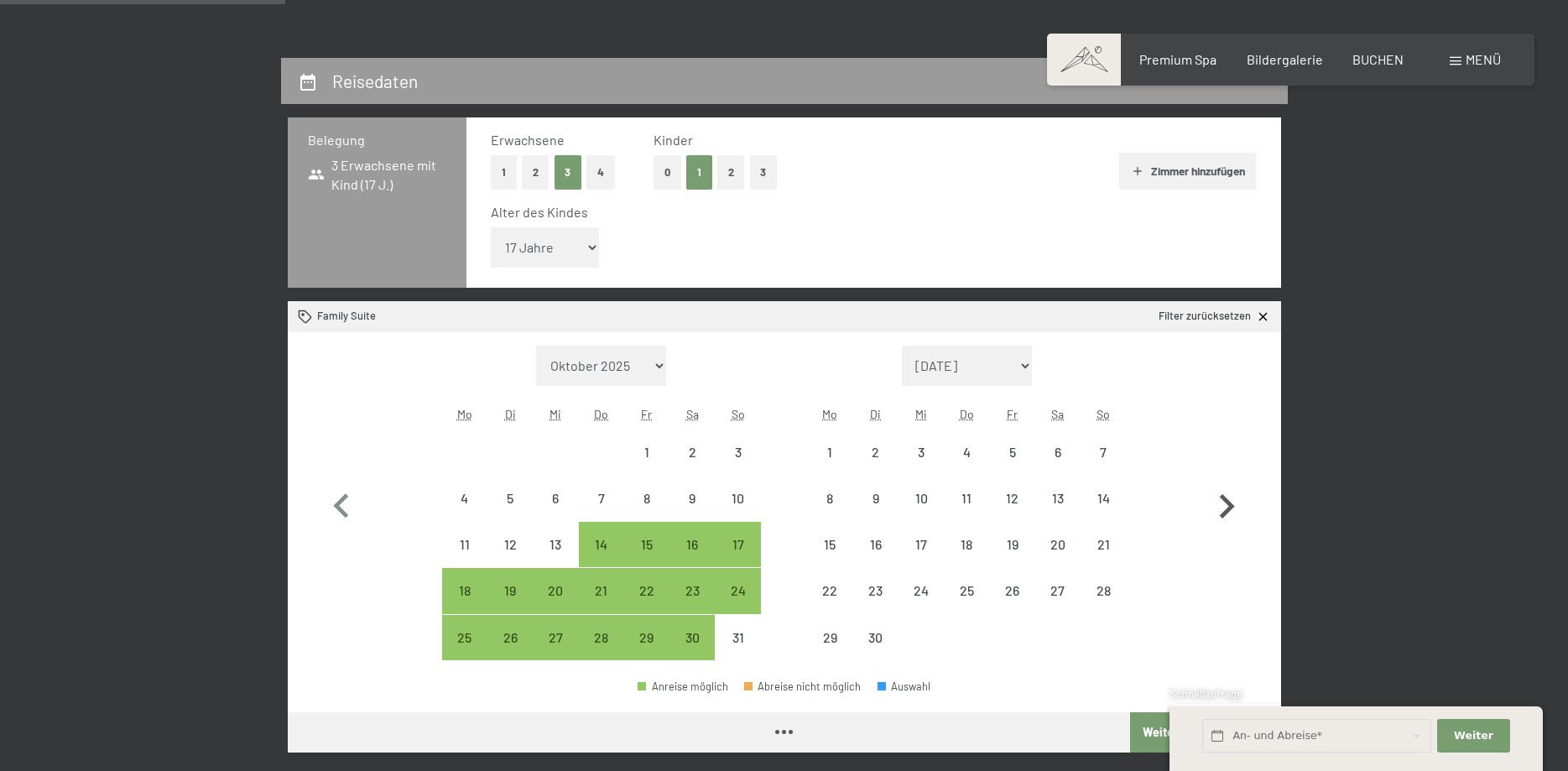
select select "2026-05-01"
select select "2026-06-01"
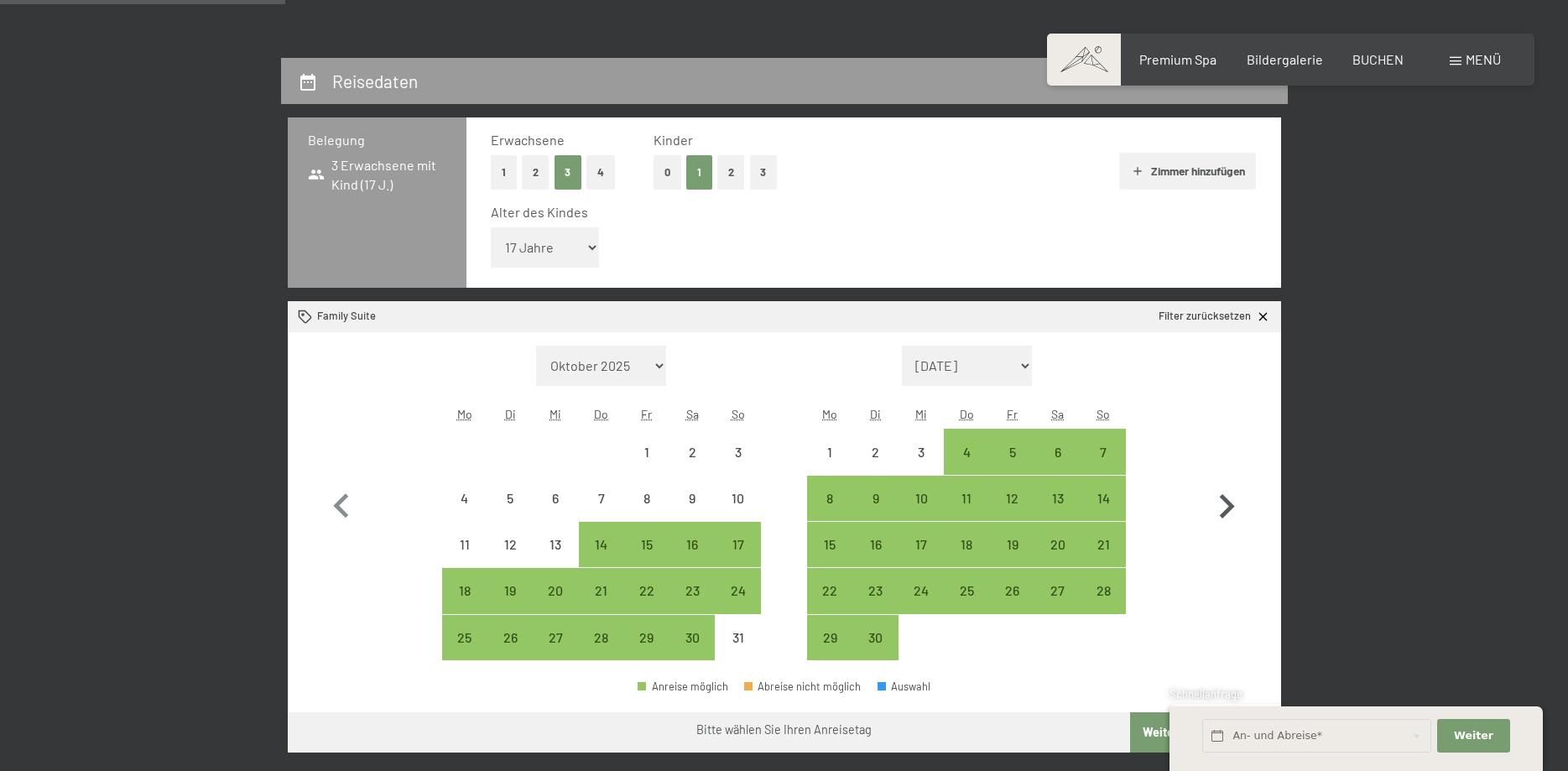
click at [1234, 511] on icon "button" at bounding box center [1227, 507] width 49 height 49
select select "2026-06-01"
select select "2026-07-01"
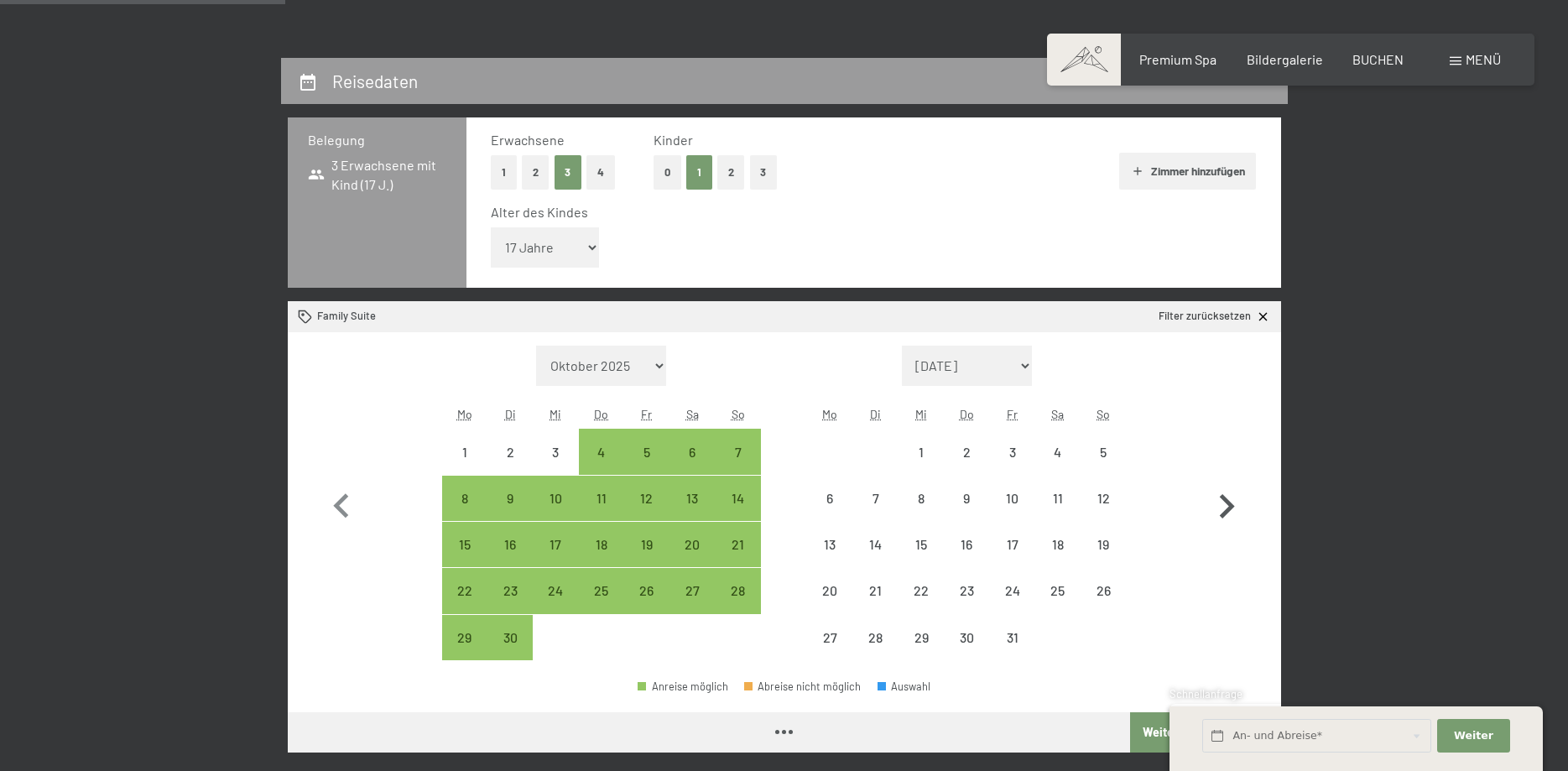
select select "2026-06-01"
select select "2026-07-01"
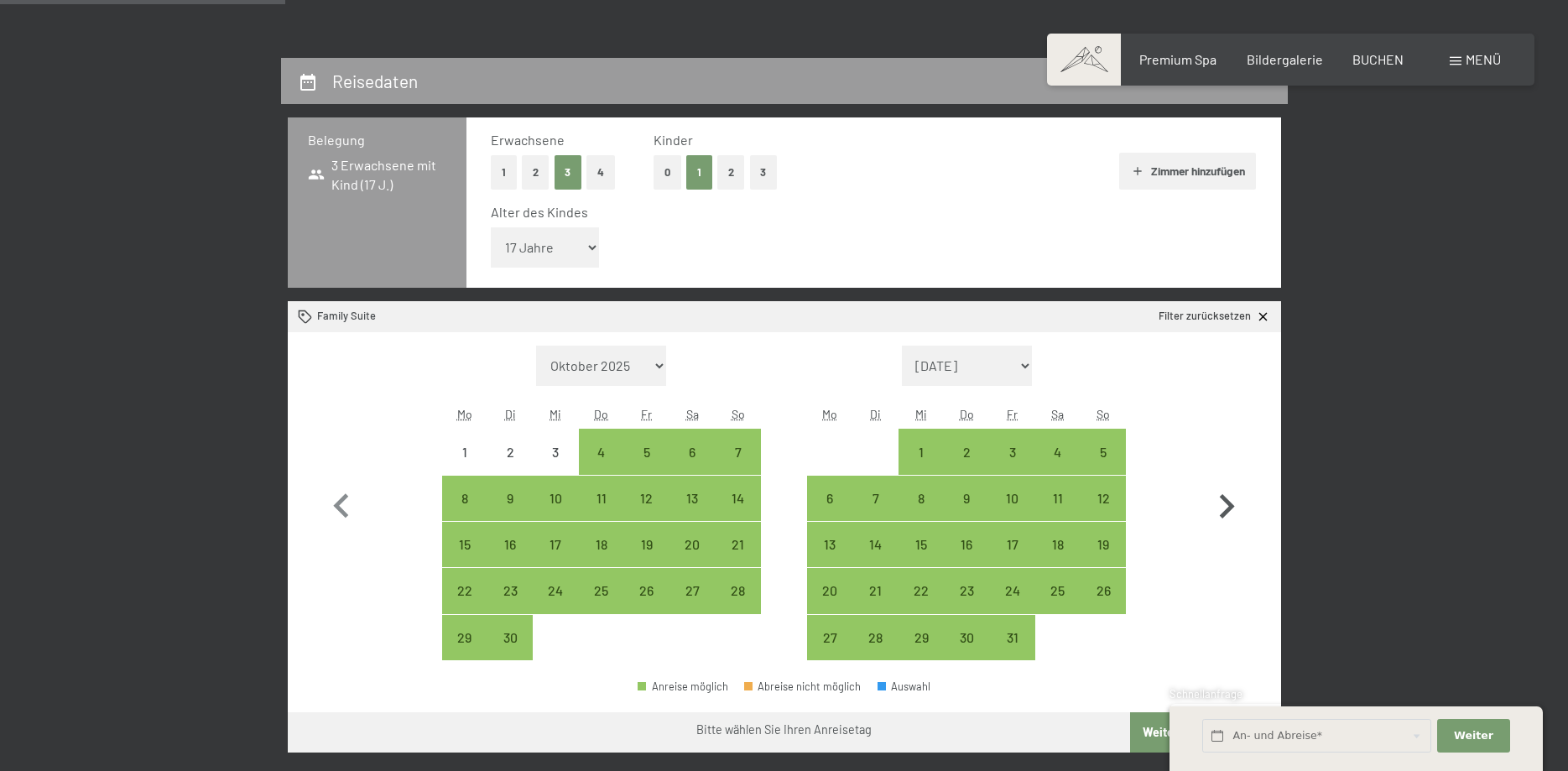
click at [1234, 511] on icon "button" at bounding box center [1227, 507] width 49 height 49
select select "2026-07-01"
select select "2026-08-01"
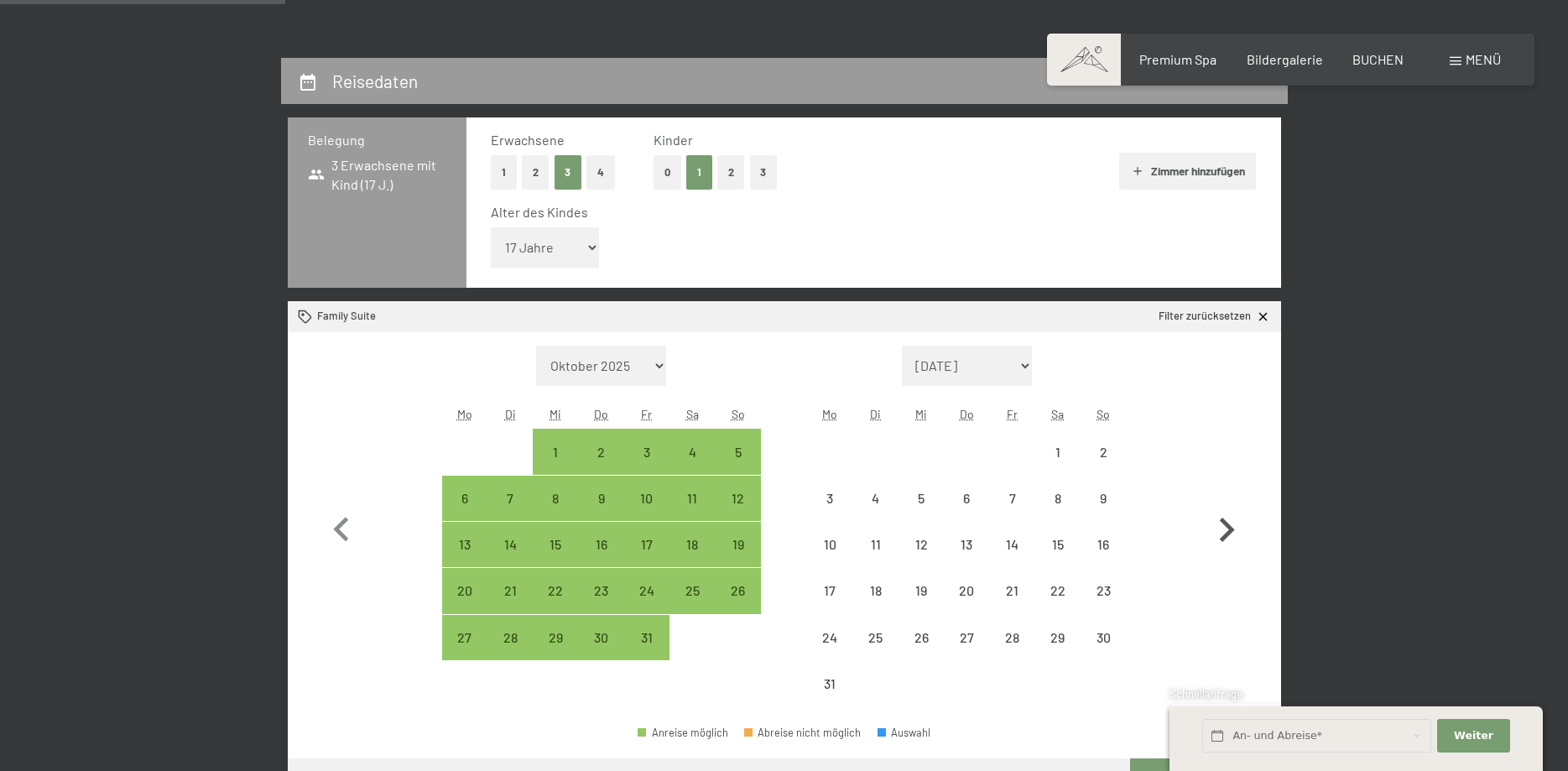
click at [1234, 511] on icon "button" at bounding box center [1227, 531] width 49 height 49
select select "2026-08-01"
select select "2026-09-01"
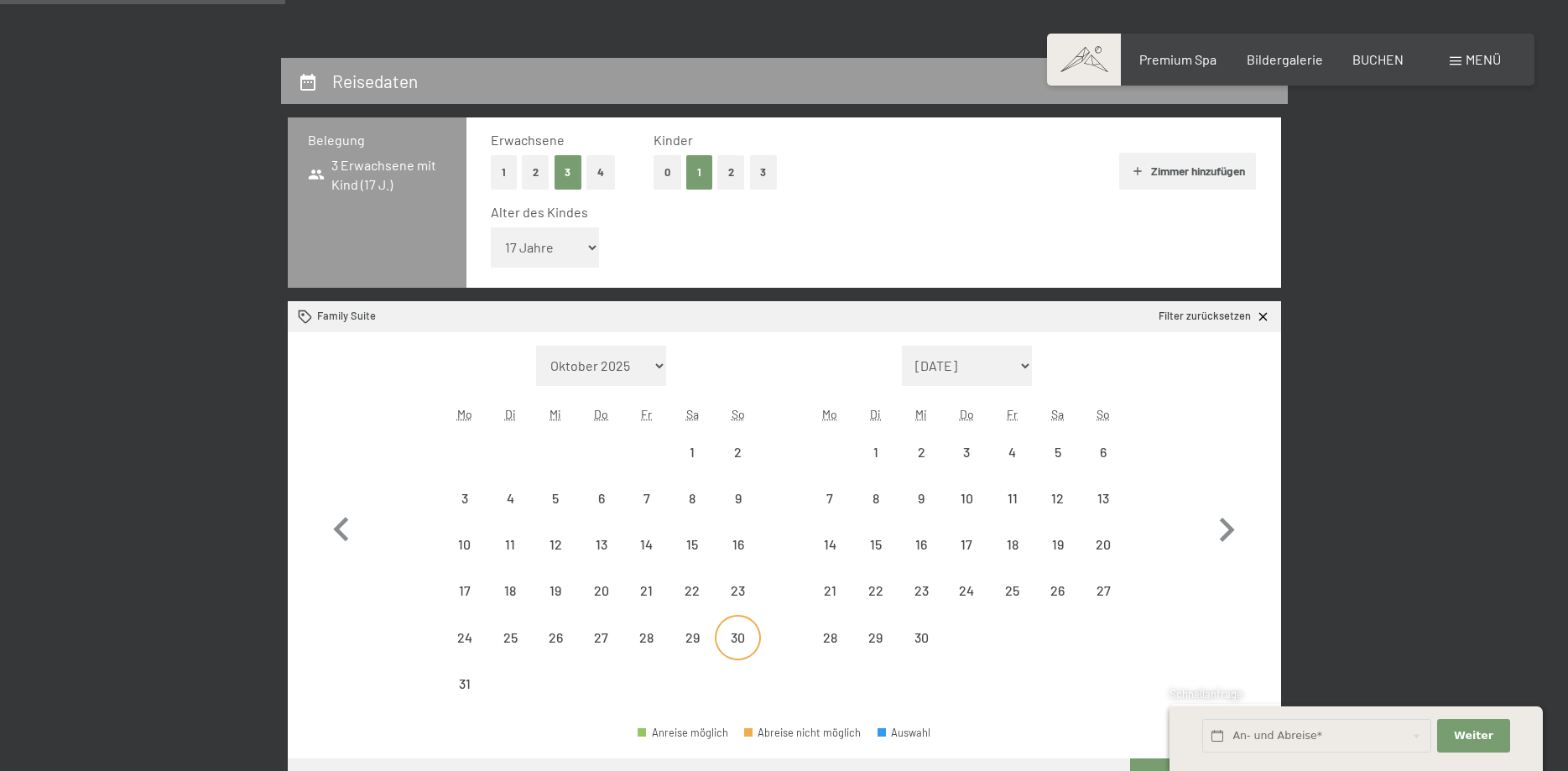
select select "2026-08-01"
select select "2026-09-01"
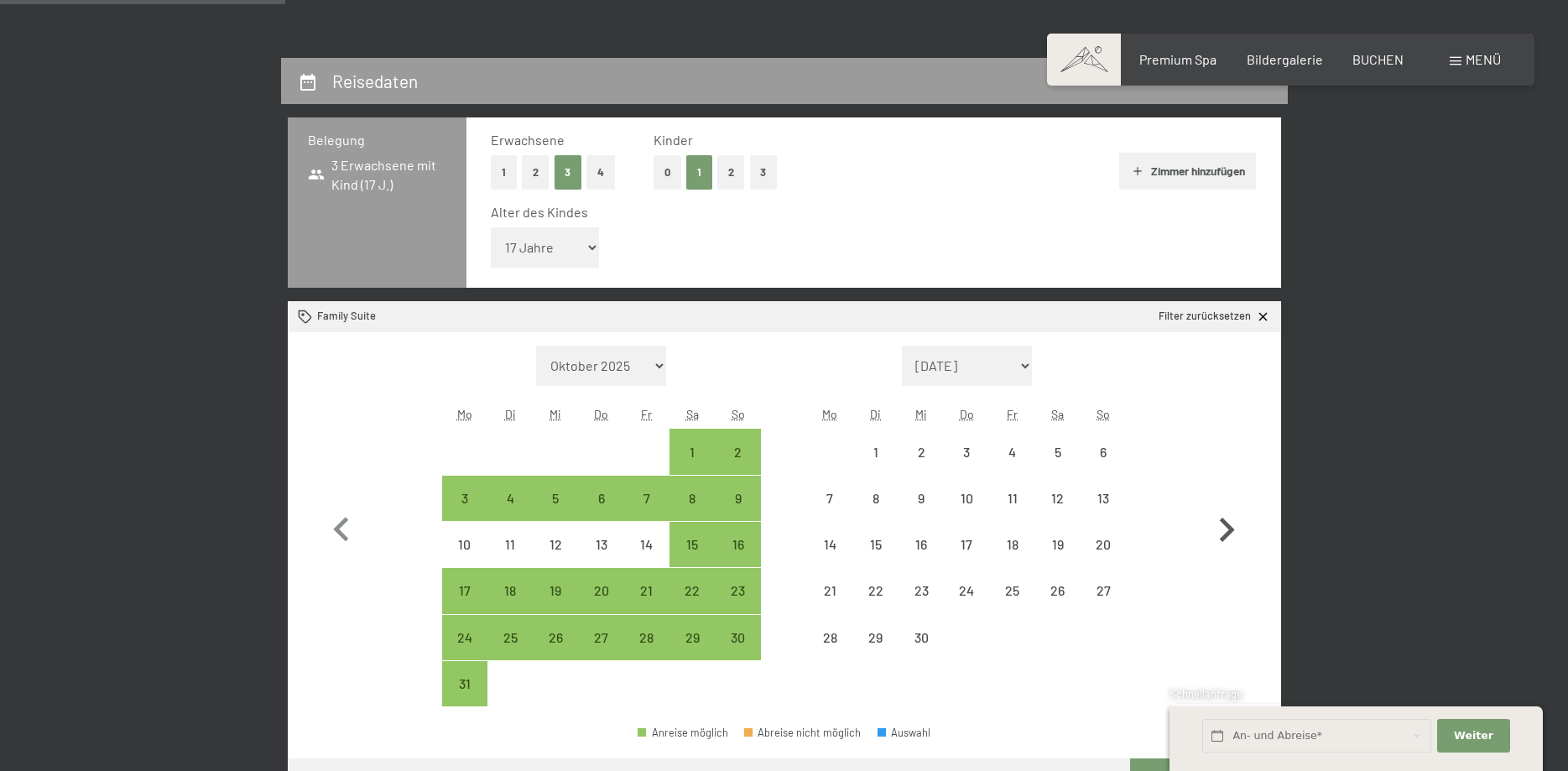
select select "2026-08-01"
select select "2026-09-01"
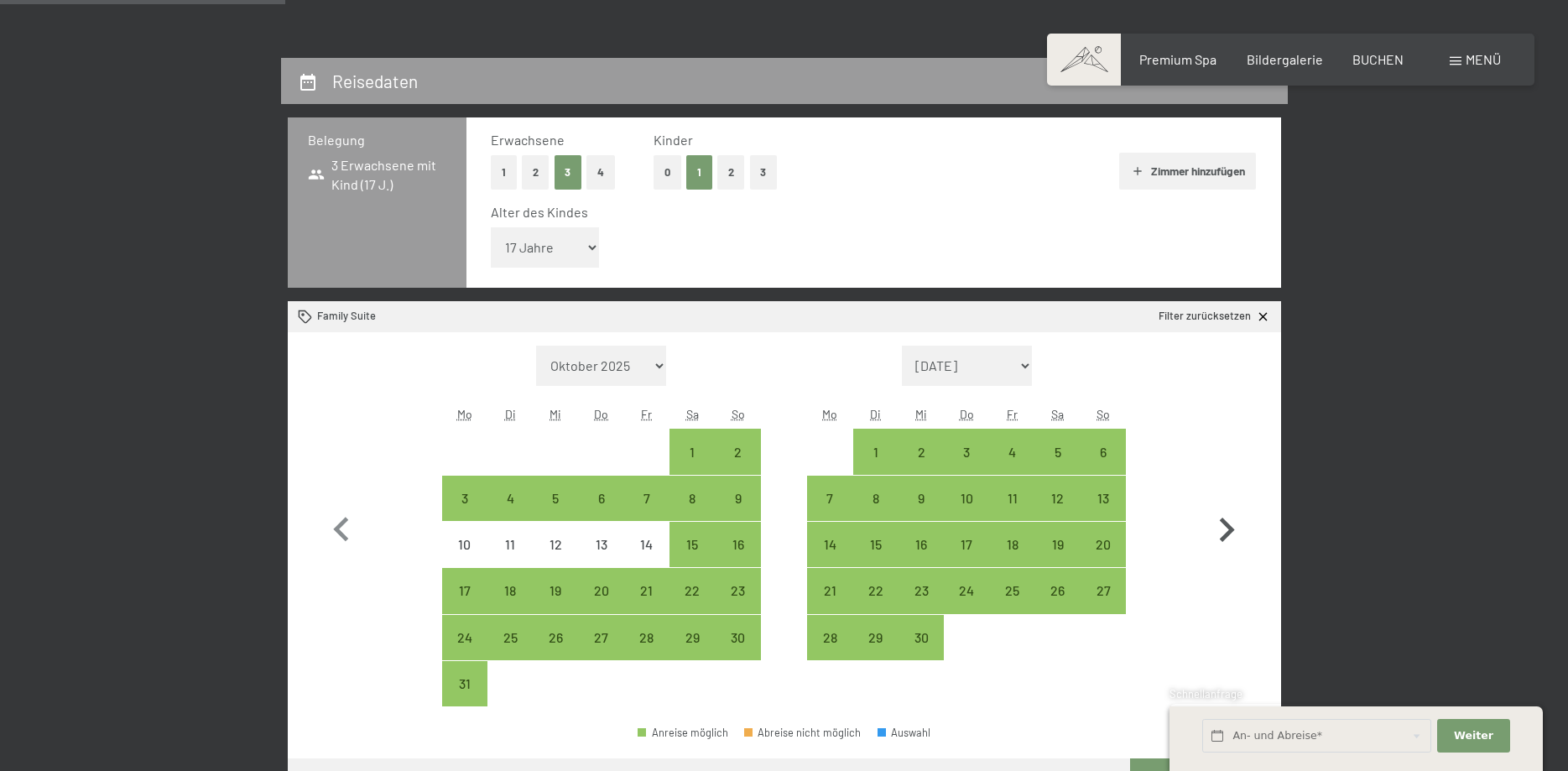
click at [1232, 528] on icon "button" at bounding box center [1227, 530] width 15 height 24
select select "2026-09-01"
select select "2026-10-01"
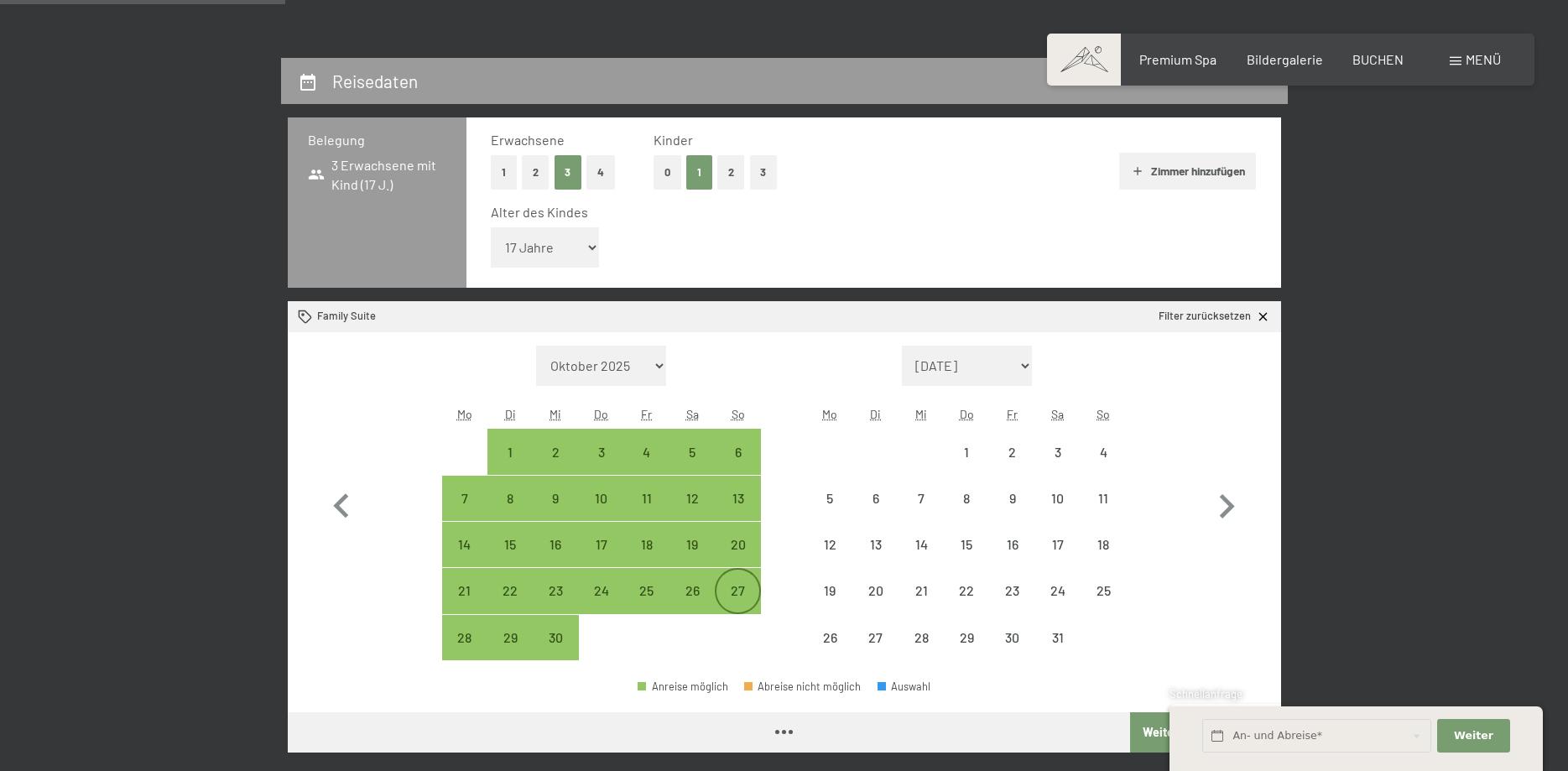
select select "2026-09-01"
select select "2026-10-01"
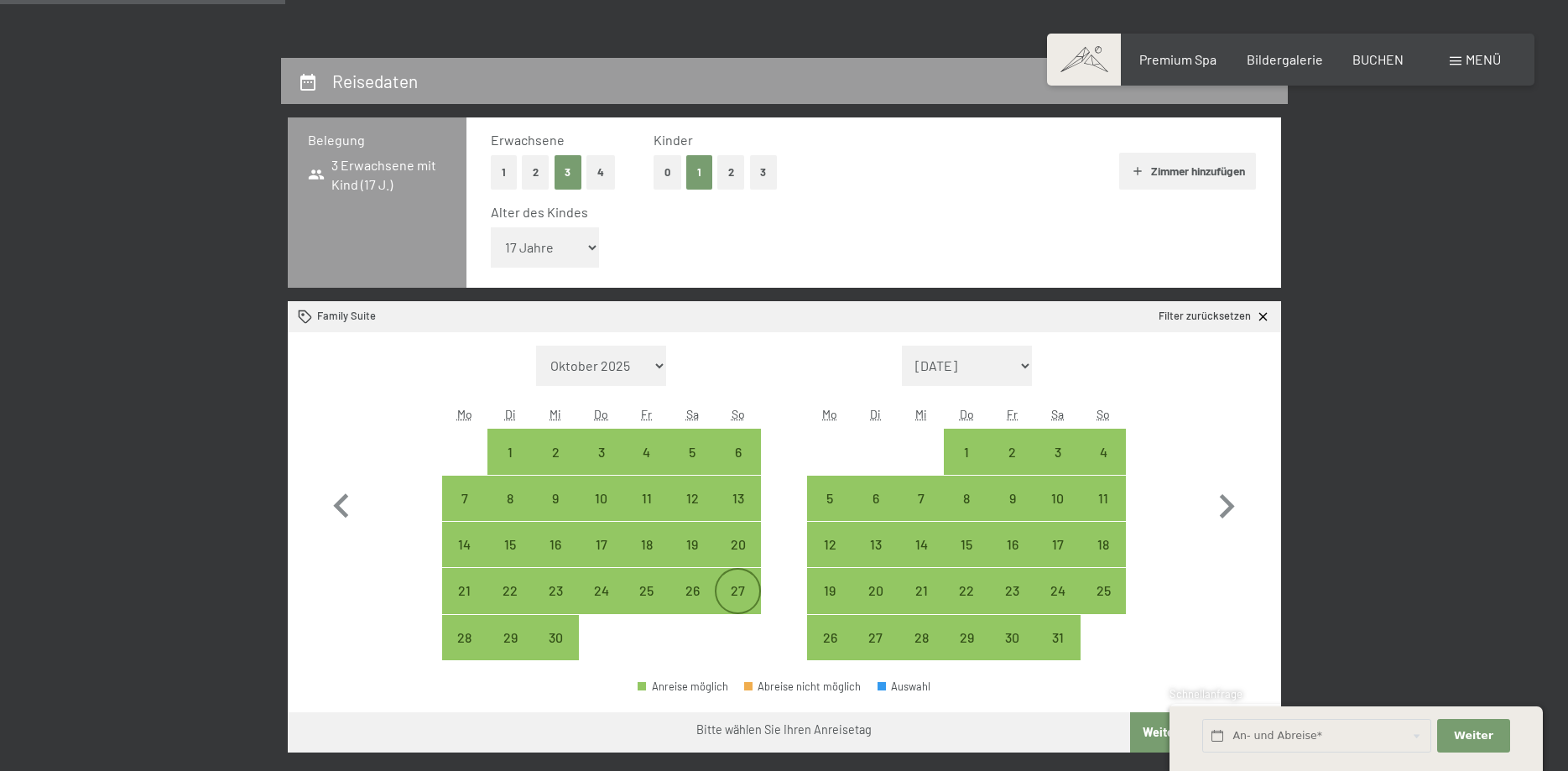
click at [732, 594] on div "27" at bounding box center [737, 604] width 42 height 42
select select "2026-09-01"
select select "2026-10-01"
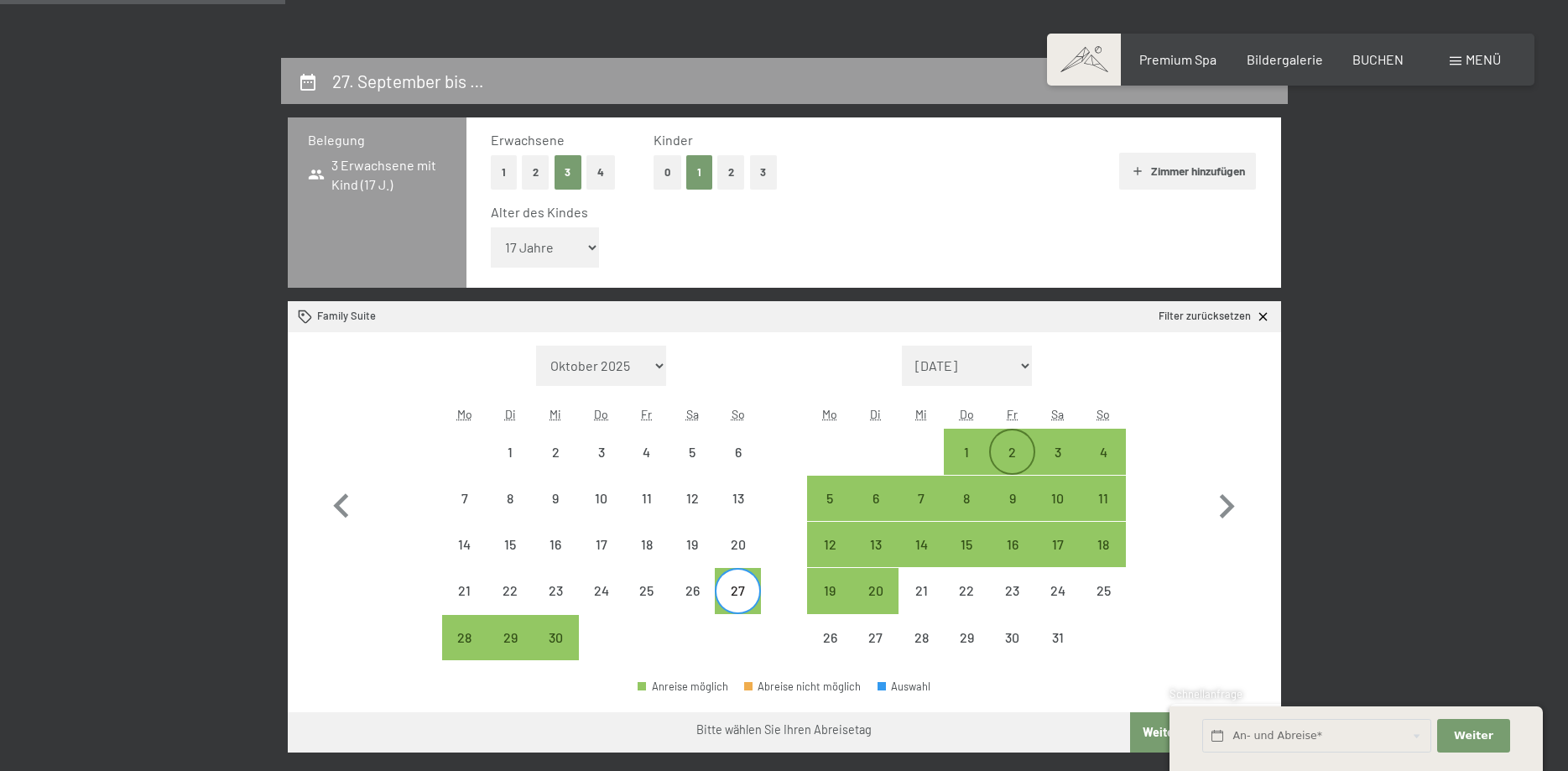
click at [1000, 443] on div "2" at bounding box center [1012, 452] width 42 height 42
select select "2026-09-01"
select select "2026-10-01"
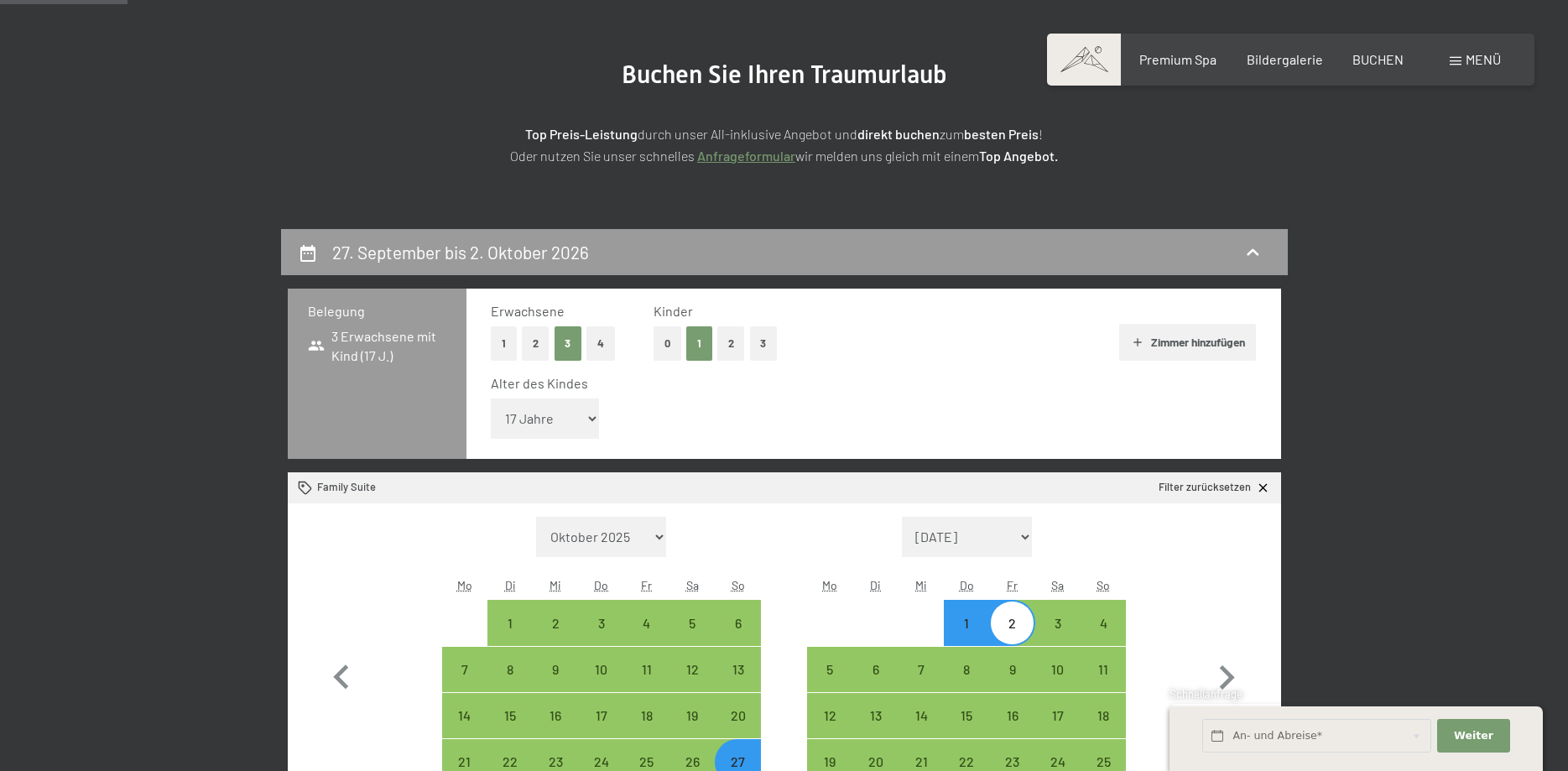
scroll to position [0, 0]
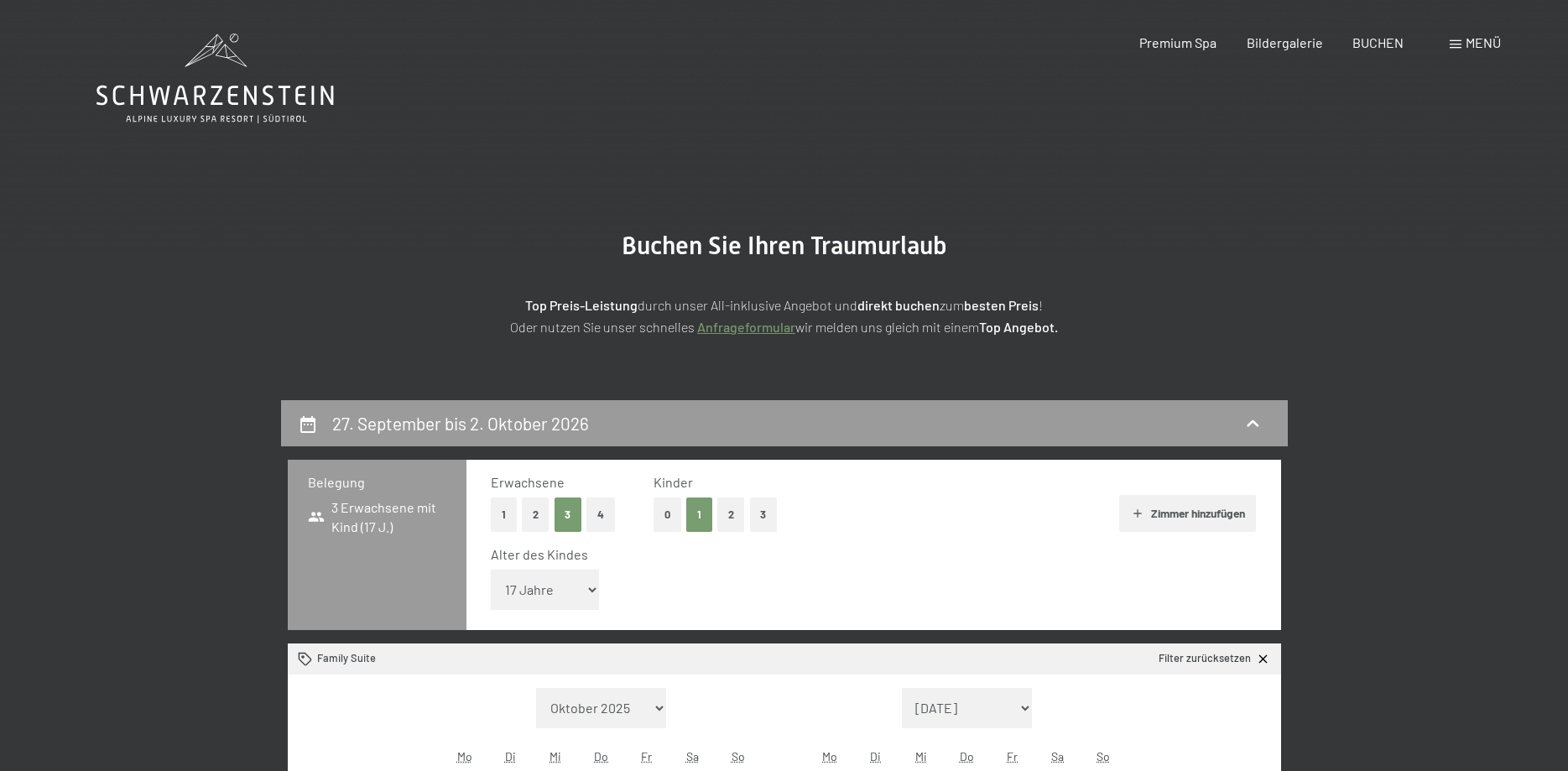
click at [224, 109] on icon at bounding box center [215, 78] width 237 height 90
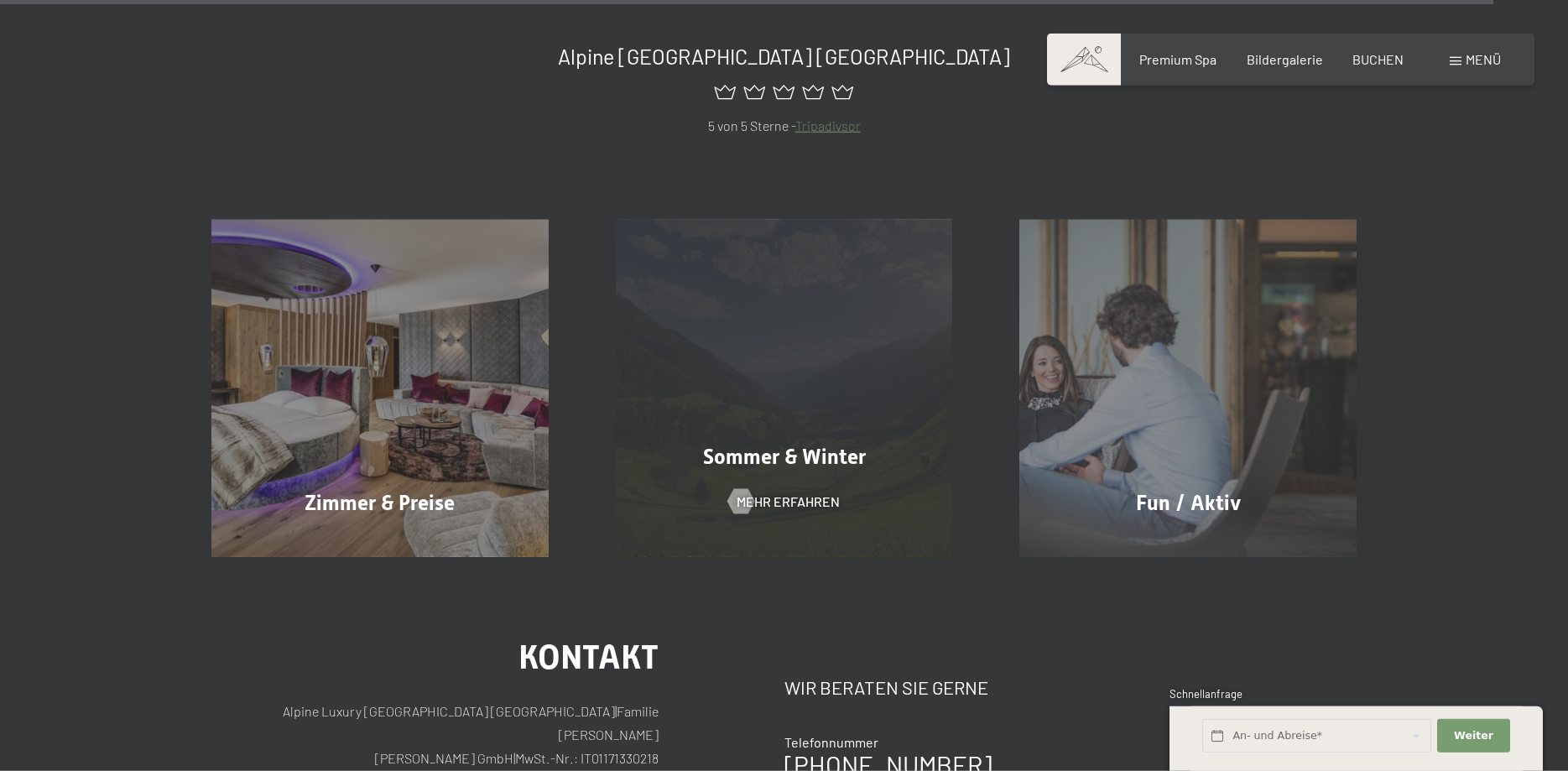
scroll to position [9332, 0]
